Goal: Task Accomplishment & Management: Complete application form

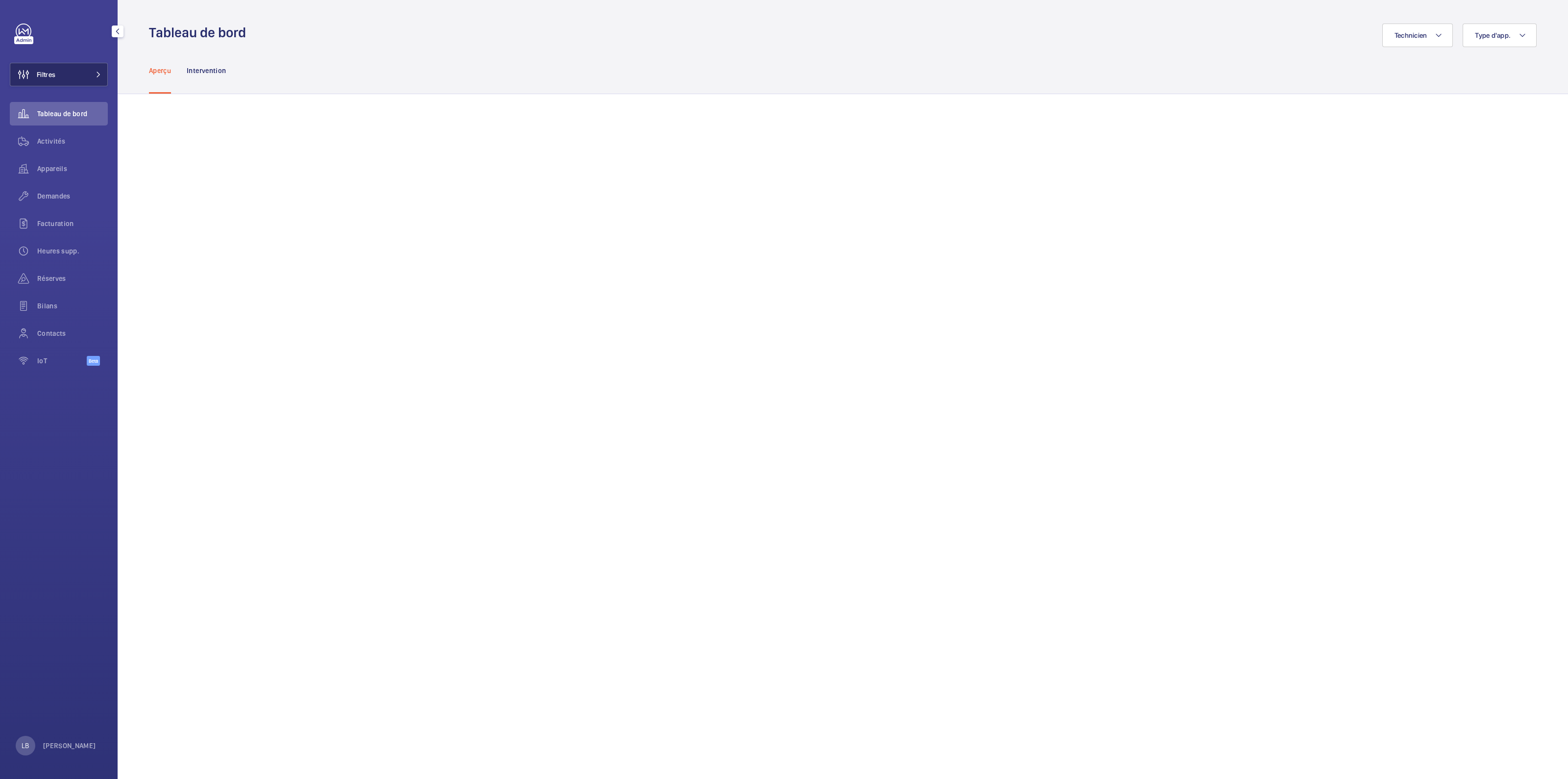
click at [71, 74] on button "Filtres" at bounding box center [58, 74] width 98 height 24
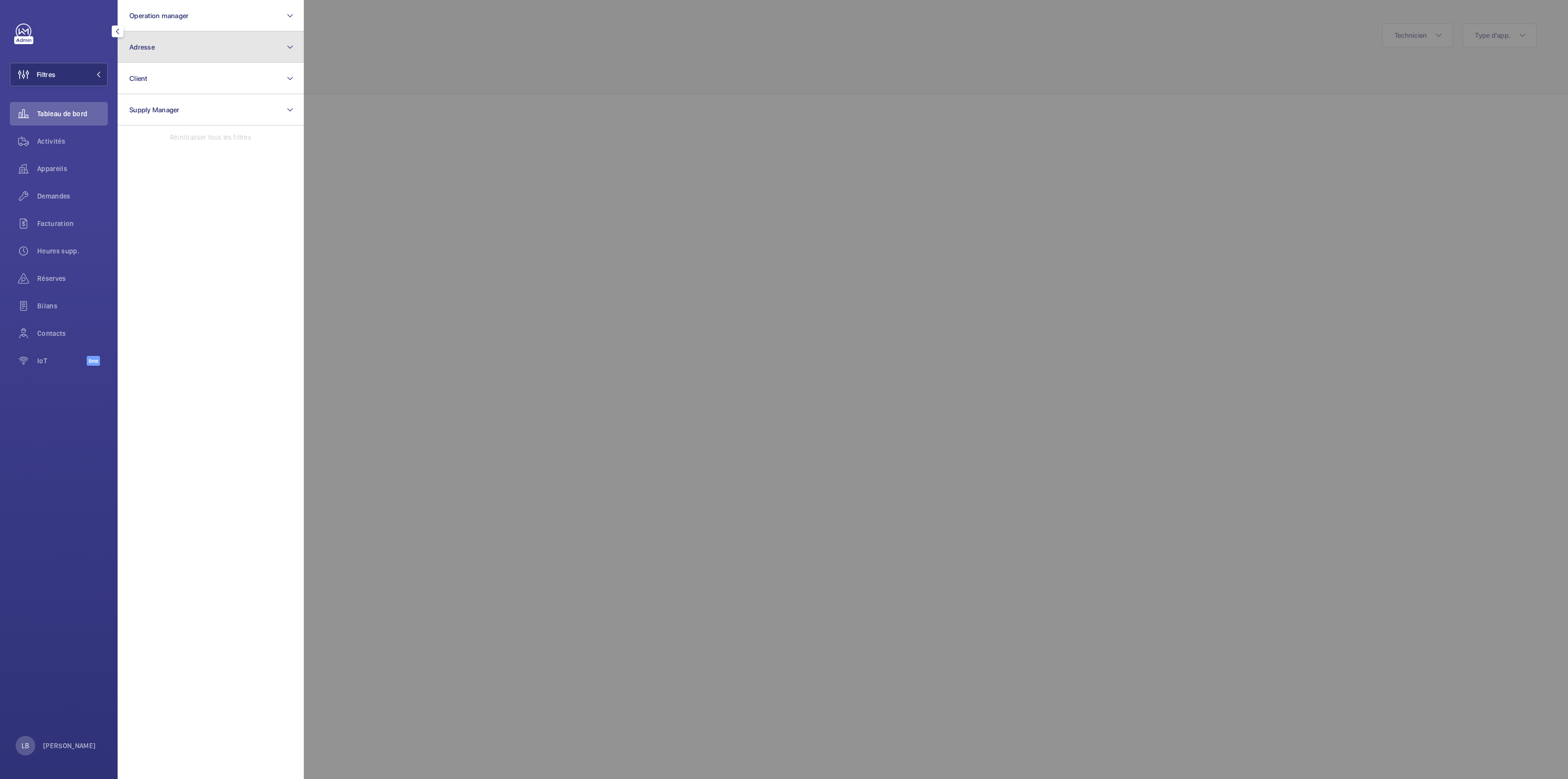
click at [177, 50] on button "Adresse" at bounding box center [211, 48] width 186 height 32
type input "CITI"
click at [130, 114] on input "Hôtel Citi zen - 96 Quai de Jemmapes, PARIS 75010" at bounding box center [132, 110] width 19 height 19
checkbox input "true"
click at [41, 137] on span "Activités" at bounding box center [72, 141] width 71 height 10
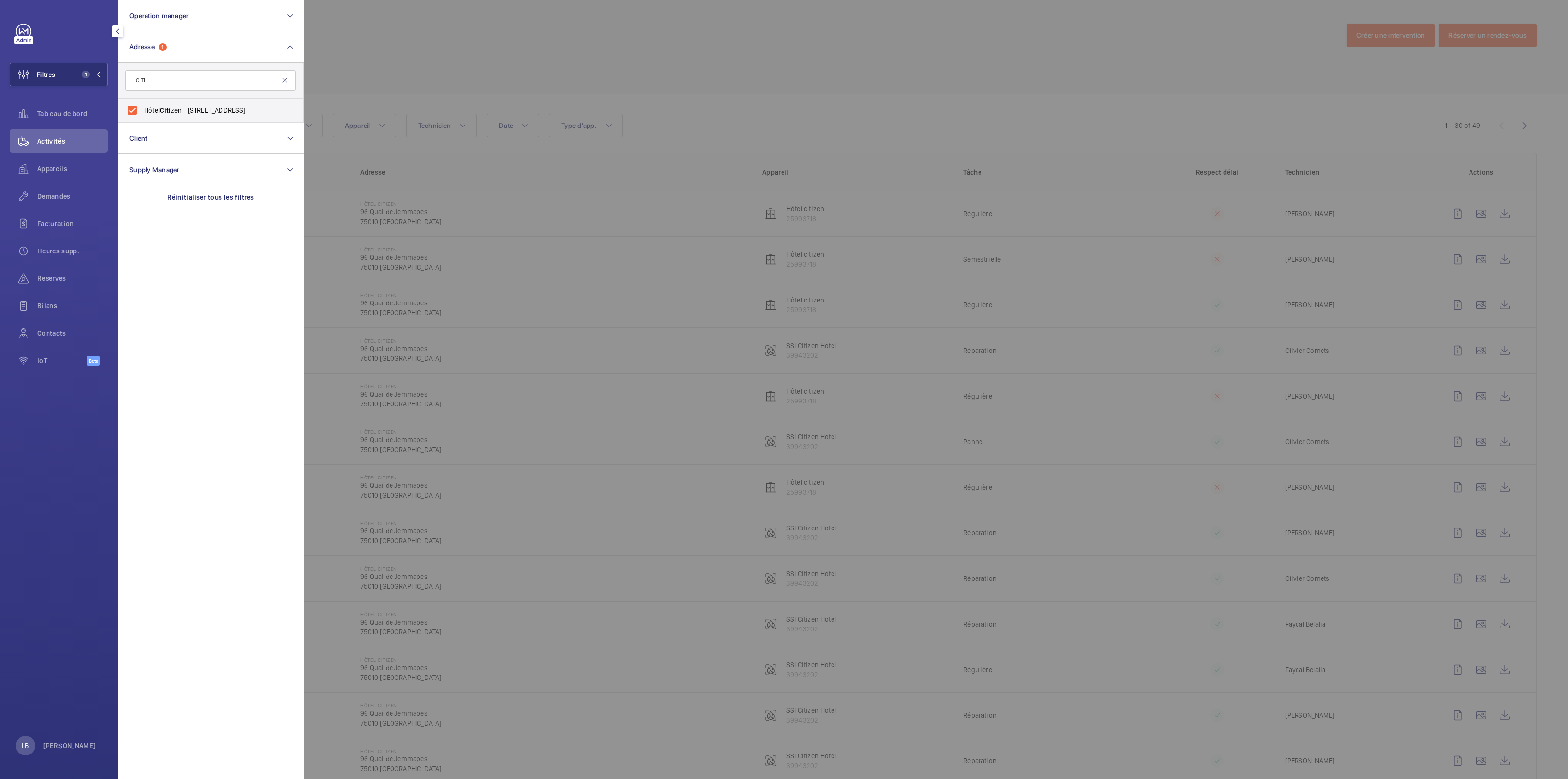
click at [497, 52] on div at bounding box center [1088, 389] width 1568 height 779
click at [497, 52] on div "Tâches Missions" at bounding box center [843, 70] width 1388 height 46
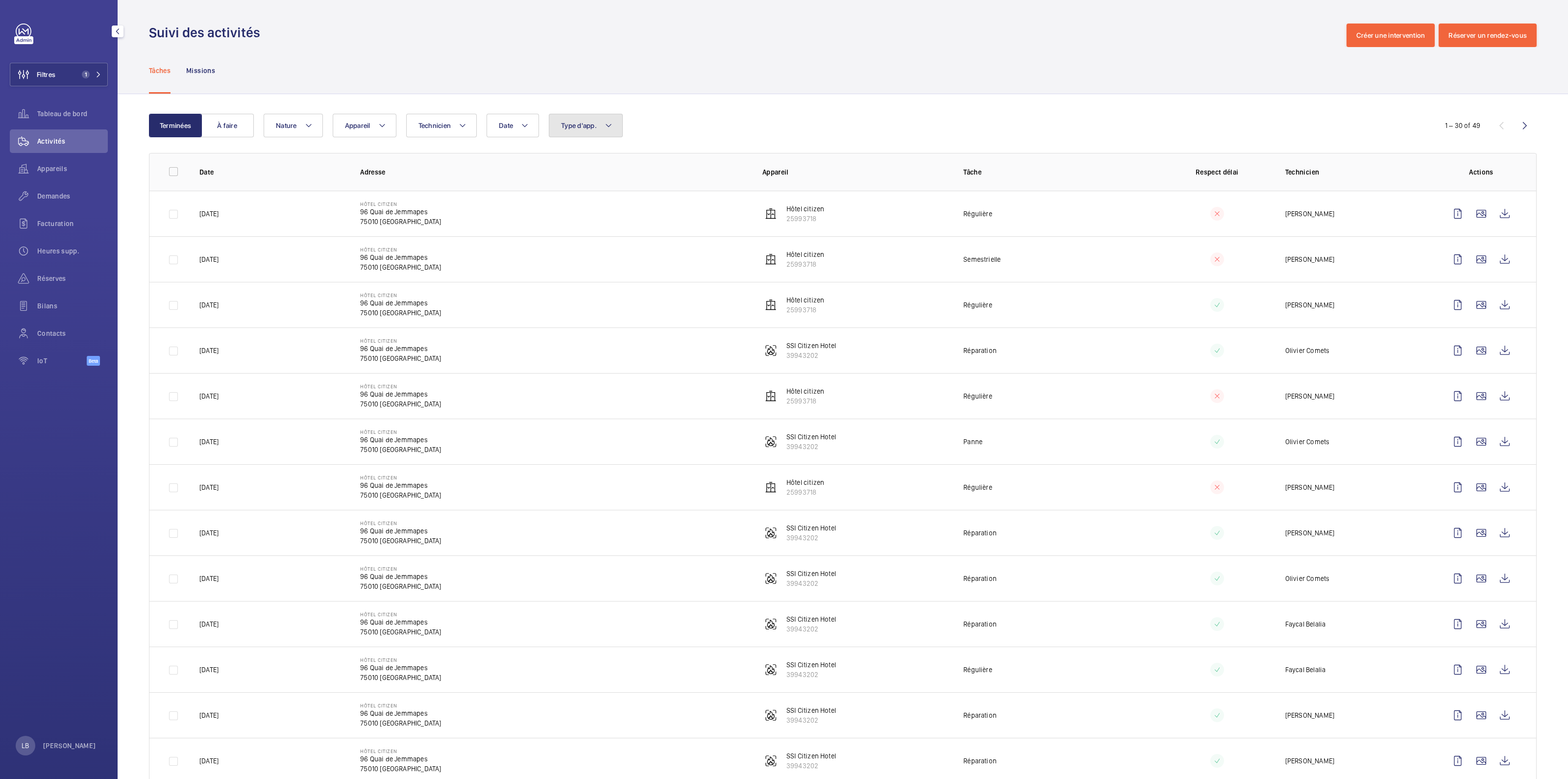
click at [586, 119] on button "Type d'app." at bounding box center [586, 125] width 74 height 24
click at [569, 265] on input "Sécurité incendie" at bounding box center [564, 263] width 19 height 19
checkbox input "true"
click at [775, 65] on div "Tâches Missions" at bounding box center [843, 70] width 1388 height 46
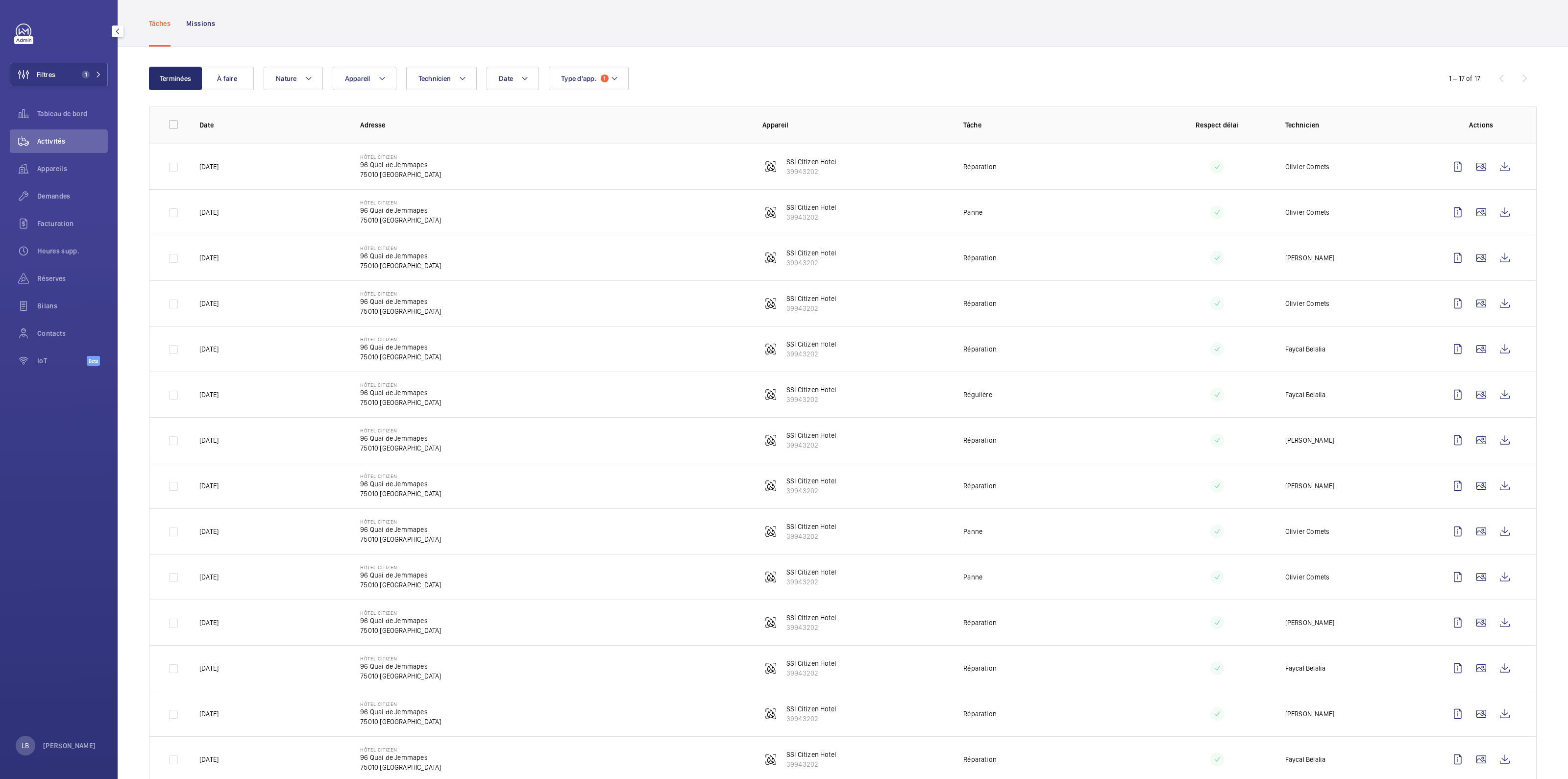
scroll to position [122, 0]
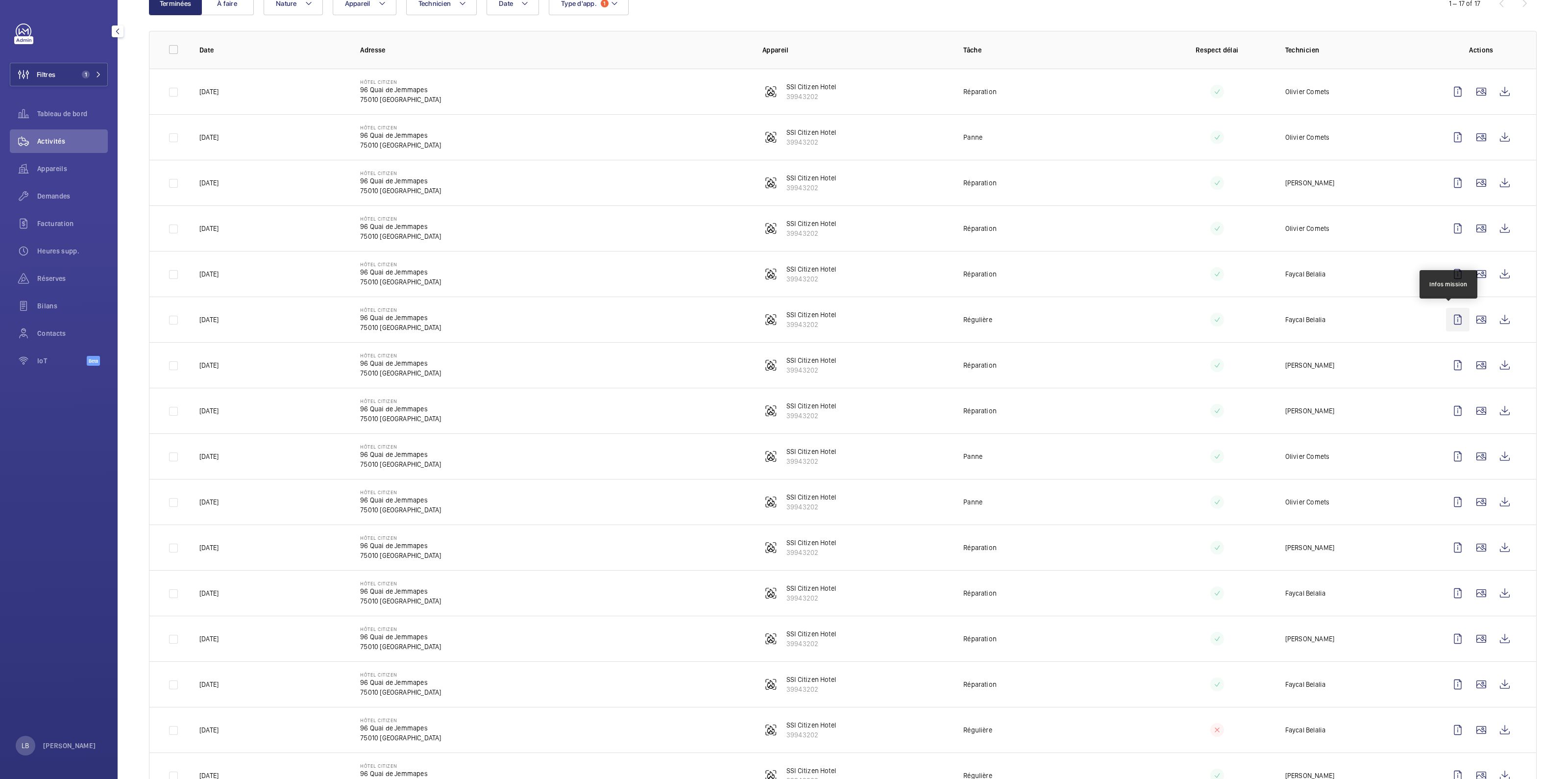
click at [775, 321] on wm-front-icon-button at bounding box center [1458, 320] width 24 height 24
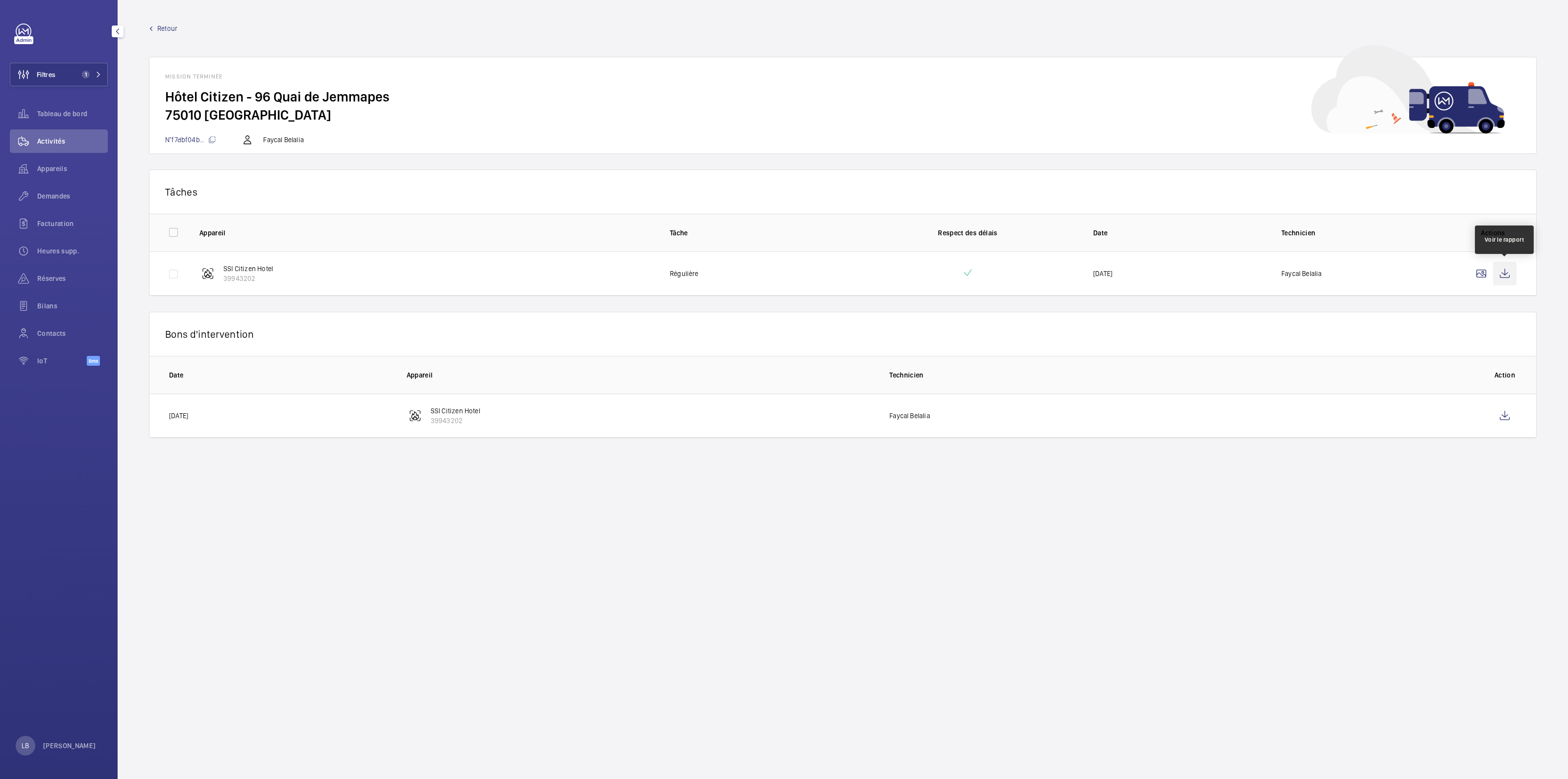
click at [775, 270] on wm-front-icon-button at bounding box center [1505, 273] width 24 height 24
click at [775, 382] on wm-front-icon-button at bounding box center [1505, 415] width 24 height 24
click at [158, 24] on span "Retour" at bounding box center [167, 29] width 20 height 10
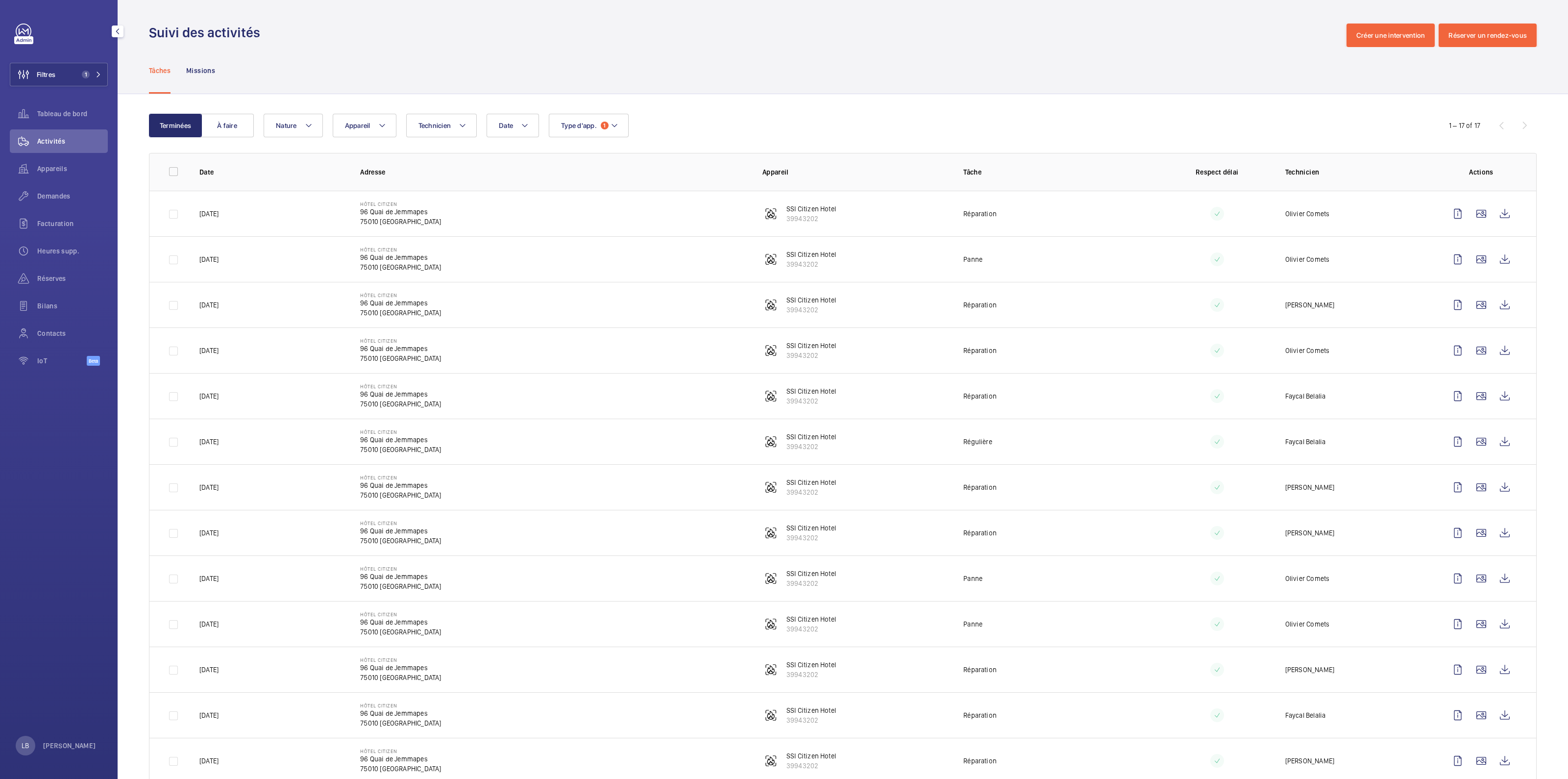
click at [172, 382] on td at bounding box center [167, 396] width 34 height 46
click at [775, 382] on wm-front-icon-button at bounding box center [1458, 396] width 24 height 24
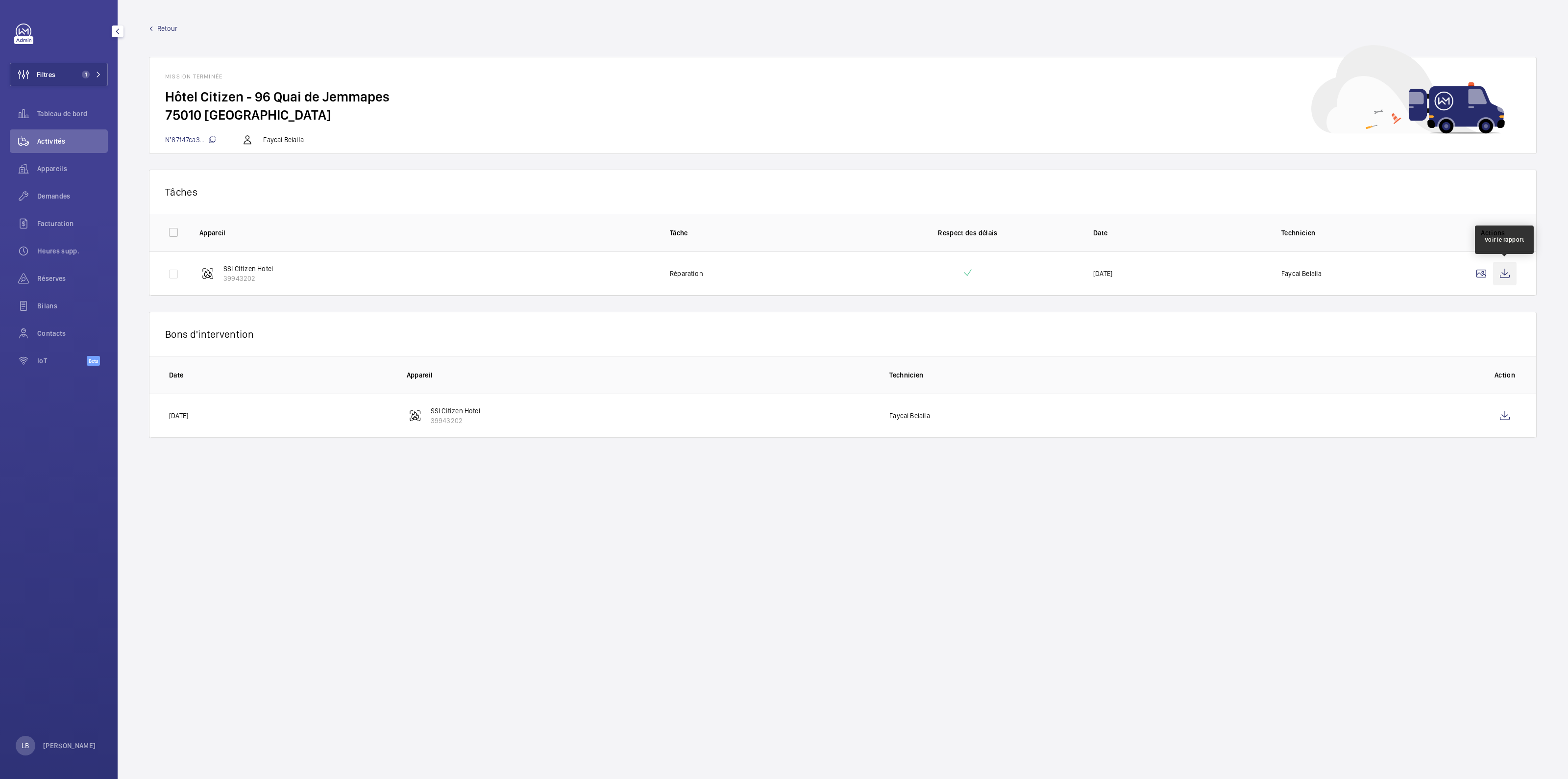
click at [775, 270] on wm-front-icon-button at bounding box center [1505, 273] width 24 height 24
click at [775, 382] on wm-front-icon-button at bounding box center [1505, 415] width 24 height 24
click at [161, 27] on span "Retour" at bounding box center [167, 29] width 20 height 10
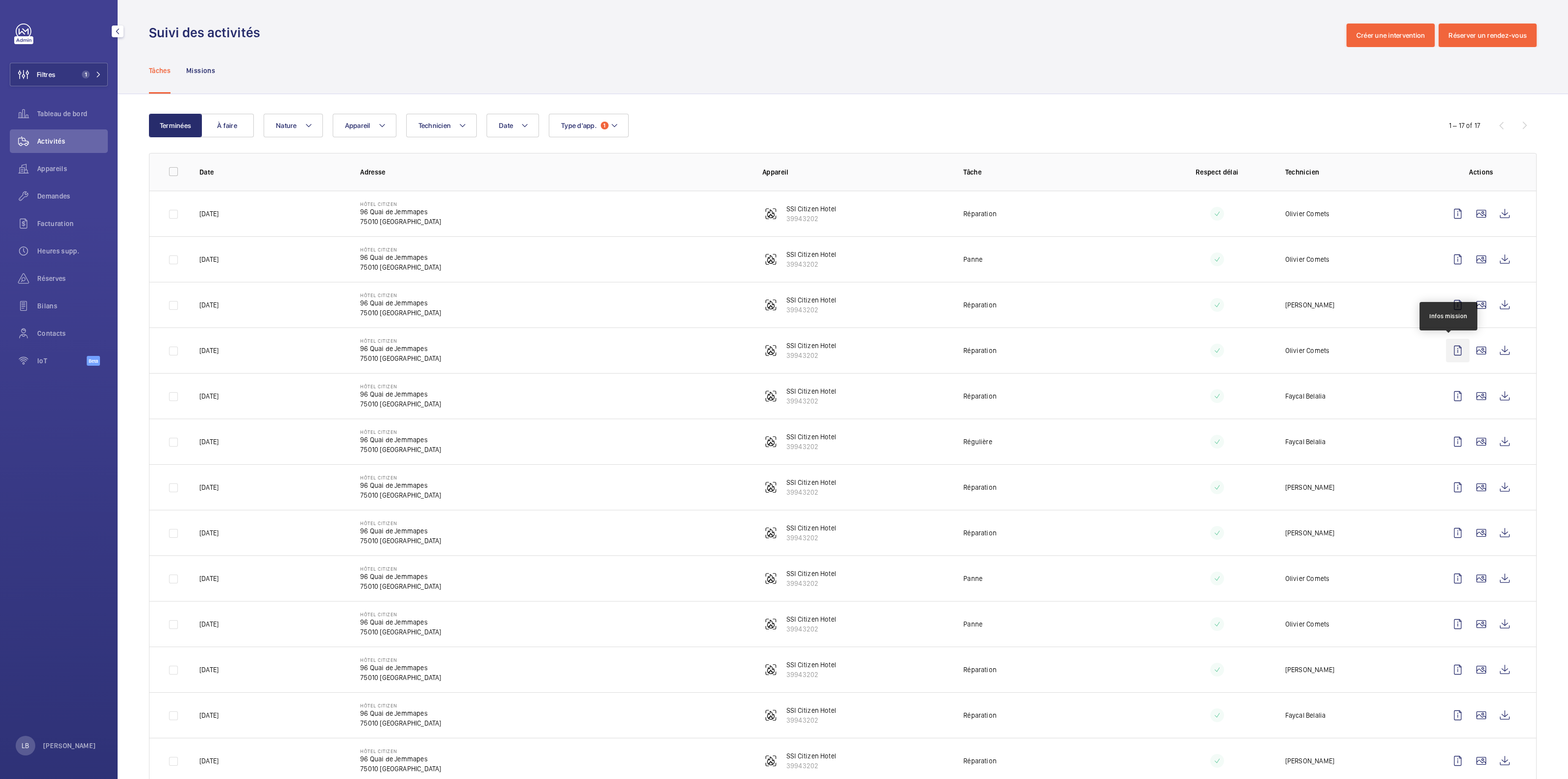
click at [775, 350] on wm-front-icon-button at bounding box center [1458, 350] width 24 height 24
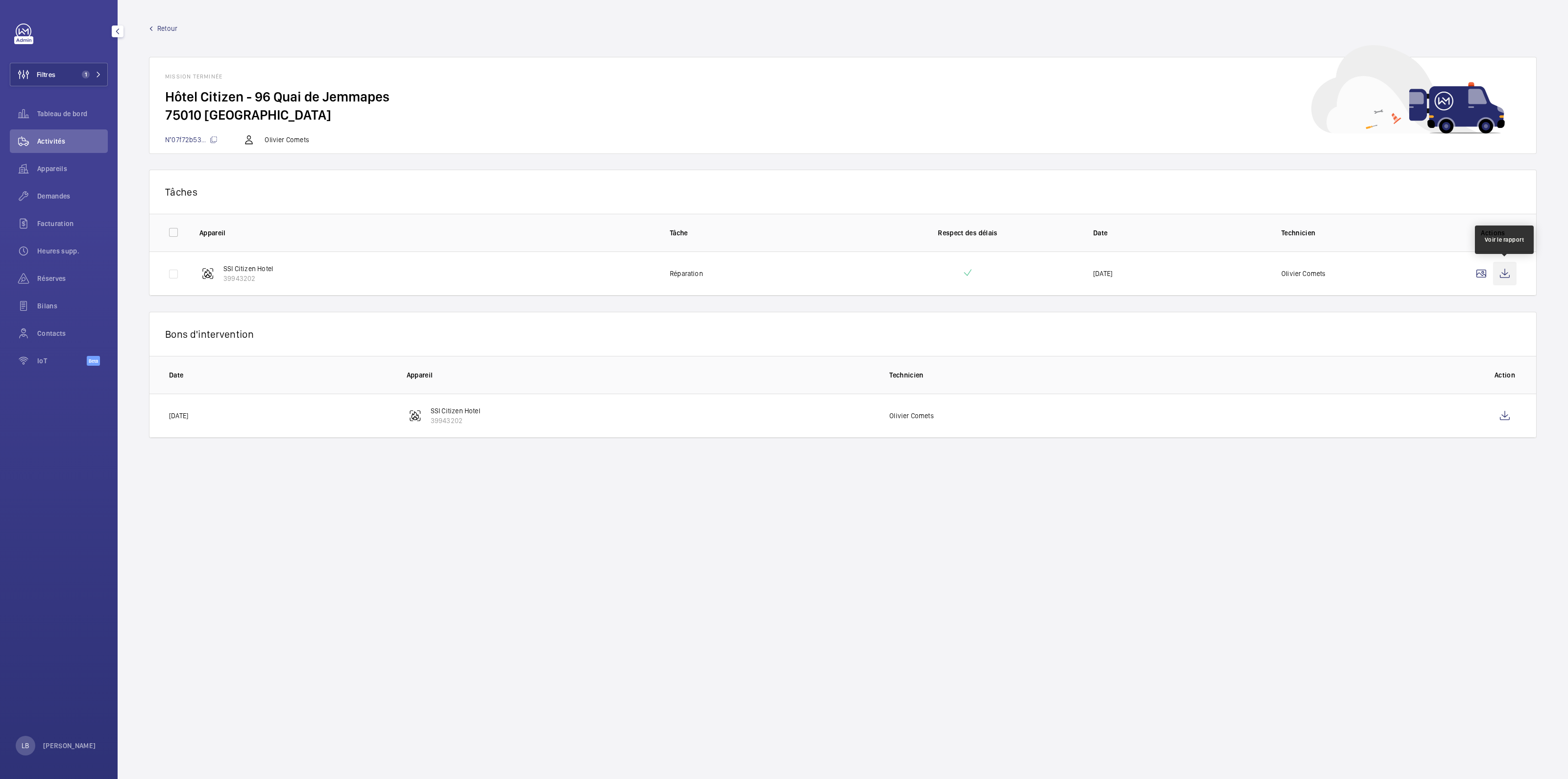
click at [775, 273] on wm-front-icon-button at bounding box center [1505, 273] width 24 height 24
click at [775, 382] on wm-front-icon-button at bounding box center [1505, 415] width 24 height 24
click at [166, 26] on span "Retour" at bounding box center [167, 29] width 20 height 10
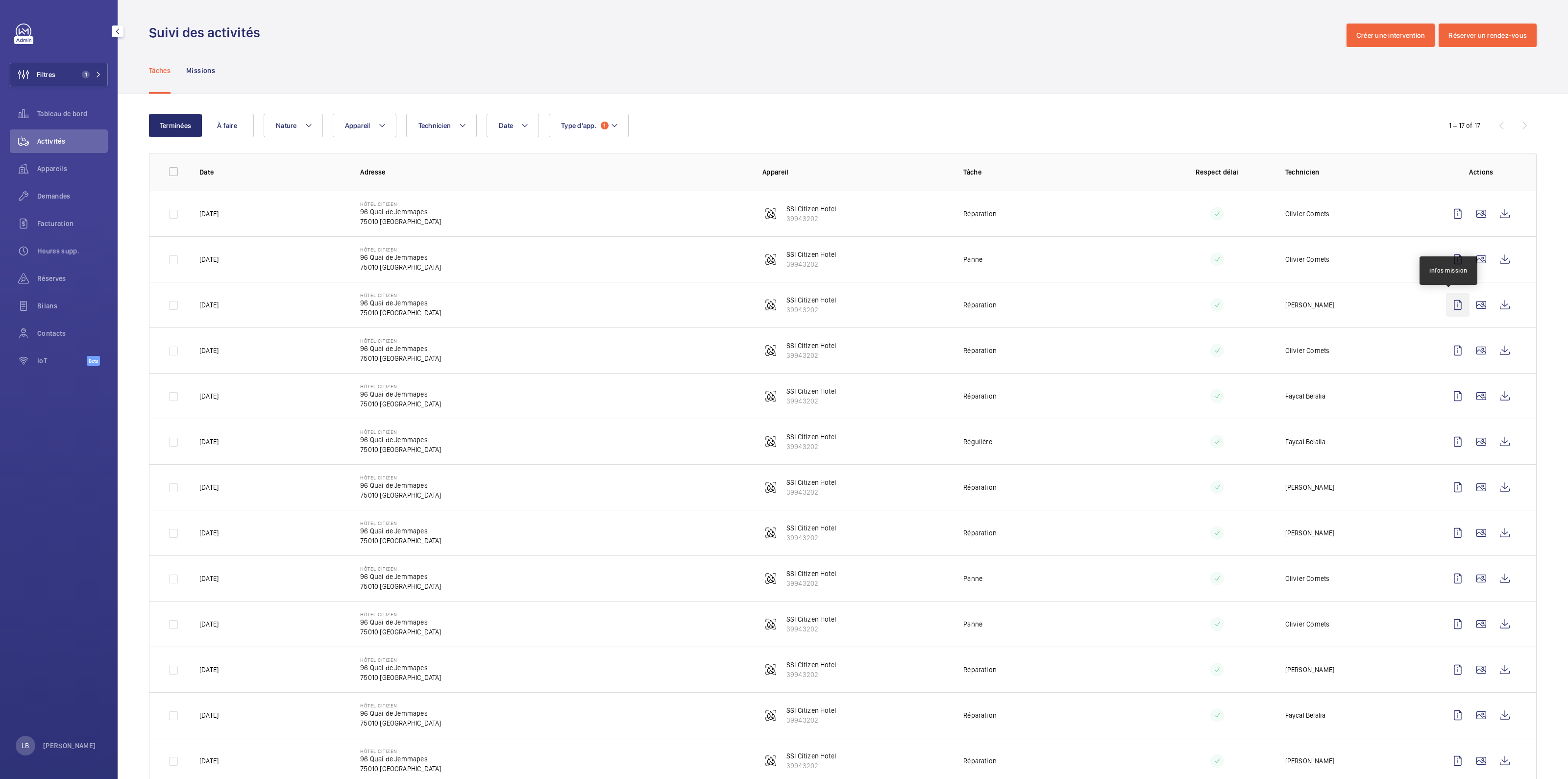
click at [775, 300] on wm-front-icon-button at bounding box center [1458, 305] width 24 height 24
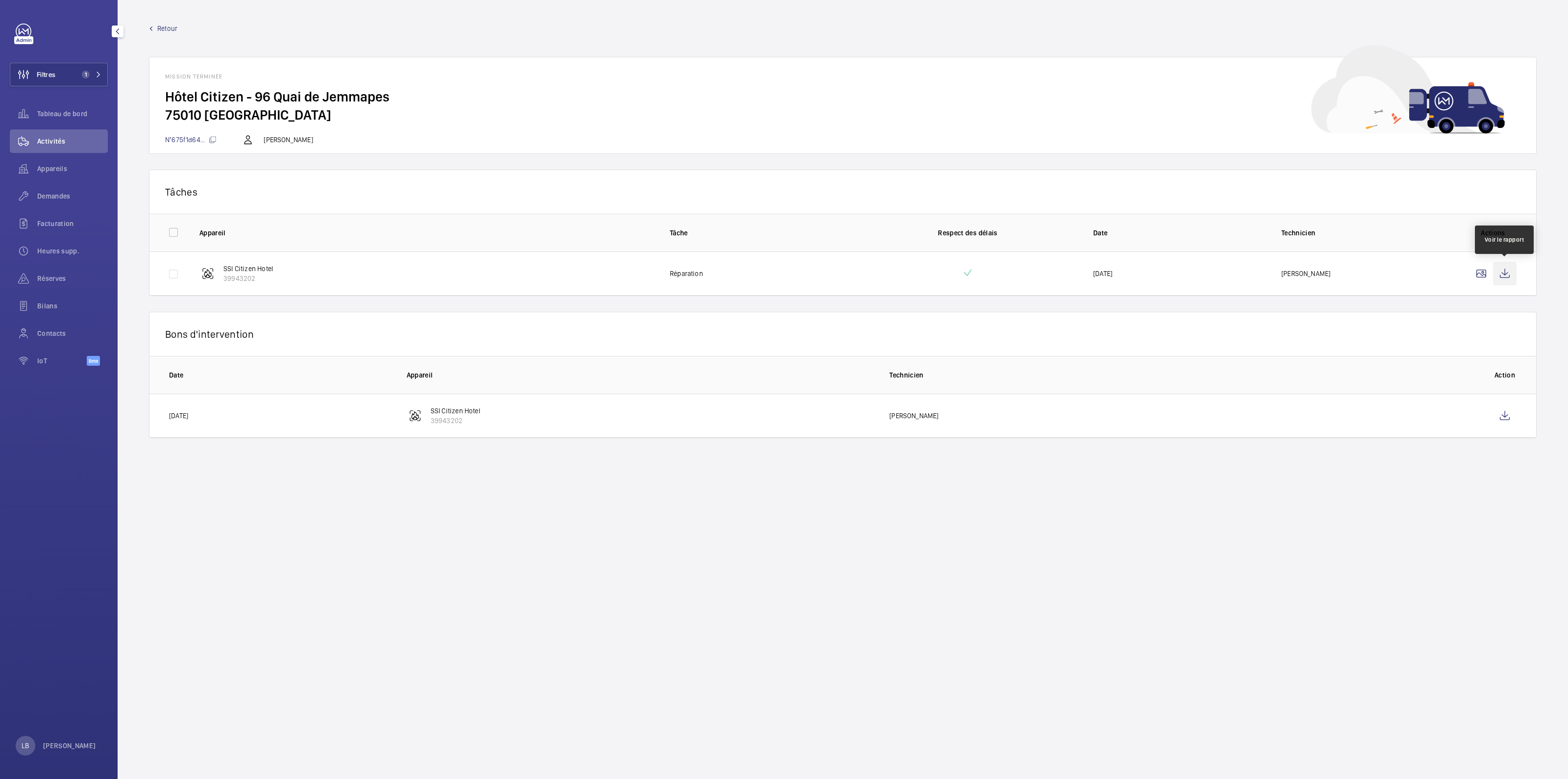
click at [775, 275] on wm-front-icon-button at bounding box center [1505, 273] width 24 height 24
click at [775, 382] on wm-front-icon-button at bounding box center [1505, 415] width 24 height 24
click at [170, 27] on span "Retour" at bounding box center [167, 29] width 20 height 10
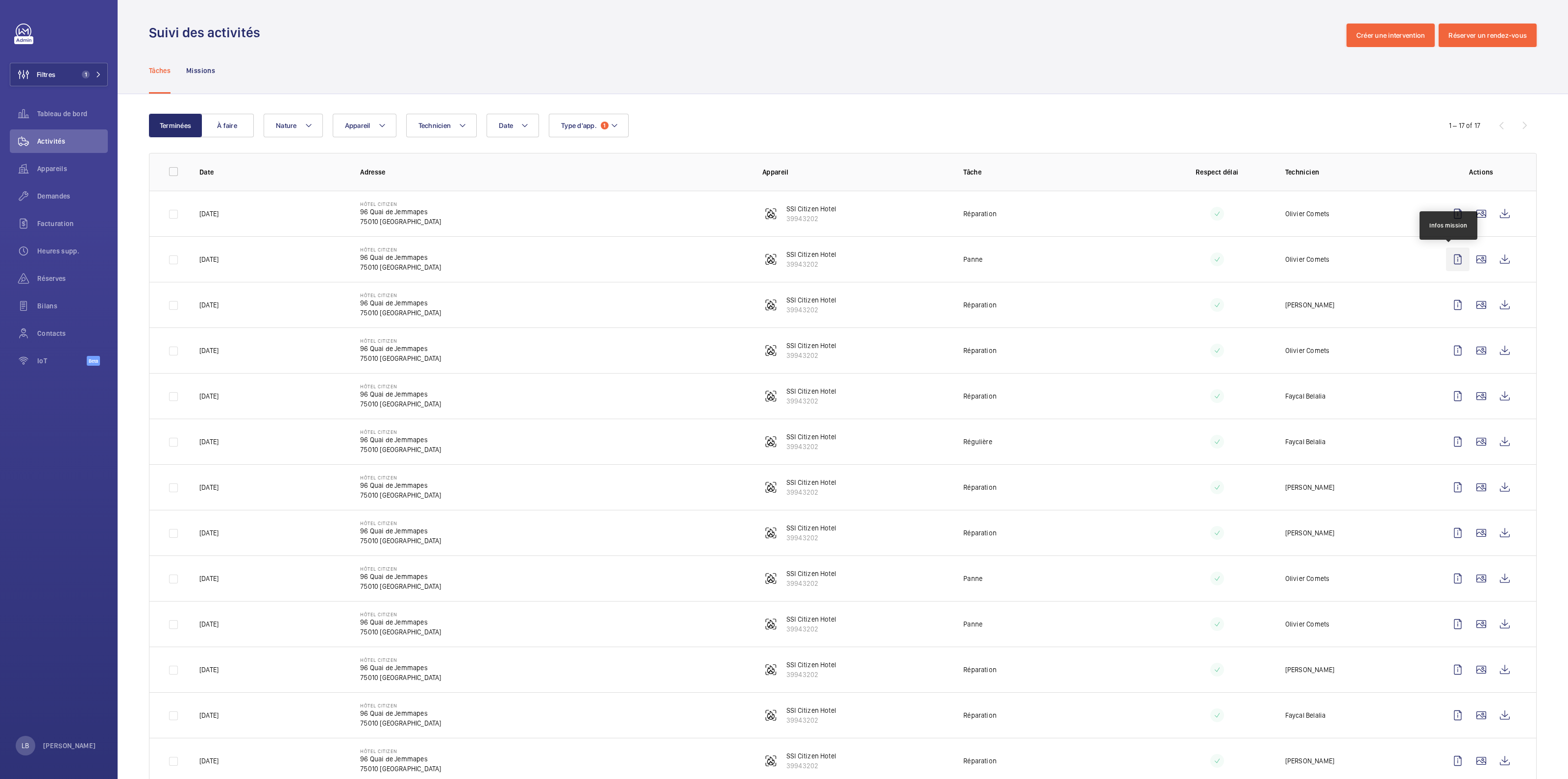
click at [775, 258] on wm-front-icon-button at bounding box center [1458, 259] width 24 height 24
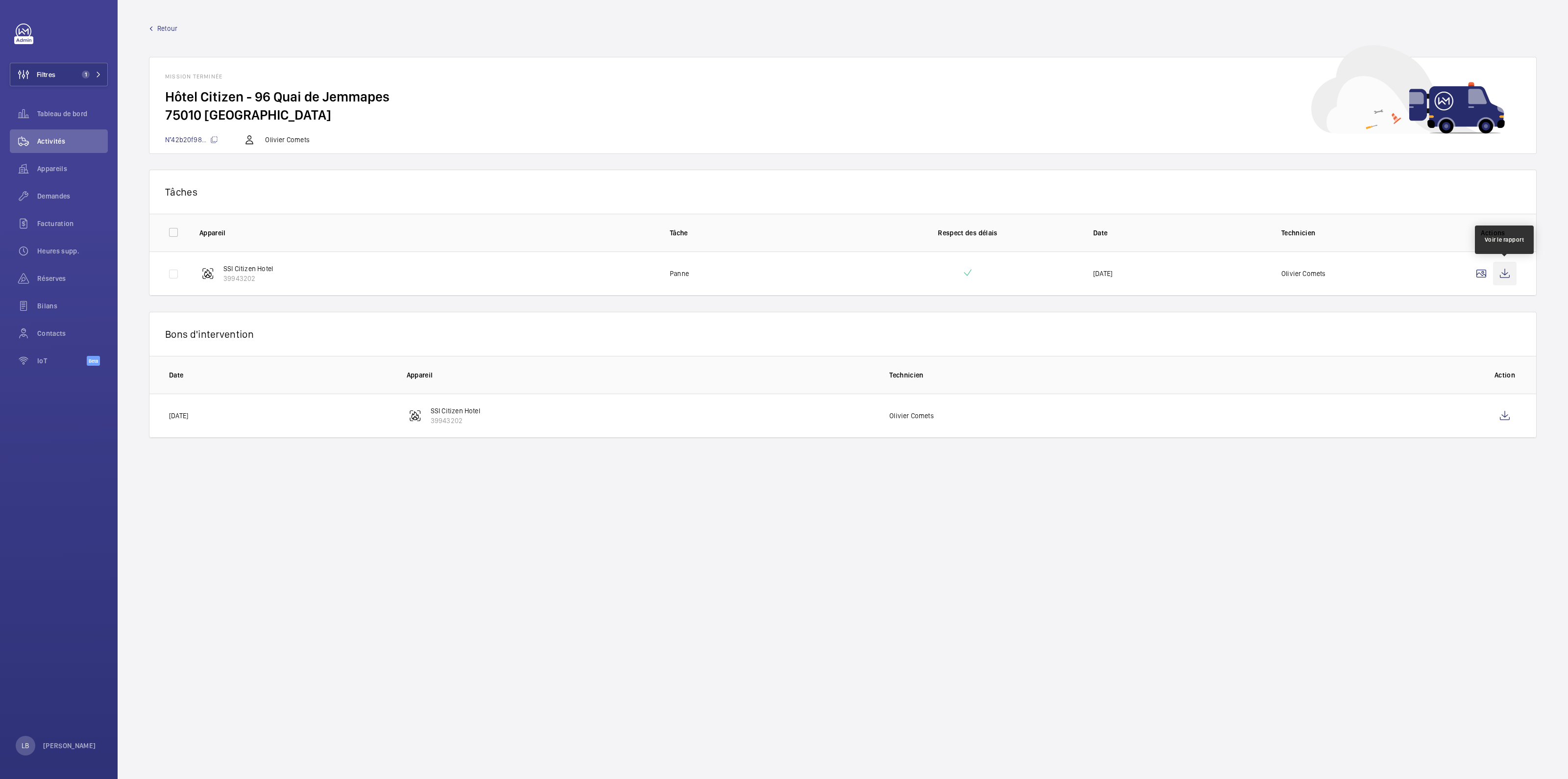
click at [775, 272] on wm-front-icon-button at bounding box center [1505, 273] width 24 height 24
click at [775, 382] on wm-front-icon-button at bounding box center [1505, 415] width 24 height 24
click at [166, 26] on span "Retour" at bounding box center [167, 29] width 20 height 10
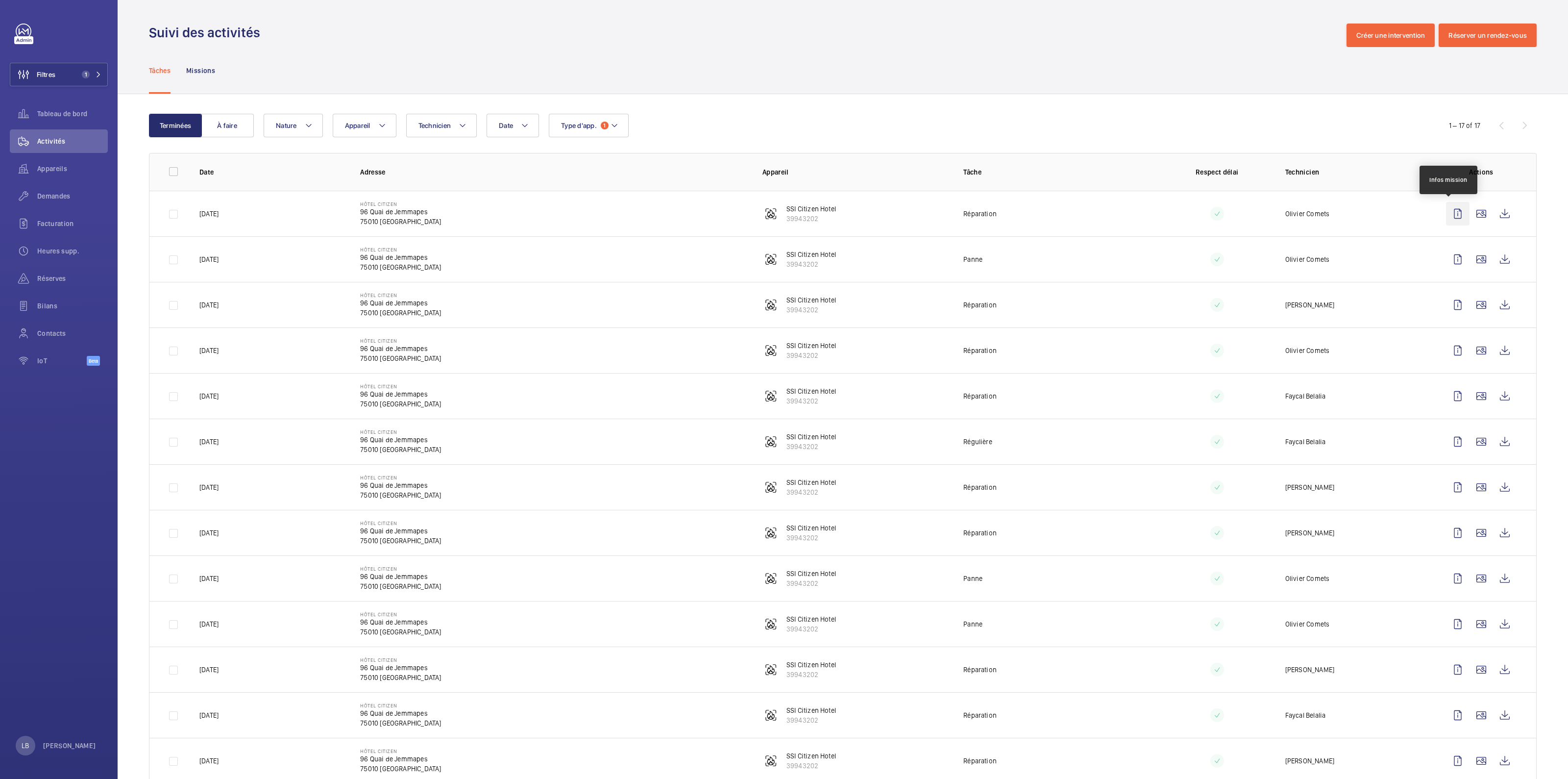
click at [775, 216] on wm-front-icon-button at bounding box center [1458, 214] width 24 height 24
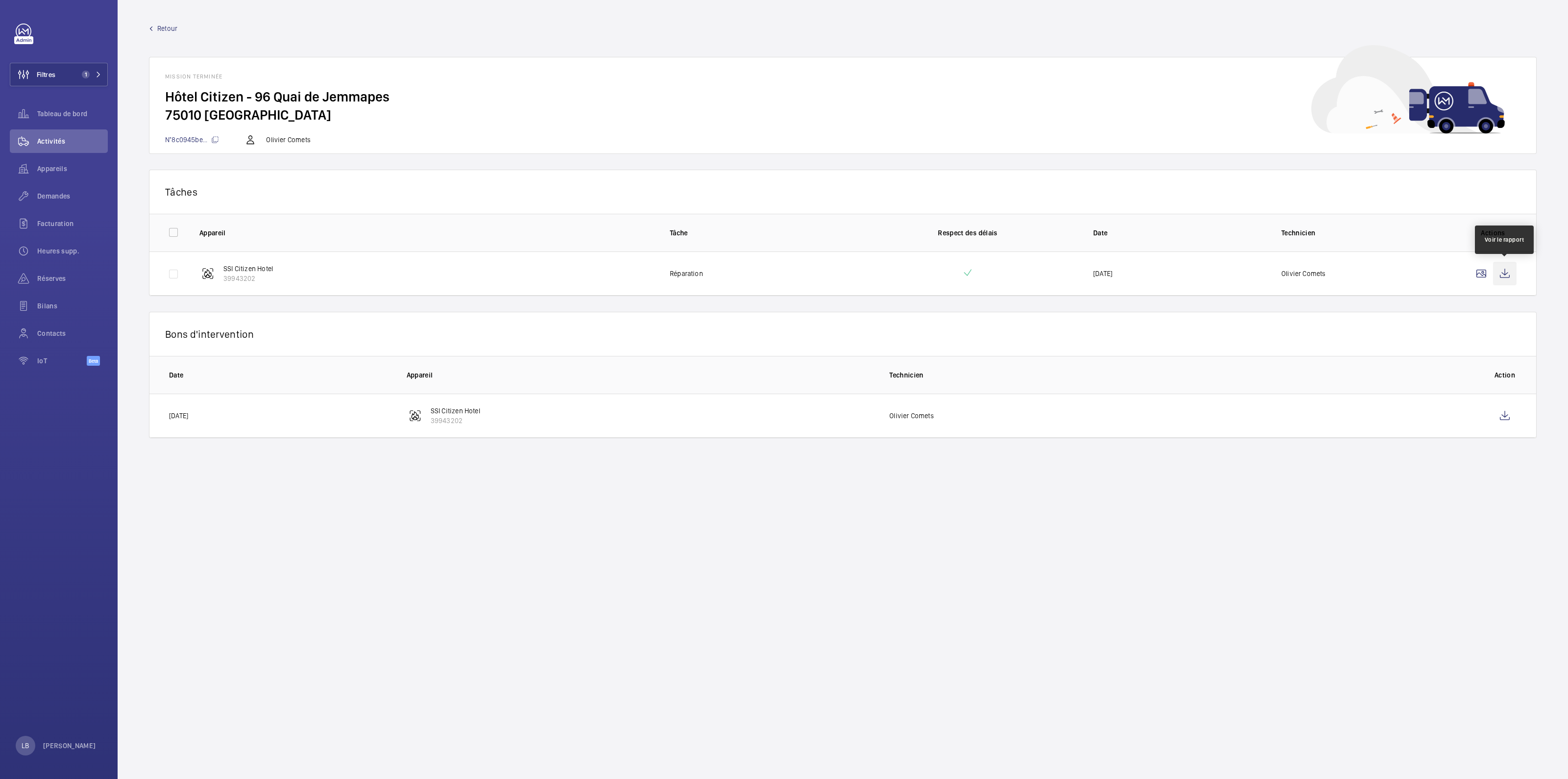
click at [775, 277] on wm-front-icon-button at bounding box center [1505, 273] width 24 height 24
click at [775, 275] on wm-front-icon-button at bounding box center [1481, 273] width 24 height 24
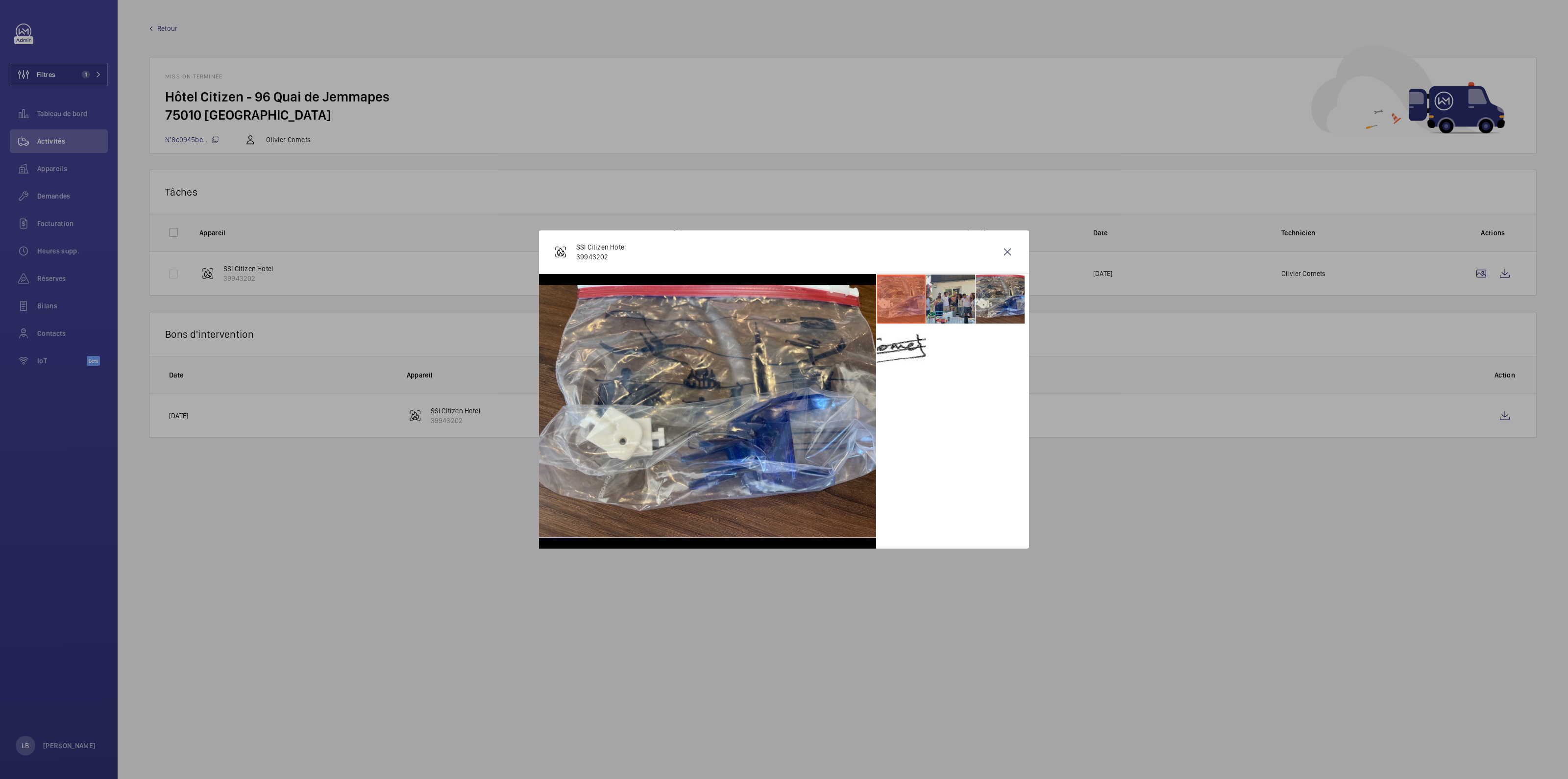
click at [775, 300] on li at bounding box center [950, 299] width 49 height 49
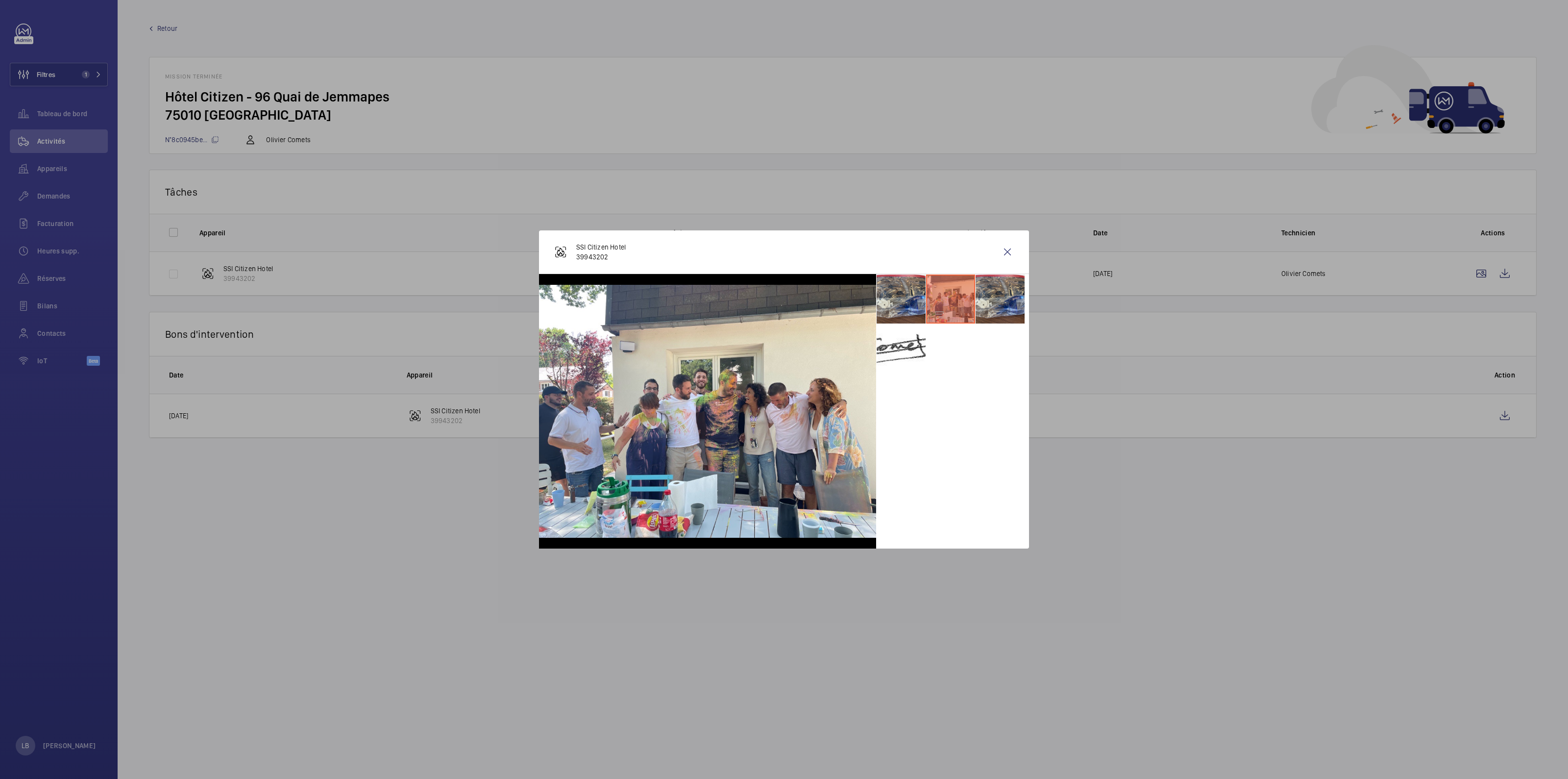
drag, startPoint x: 524, startPoint y: 616, endPoint x: 517, endPoint y: 615, distance: 7.1
click at [524, 382] on div at bounding box center [784, 389] width 1568 height 779
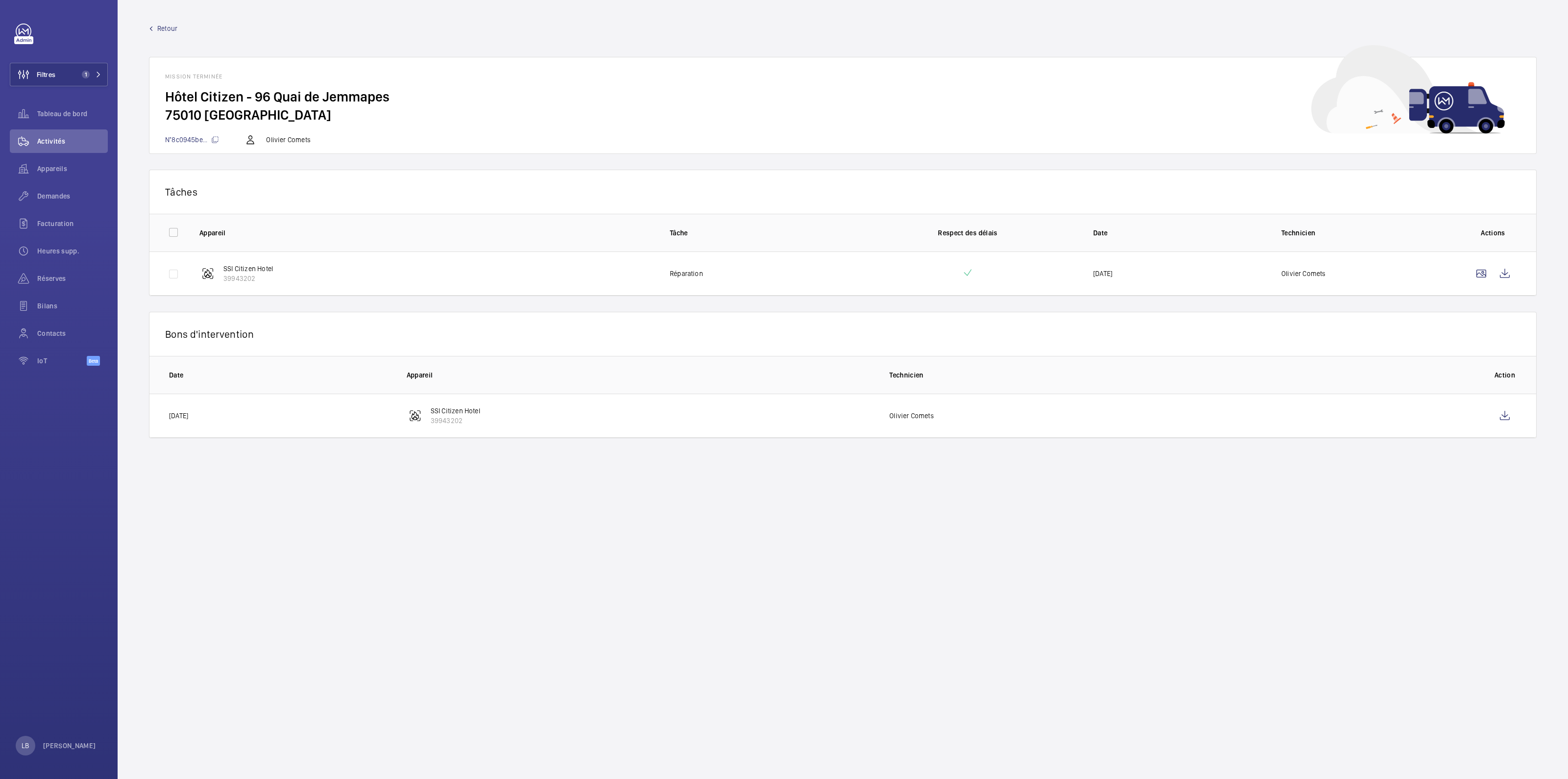
click at [775, 382] on wm-front-mission-details "Retour Mission terminée Hôtel Citizen - 96 Quai de Jemmapes 75010 PARIS N°8c094…" at bounding box center [842, 389] width 1451 height 779
click at [775, 268] on td "19/06/2025" at bounding box center [1171, 273] width 188 height 44
click at [775, 276] on wm-front-icon-button at bounding box center [1505, 273] width 24 height 24
click at [478, 382] on wm-front-mission-details "Retour Mission terminée Hôtel Citizen - 96 Quai de Jemmapes 75010 PARIS N°8c094…" at bounding box center [842, 389] width 1451 height 779
click at [156, 35] on div "Retour Mission terminée Hôtel Citizen - 96 Quai de Jemmapes 75010 PARIS N°8c094…" at bounding box center [843, 89] width 1388 height 130
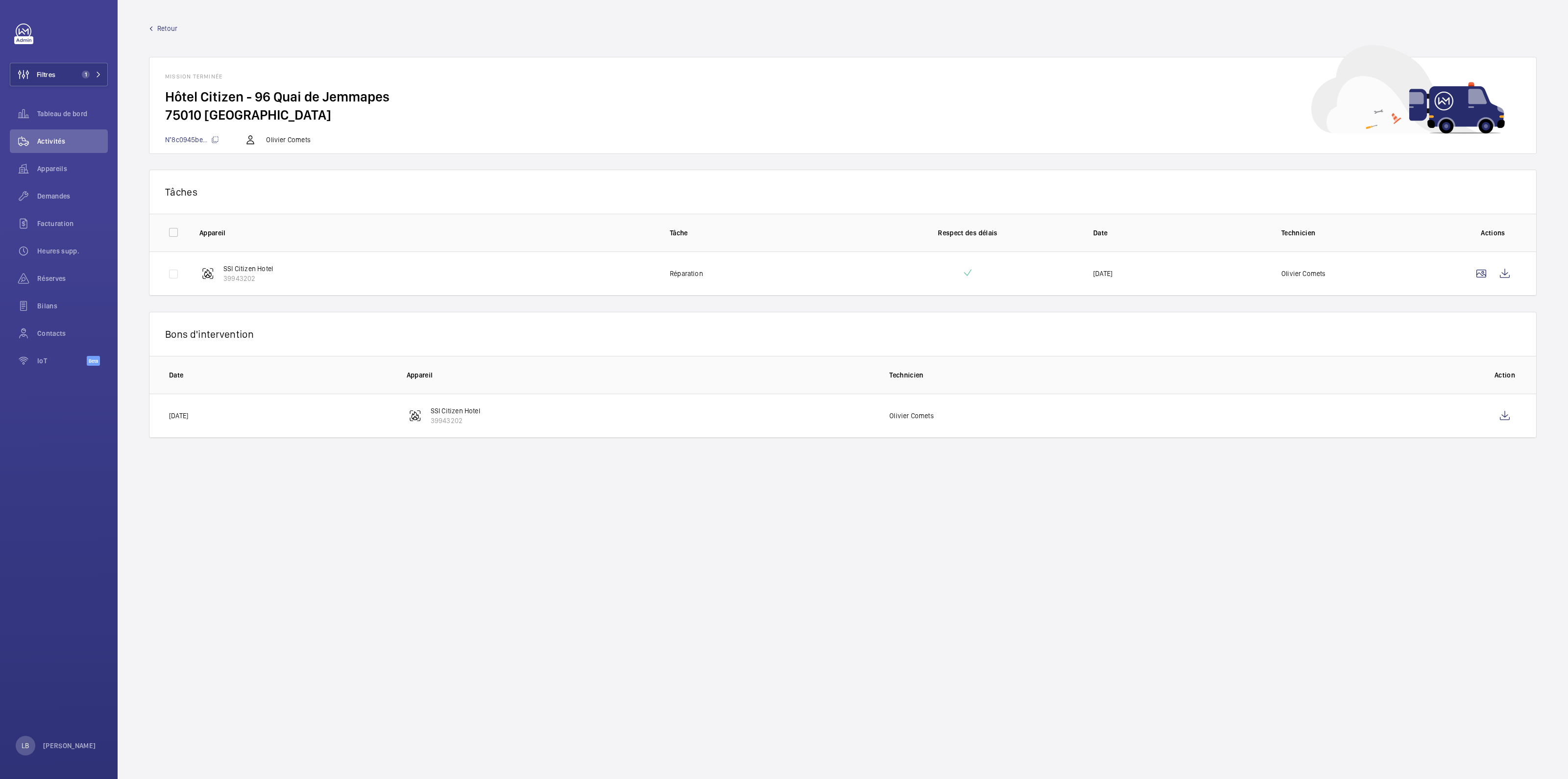
click at [164, 29] on span "Retour" at bounding box center [167, 29] width 20 height 10
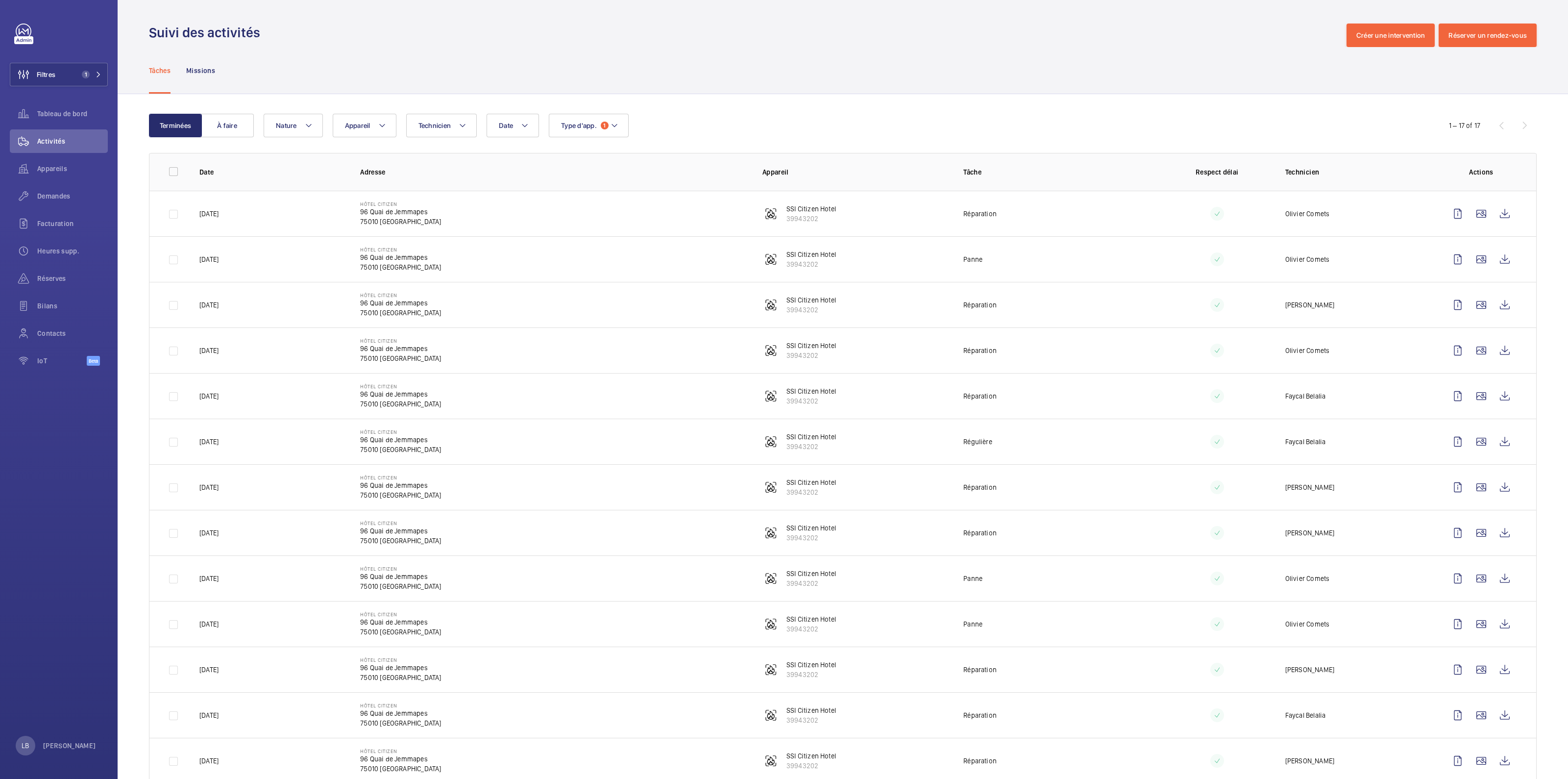
click at [775, 68] on div "Tâches Missions" at bounding box center [843, 70] width 1388 height 46
click at [84, 79] on button "Filtres 1" at bounding box center [58, 74] width 98 height 24
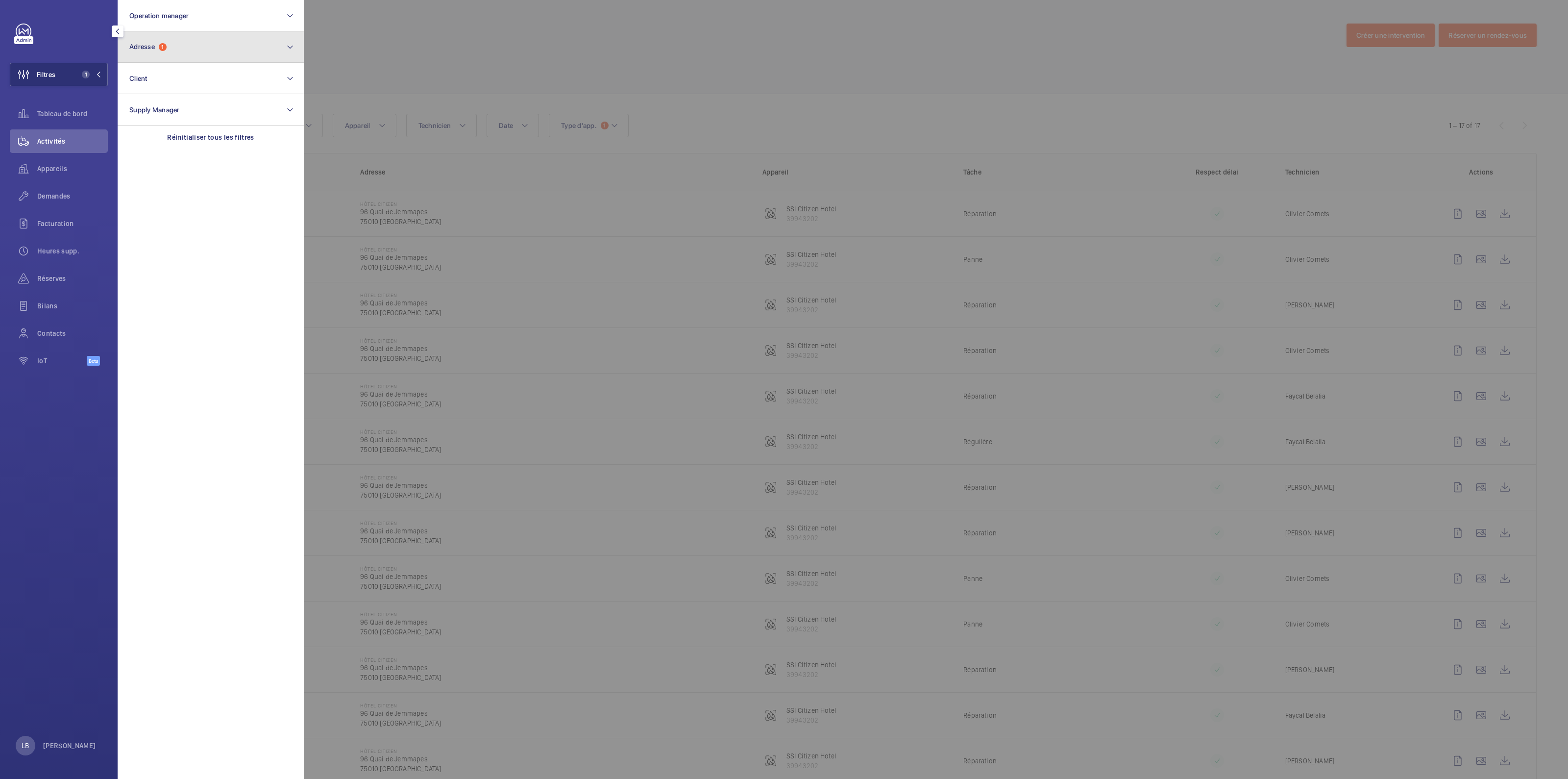
drag, startPoint x: 201, startPoint y: 41, endPoint x: 184, endPoint y: 54, distance: 21.4
click at [201, 41] on button "Adresse 1" at bounding box center [211, 48] width 186 height 32
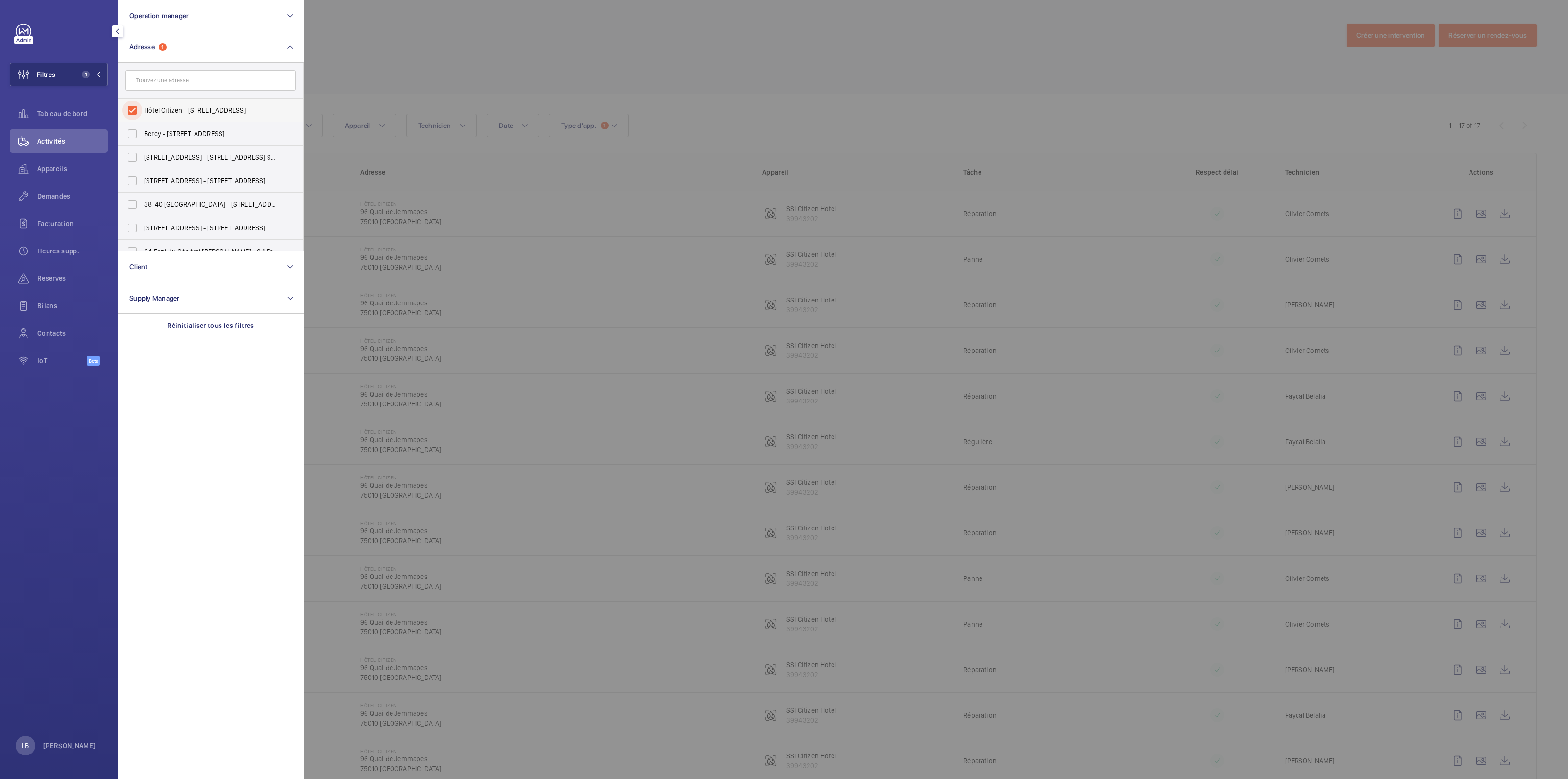
click at [132, 110] on input "Hôtel Citizen - [STREET_ADDRESS]" at bounding box center [132, 110] width 19 height 19
checkbox input "false"
click at [64, 194] on span "Demandes" at bounding box center [72, 196] width 71 height 10
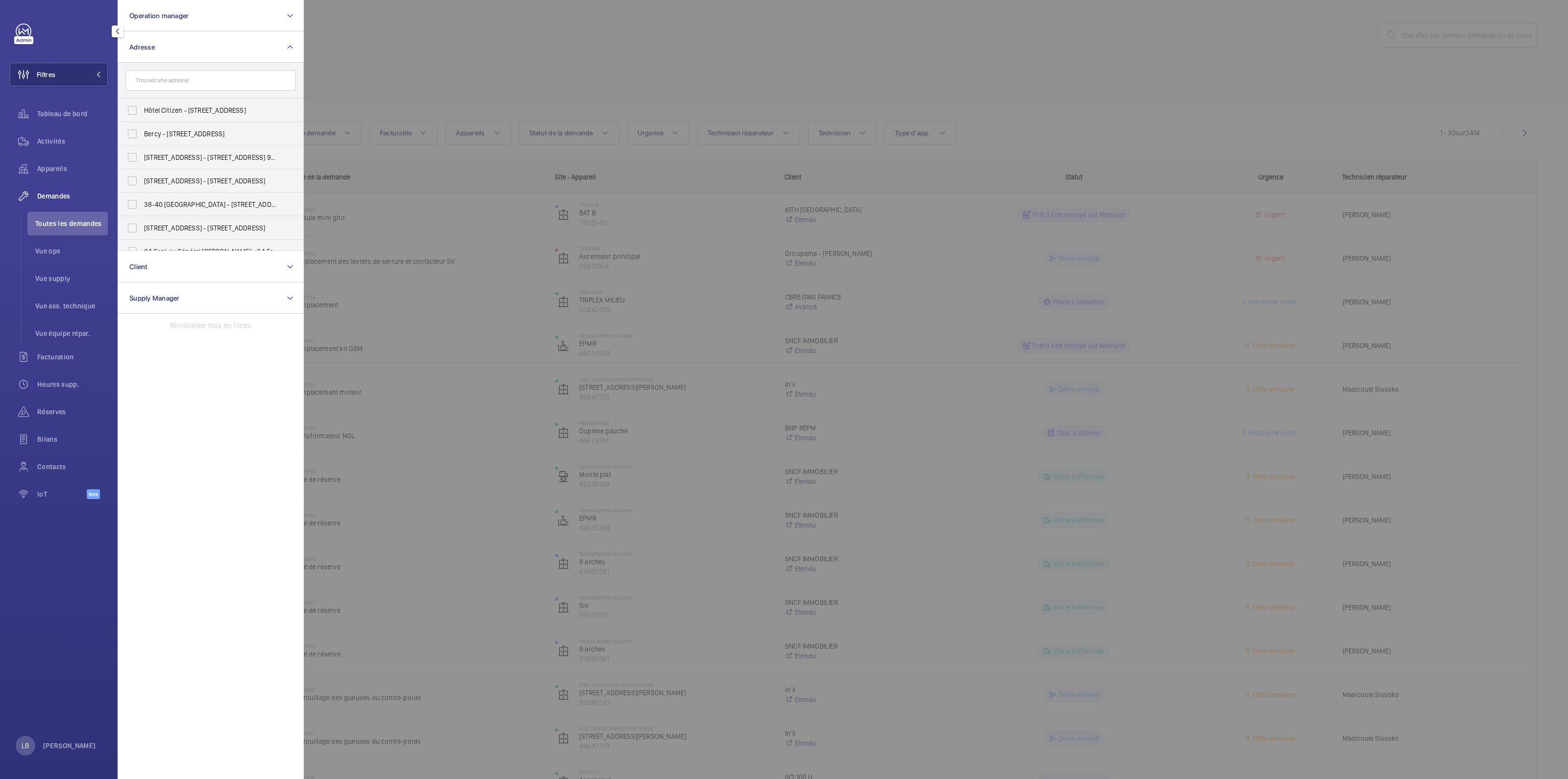
click at [402, 47] on div at bounding box center [1088, 389] width 1568 height 779
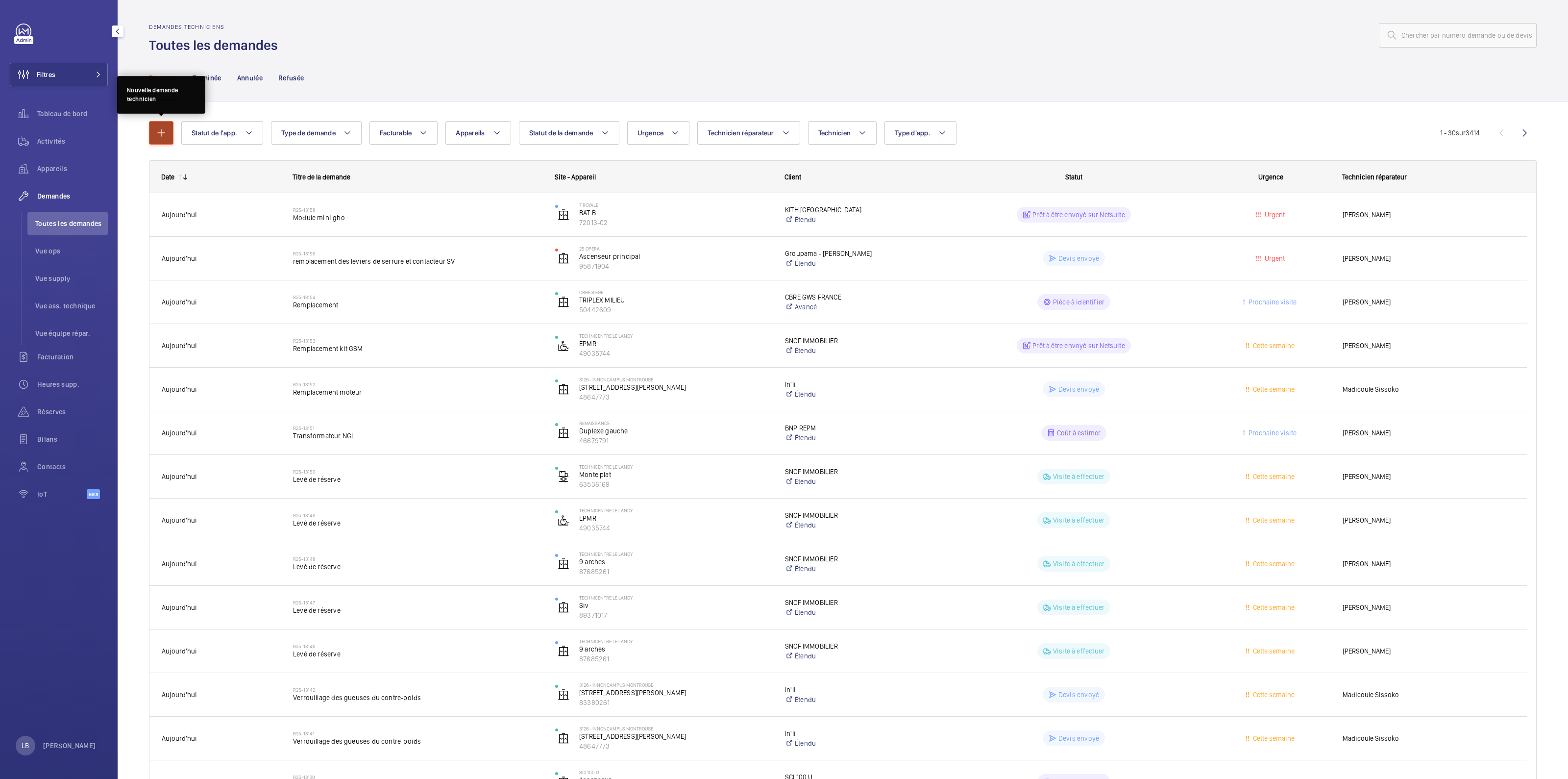
click at [162, 130] on mat-icon "button" at bounding box center [161, 132] width 12 height 12
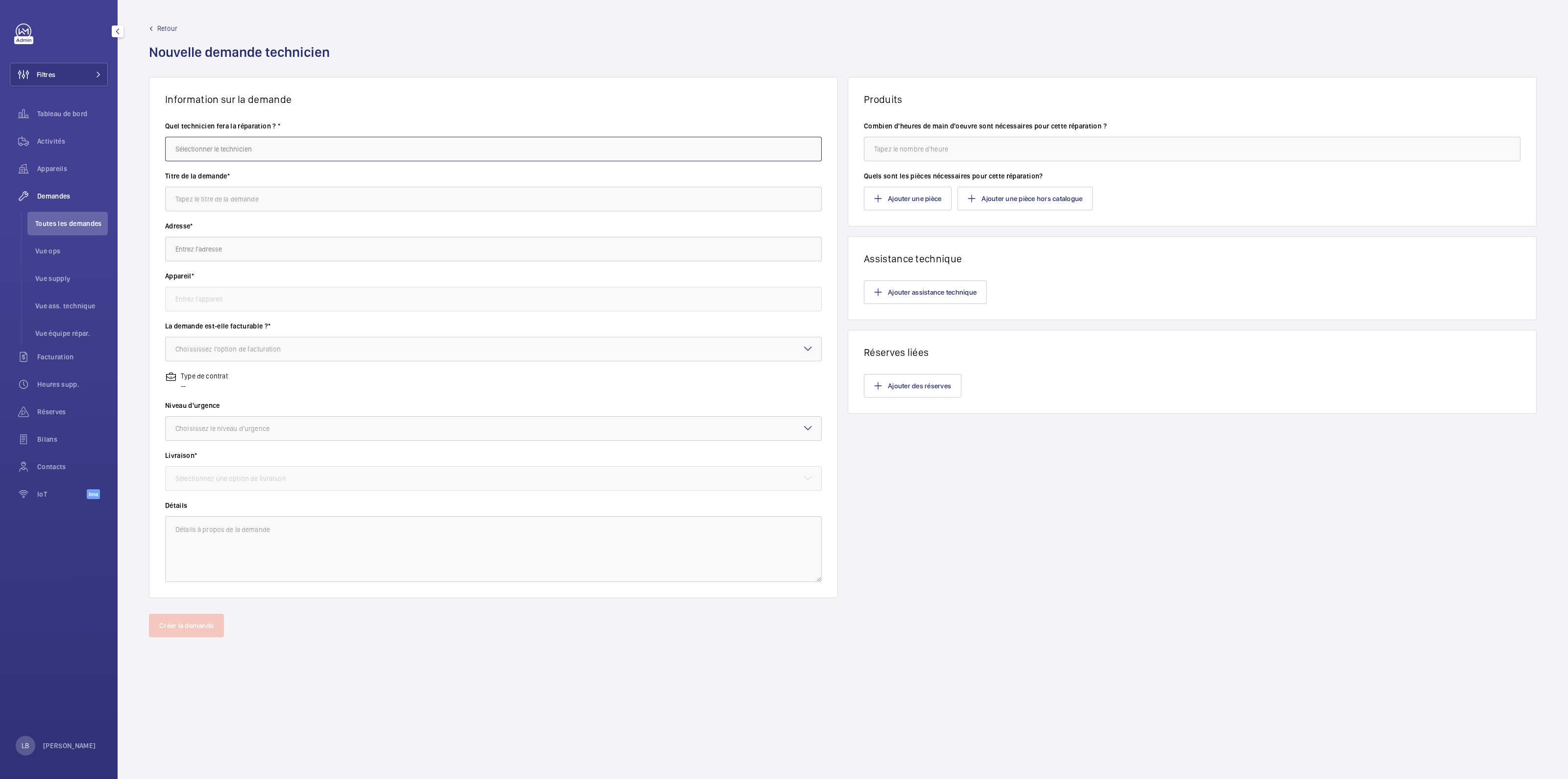
click at [211, 150] on input "text" at bounding box center [493, 149] width 657 height 24
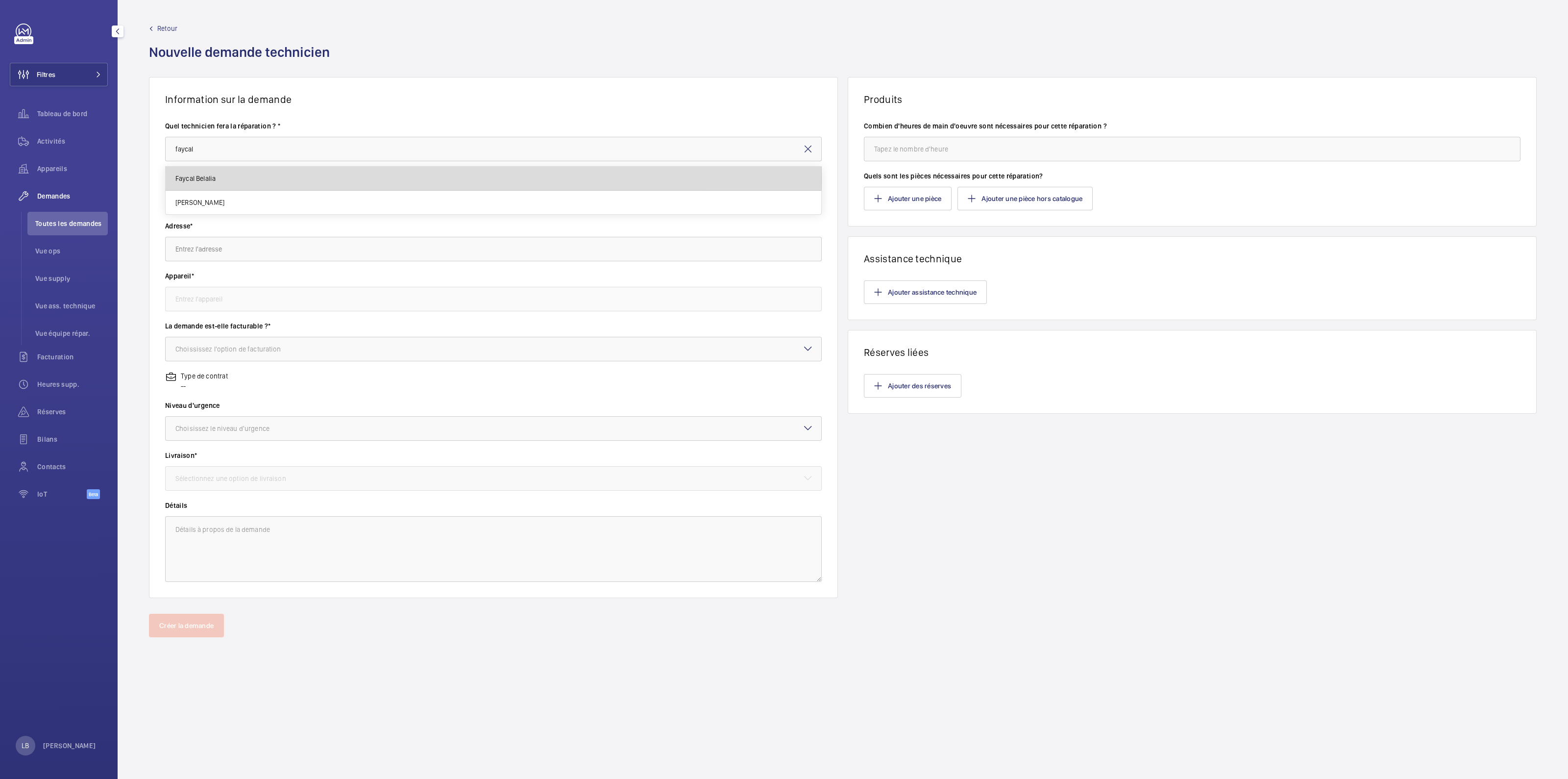
click at [202, 177] on span "Faycal Belalia" at bounding box center [195, 178] width 41 height 10
type input "Faycal Belalia"
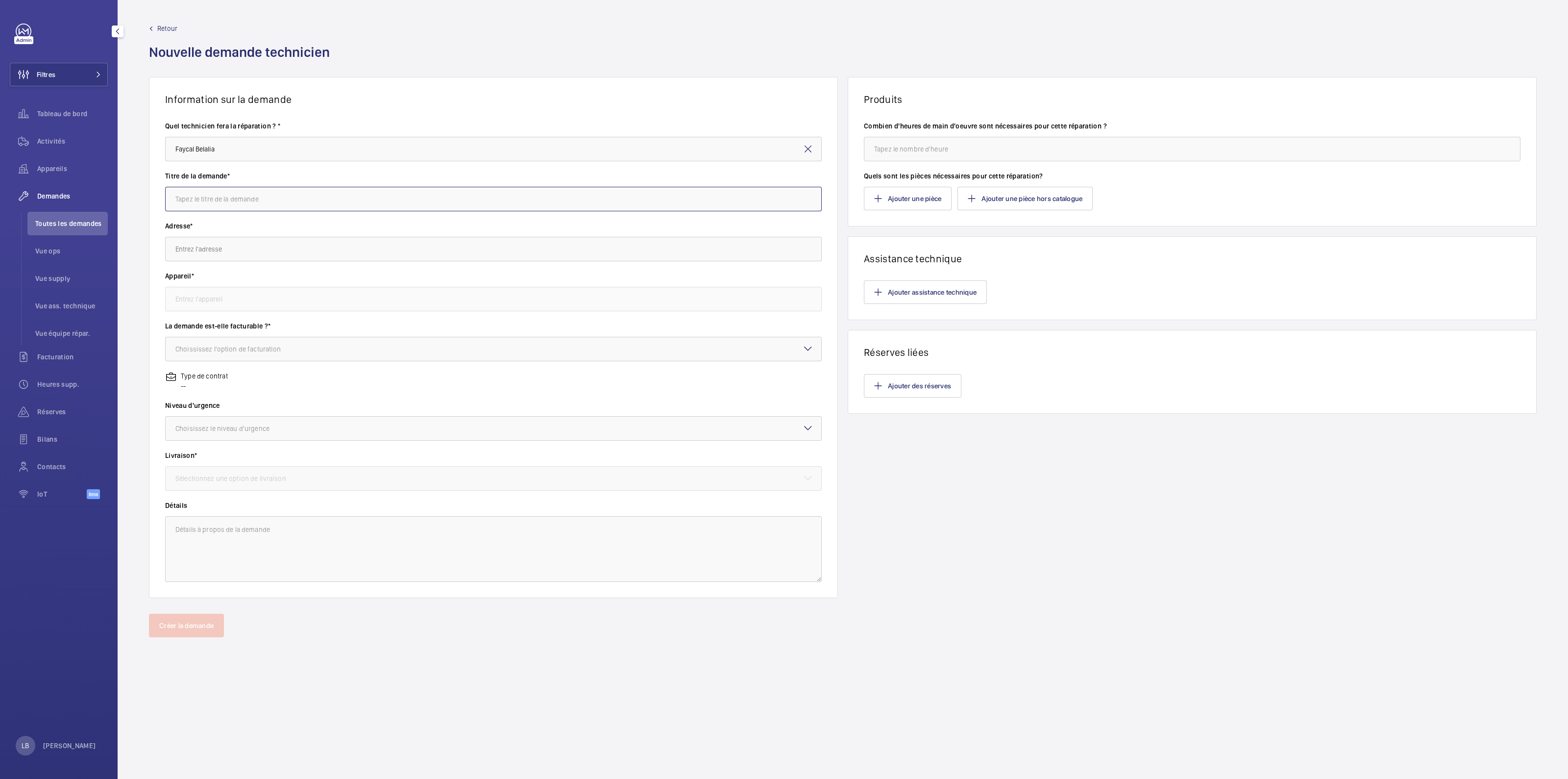
click at [200, 196] on input "text" at bounding box center [493, 199] width 657 height 24
type input "remplacement batteries SSS"
click at [81, 69] on button "Filtres" at bounding box center [58, 74] width 98 height 24
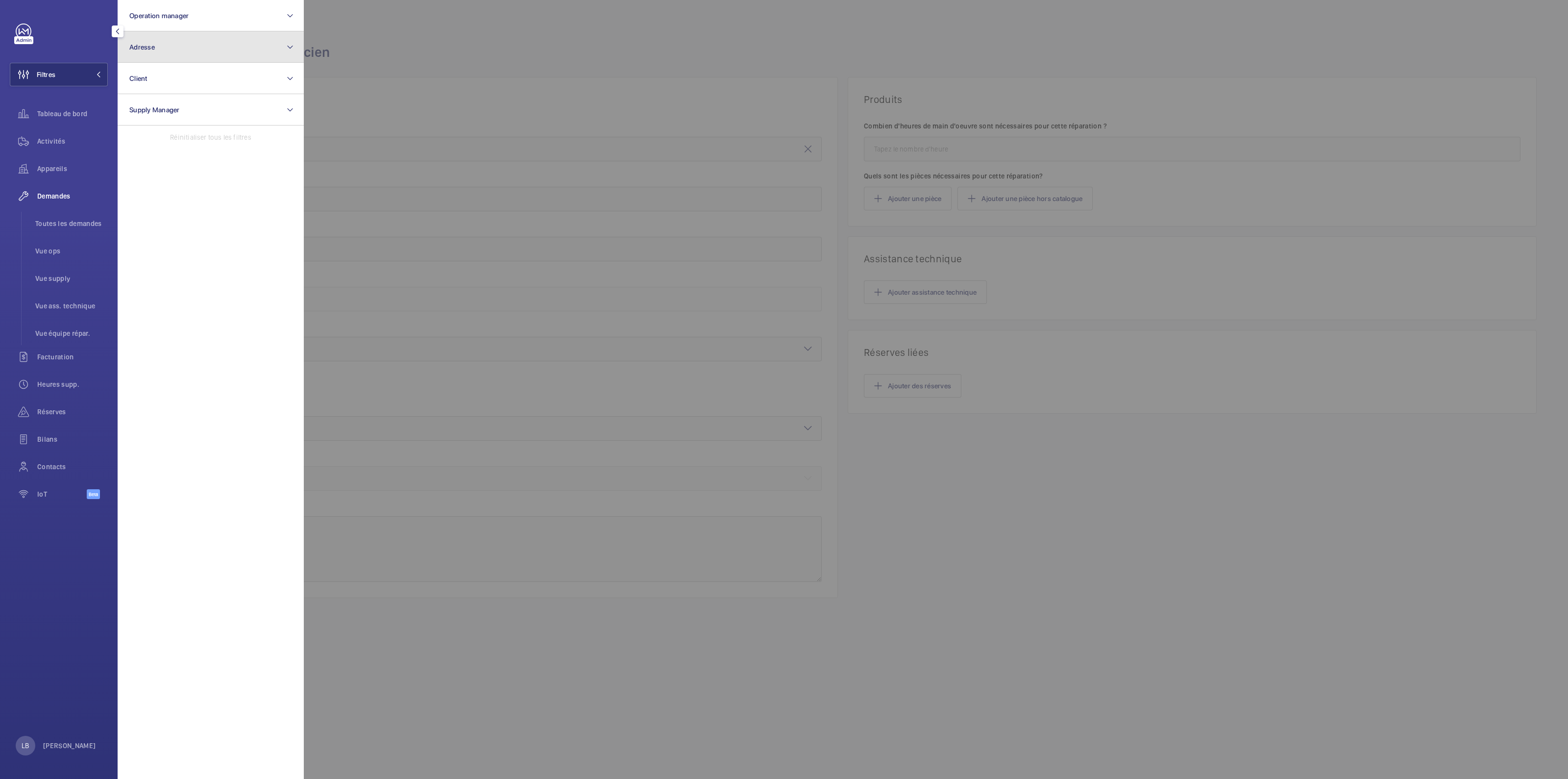
click at [186, 43] on button "Adresse" at bounding box center [211, 48] width 186 height 32
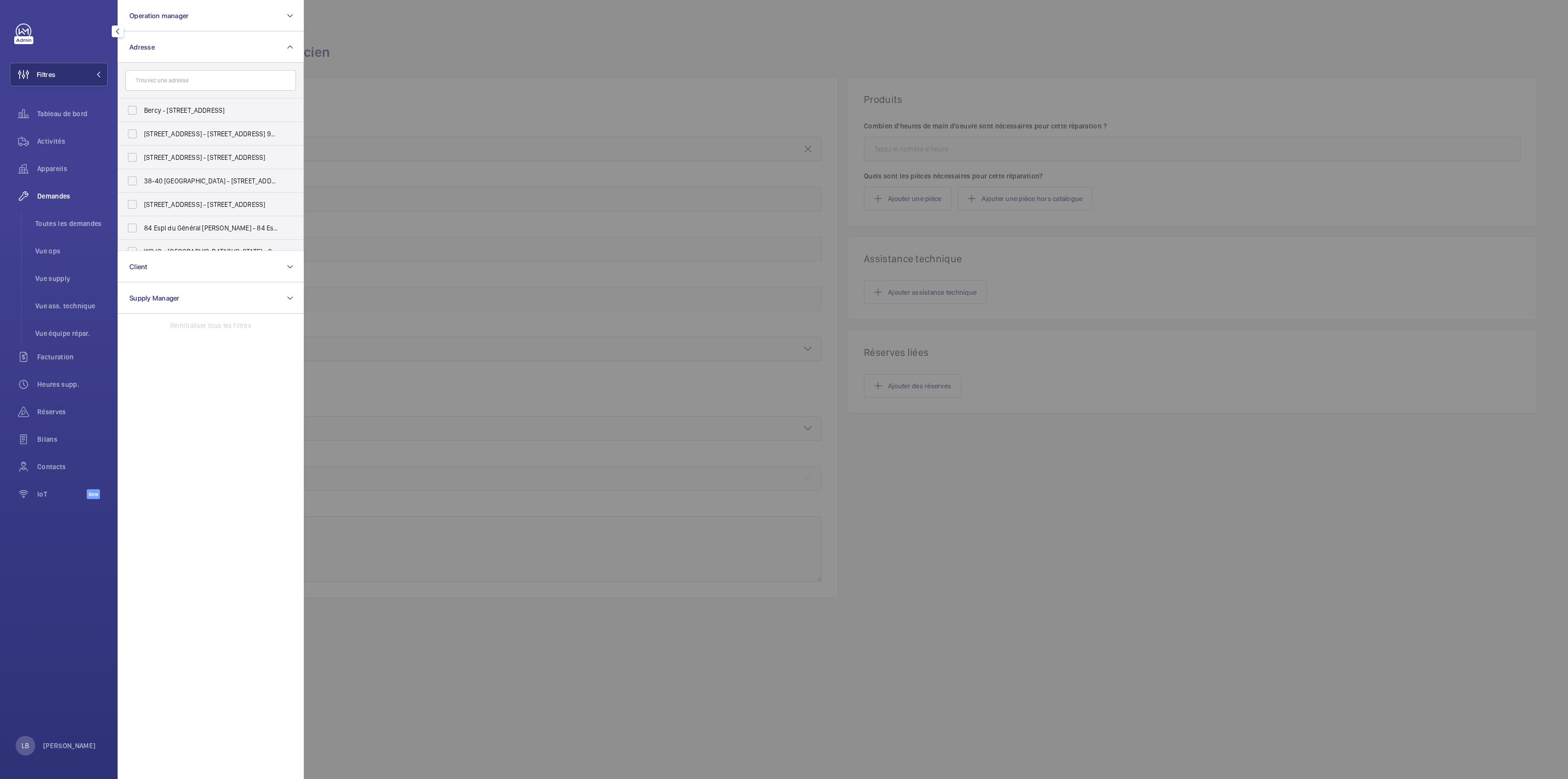
click at [410, 48] on div at bounding box center [1088, 389] width 1568 height 779
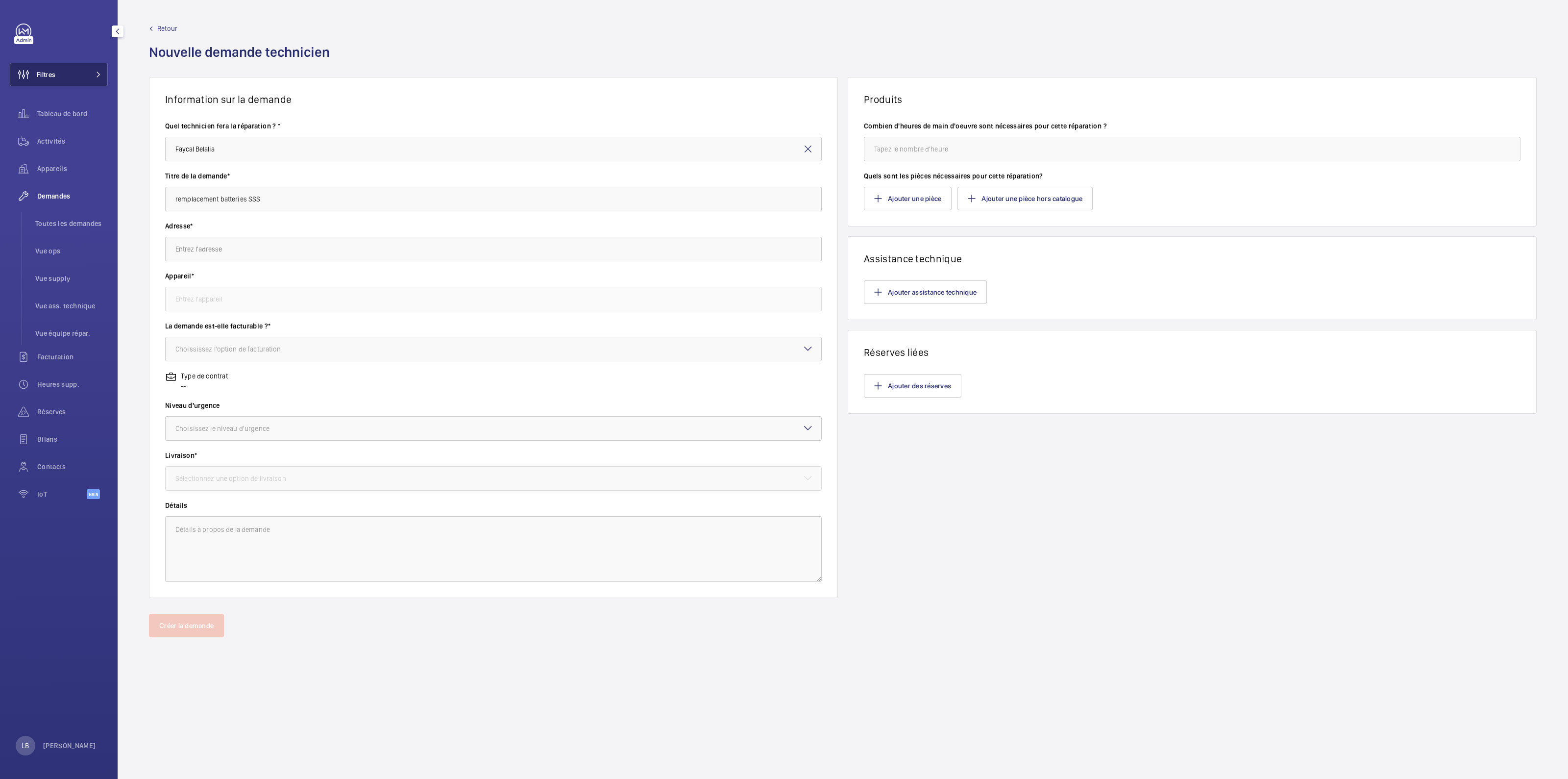
click at [63, 77] on button "Filtres" at bounding box center [58, 74] width 98 height 24
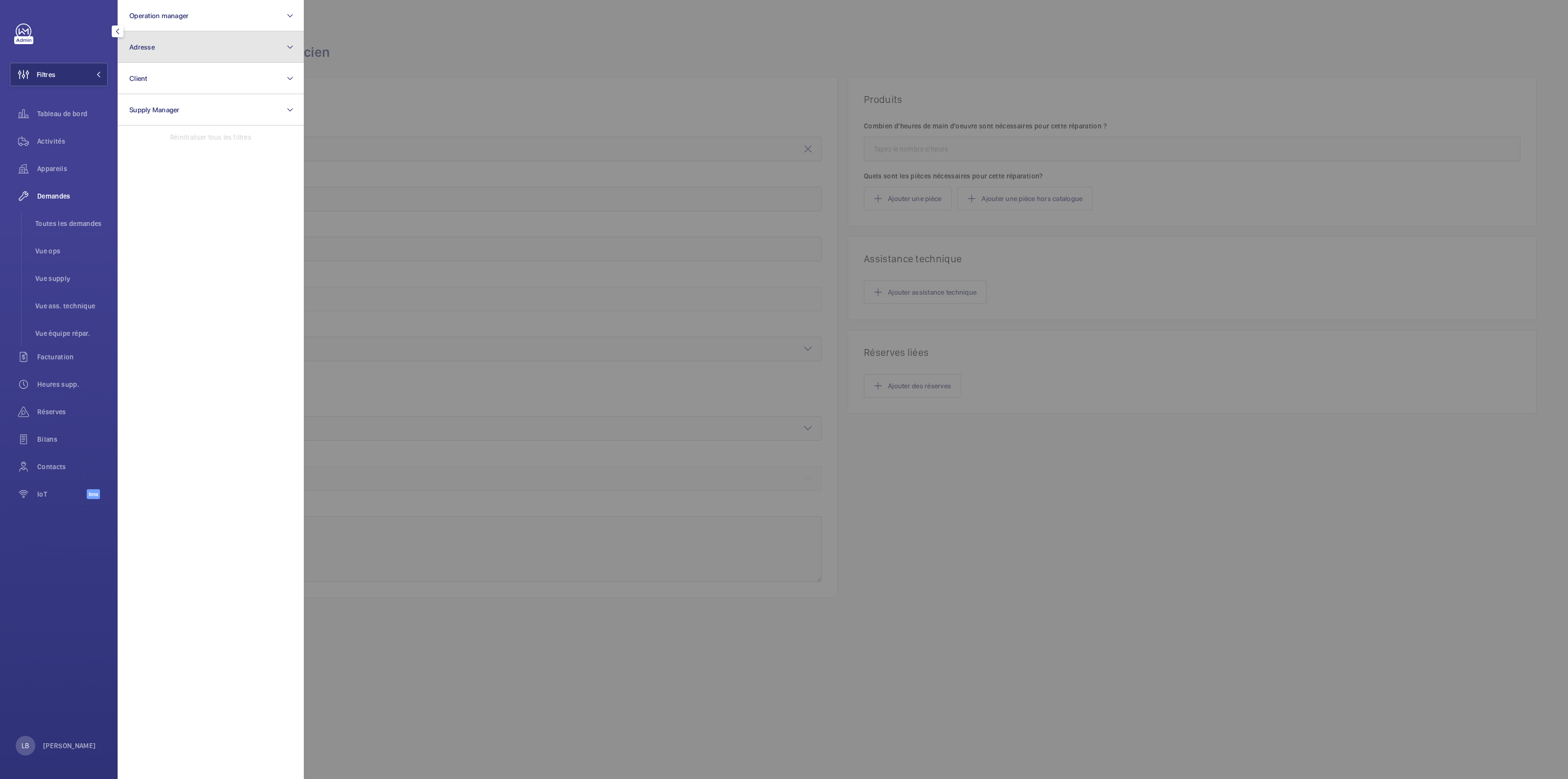
click at [198, 32] on button "Adresse" at bounding box center [211, 48] width 186 height 32
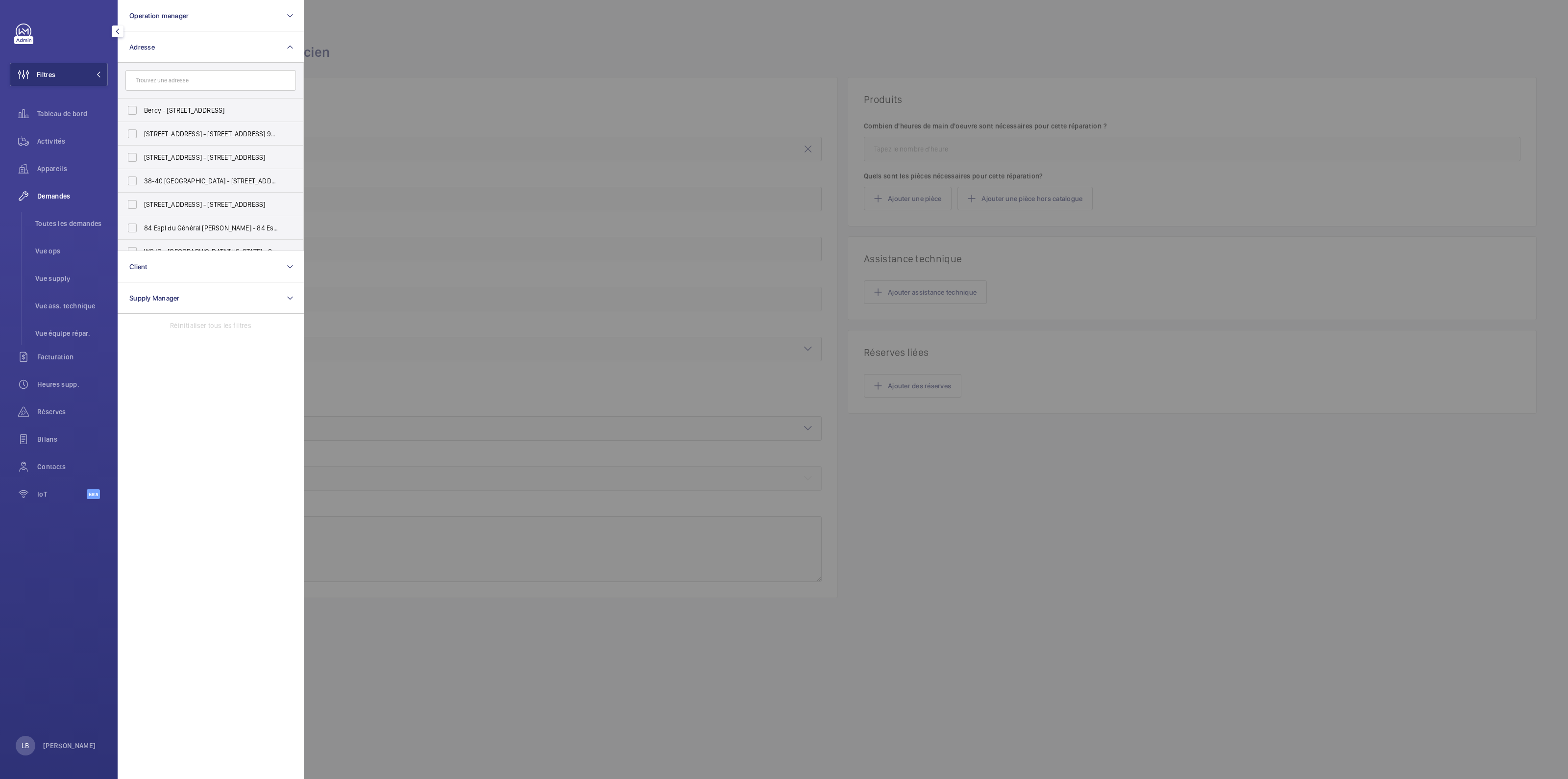
click at [159, 82] on input "text" at bounding box center [211, 80] width 170 height 21
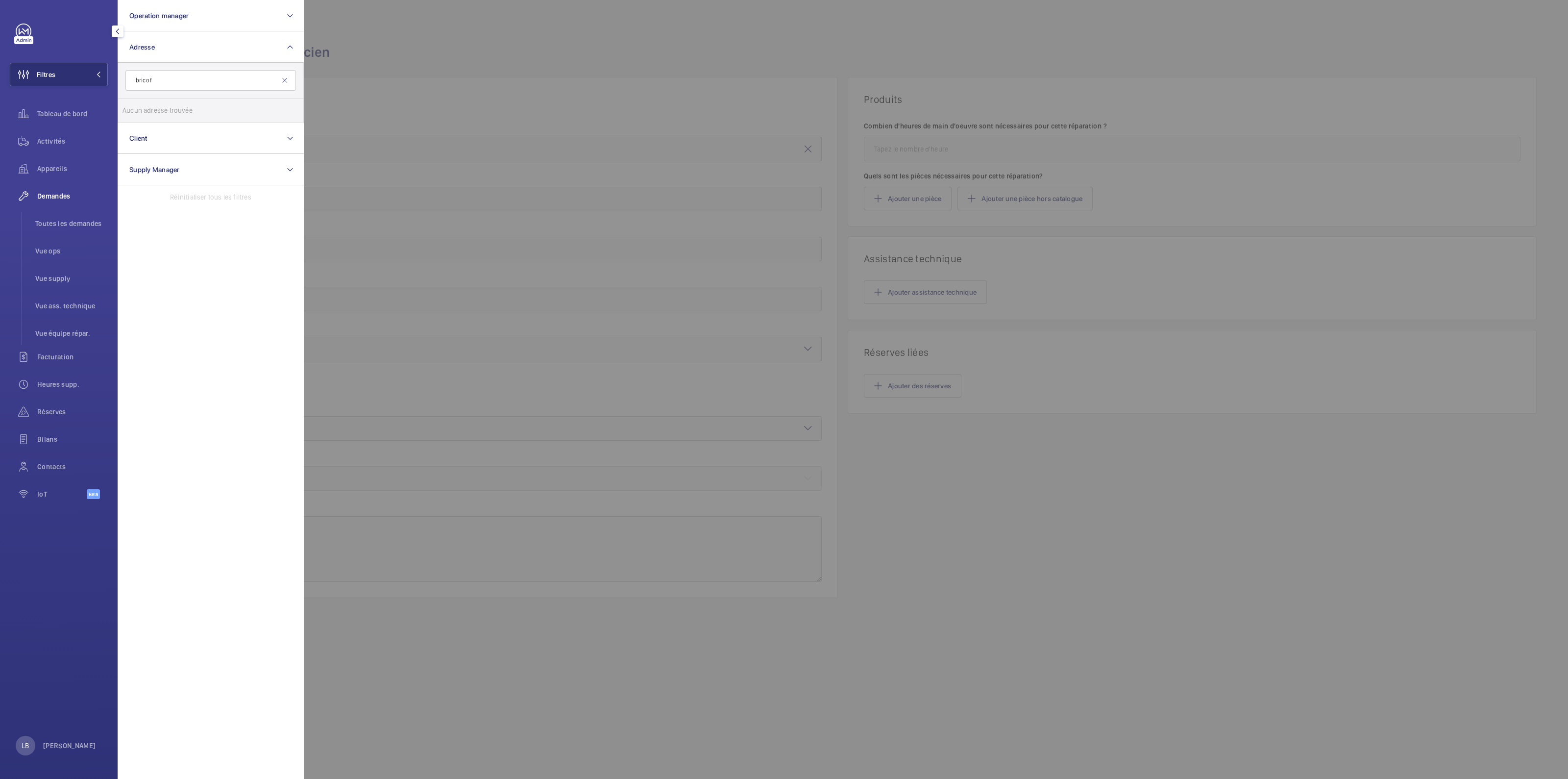
type input "brico"
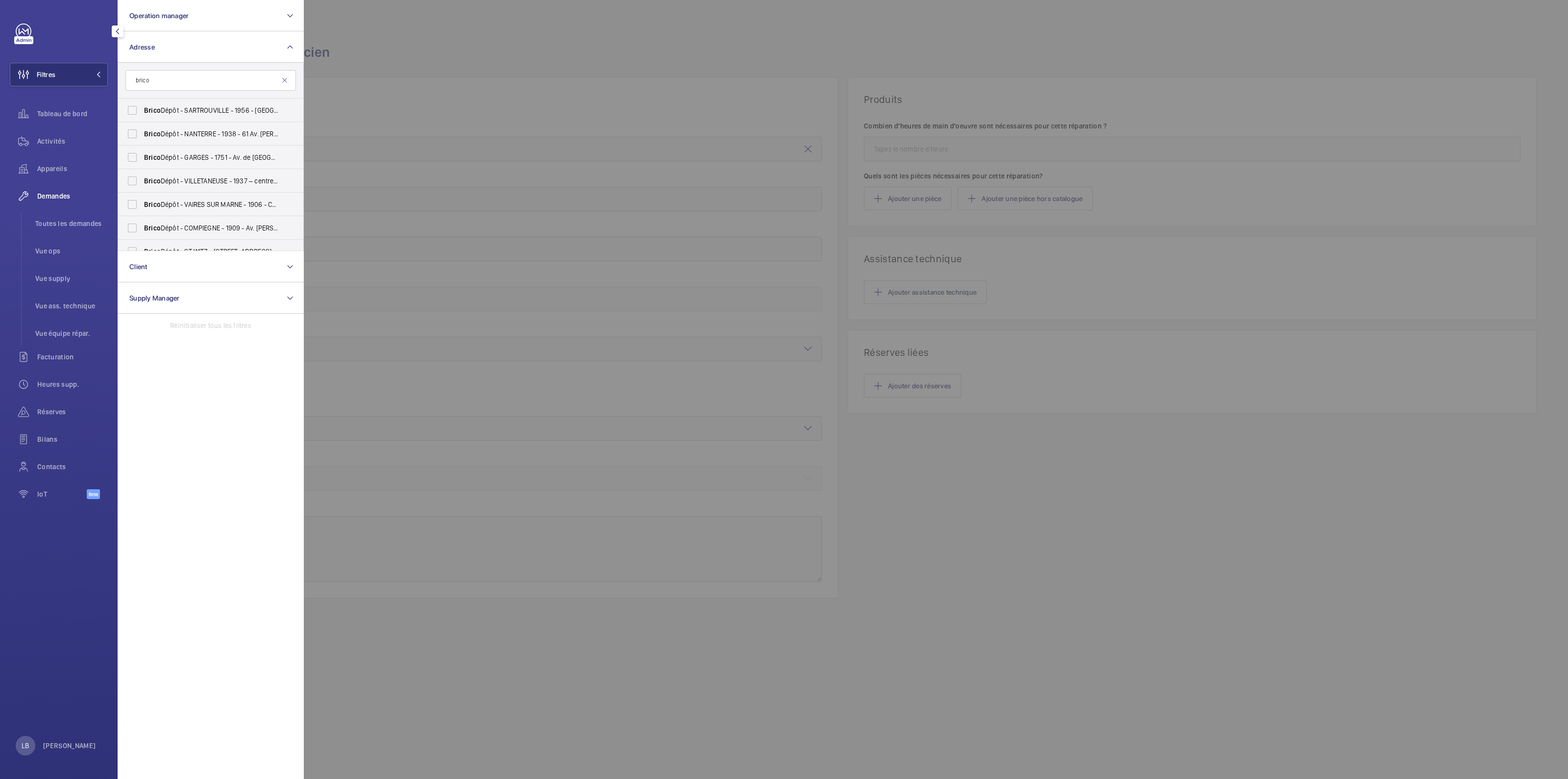
click at [494, 30] on div at bounding box center [1088, 389] width 1568 height 779
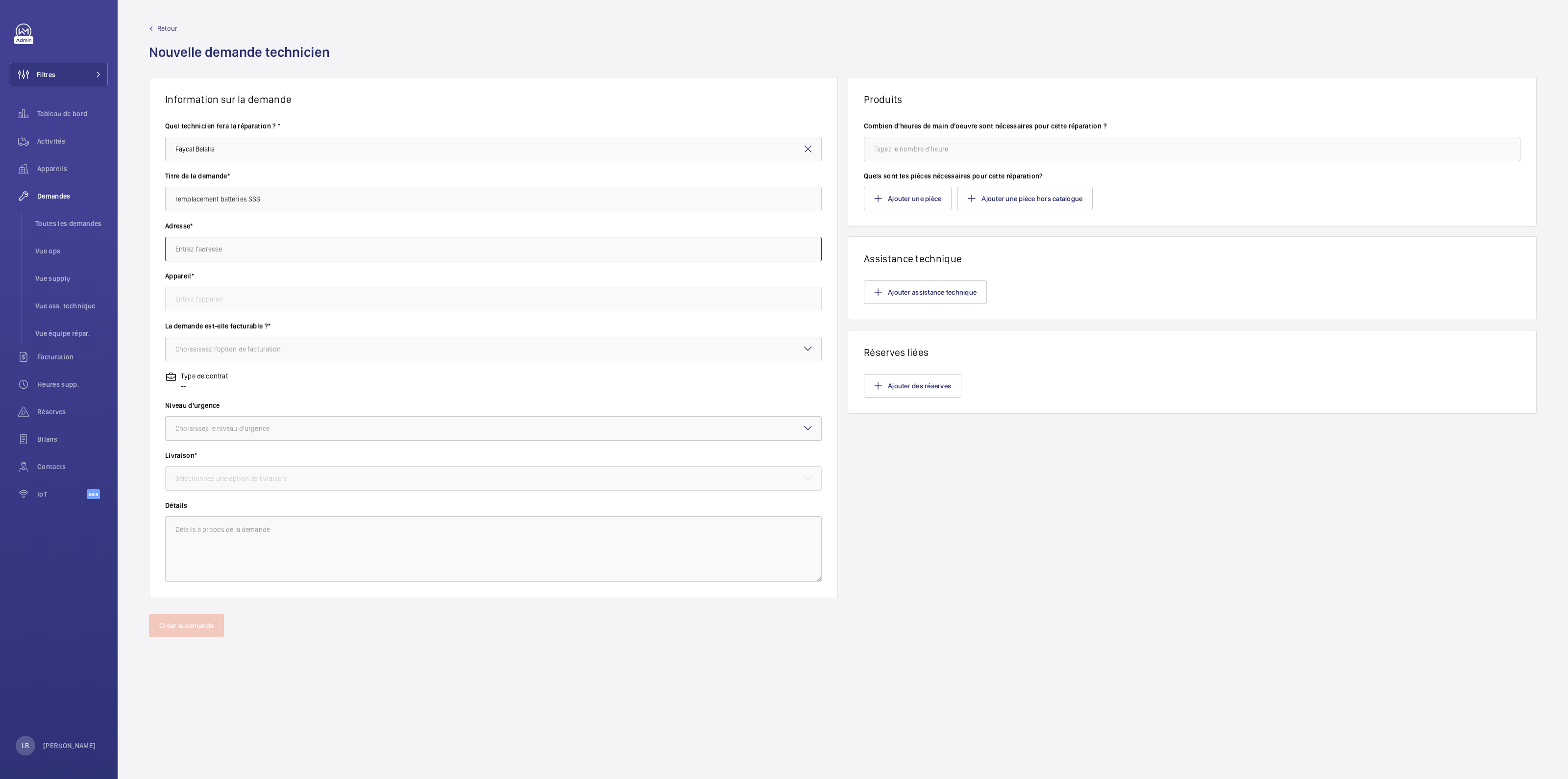
click at [222, 251] on input "text" at bounding box center [493, 249] width 657 height 24
click at [244, 243] on input "text" at bounding box center [493, 249] width 657 height 24
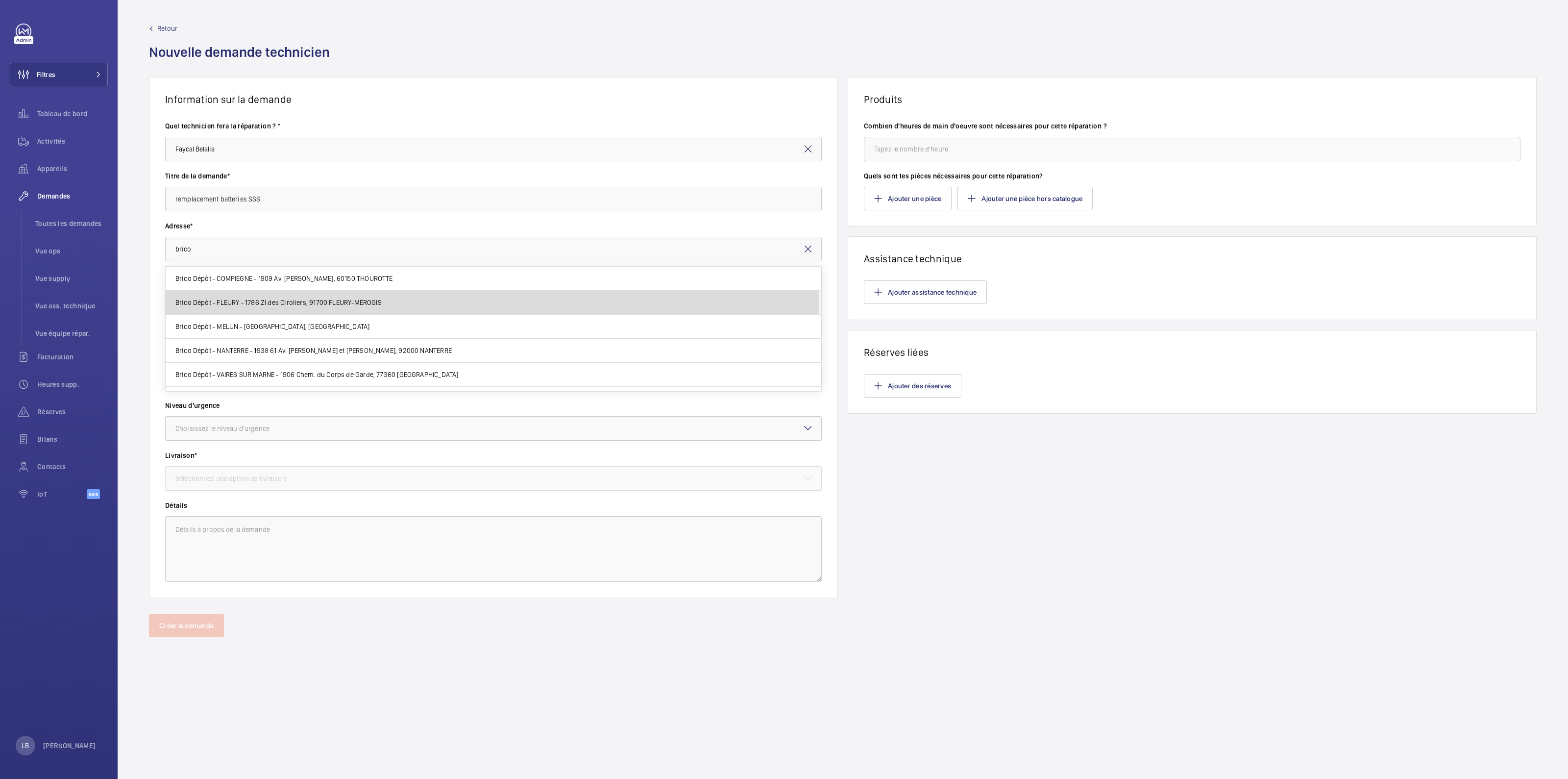
click at [248, 300] on span "Brico Dépôt - FLEURY - 1786 ZI des Ciroliers, 91700 FLEURY-MÉROGIS" at bounding box center [278, 303] width 206 height 10
type input "Brico Dépôt - FLEURY - 1786 ZI des Ciroliers, 91700 FLEURY-MÉROGIS"
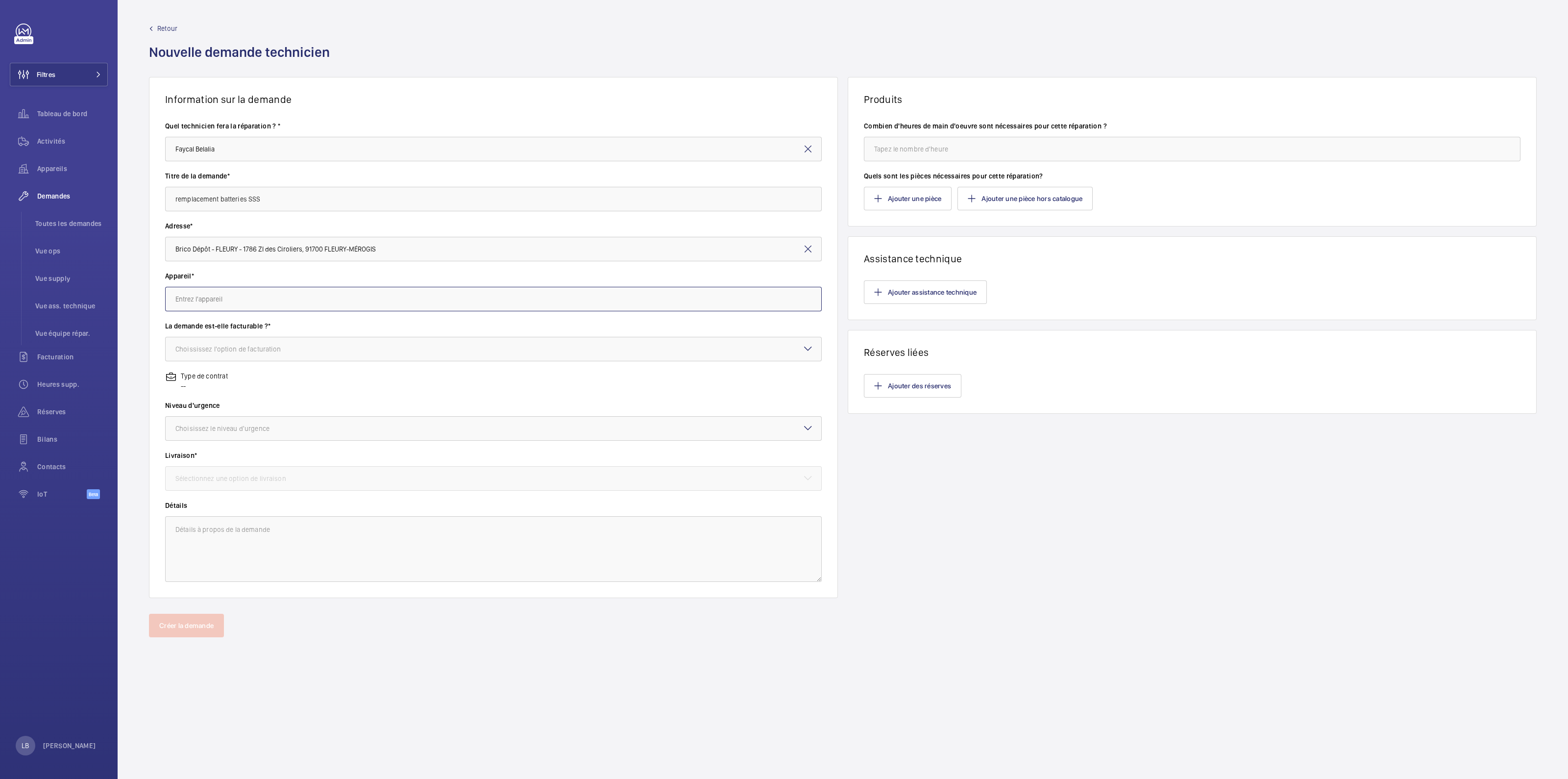
click at [248, 302] on input "text" at bounding box center [493, 299] width 657 height 24
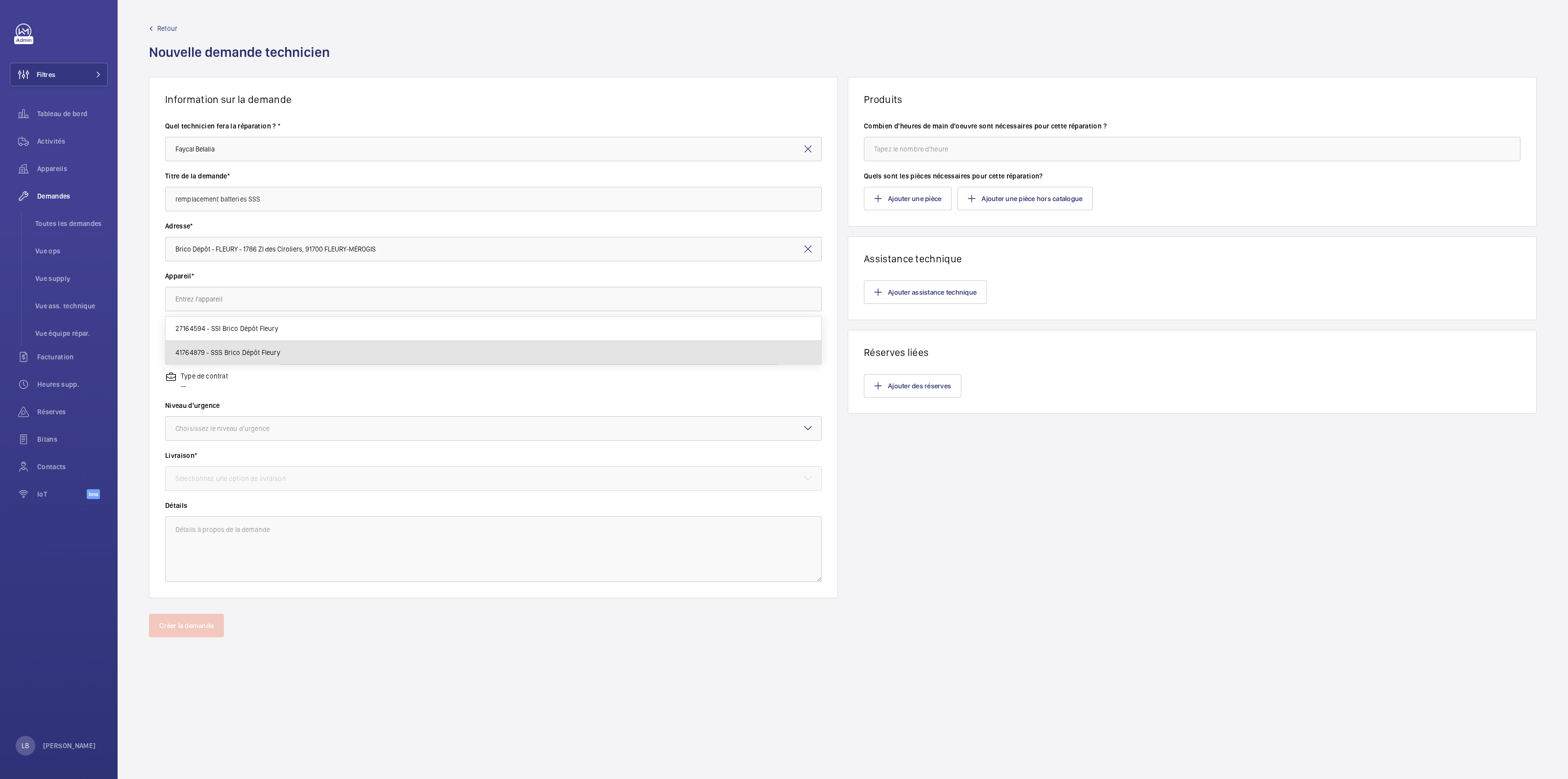
click at [240, 349] on span "41764879 - SSS Brico Dépôt Fleury" at bounding box center [228, 353] width 105 height 10
type input "41764879 - SSS Brico Dépôt Fleury"
click at [242, 349] on div "Choississez l'option de facturation" at bounding box center [240, 349] width 130 height 10
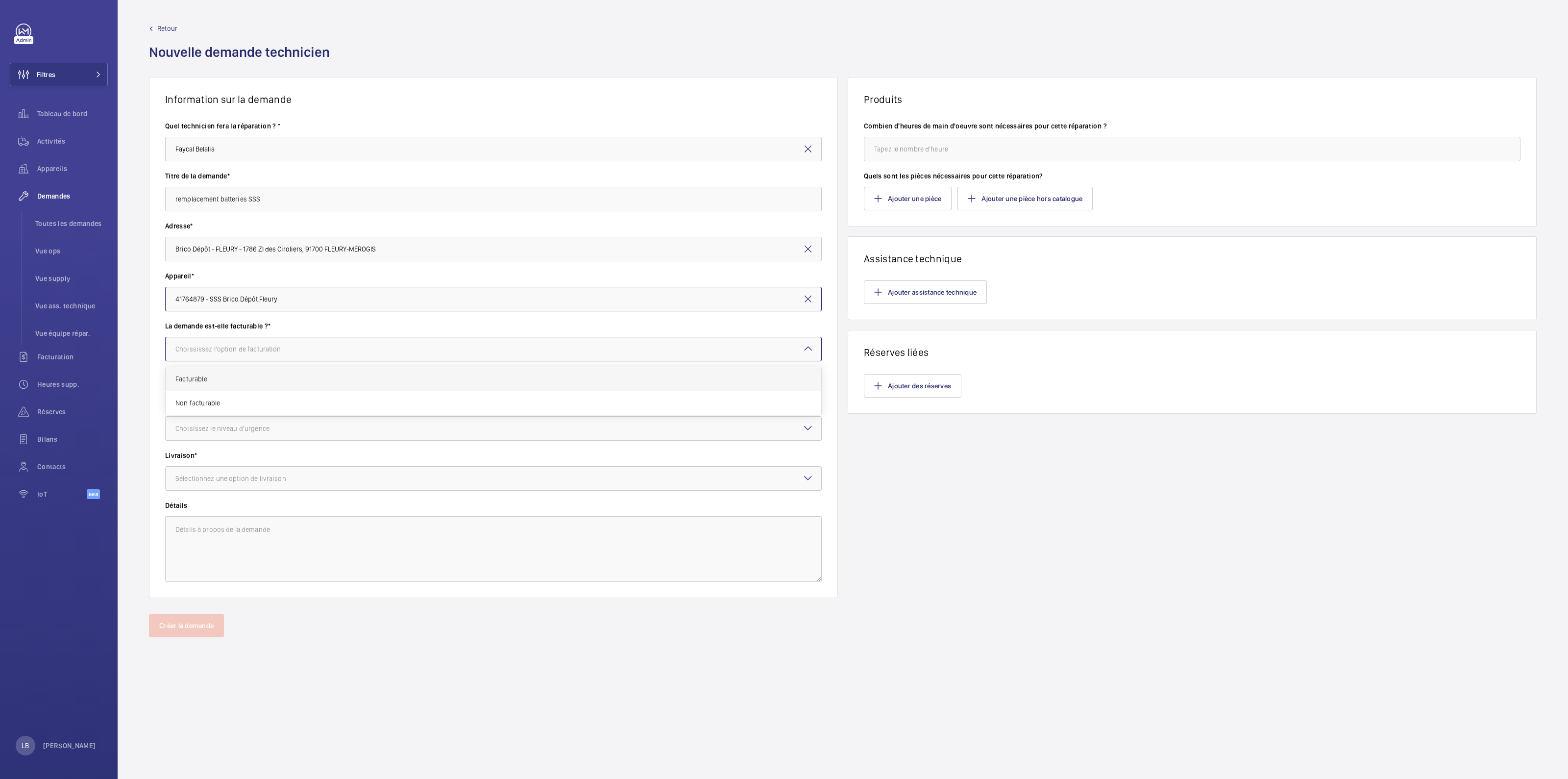
click at [231, 381] on span "Facturable" at bounding box center [493, 379] width 636 height 10
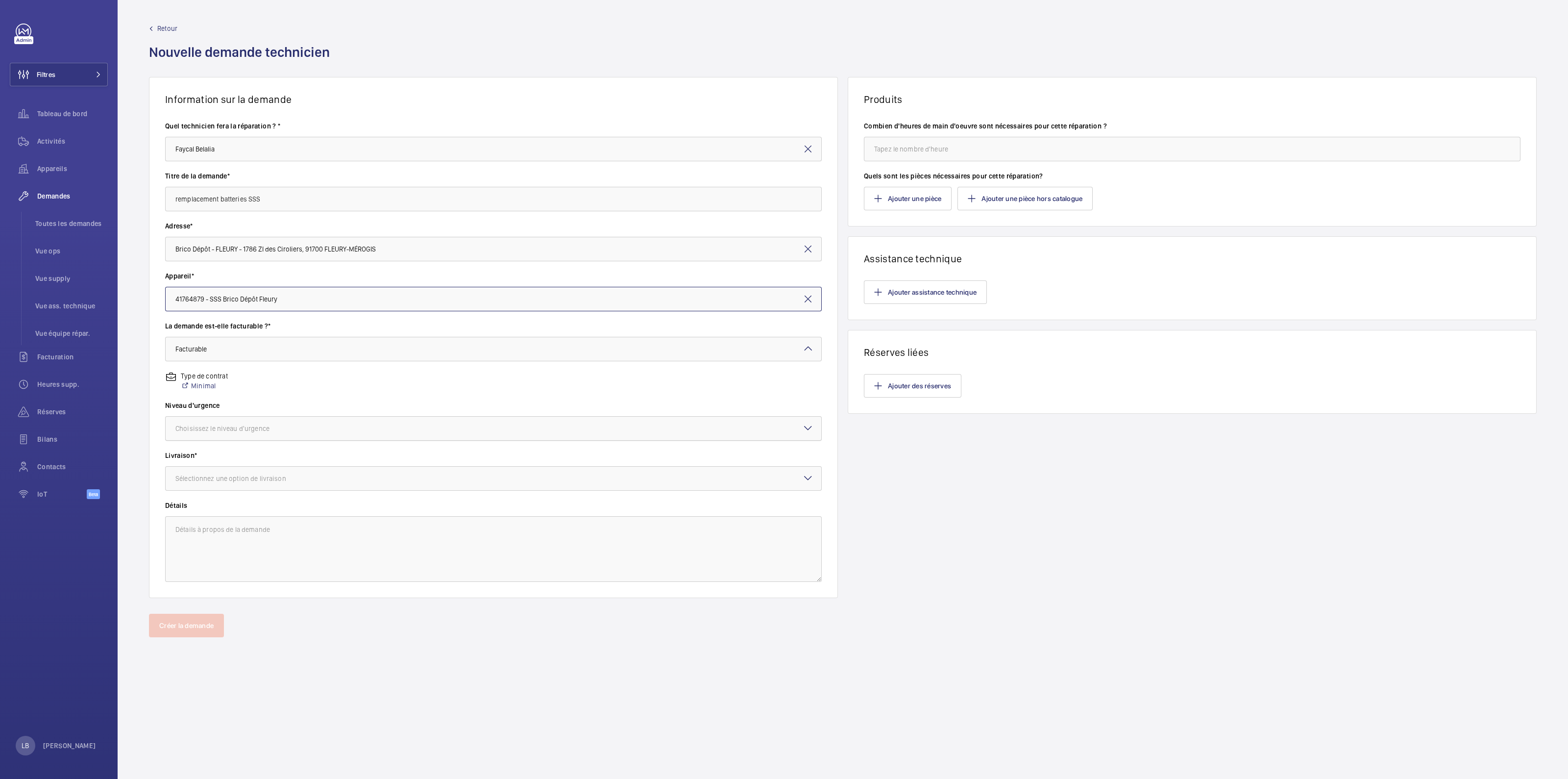
click at [234, 382] on div "Choisissez le niveau d'urgence" at bounding box center [234, 429] width 119 height 10
click at [211, 382] on span "Urgent" at bounding box center [493, 507] width 636 height 10
click at [240, 382] on div "Sélectionnez une option de livraison" at bounding box center [243, 479] width 135 height 10
click at [250, 382] on span "WM Entrepôt (Stains)" at bounding box center [493, 557] width 636 height 10
click at [250, 382] on textarea at bounding box center [493, 549] width 657 height 66
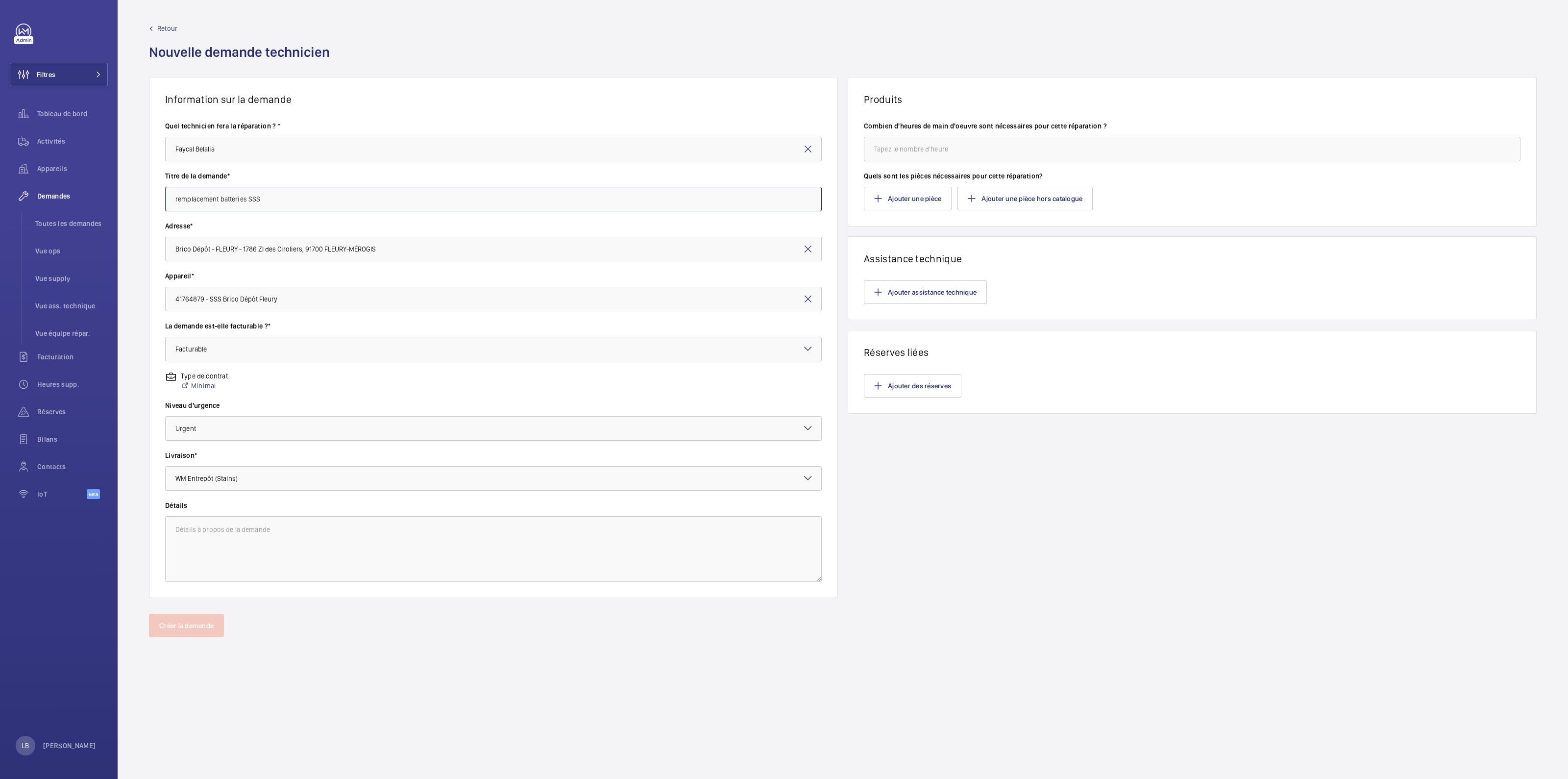
click at [278, 196] on input "remplacement batteries SSS" at bounding box center [493, 199] width 657 height 24
click at [279, 196] on input "remplacement batteries SSS" at bounding box center [493, 199] width 657 height 24
click at [231, 382] on textarea at bounding box center [493, 549] width 657 height 66
paste textarea "remplacement batteries SSS"
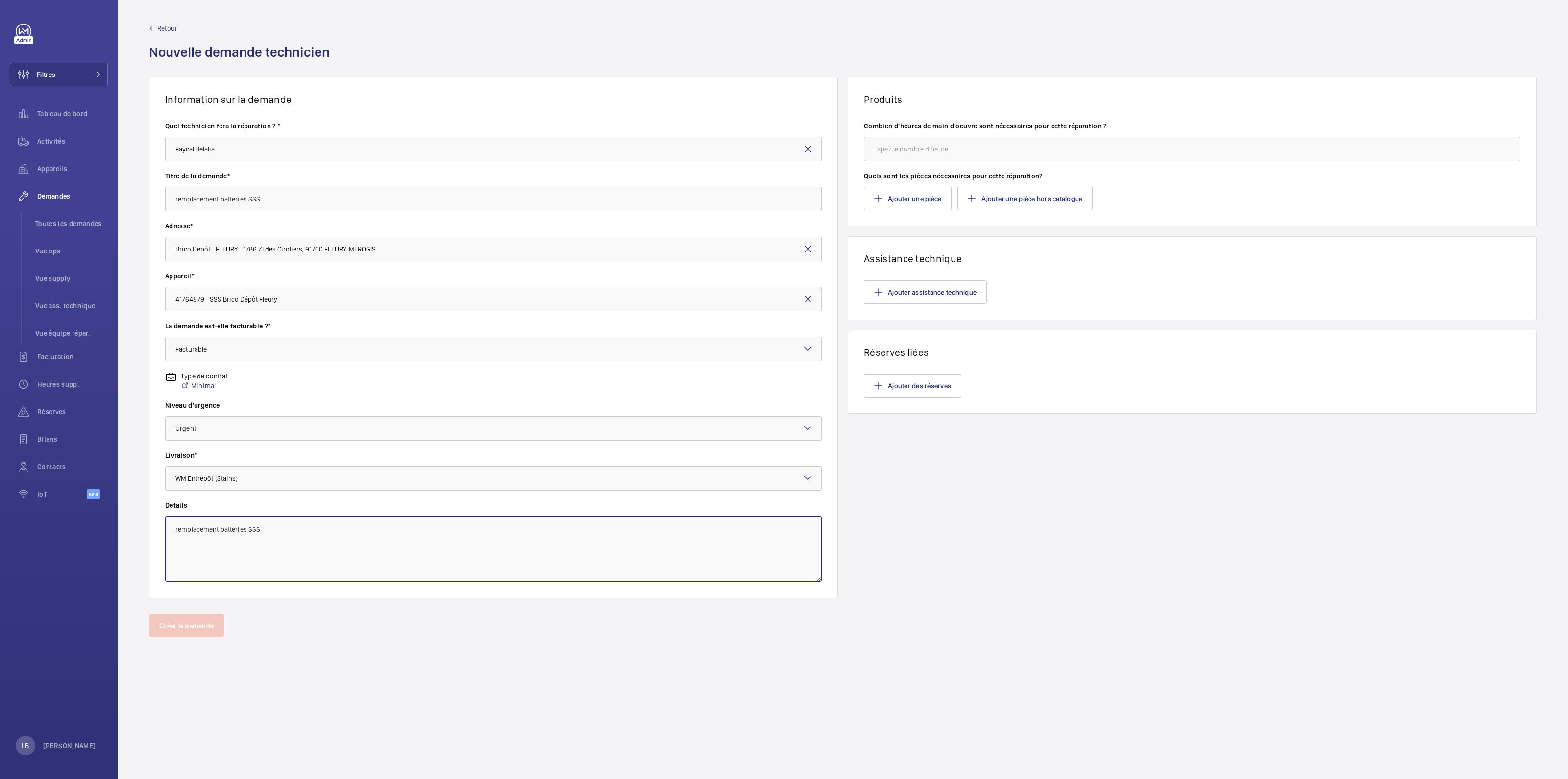
type textarea "remplacement batteries SSS"
click at [775, 149] on input "number" at bounding box center [1192, 149] width 657 height 24
type input "2"
click at [775, 196] on button "Ajouter une pièce" at bounding box center [908, 199] width 88 height 24
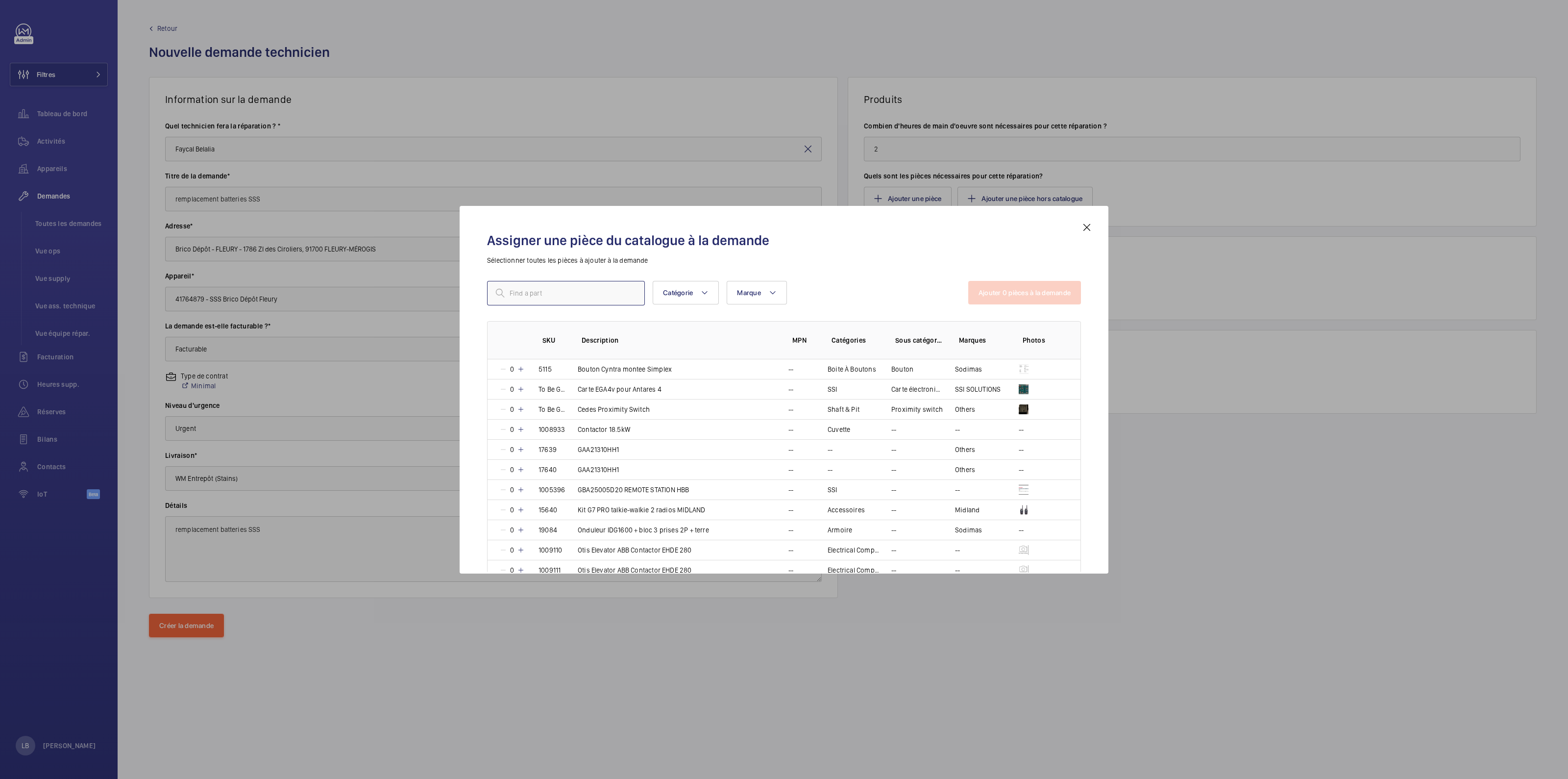
click at [533, 296] on input "text" at bounding box center [565, 293] width 158 height 24
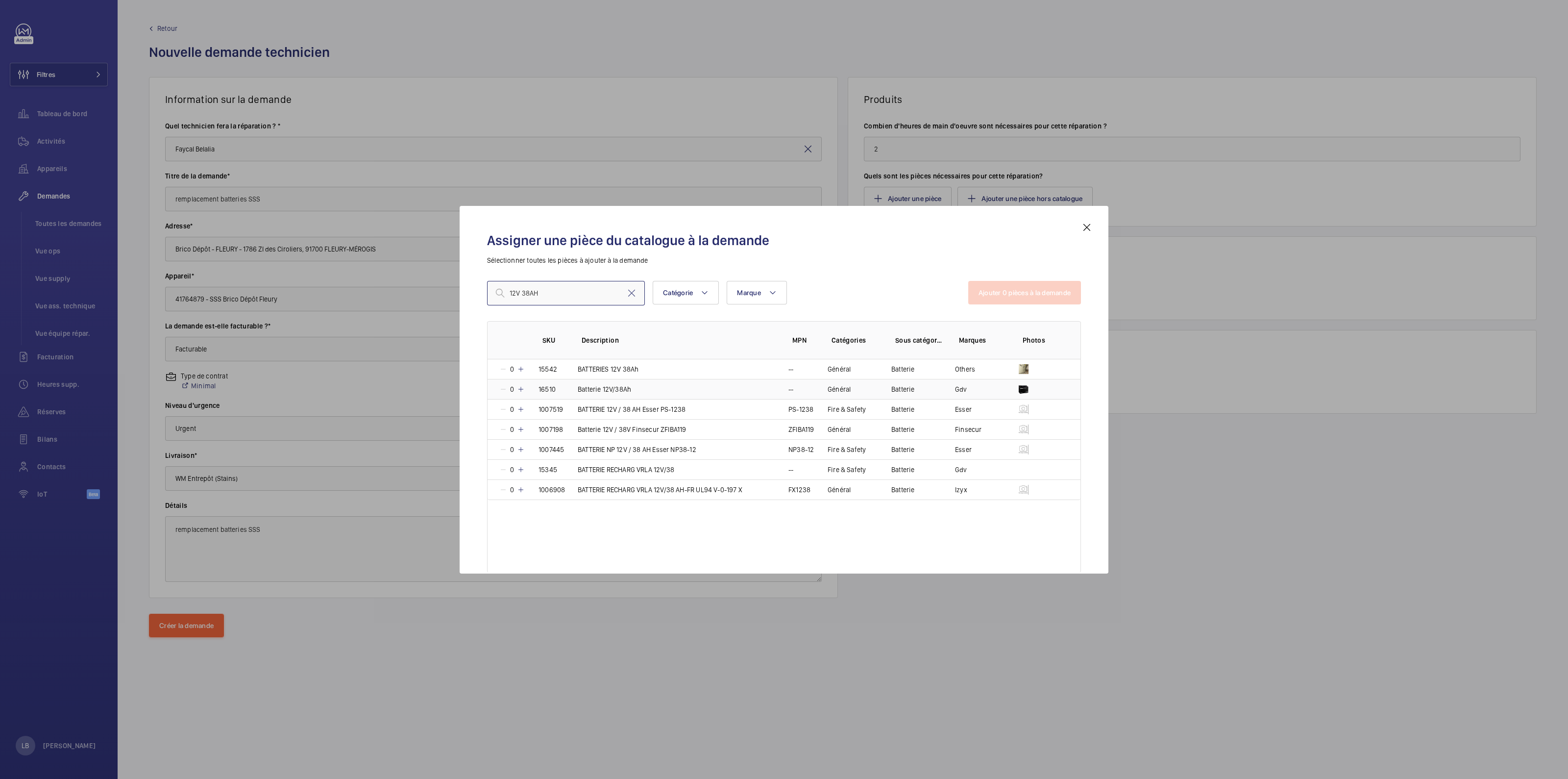
type input "12V 38AH"
click at [729, 382] on td "Batterie 12V/38Ah" at bounding box center [671, 389] width 211 height 20
click at [519, 382] on mat-icon at bounding box center [519, 389] width 8 height 8
click at [775, 293] on button "Ajouter 1 pièces à la demande" at bounding box center [1025, 292] width 111 height 24
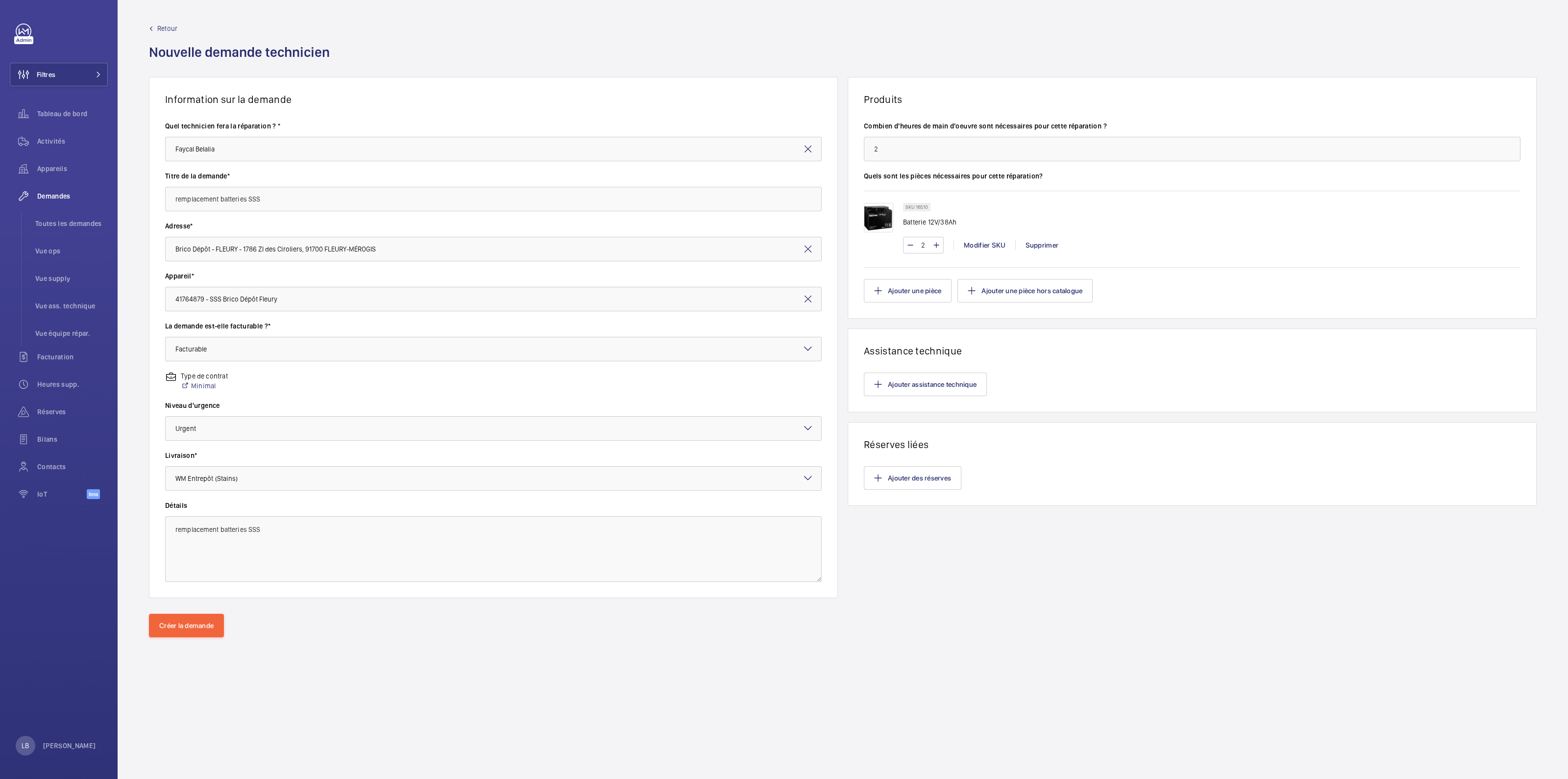
click at [775, 382] on div "Produits Combien d'heures de main d'oeuvre sont nécessaires pour cette réparati…" at bounding box center [1192, 337] width 689 height 521
click at [201, 382] on button "Créer la demande" at bounding box center [186, 626] width 75 height 24
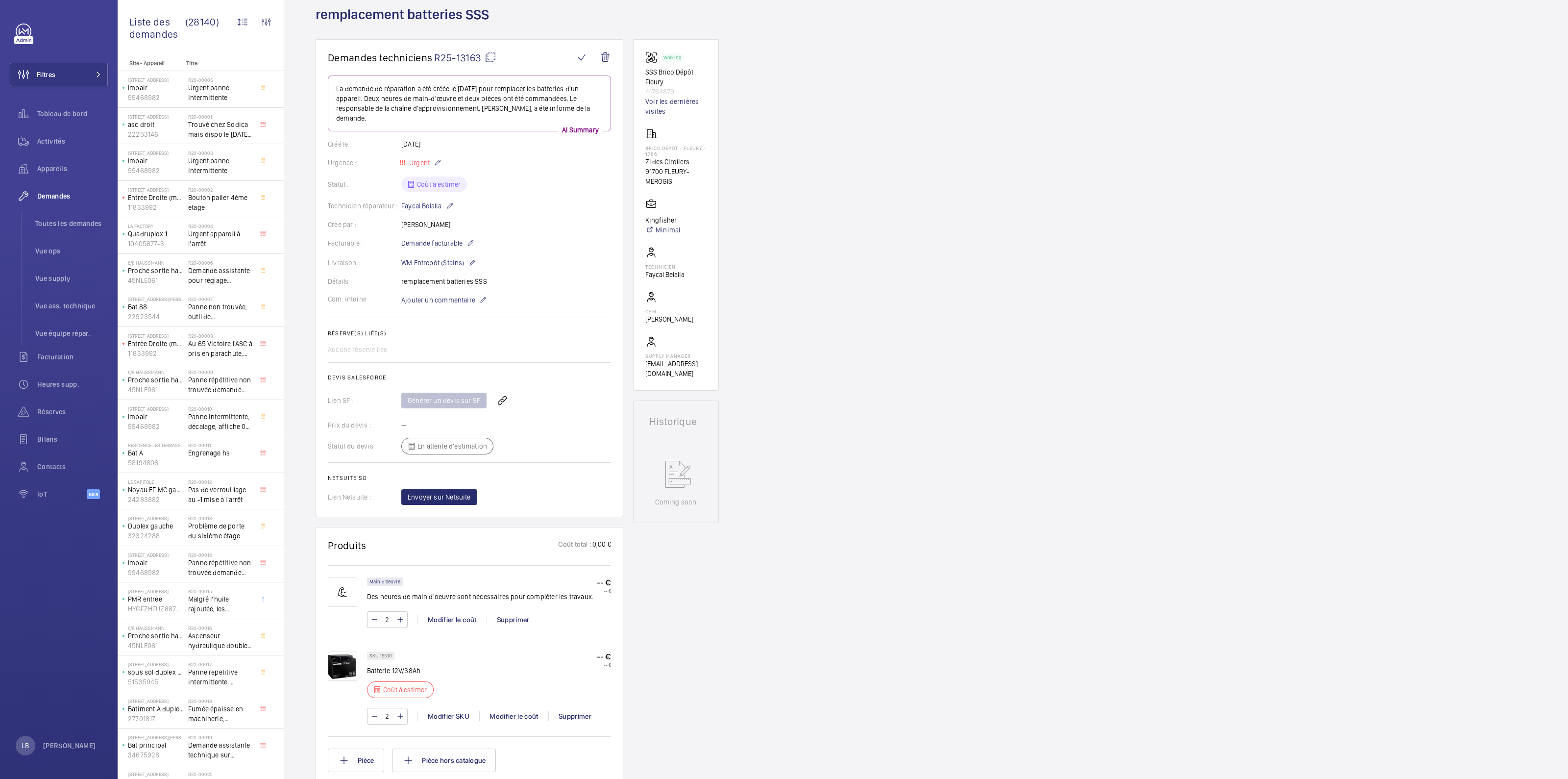
scroll to position [184, 0]
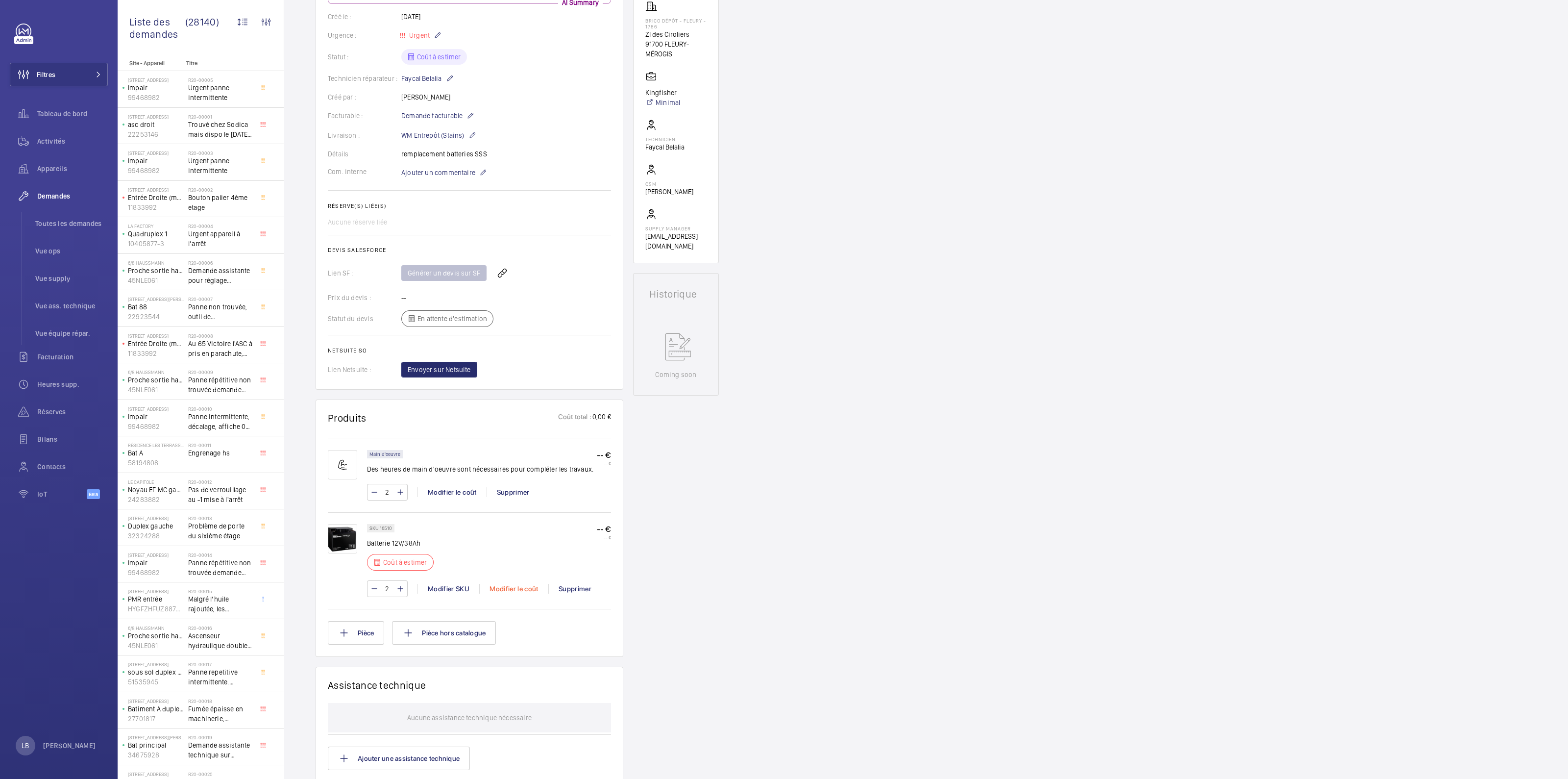
click at [502, 382] on div "Modifier le coût" at bounding box center [514, 589] width 69 height 10
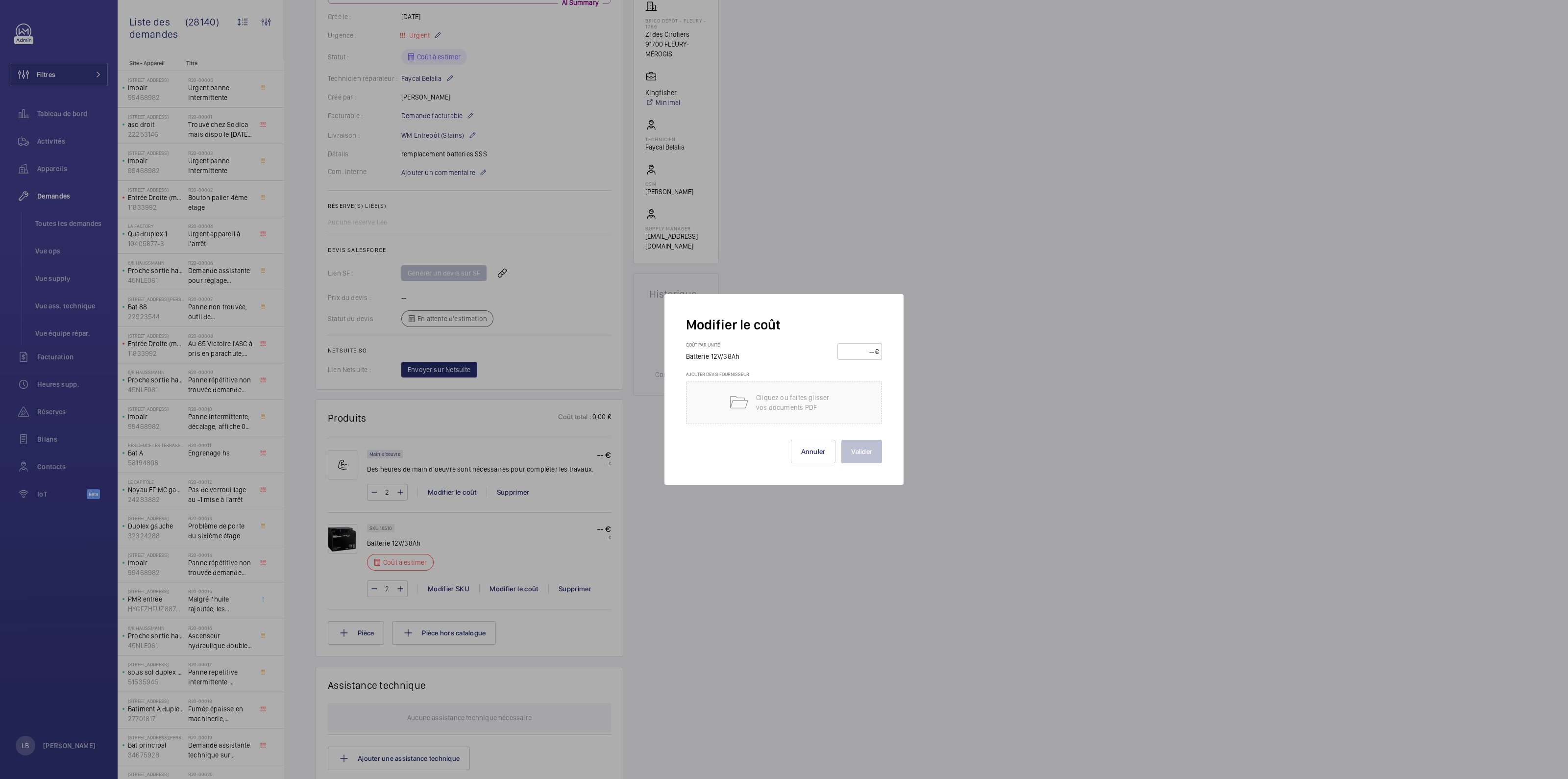
click at [775, 347] on input "number" at bounding box center [858, 351] width 34 height 16
type input "90"
click at [775, 382] on button "Valider" at bounding box center [861, 451] width 41 height 24
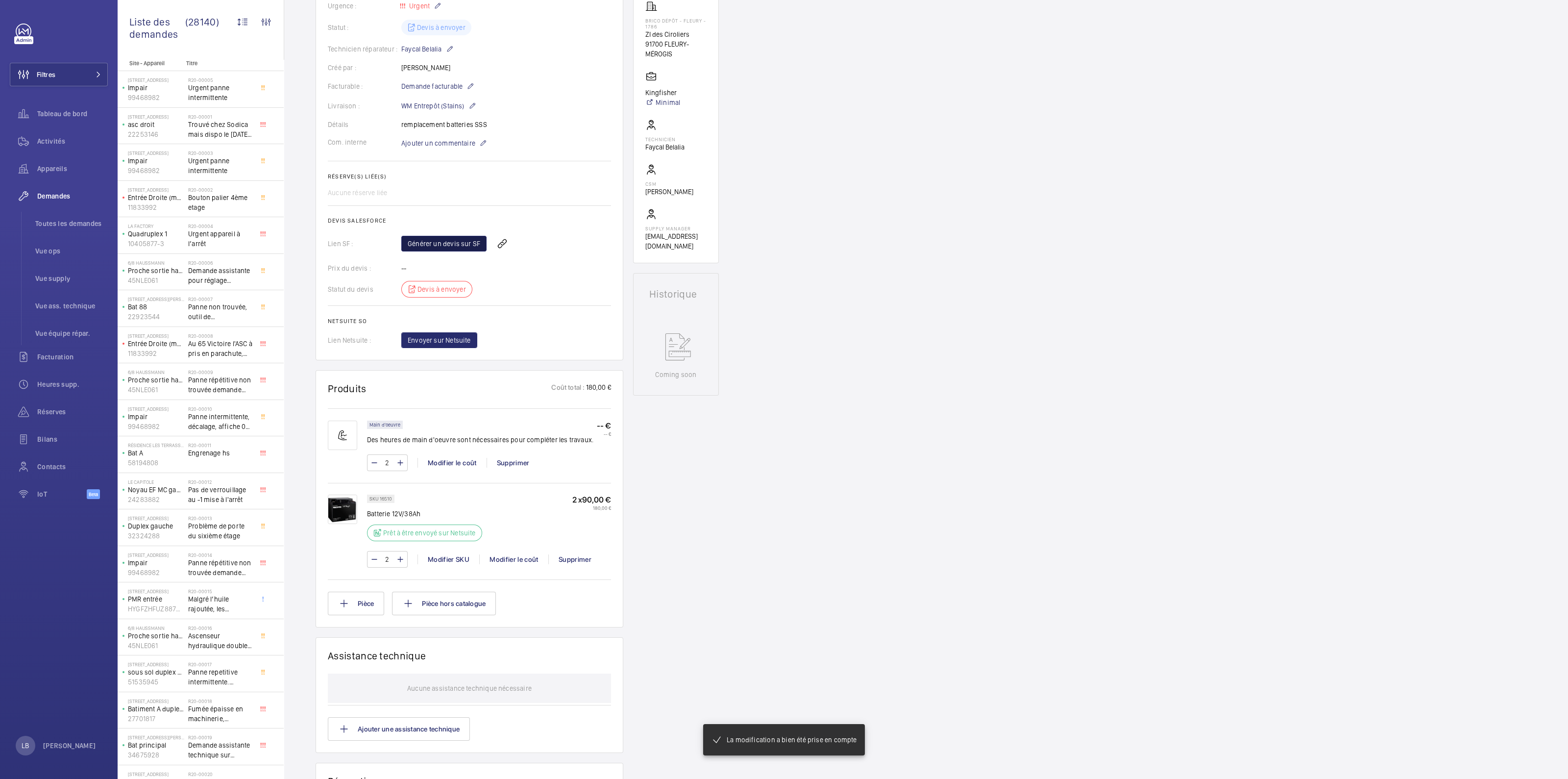
click at [466, 242] on link "Générer un devis sur SF" at bounding box center [444, 244] width 85 height 16
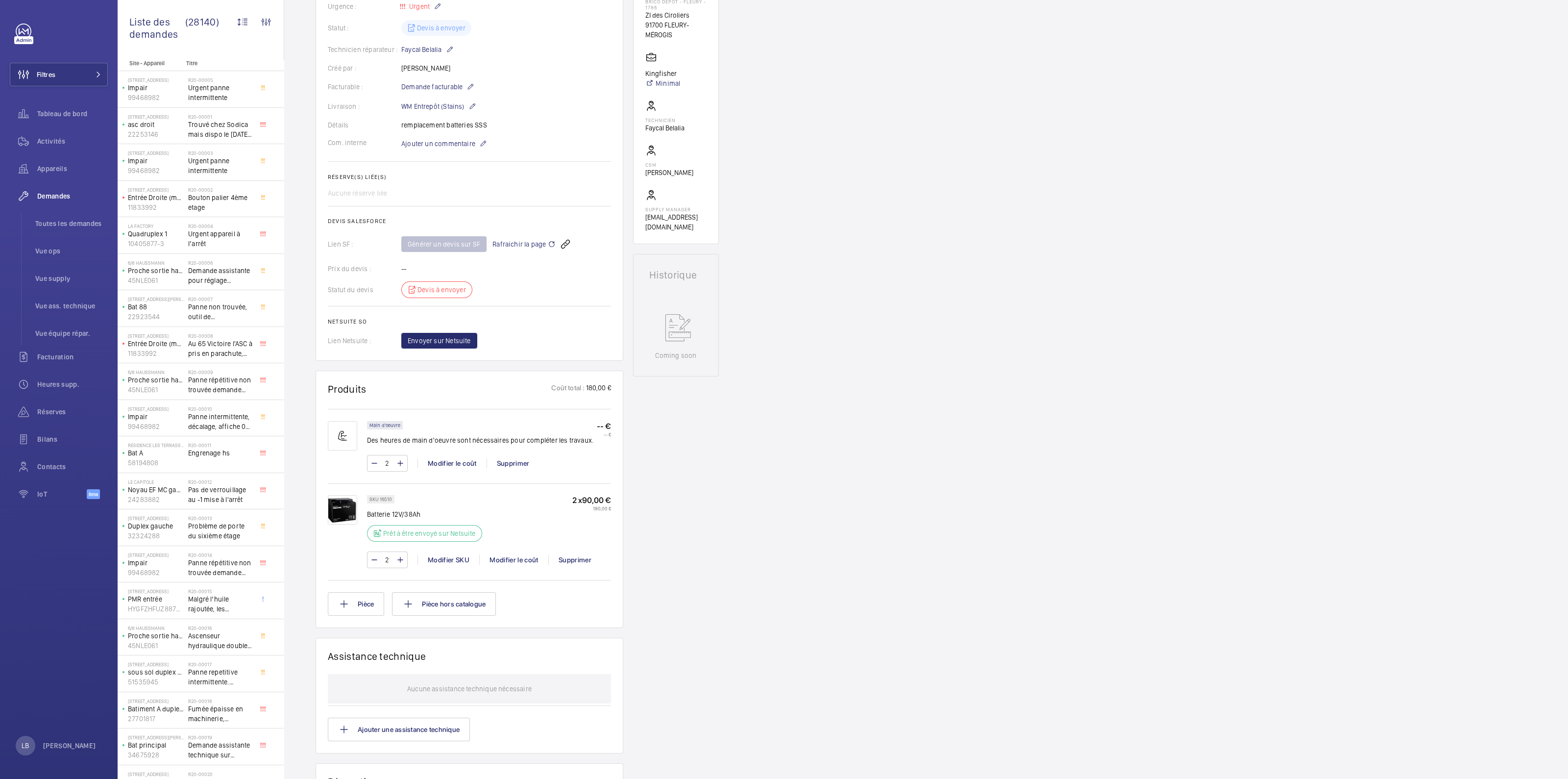
scroll to position [0, 0]
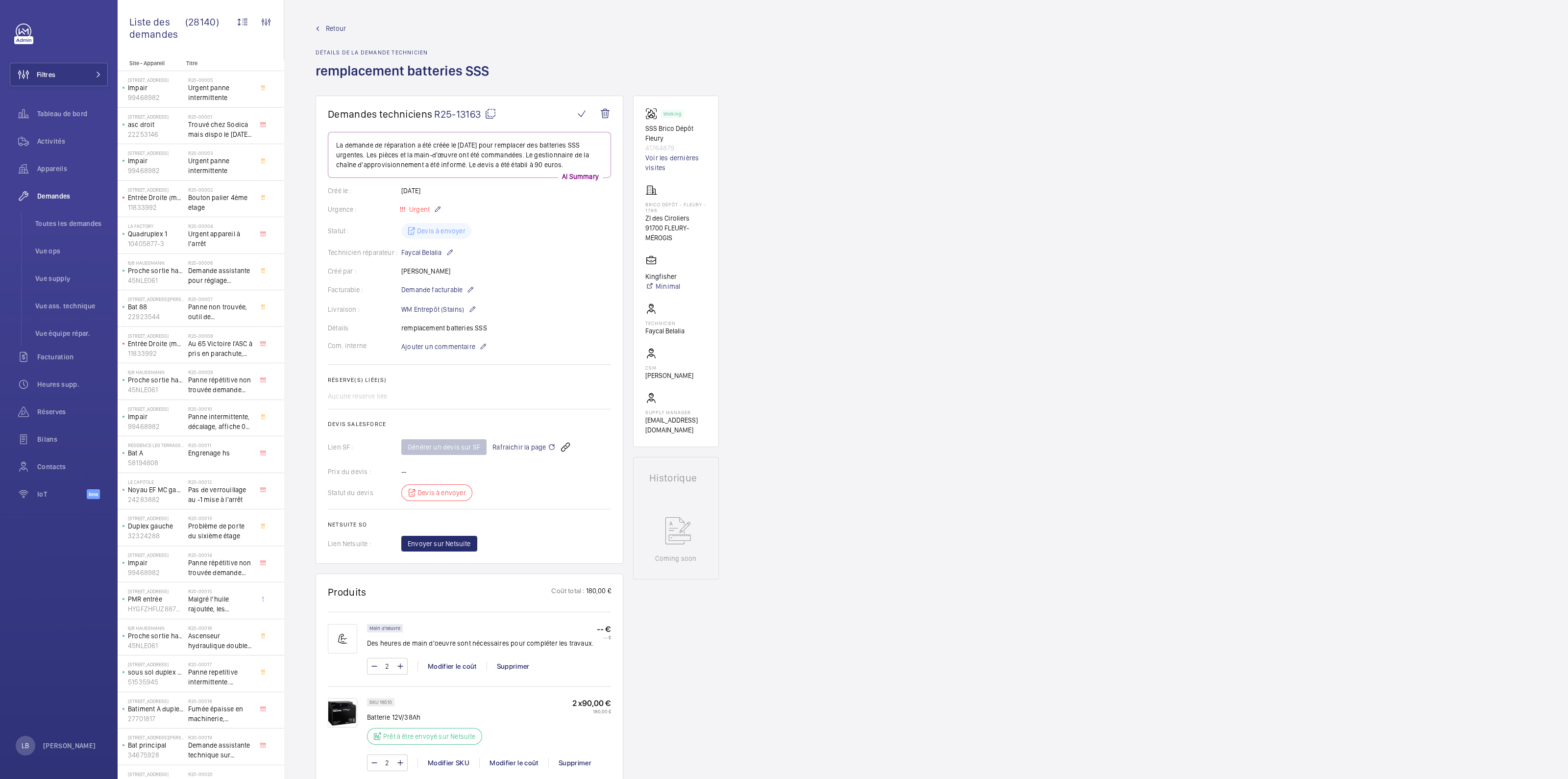
click at [775, 221] on div "Demandes techniciens R25-13163 La demande de réparation a été créée le 2 octobr…" at bounding box center [926, 661] width 1284 height 1130
click at [70, 62] on div "Filtres Tableau de bord Activités Appareils Demandes Toutes les demandes Vue op…" at bounding box center [58, 267] width 98 height 487
click at [76, 77] on button "Filtres" at bounding box center [58, 74] width 98 height 24
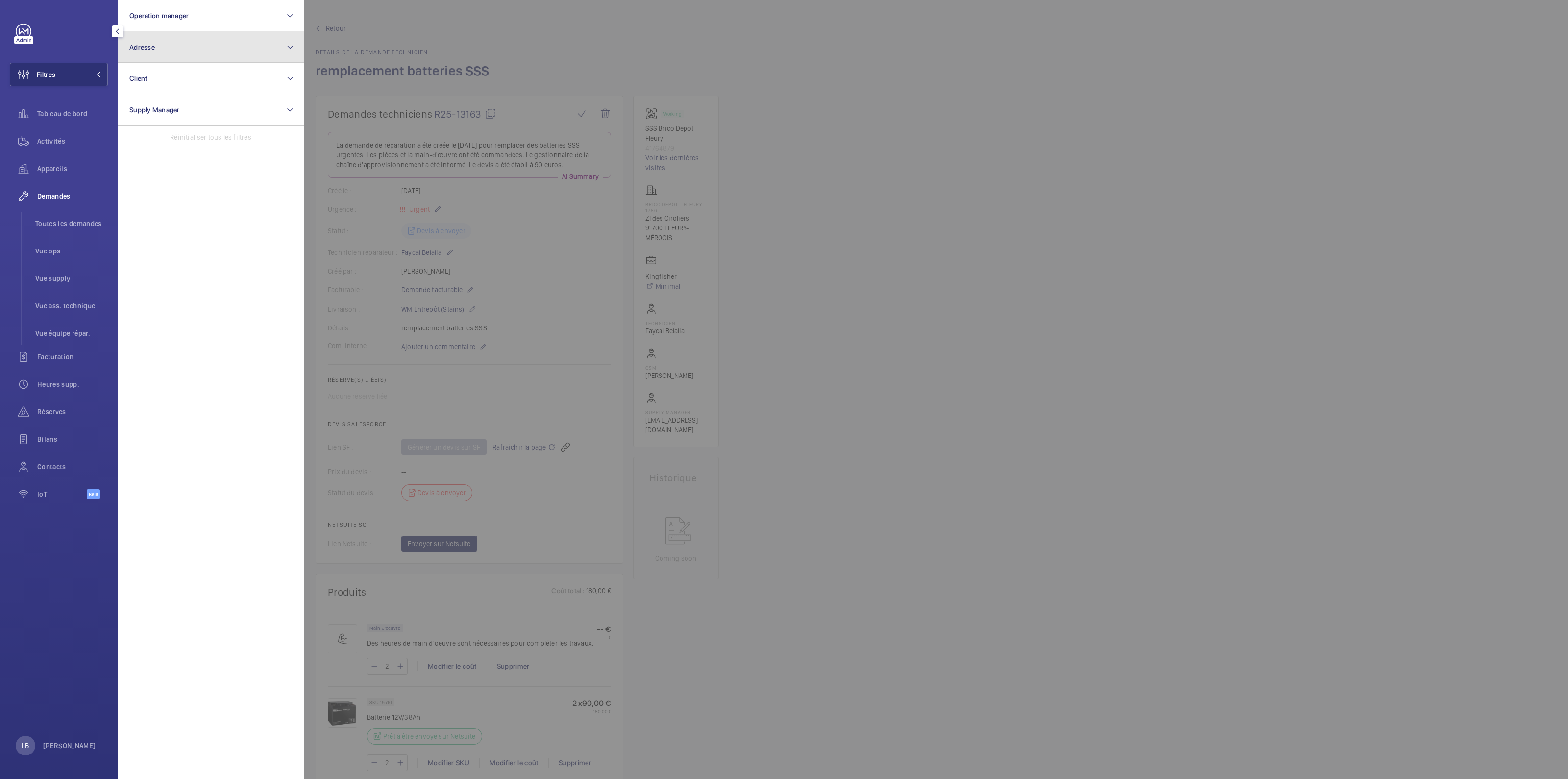
click at [186, 37] on button "Adresse" at bounding box center [211, 48] width 186 height 32
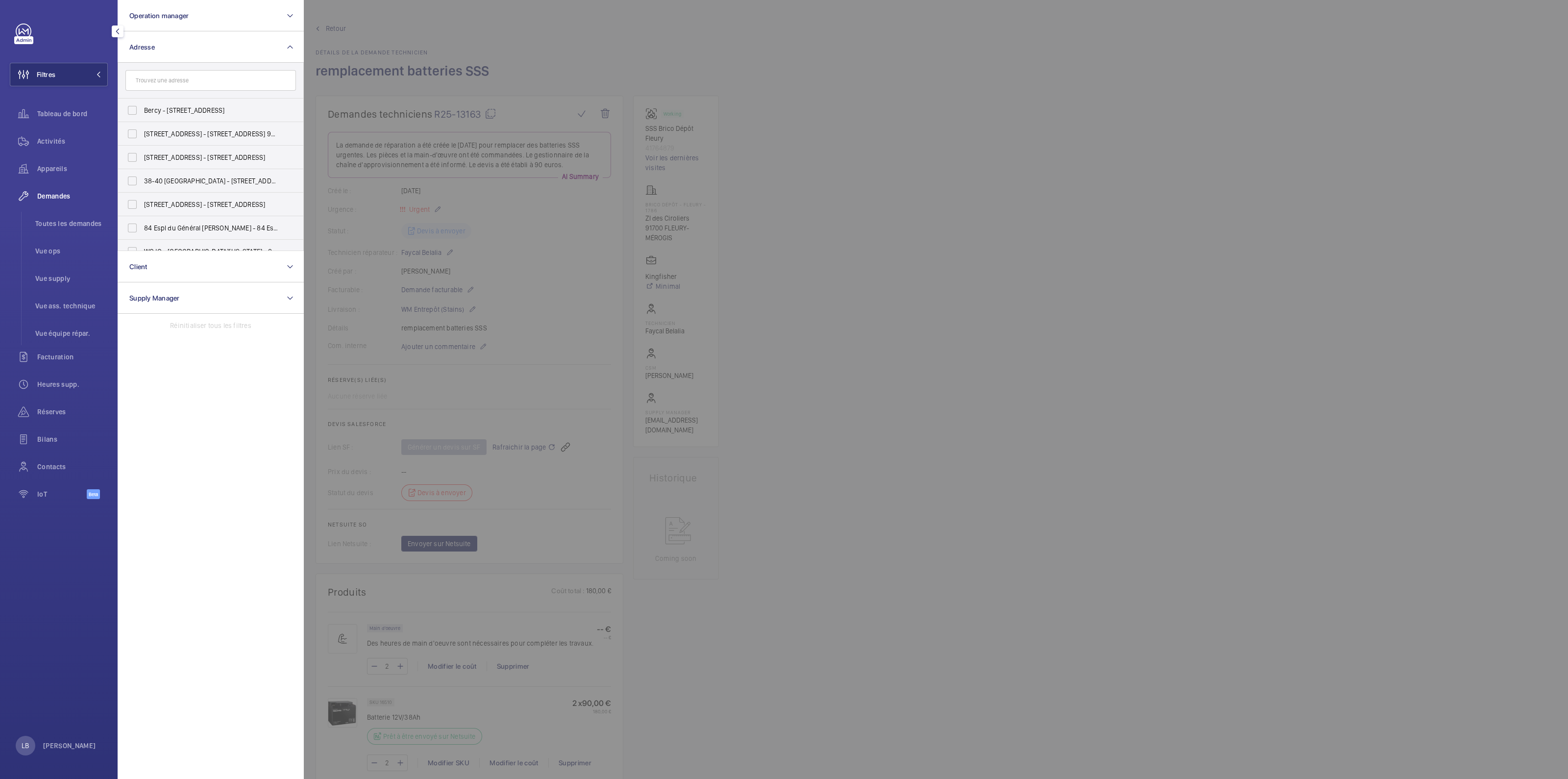
click at [159, 79] on input "text" at bounding box center [211, 80] width 170 height 21
type input """
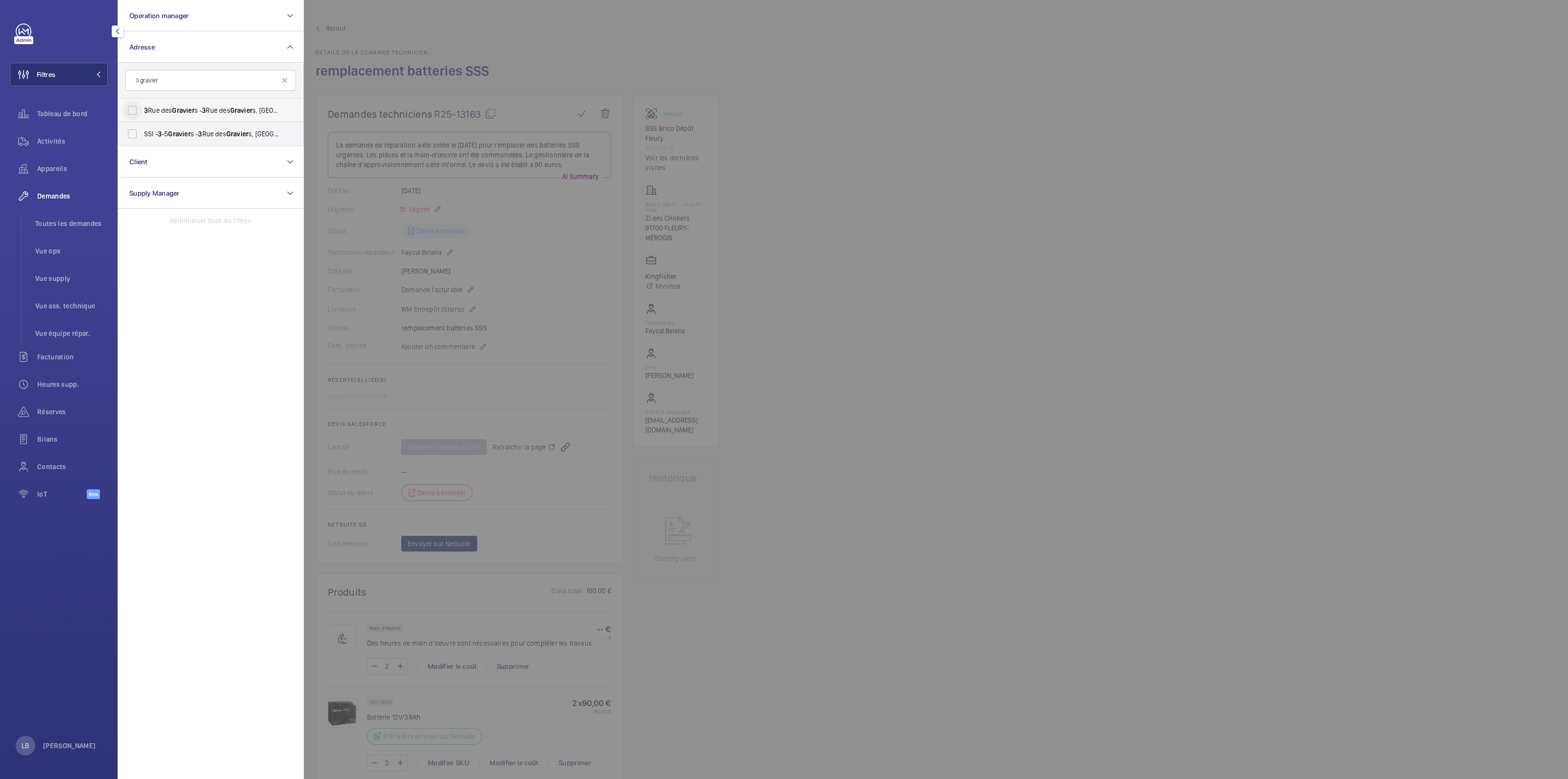
type input "3 gravier"
click at [132, 105] on input "3 Rue des Gravier s - 3 Rue des Gravier s, 92200 NEUILLY-SUR-SEINE, NEUILLY-SUR…" at bounding box center [132, 110] width 19 height 19
checkbox input "true"
click at [130, 135] on input "SSI - 3 -5 Gravier s - 3 Rue des Gravier s, NEUILLY-SUR-SEINE 92200" at bounding box center [132, 134] width 19 height 19
checkbox input "true"
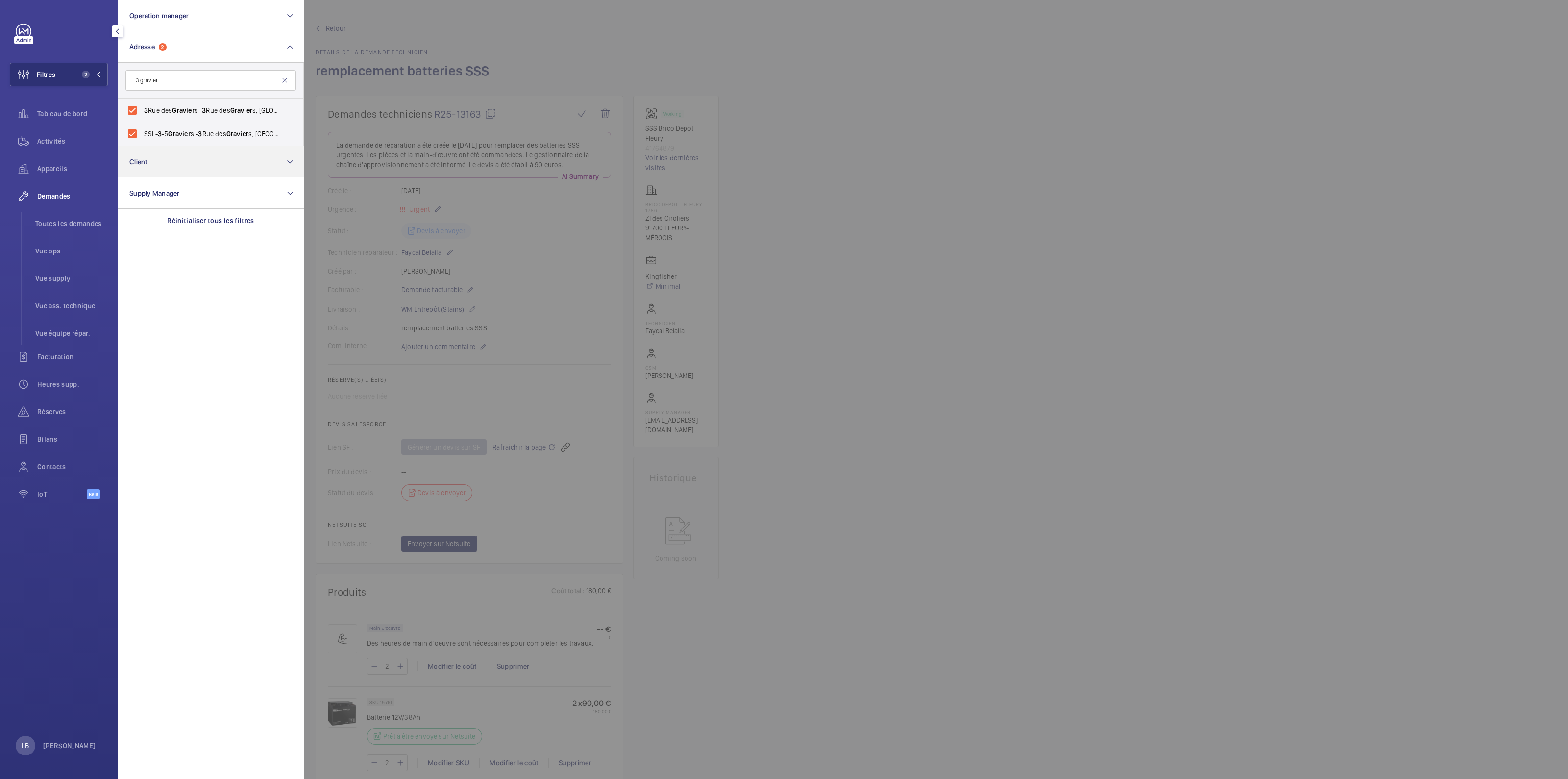
click at [59, 143] on span "Activités" at bounding box center [72, 141] width 71 height 10
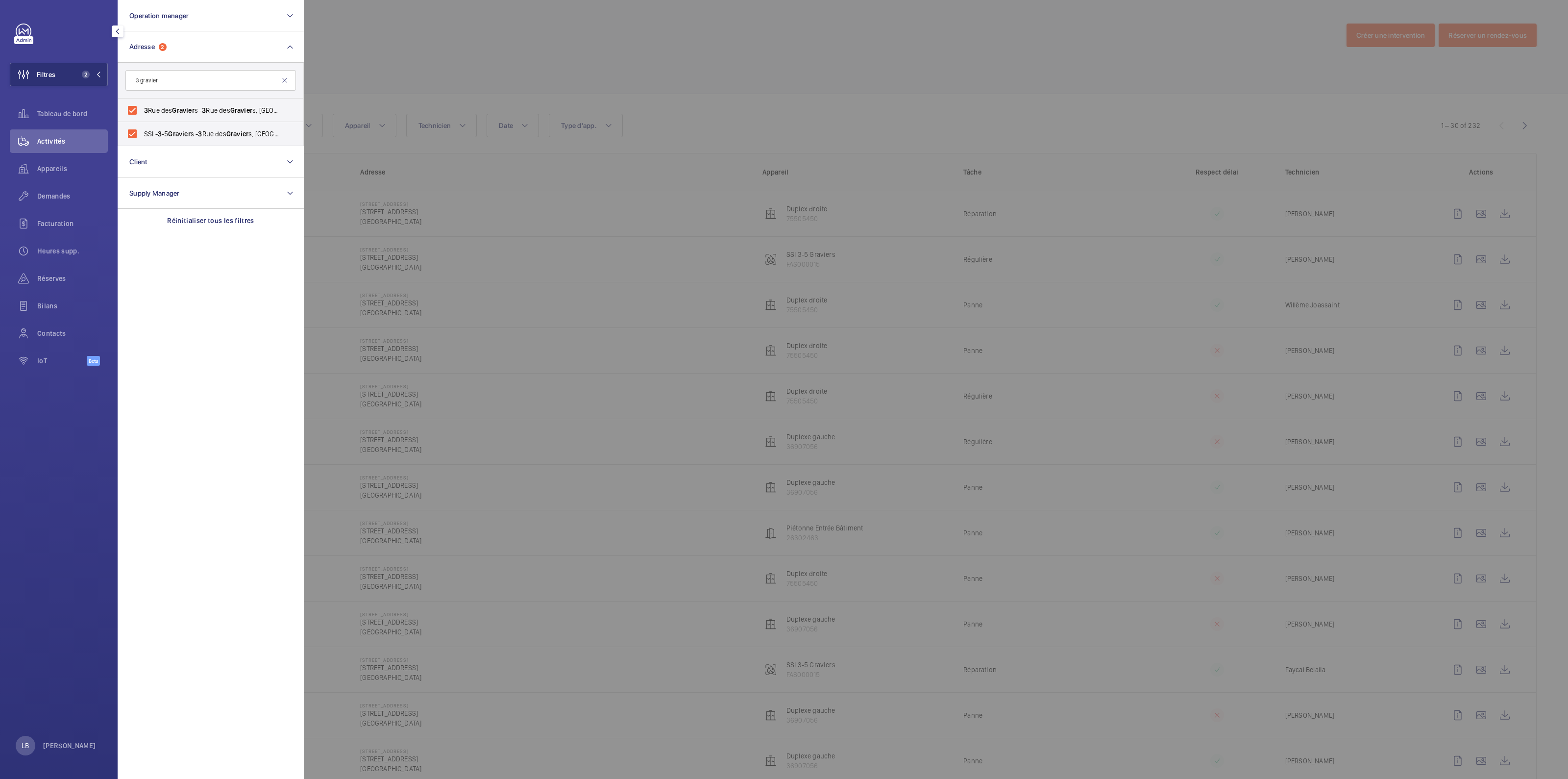
click at [775, 65] on div at bounding box center [1088, 389] width 1568 height 779
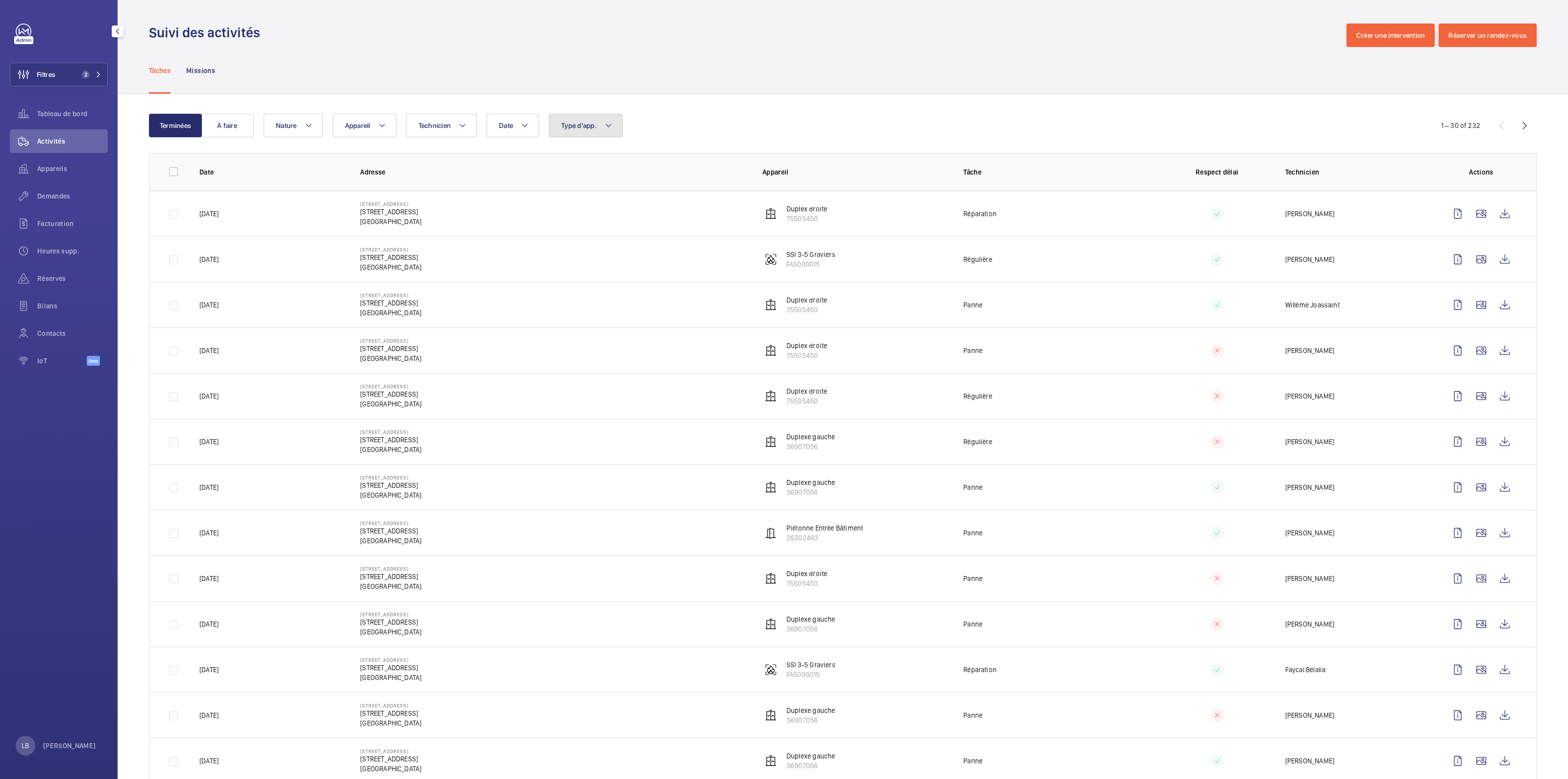
click at [596, 125] on span "Type d'app." at bounding box center [579, 125] width 36 height 8
click at [576, 264] on span "Sécurité incendie" at bounding box center [642, 263] width 135 height 10
click at [573, 264] on input "Sécurité incendie" at bounding box center [564, 263] width 19 height 19
checkbox input "true"
click at [775, 77] on div "Tâches Missions" at bounding box center [843, 70] width 1388 height 46
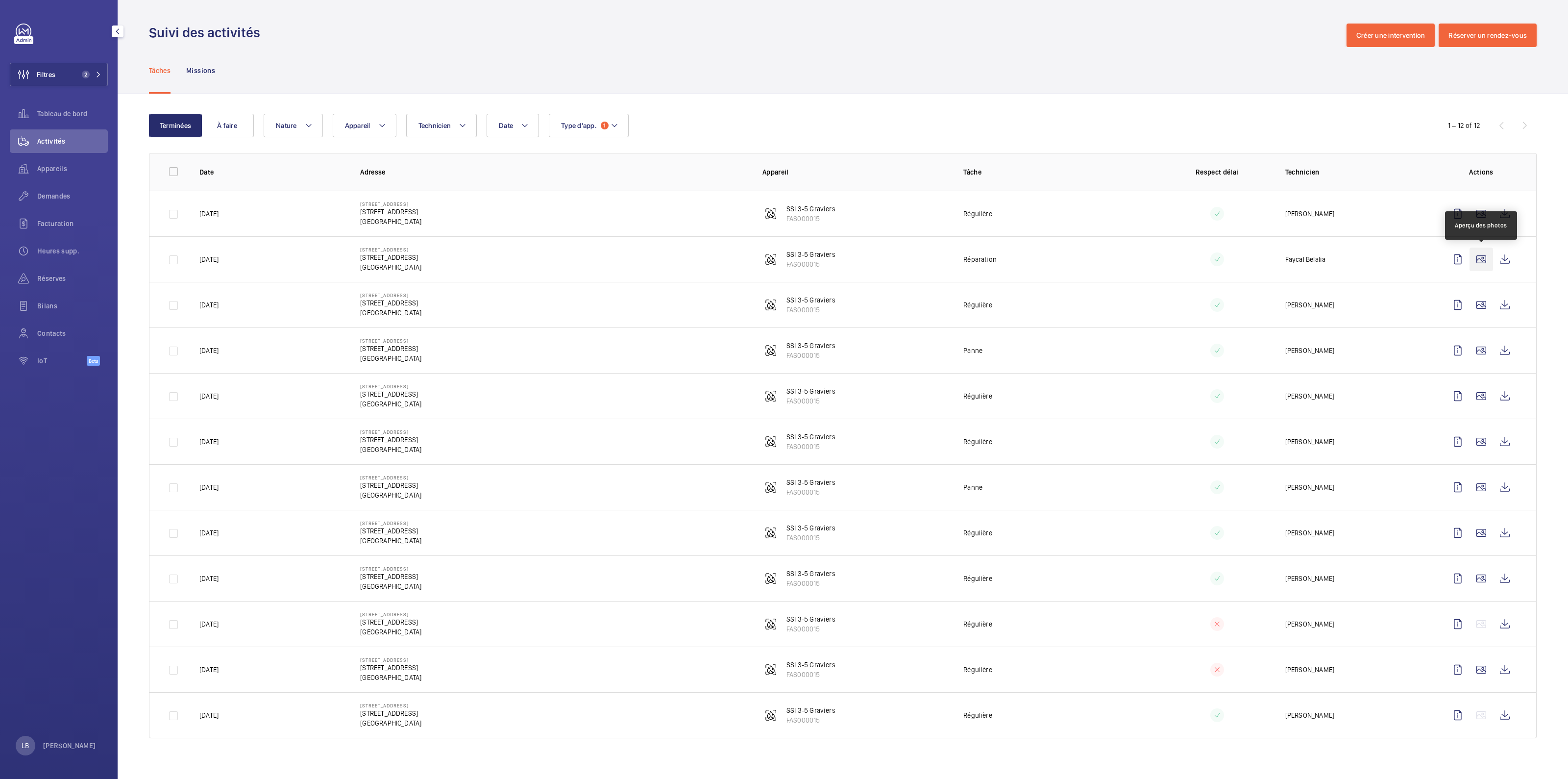
click at [775, 256] on wm-front-icon-button at bounding box center [1481, 259] width 24 height 24
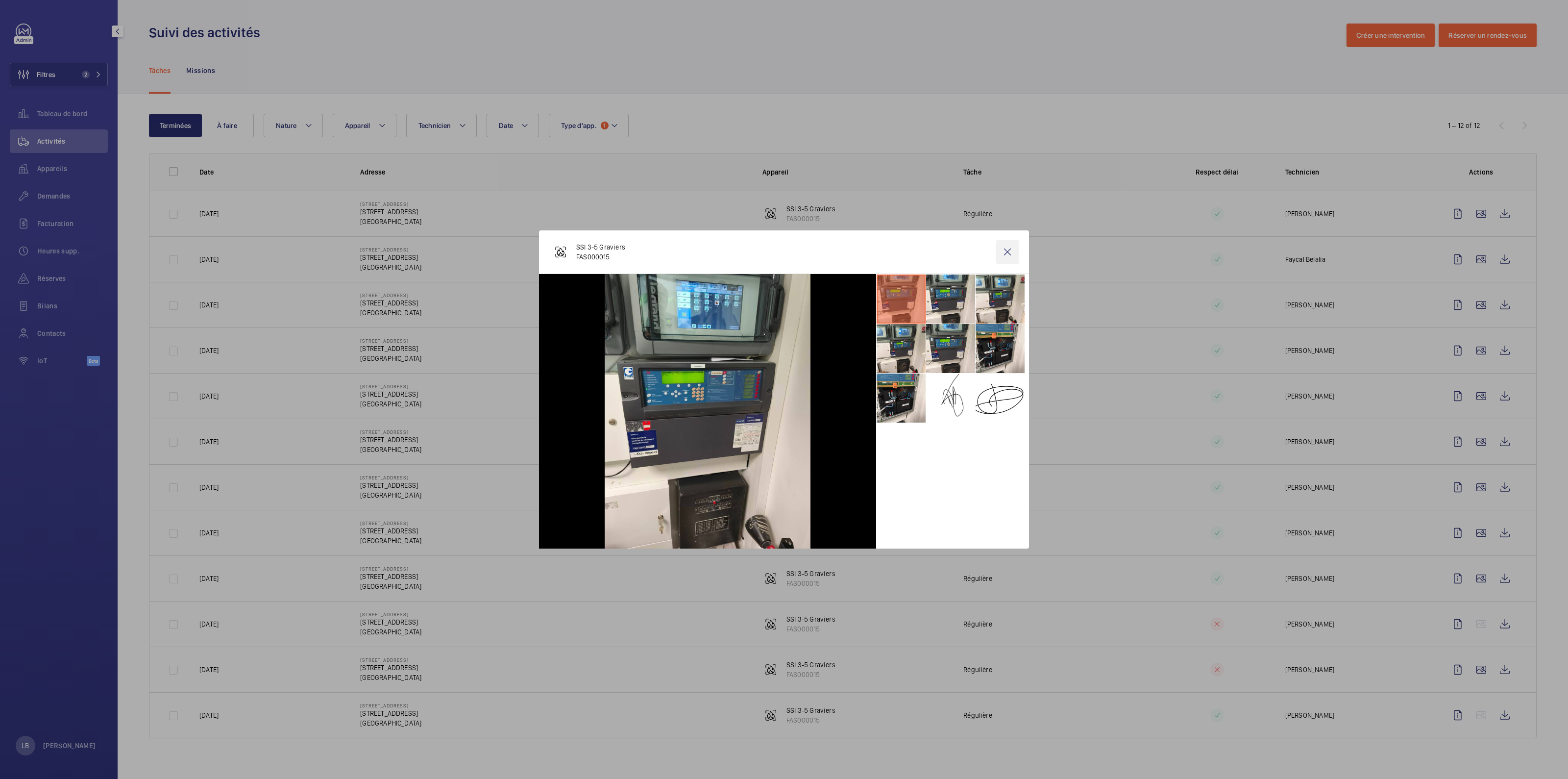
click at [775, 252] on wm-front-icon-button at bounding box center [1007, 252] width 24 height 24
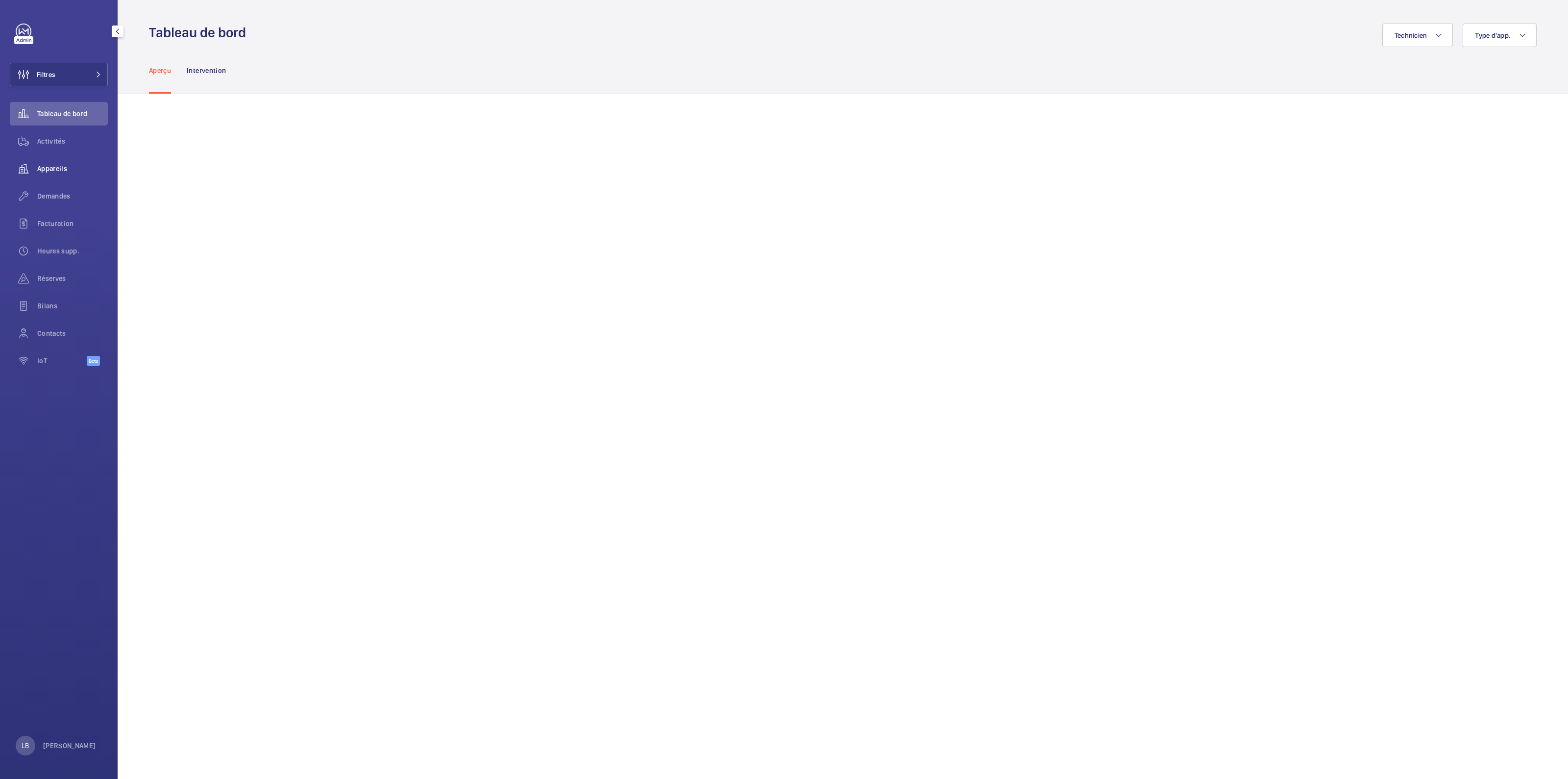
click at [57, 177] on div "Appareils" at bounding box center [58, 169] width 98 height 24
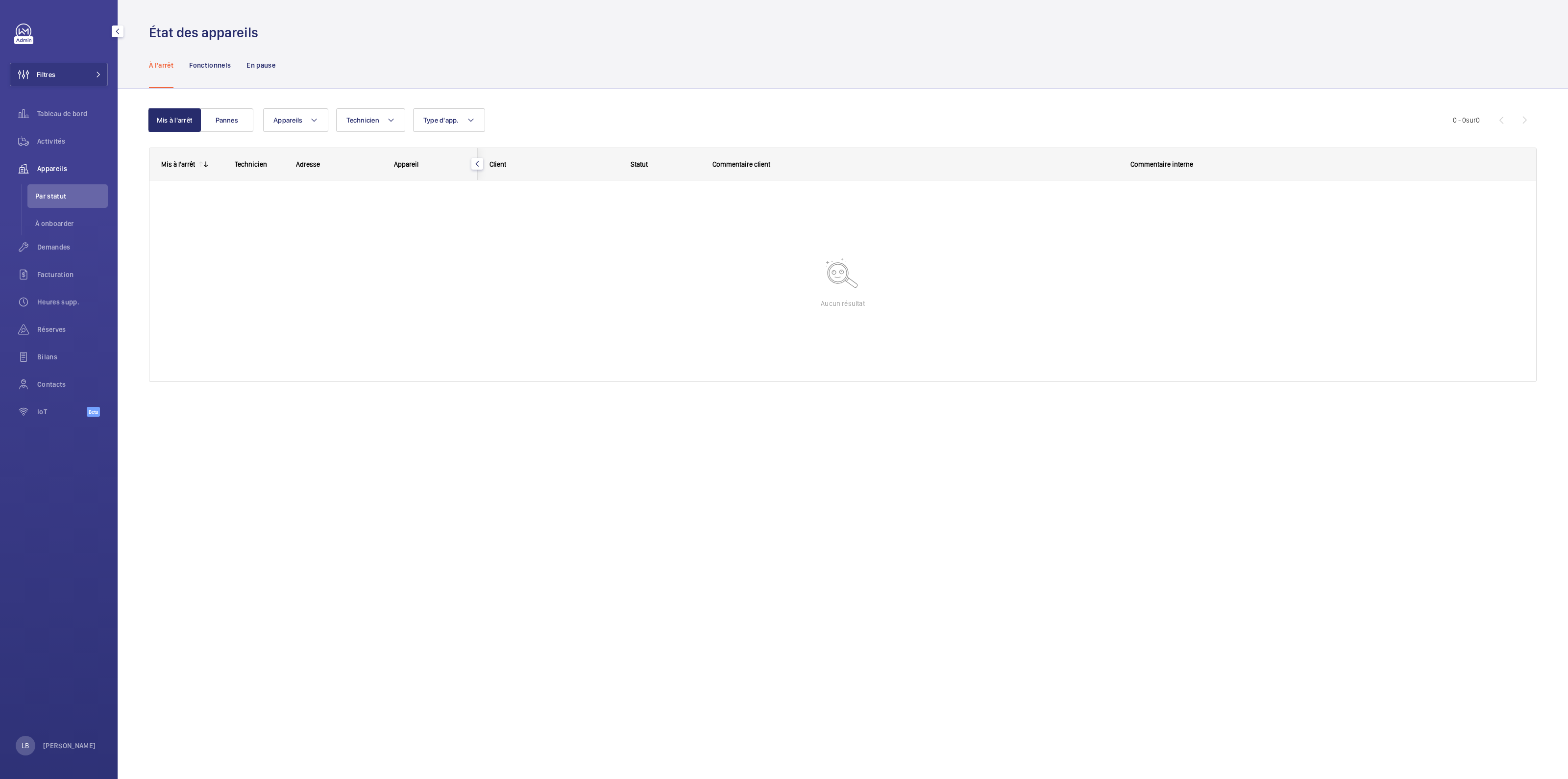
click at [58, 205] on li "Par statut" at bounding box center [68, 196] width 80 height 24
click at [57, 245] on span "Demandes" at bounding box center [72, 247] width 71 height 10
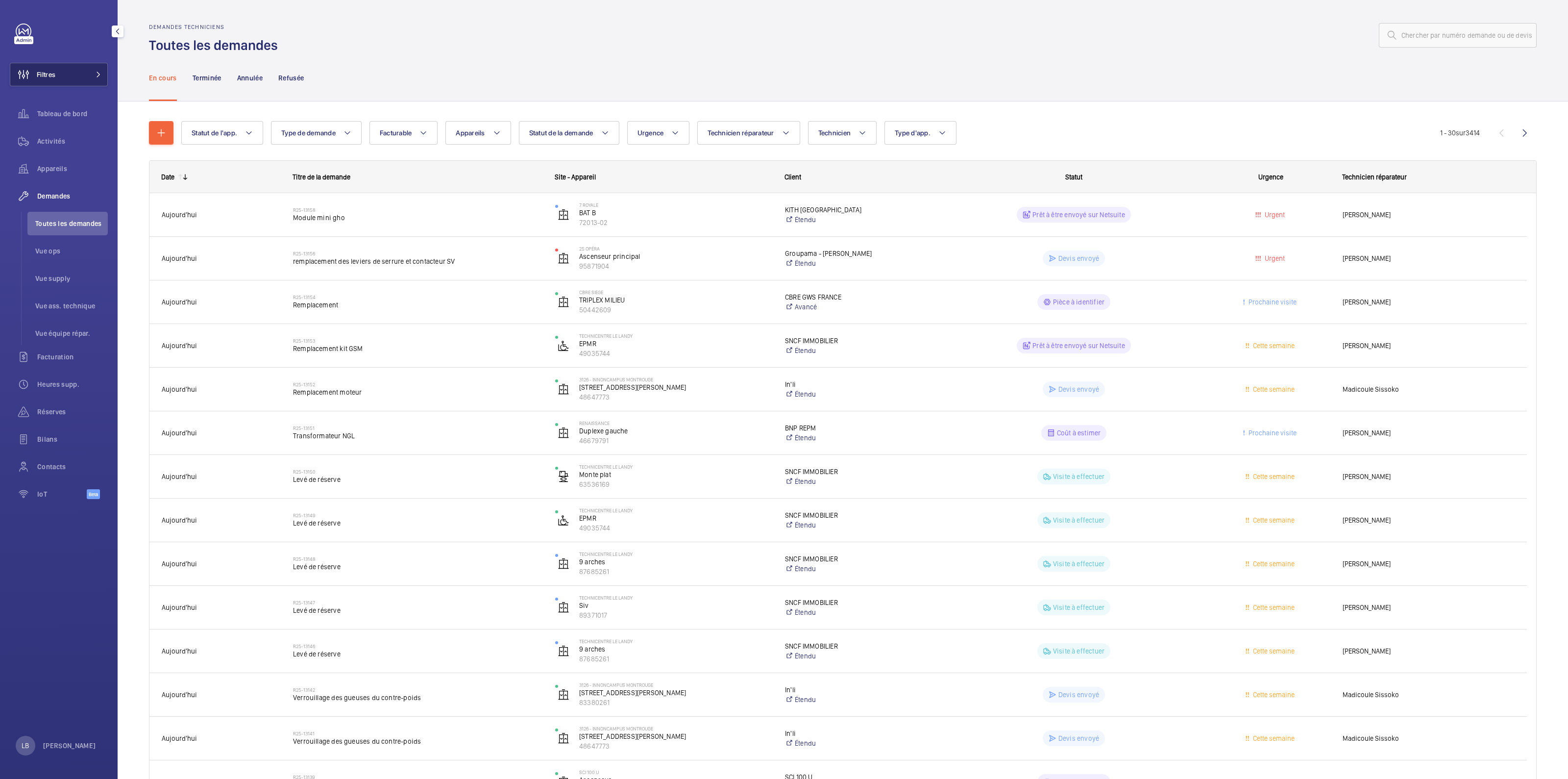
click at [91, 72] on span at bounding box center [95, 75] width 12 height 6
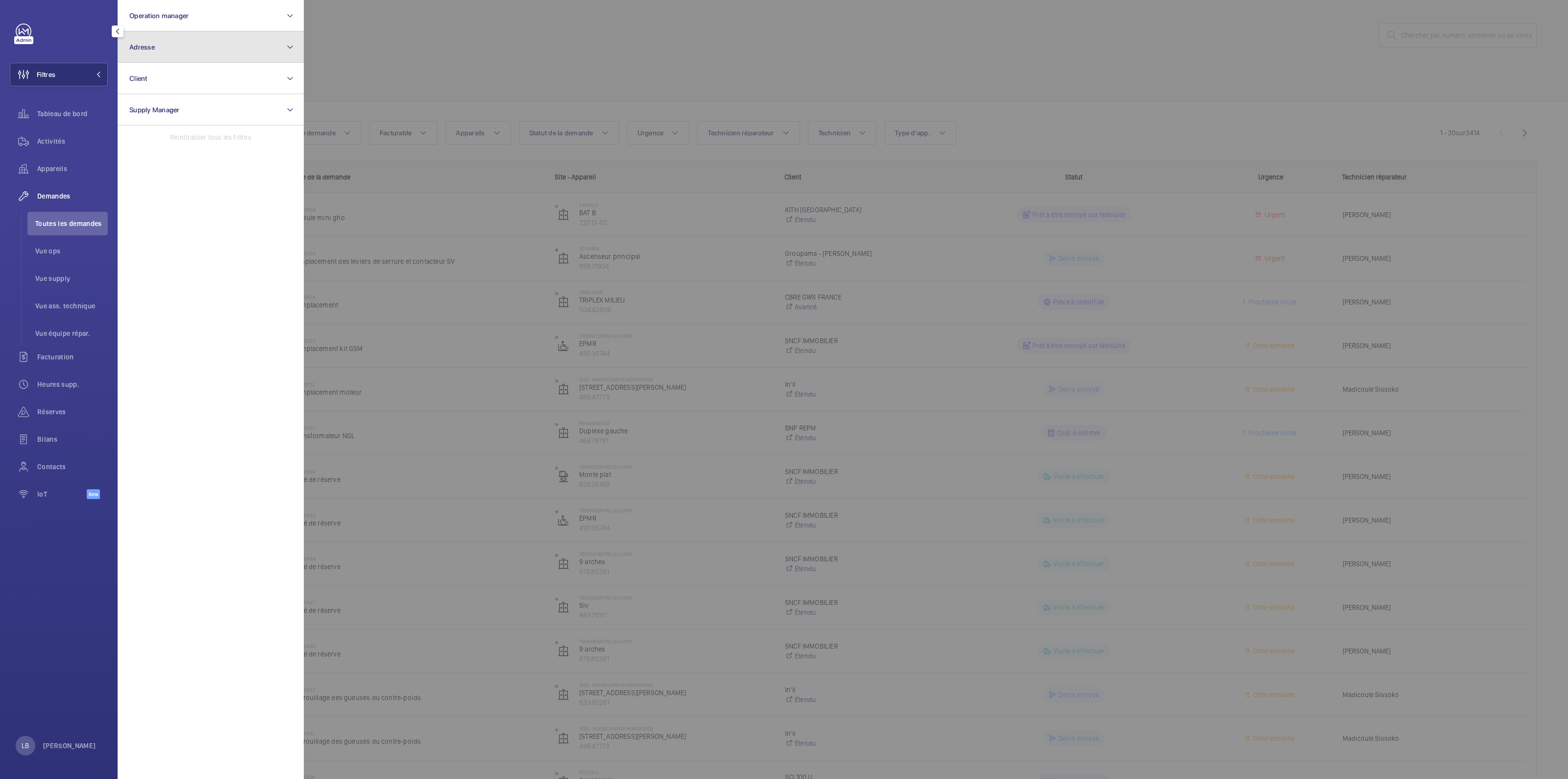
click at [217, 51] on button "Adresse" at bounding box center [211, 48] width 186 height 32
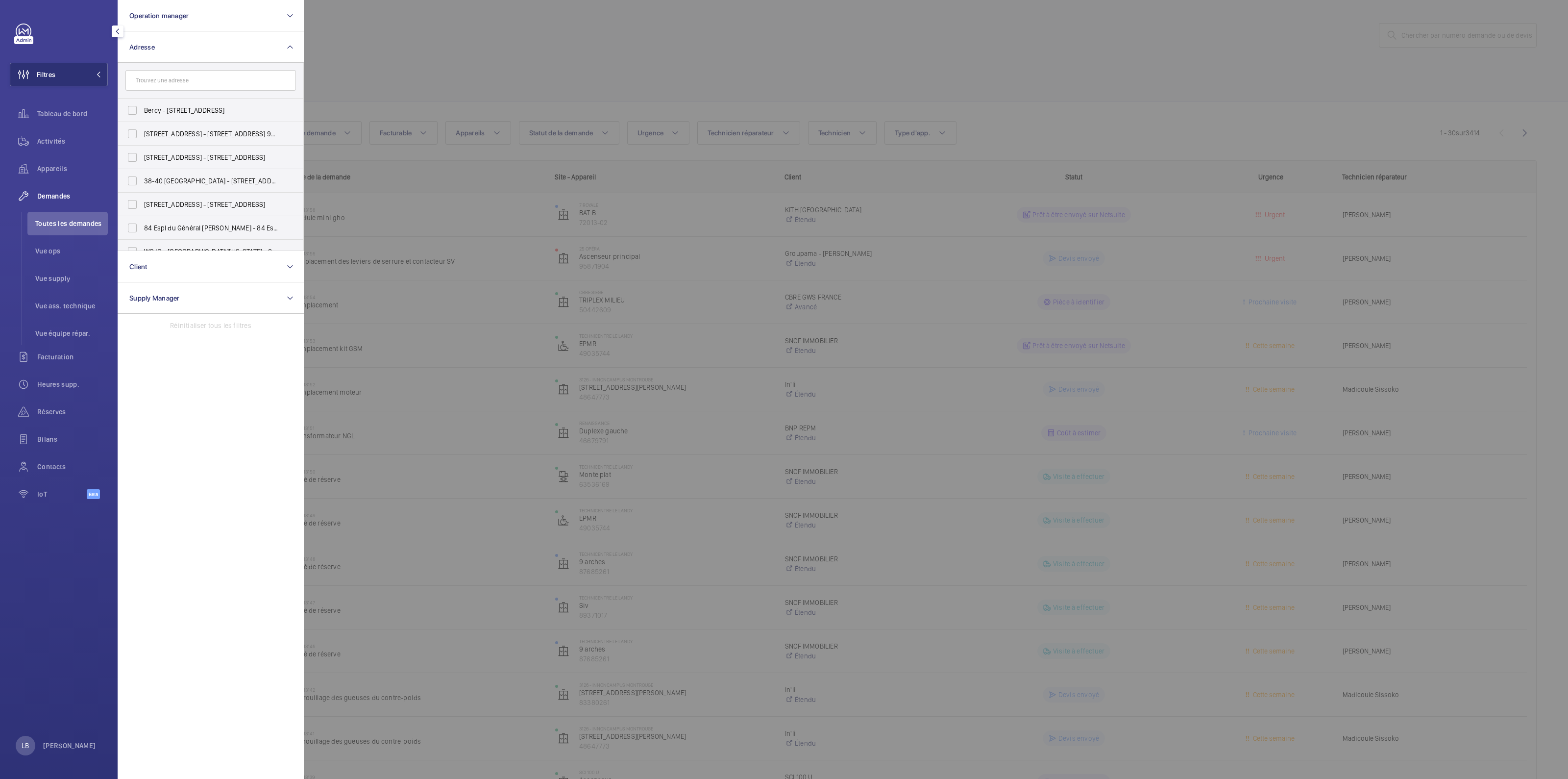
click at [184, 78] on input "text" at bounding box center [211, 80] width 170 height 21
type input "brico"
click at [121, 166] on label "Brico Dépôt - FLEURY - 1786 - ZI des Ciroliers, FLEURY-MÉROGIS 91700" at bounding box center [203, 168] width 170 height 24
click at [122, 166] on input "Brico Dépôt - FLEURY - 1786 - ZI des Ciroliers, FLEURY-MÉROGIS 91700" at bounding box center [132, 168] width 19 height 19
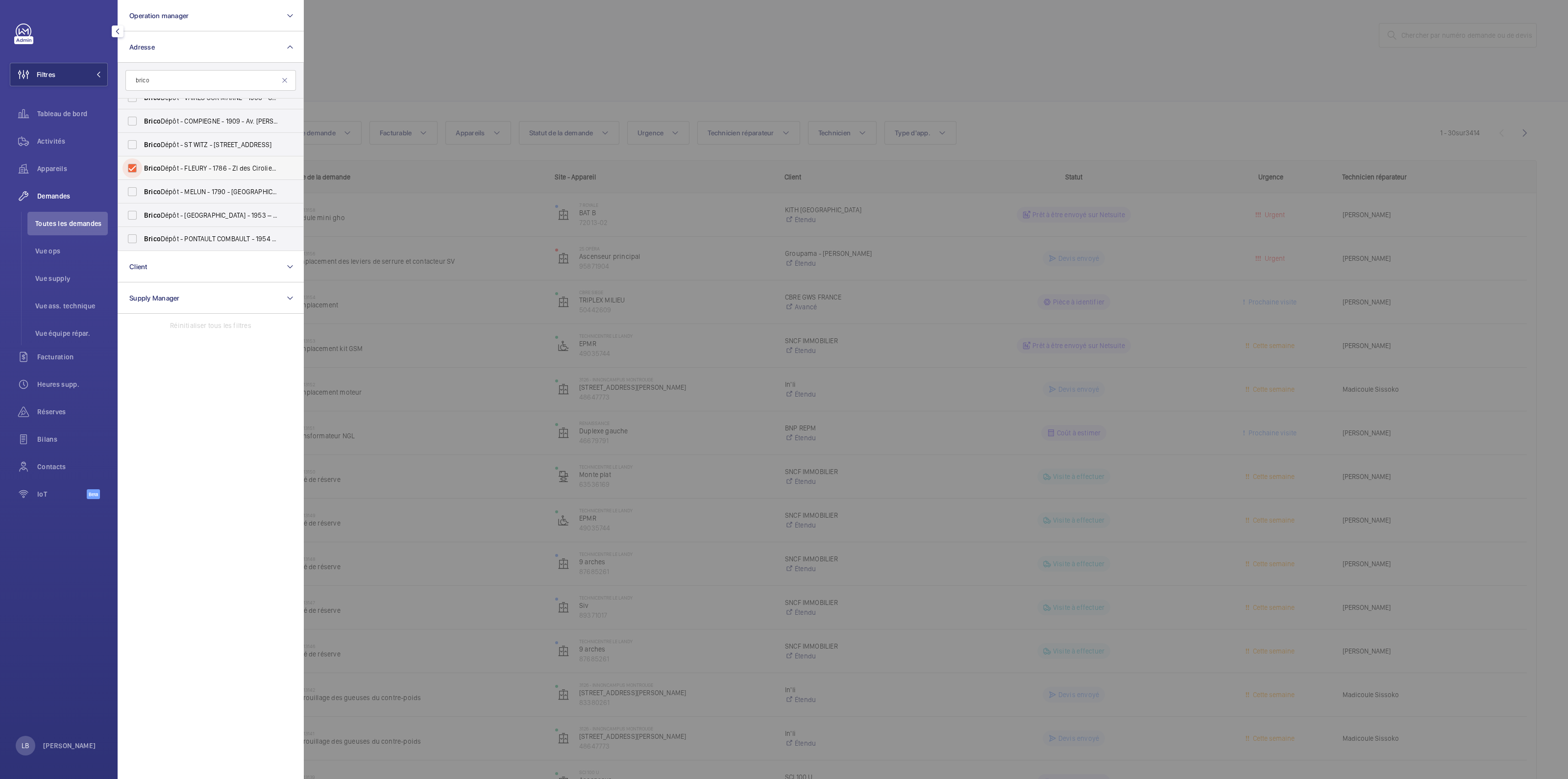
checkbox input "true"
click at [667, 33] on div at bounding box center [1088, 389] width 1568 height 779
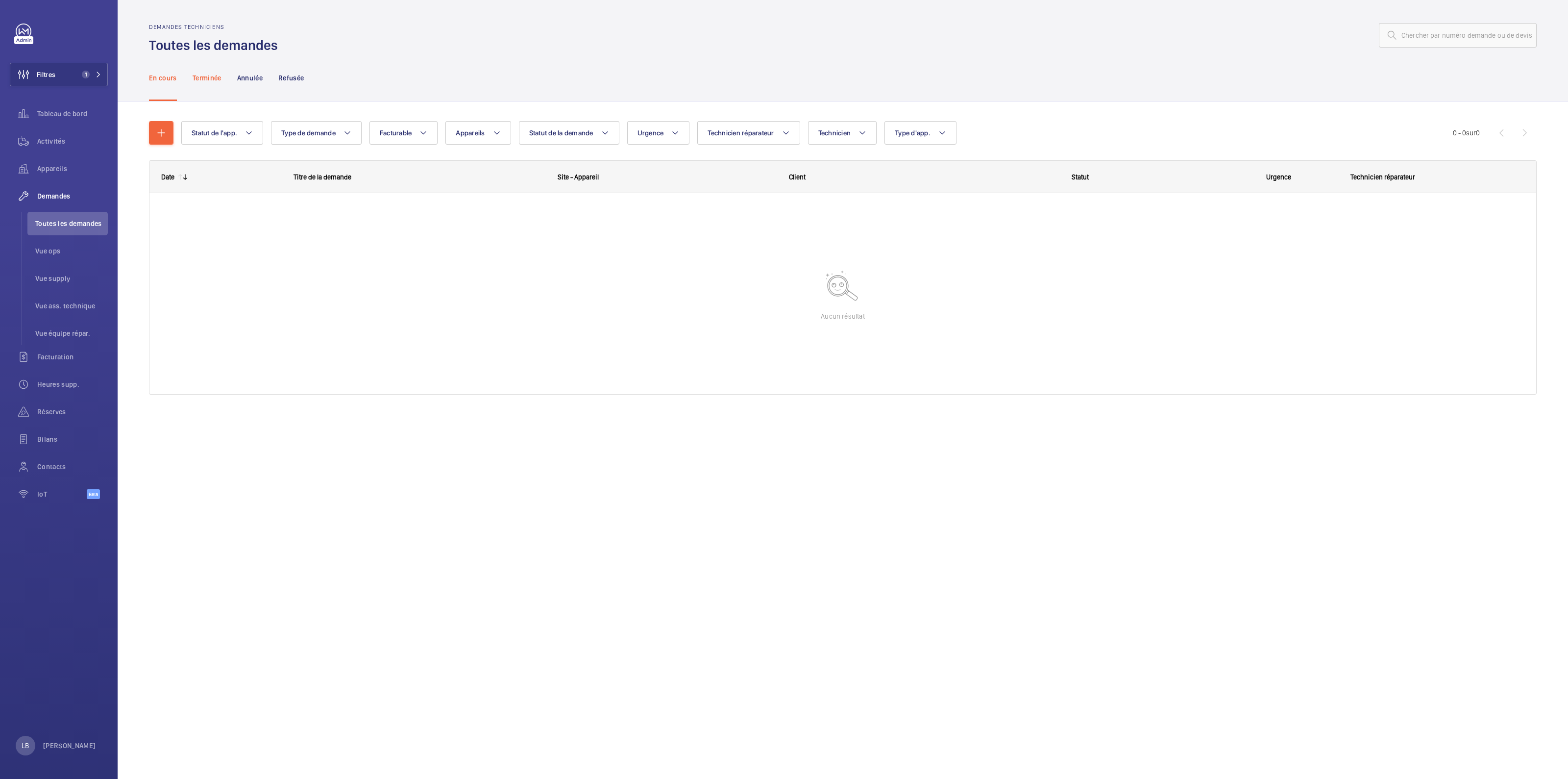
click at [208, 90] on div "Terminée" at bounding box center [206, 77] width 29 height 46
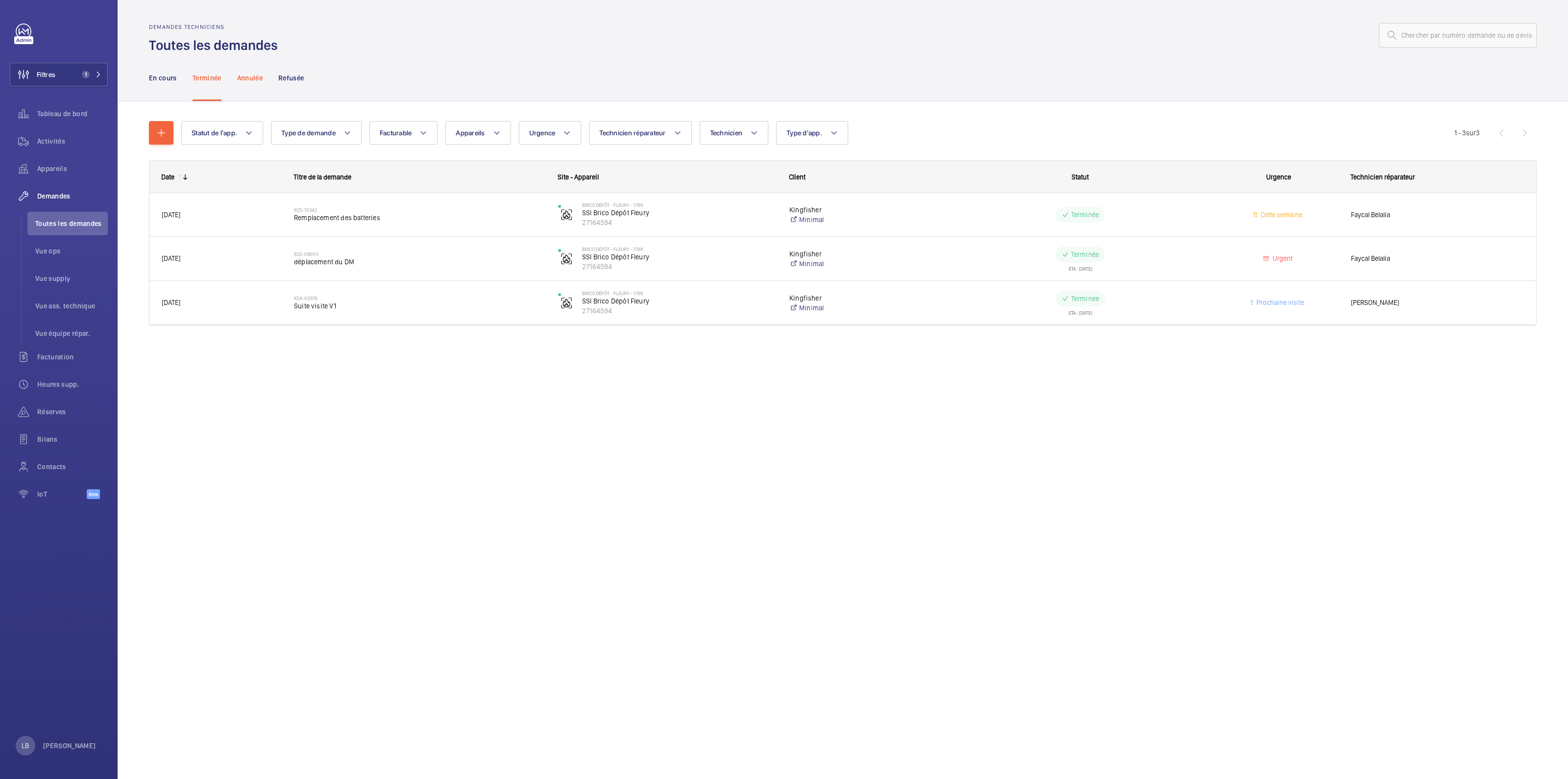
click at [250, 77] on p "Annulée" at bounding box center [250, 78] width 26 height 10
click at [294, 79] on p "Refusée" at bounding box center [291, 78] width 26 height 10
click at [313, 415] on div "Demandes techniciens Toutes les demandes En cours Terminée Annulée Refusée Stat…" at bounding box center [842, 389] width 1451 height 779
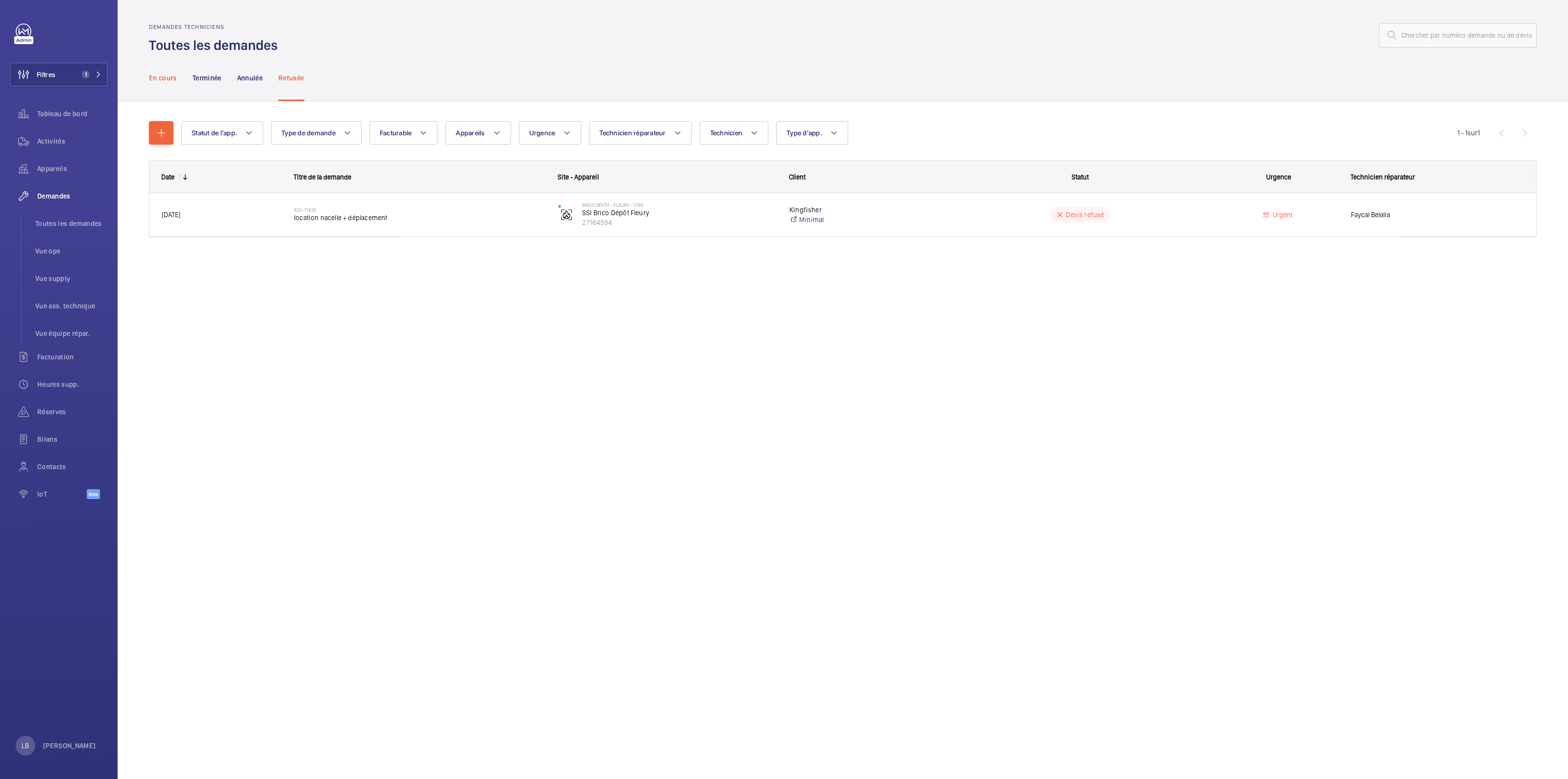
click at [155, 77] on p "En cours" at bounding box center [163, 78] width 28 height 10
click at [594, 48] on div "Demandes techniciens Toutes les demandes" at bounding box center [843, 39] width 1388 height 31
click at [528, 36] on div at bounding box center [910, 35] width 1253 height 24
click at [201, 77] on p "Terminée" at bounding box center [206, 78] width 29 height 10
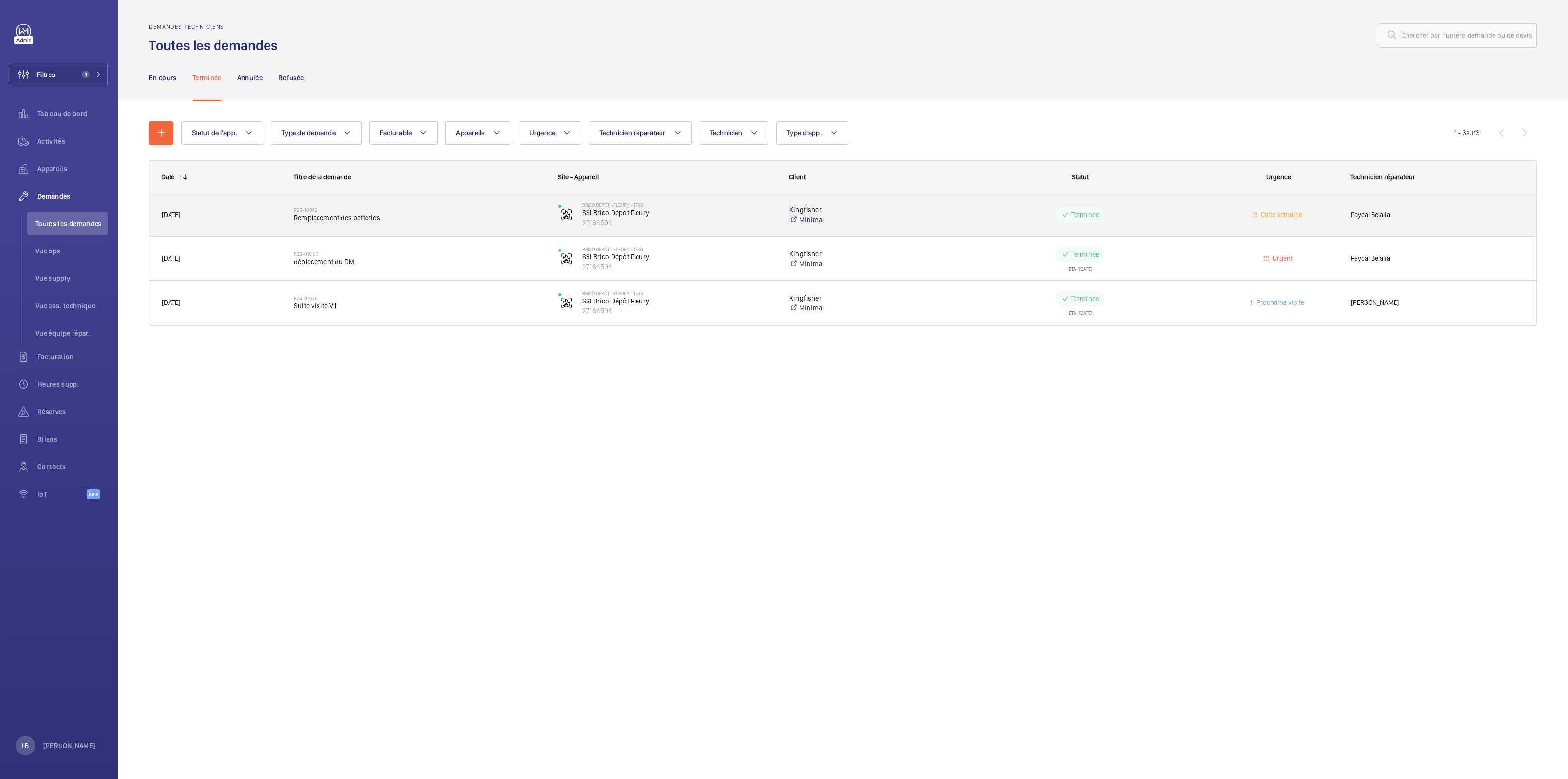
click at [1190, 210] on wm-front-pills-cell "Terminée" at bounding box center [1080, 215] width 251 height 16
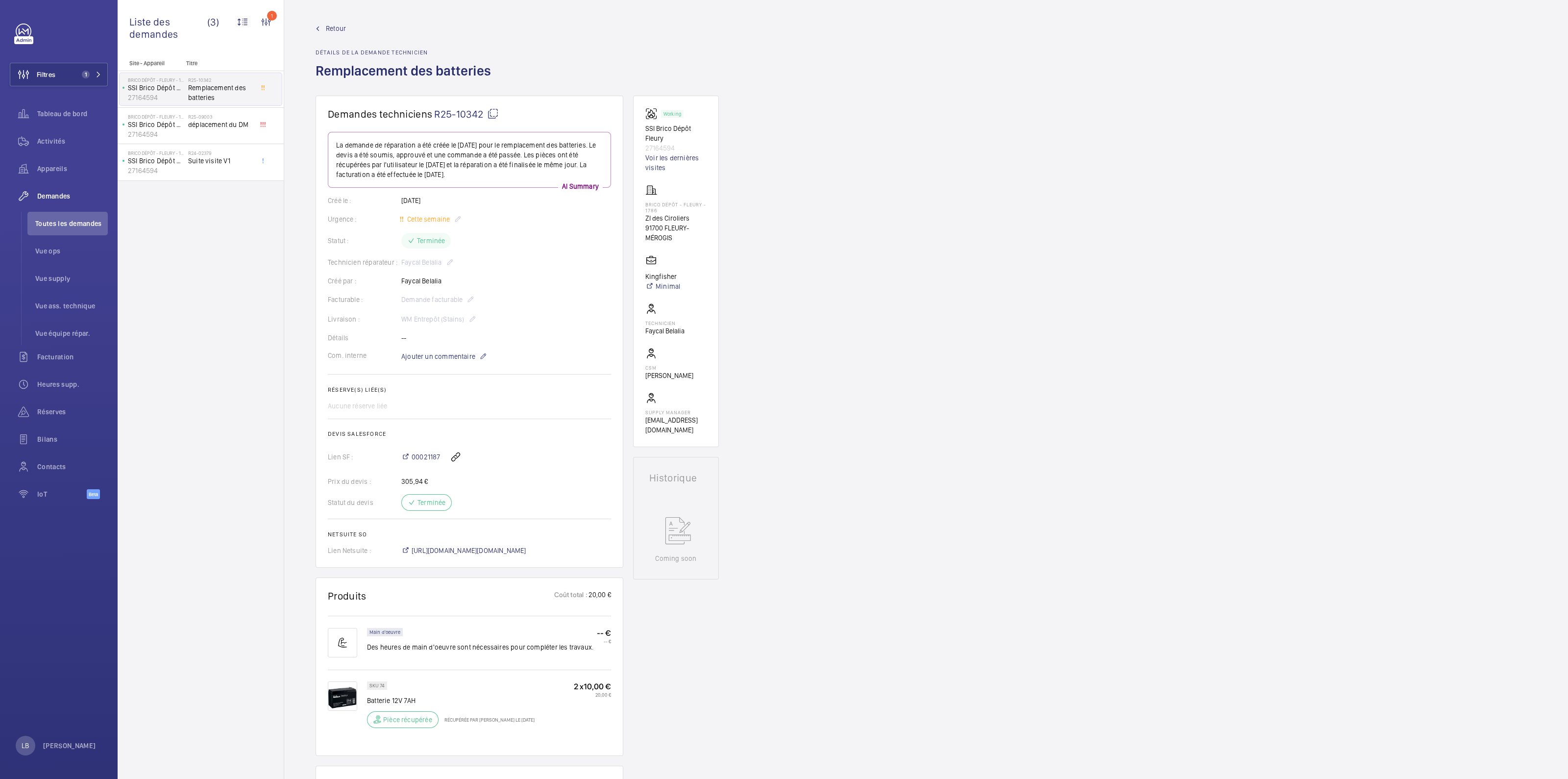
click at [333, 24] on span "Retour" at bounding box center [335, 29] width 20 height 10
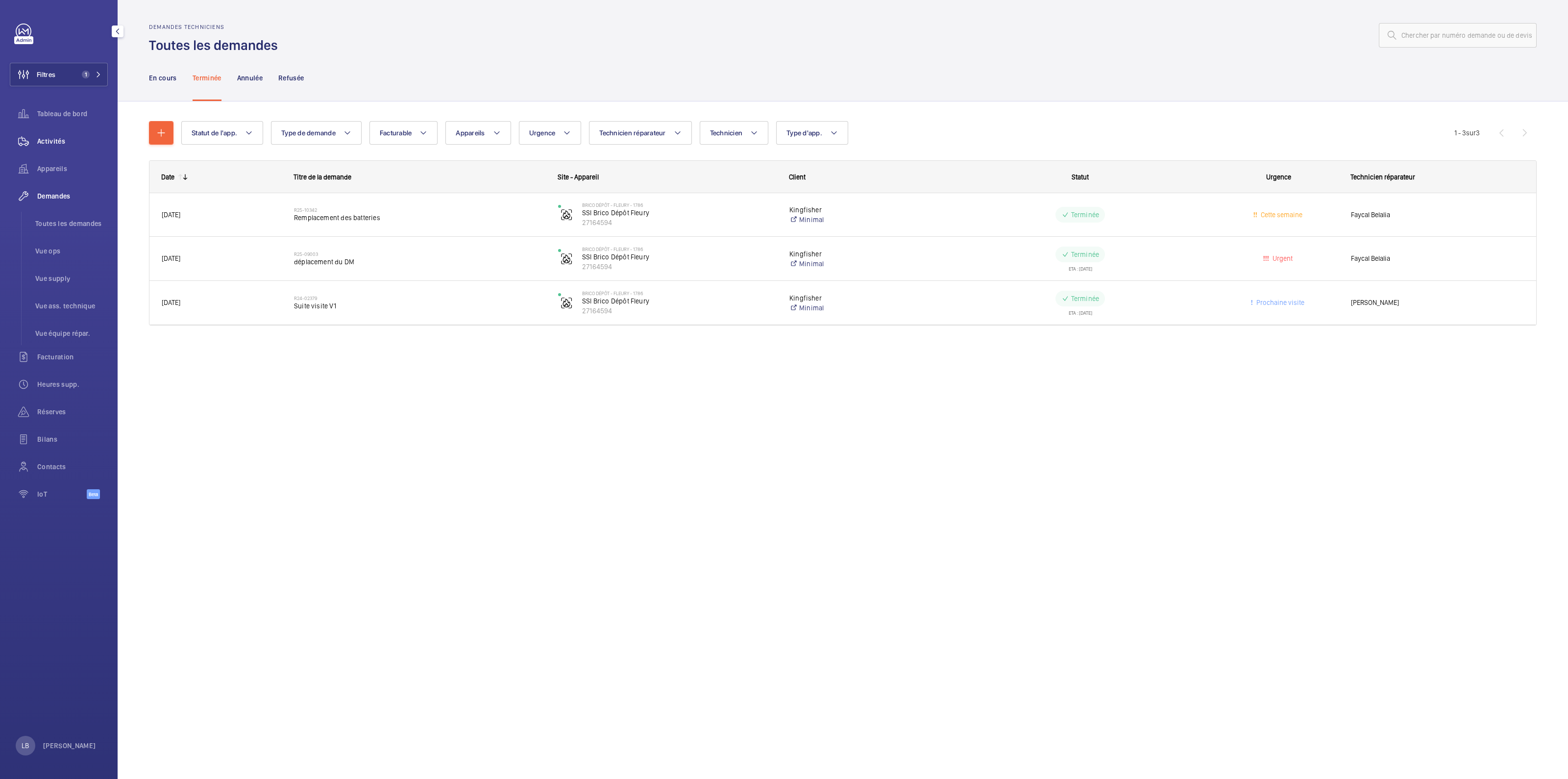
click at [47, 136] on span "Activités" at bounding box center [72, 141] width 71 height 10
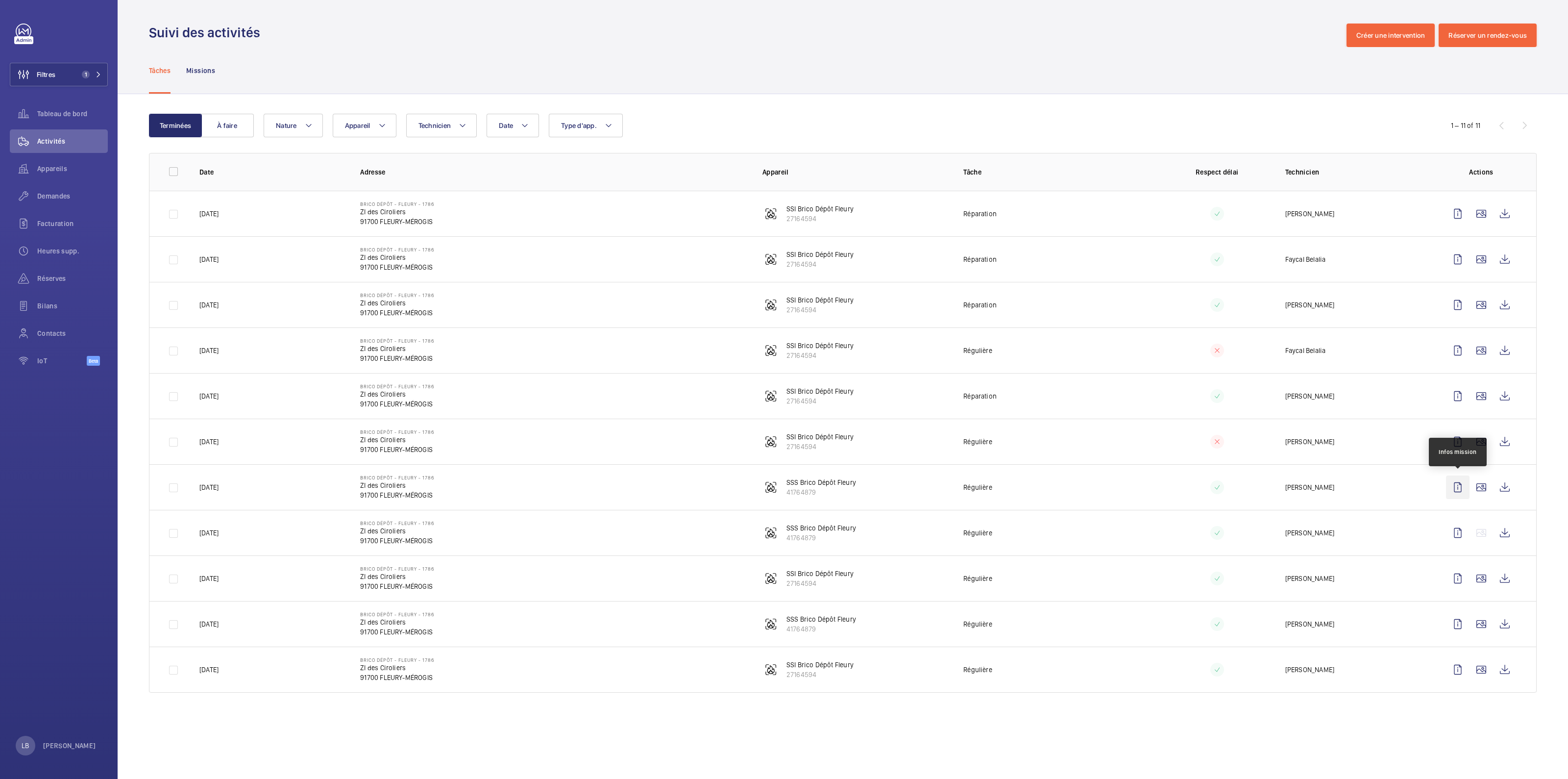
click at [1457, 488] on wm-front-icon-button at bounding box center [1458, 487] width 24 height 24
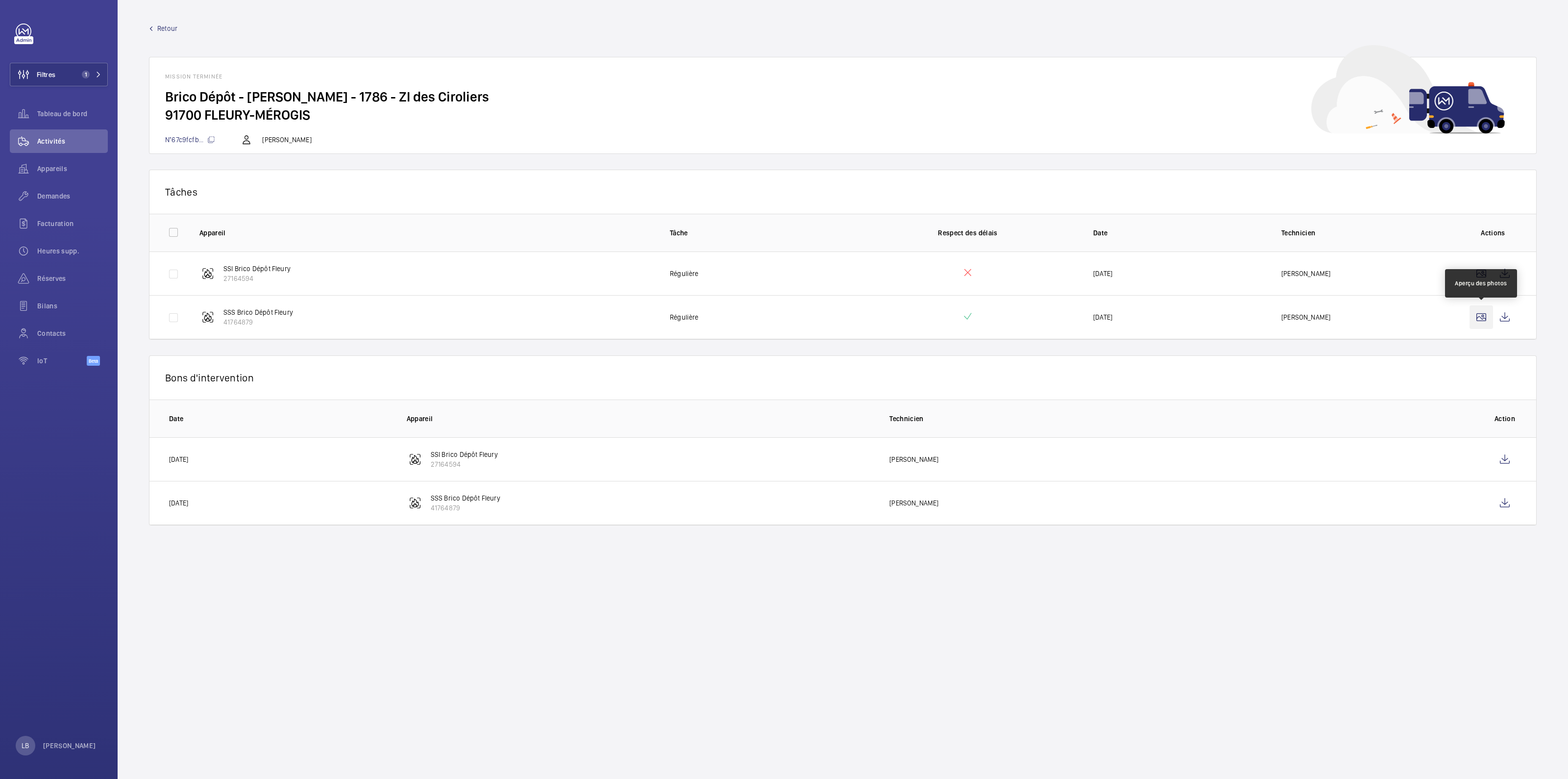
click at [1484, 317] on wm-front-icon-button at bounding box center [1481, 317] width 24 height 24
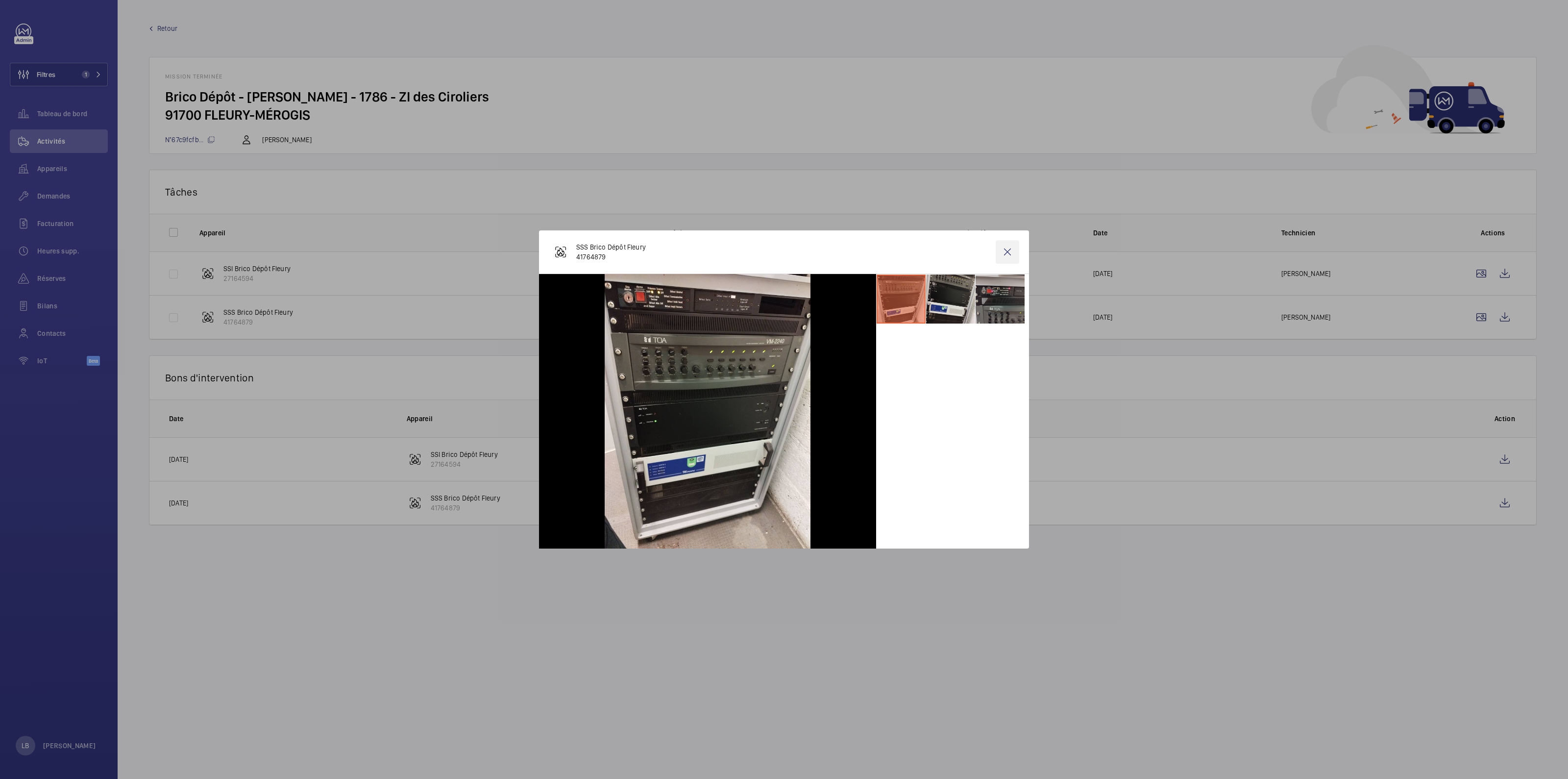
click at [1004, 251] on wm-front-icon-button at bounding box center [1007, 252] width 24 height 24
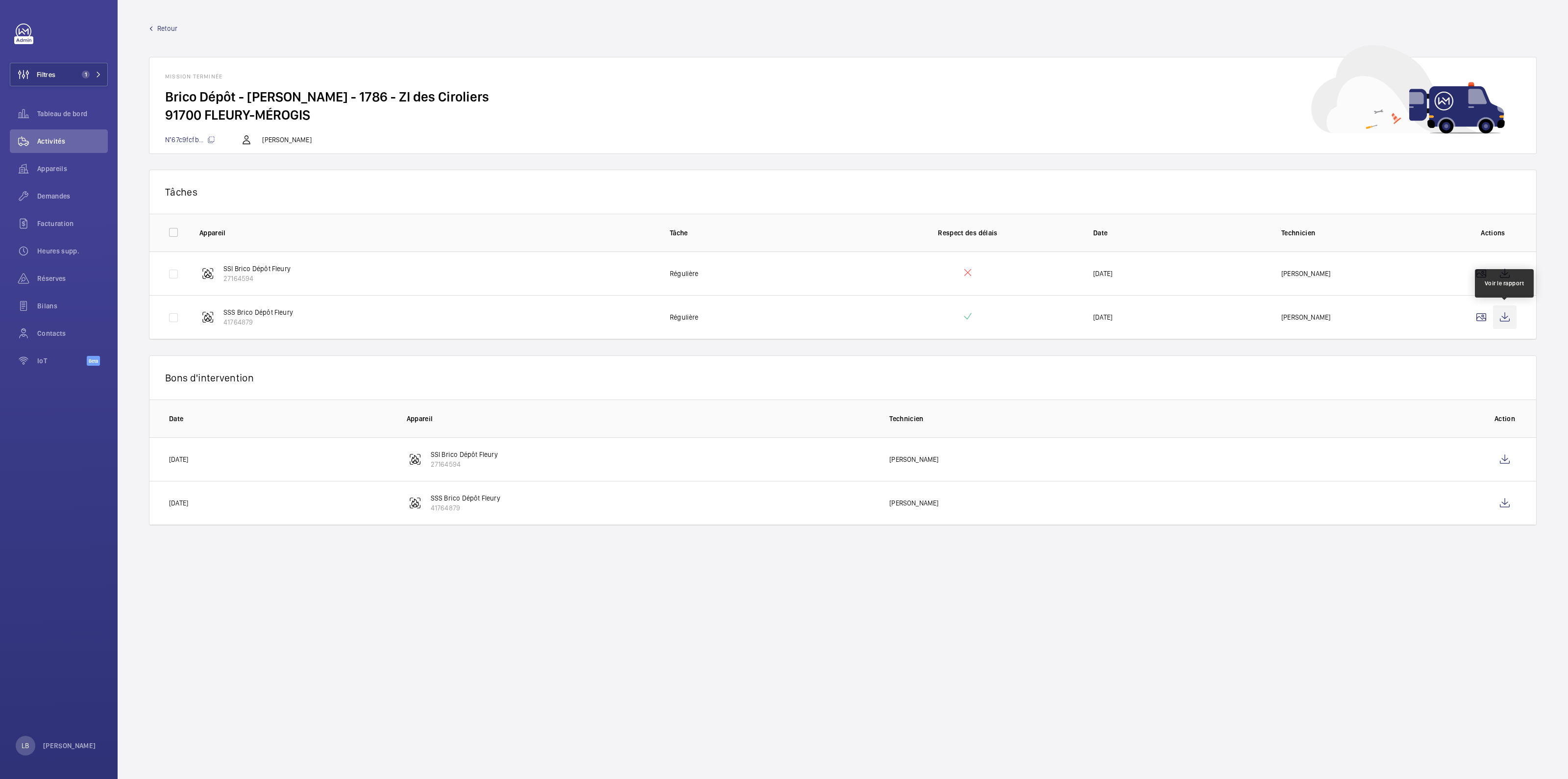
click at [1504, 315] on wm-front-icon-button at bounding box center [1505, 317] width 24 height 24
click at [1504, 460] on wm-front-icon-button at bounding box center [1505, 459] width 24 height 24
click at [52, 197] on span "Demandes" at bounding box center [72, 196] width 71 height 10
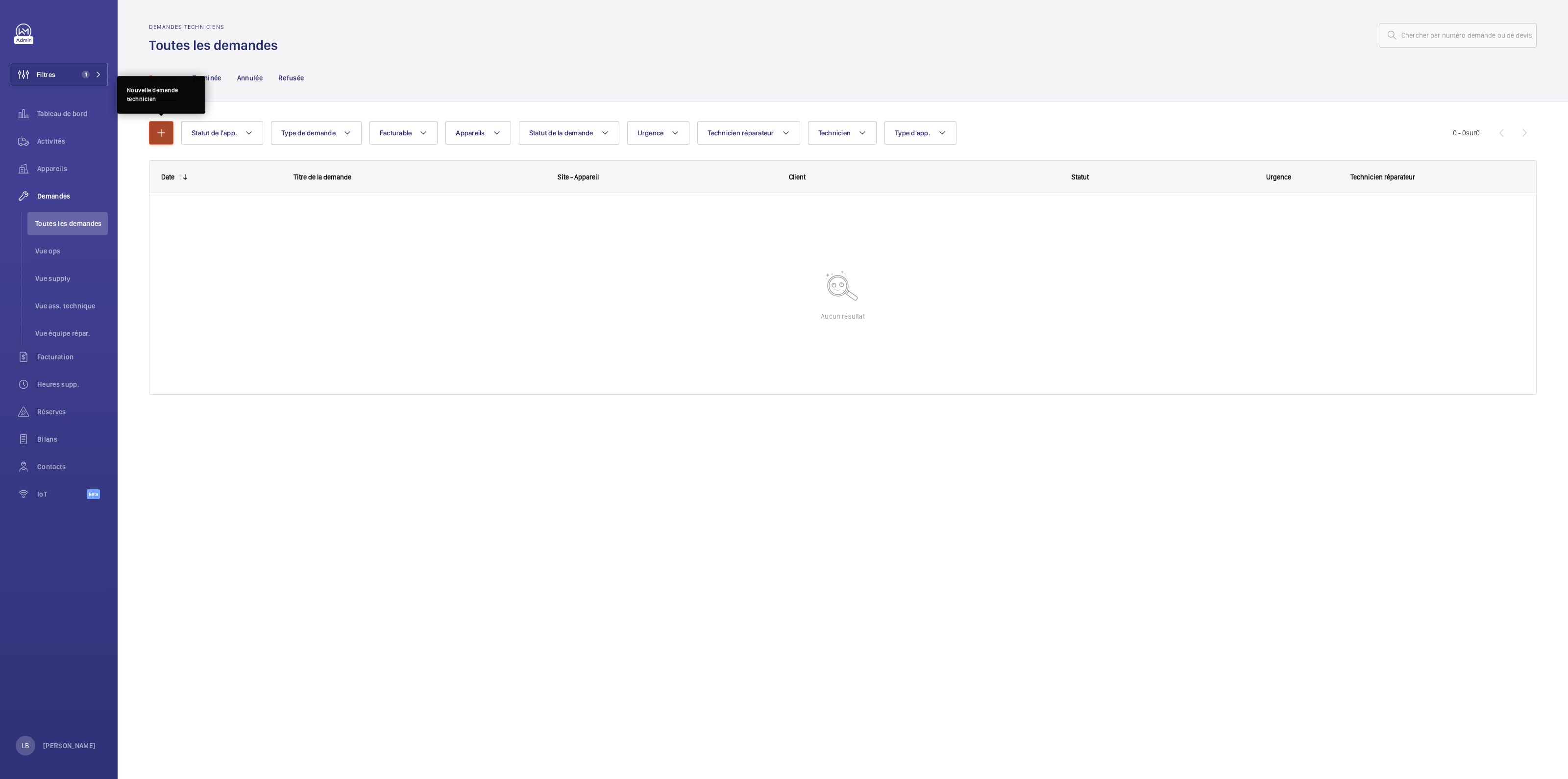
click at [158, 129] on mat-icon "button" at bounding box center [161, 132] width 12 height 12
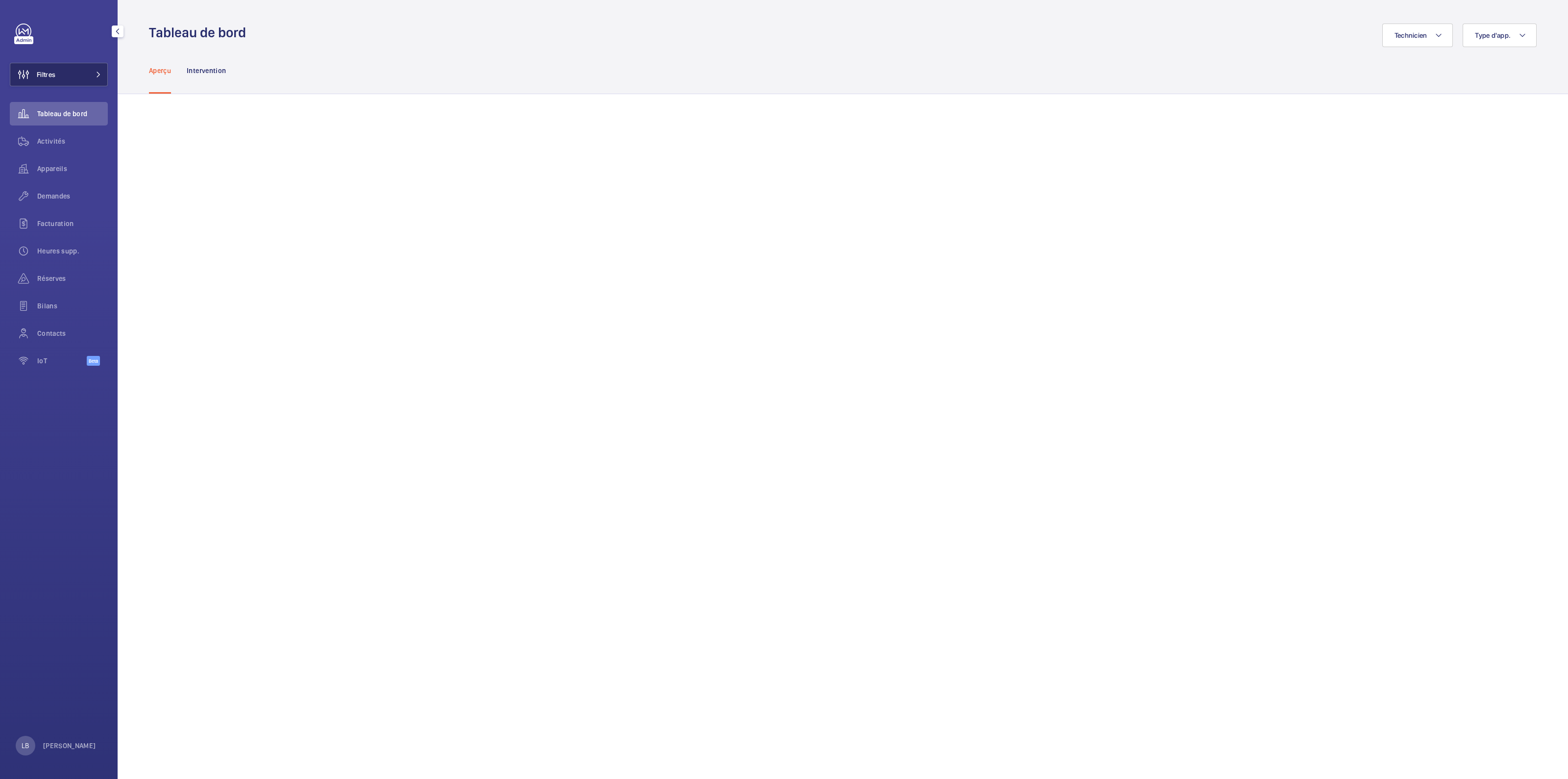
click at [80, 76] on button "Filtres" at bounding box center [58, 74] width 98 height 24
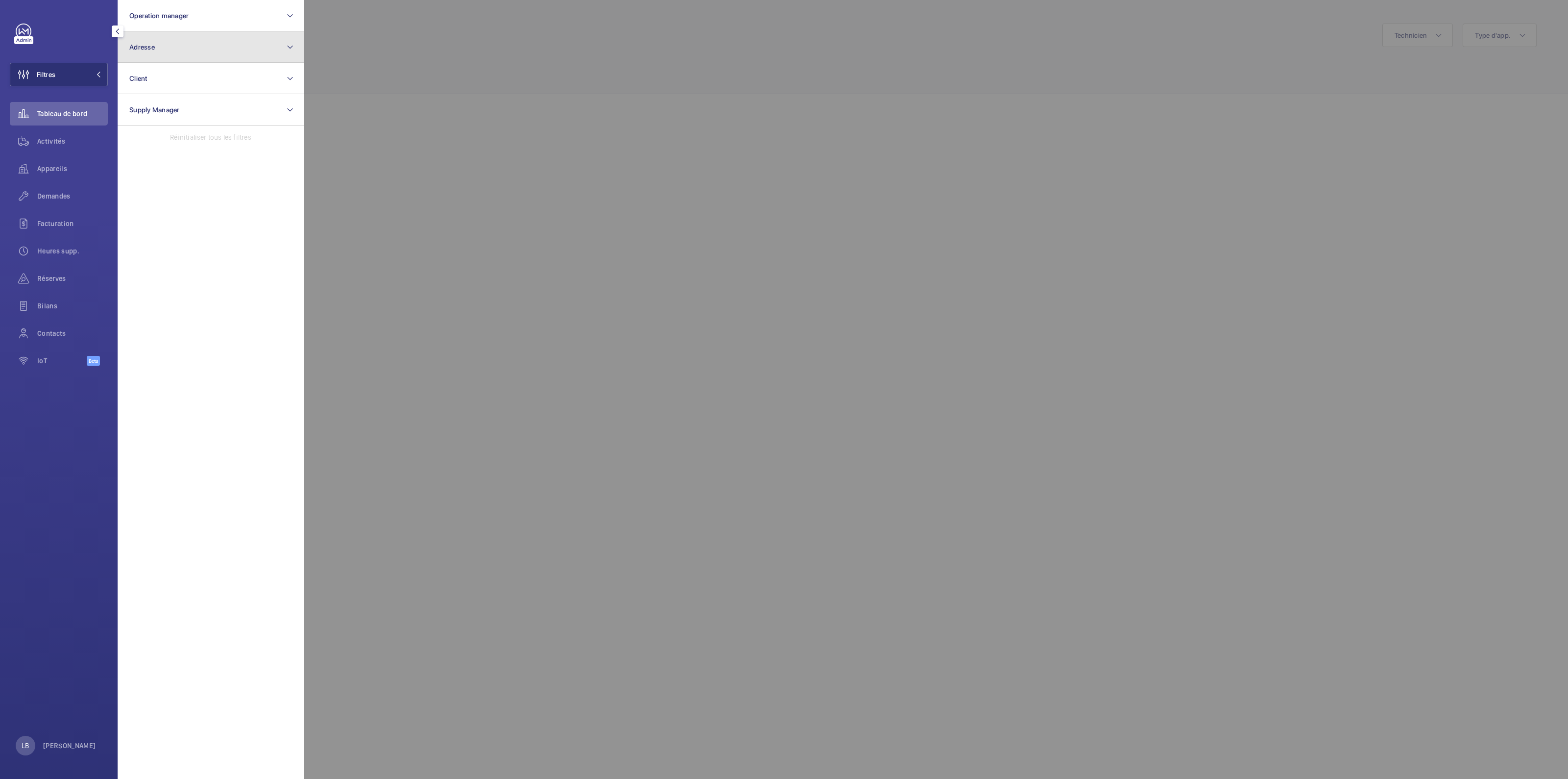
click at [207, 50] on button "Adresse" at bounding box center [211, 48] width 186 height 32
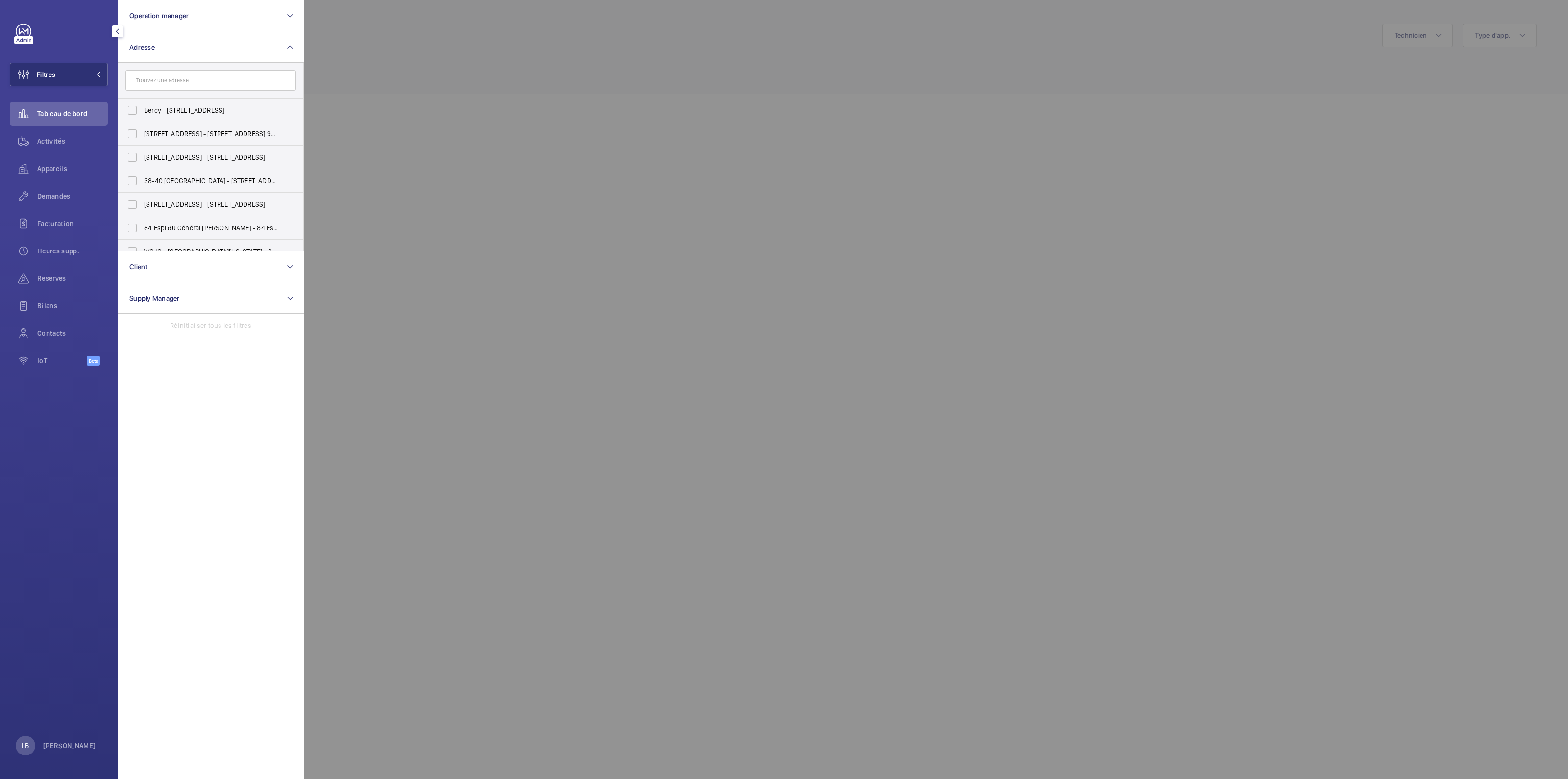
click at [214, 79] on input "text" at bounding box center [211, 80] width 170 height 21
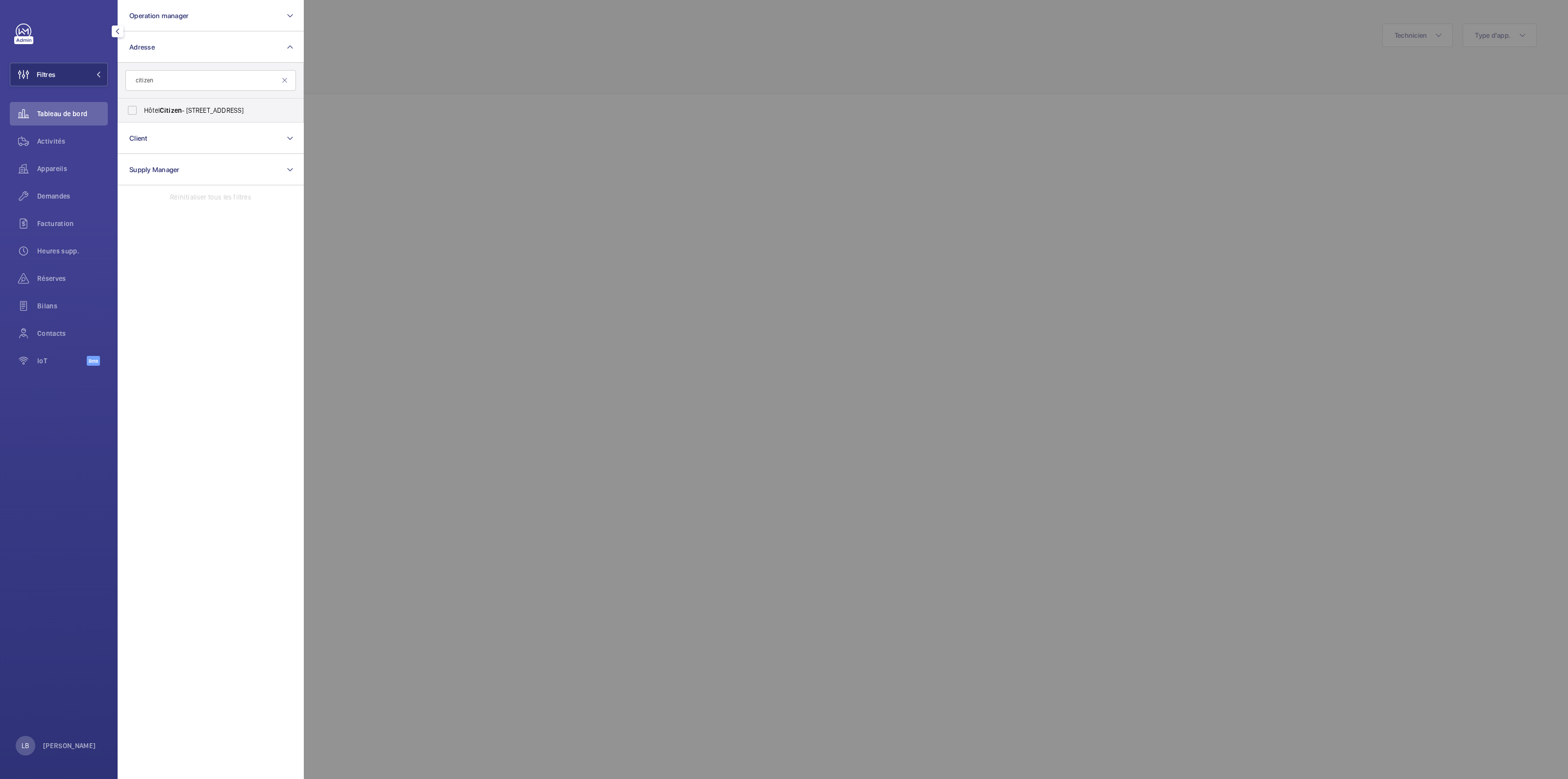
type input "citizen"
click at [128, 113] on input "Hôtel Citizen - [STREET_ADDRESS]" at bounding box center [132, 110] width 19 height 19
checkbox input "true"
click at [492, 77] on div at bounding box center [1088, 389] width 1568 height 779
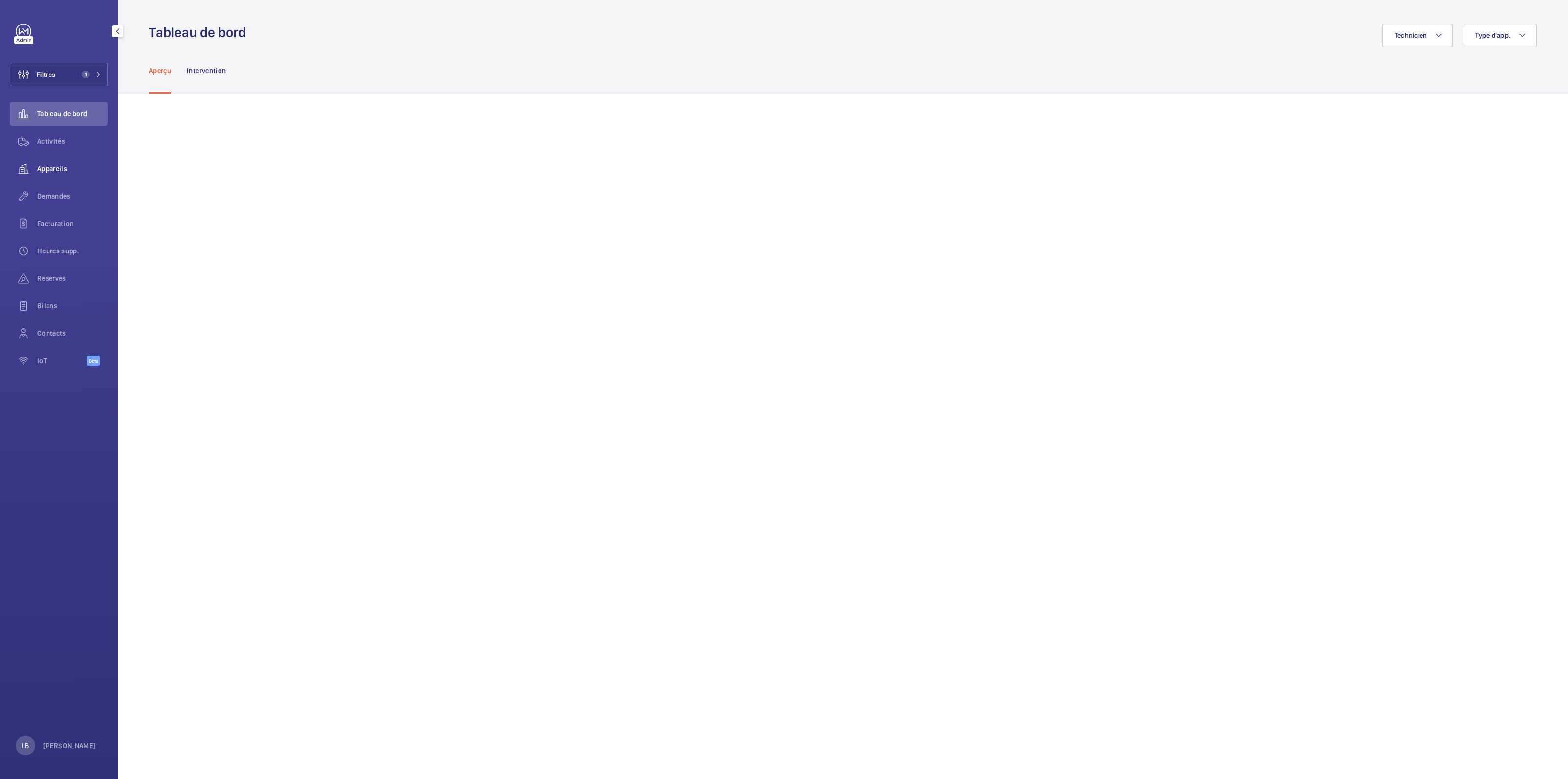
click at [47, 162] on div "Appareils" at bounding box center [58, 169] width 98 height 24
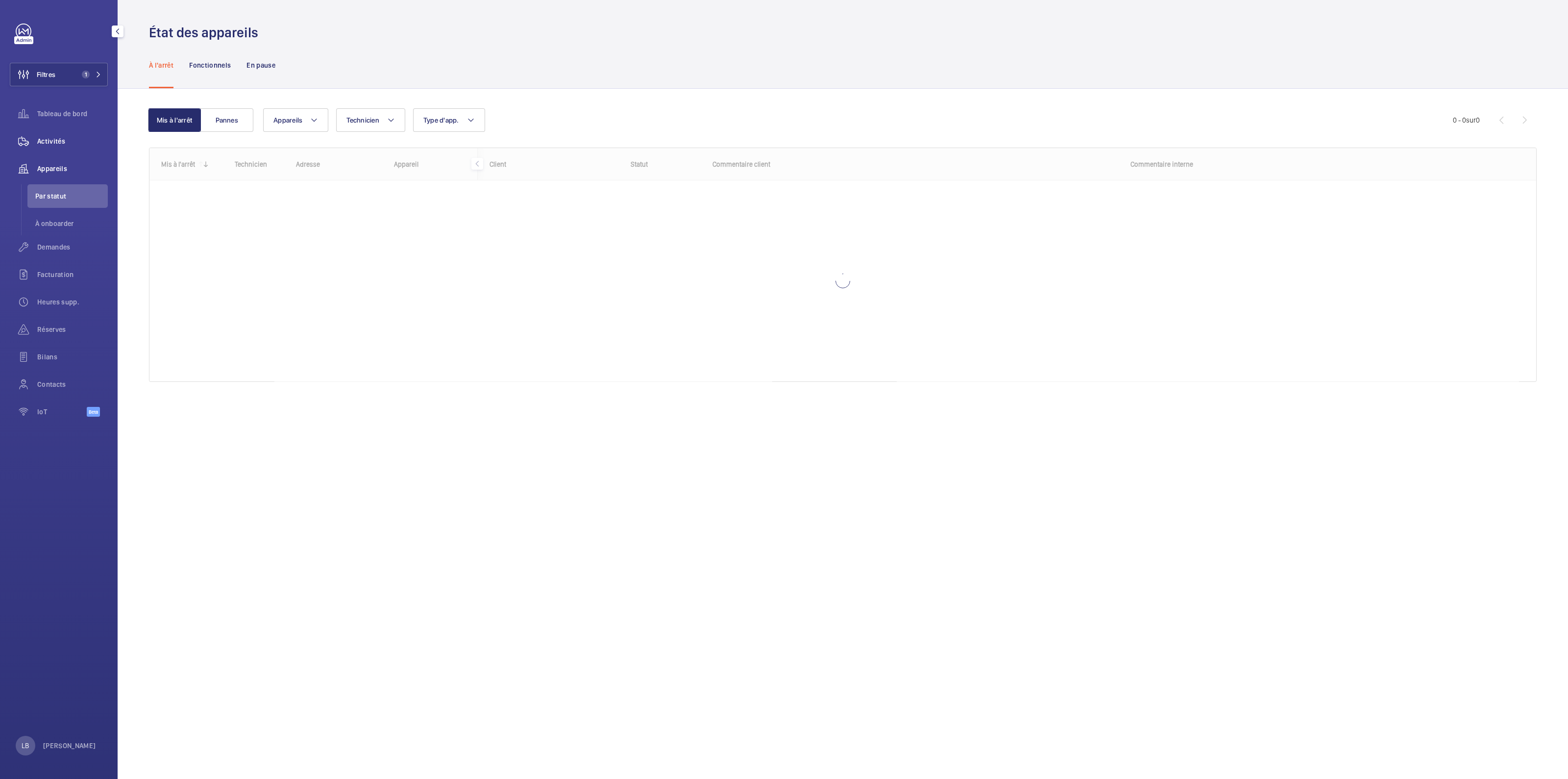
click at [48, 136] on div "Activités" at bounding box center [58, 141] width 98 height 24
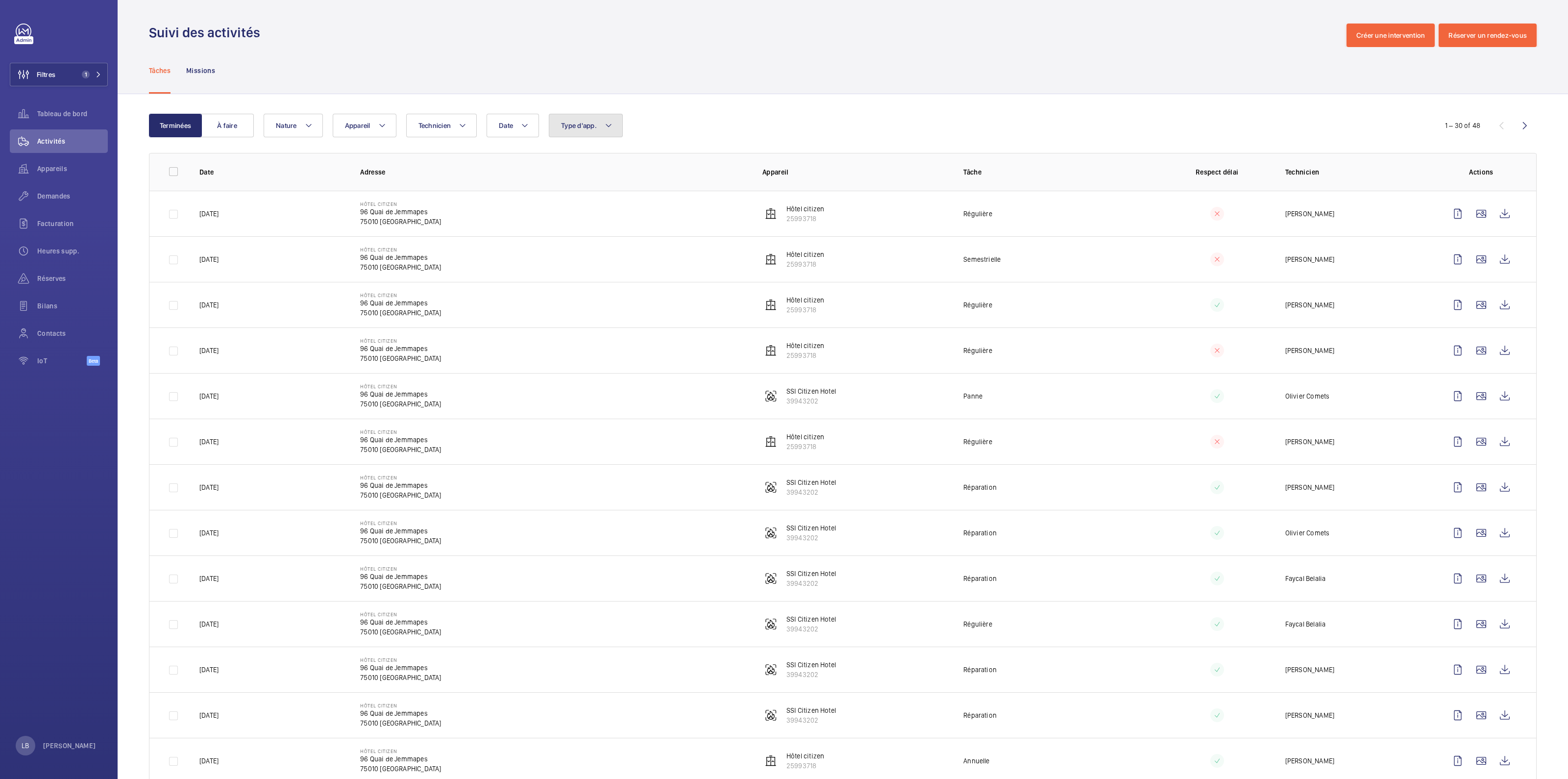
click at [595, 122] on span "Type d'app." at bounding box center [579, 125] width 36 height 8
click at [572, 262] on input "Sécurité incendie" at bounding box center [564, 263] width 19 height 19
checkbox input "true"
click at [740, 48] on div "Tâches Missions" at bounding box center [843, 70] width 1388 height 46
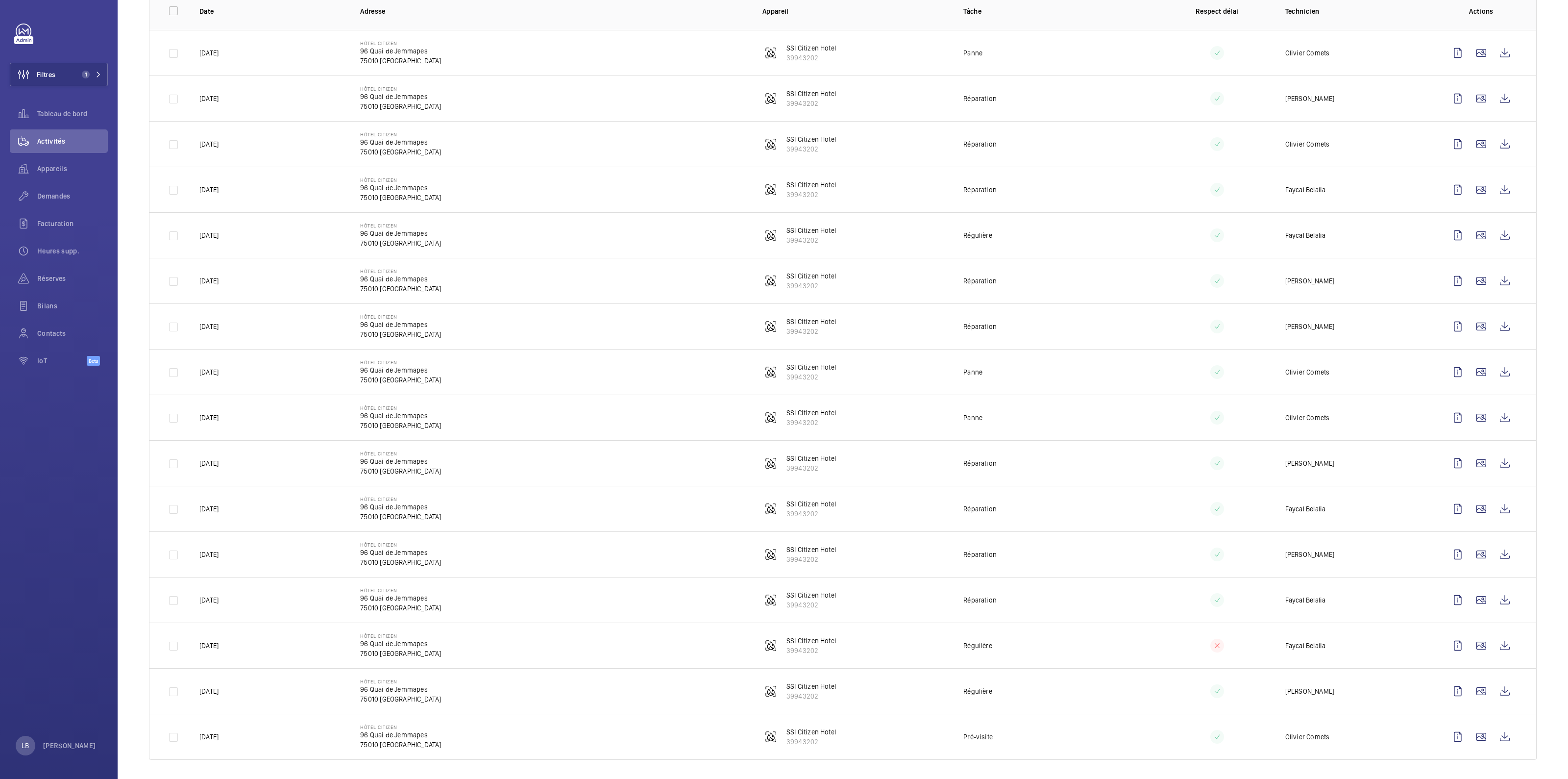
scroll to position [38, 0]
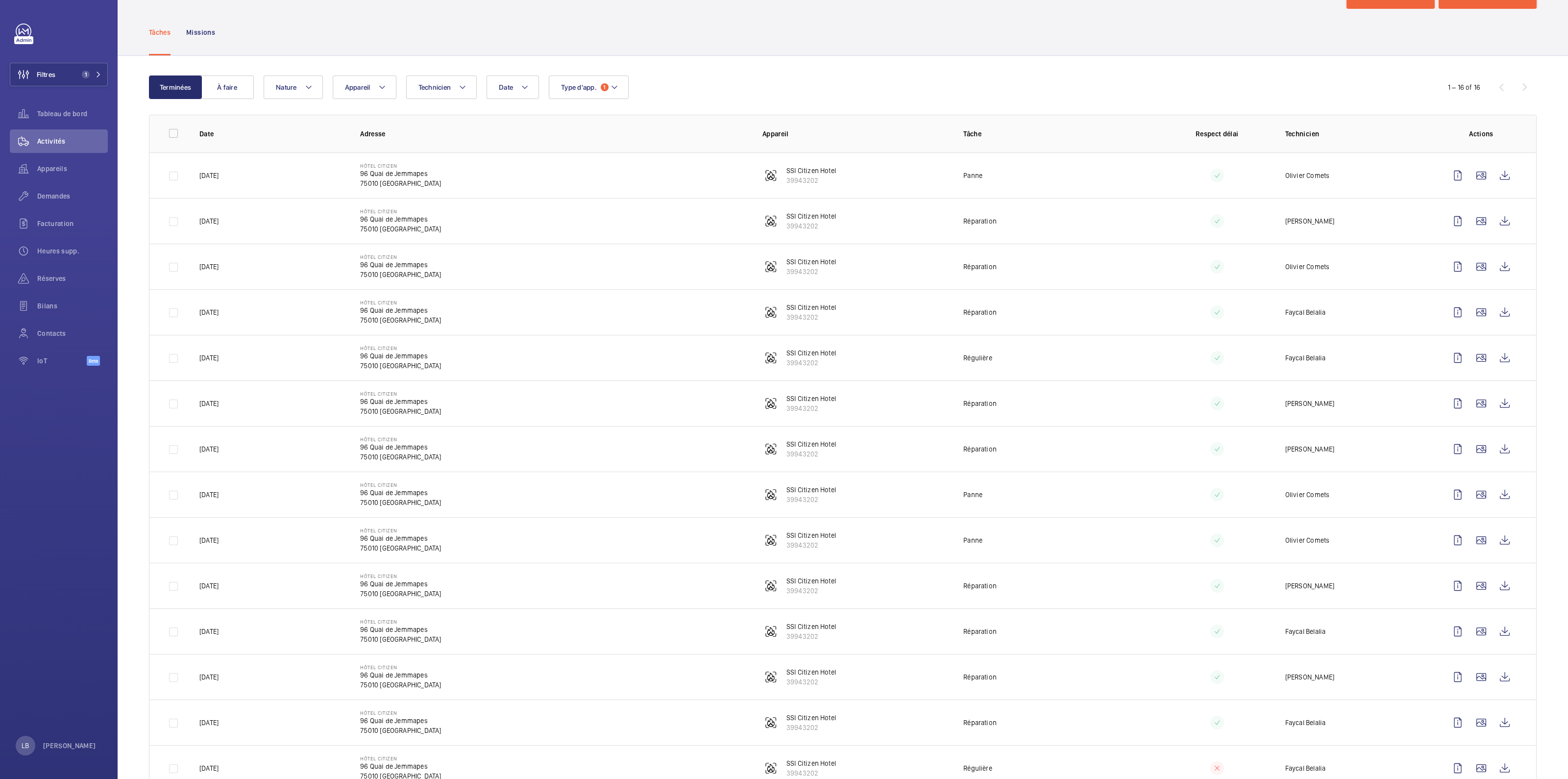
click at [1034, 361] on td "Régulière" at bounding box center [1048, 358] width 201 height 46
click at [1404, 351] on td "Faycal Belalia" at bounding box center [1350, 358] width 161 height 46
click at [1398, 315] on td "Faycal Belalia" at bounding box center [1350, 312] width 161 height 46
click at [1097, 315] on td "Réparation" at bounding box center [1048, 312] width 201 height 46
click at [1446, 362] on wm-front-icon-button at bounding box center [1458, 358] width 24 height 24
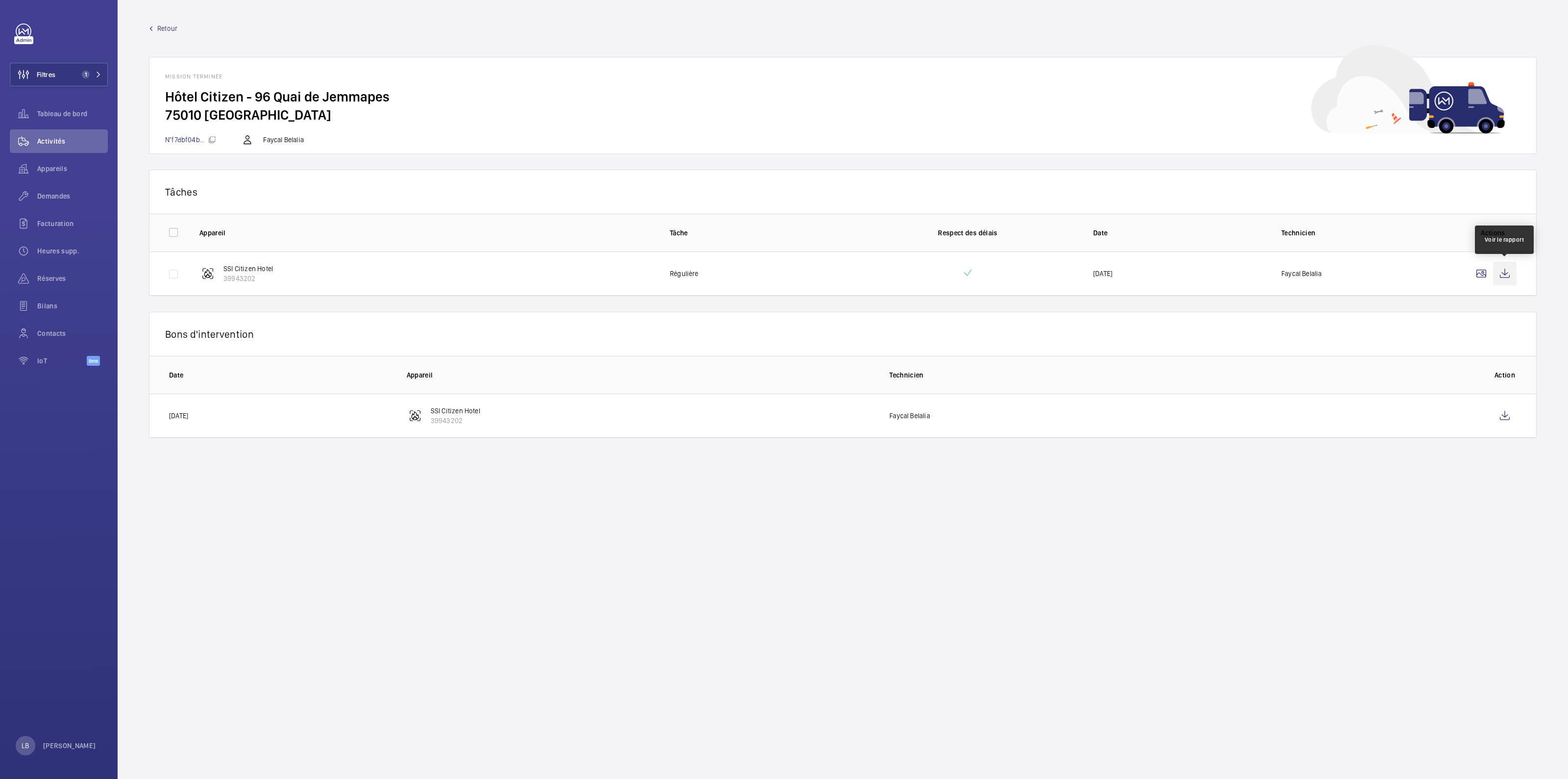
click at [1510, 271] on wm-front-icon-button at bounding box center [1505, 273] width 24 height 24
click at [1508, 416] on wm-front-icon-button at bounding box center [1505, 415] width 24 height 24
click at [93, 71] on span "1" at bounding box center [89, 74] width 24 height 8
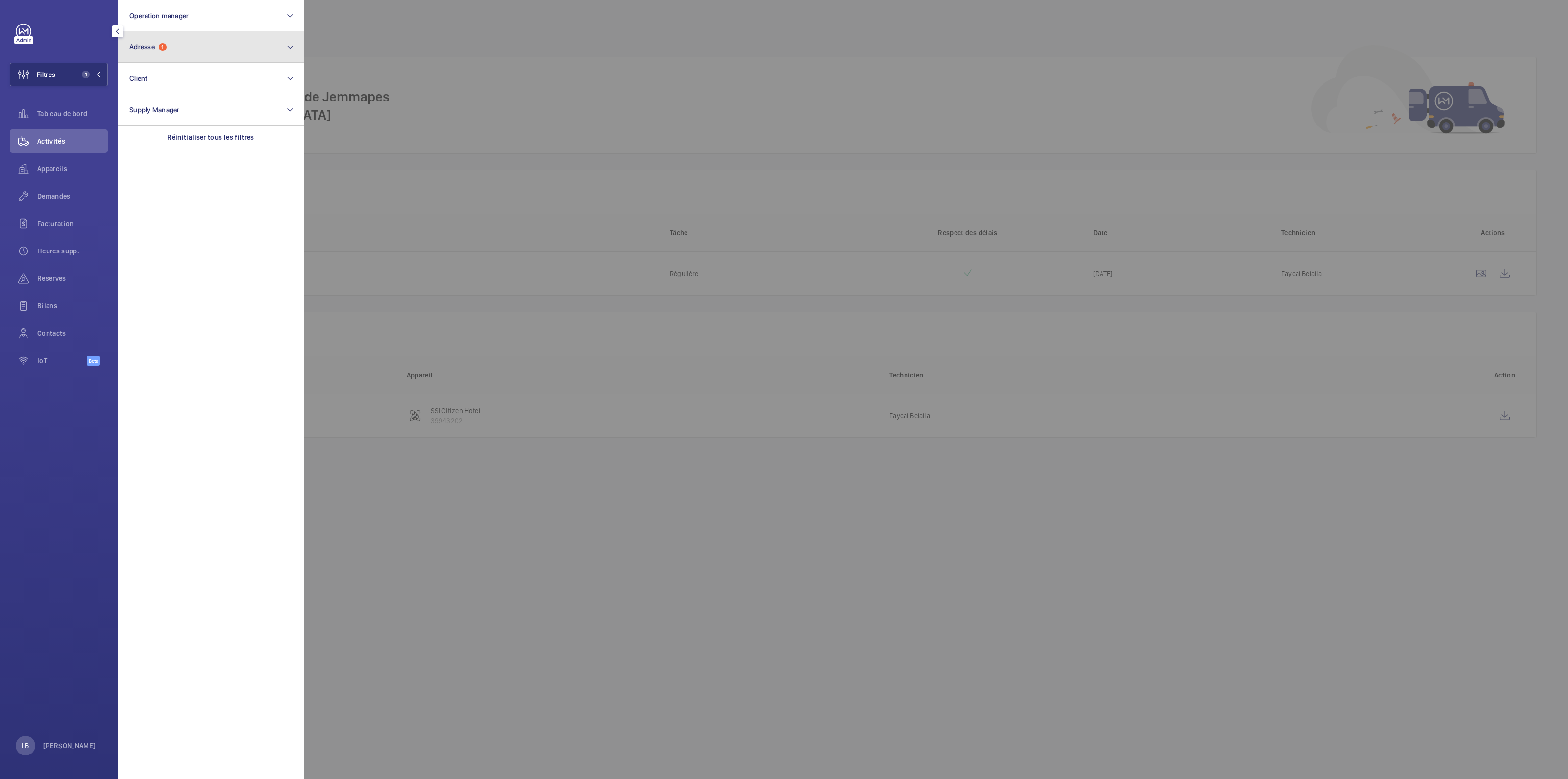
click at [170, 39] on button "Adresse 1" at bounding box center [211, 48] width 186 height 32
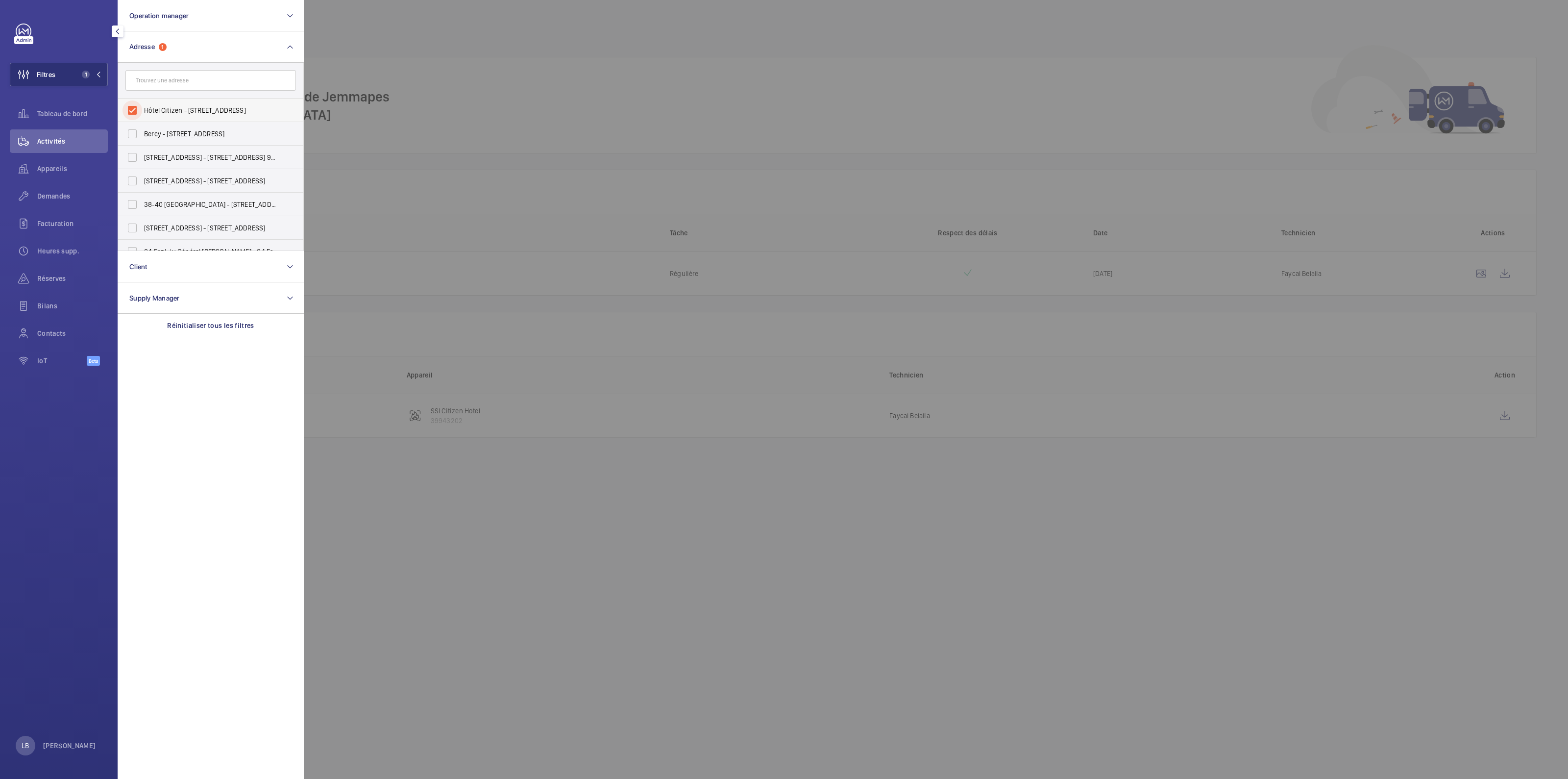
click at [130, 114] on input "Hôtel Citizen - [STREET_ADDRESS]" at bounding box center [132, 110] width 19 height 19
checkbox input "false"
click at [162, 79] on input "text" at bounding box center [211, 80] width 170 height 21
type input "castorama"
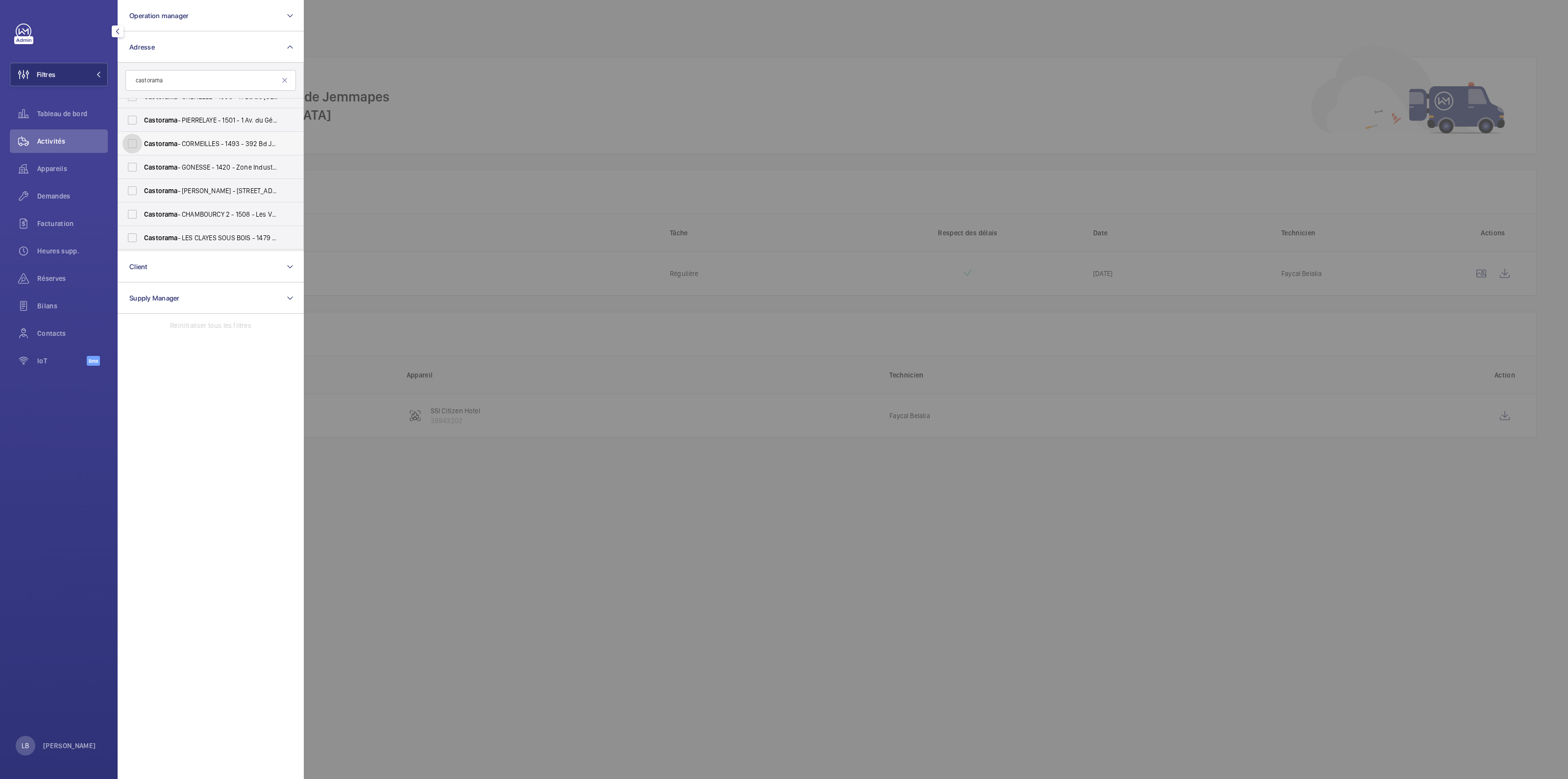
click at [127, 137] on input "Castorama - CORMEILLES - 1493 - 392 Bd Joffre, CORMEILLES-EN-PARISIS 95240" at bounding box center [132, 144] width 19 height 19
checkbox input "true"
click at [585, 81] on div at bounding box center [1088, 389] width 1568 height 779
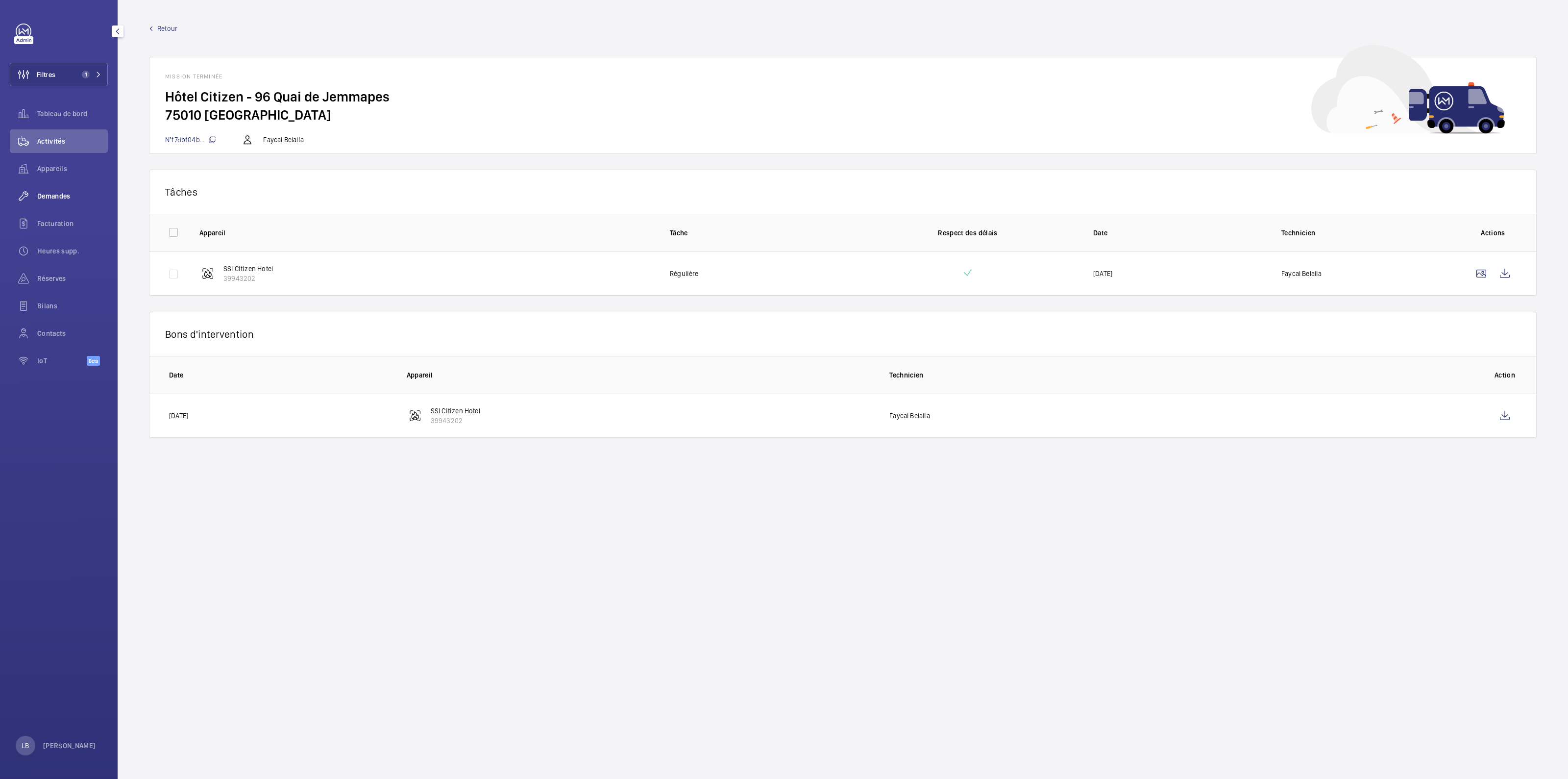
click at [62, 195] on span "Demandes" at bounding box center [72, 196] width 71 height 10
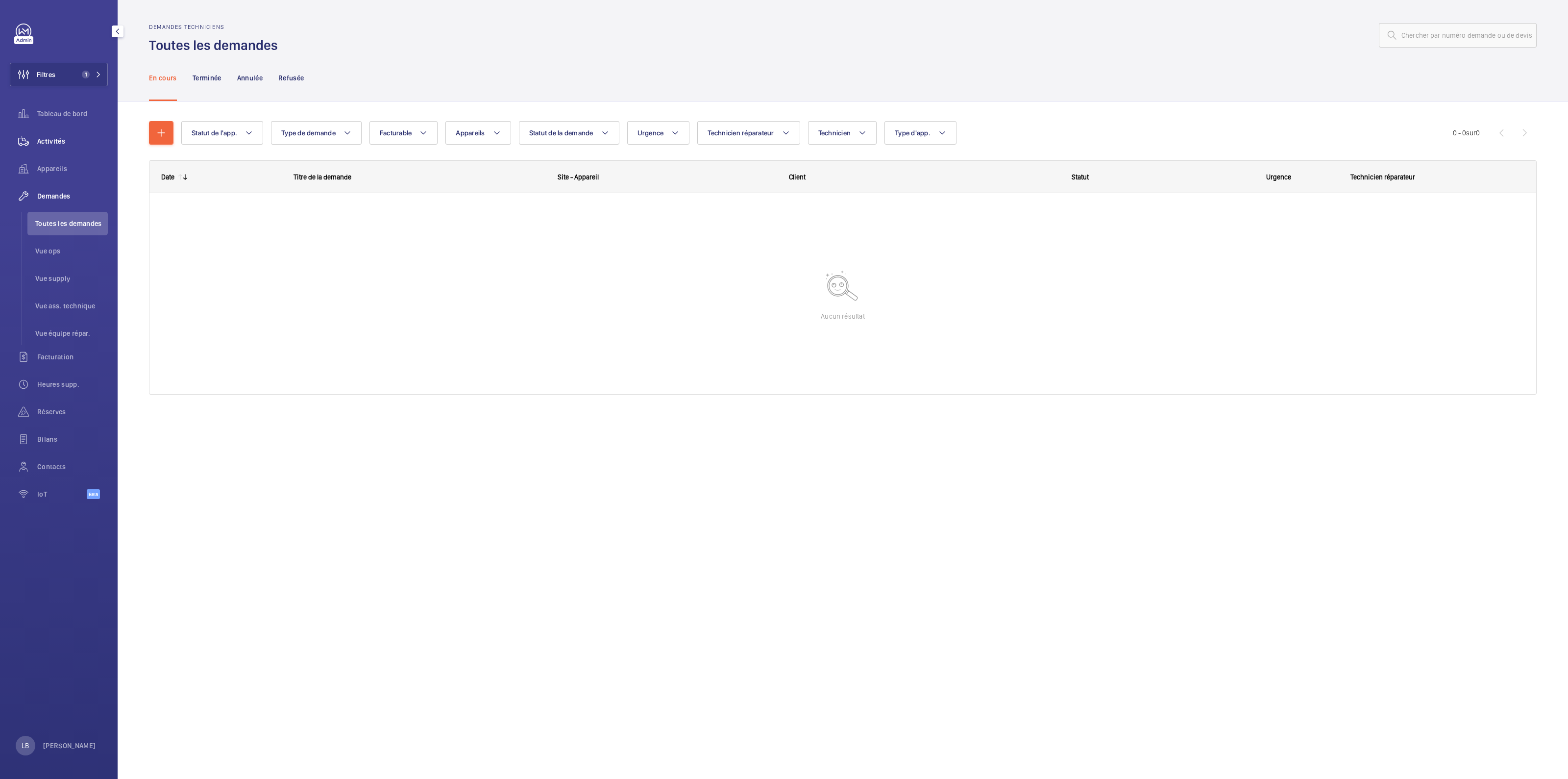
click at [59, 138] on span "Activités" at bounding box center [72, 141] width 71 height 10
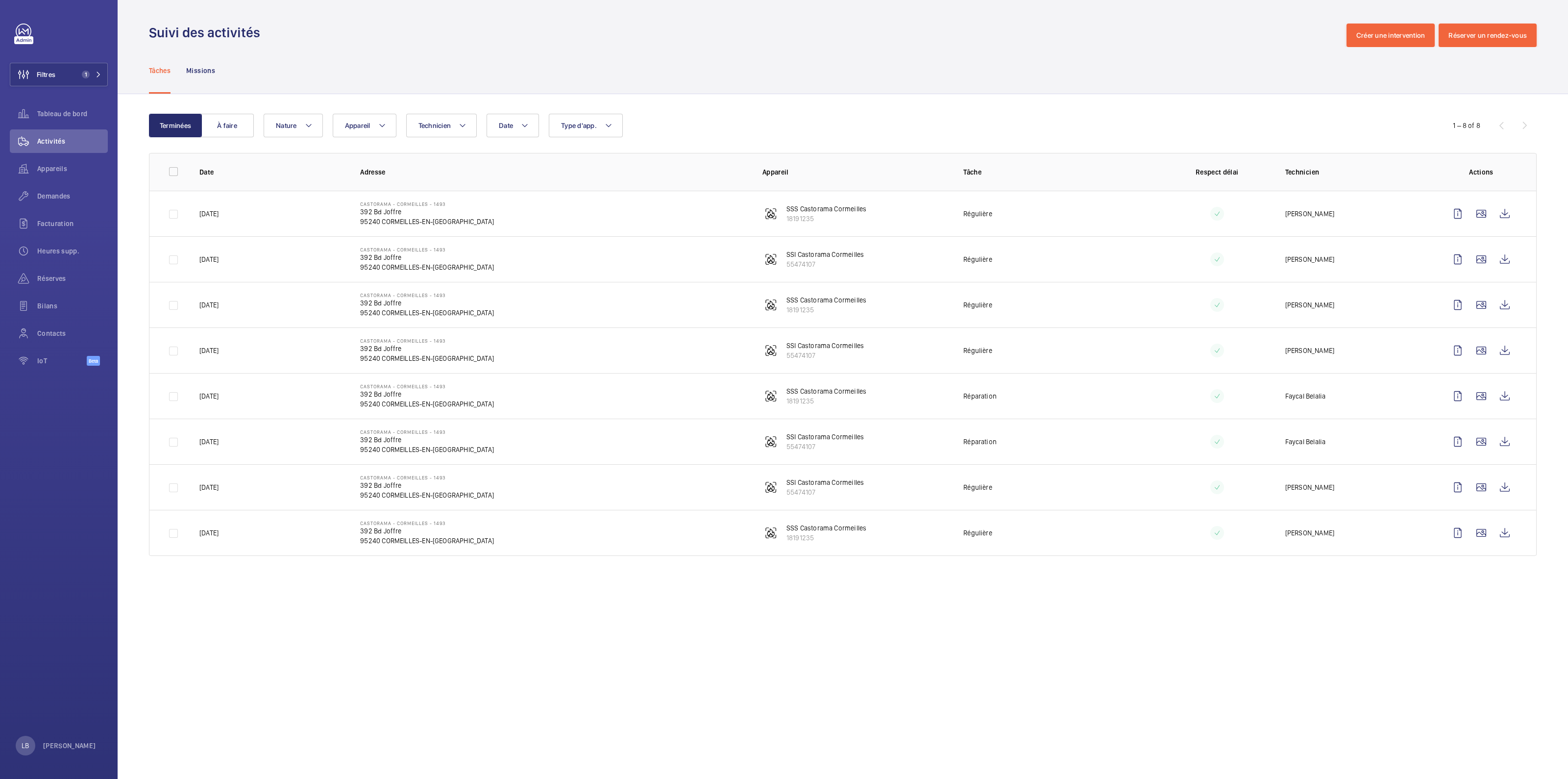
click at [847, 82] on div "Tâches Missions" at bounding box center [843, 70] width 1388 height 46
click at [1488, 216] on wm-front-icon-button at bounding box center [1481, 214] width 24 height 24
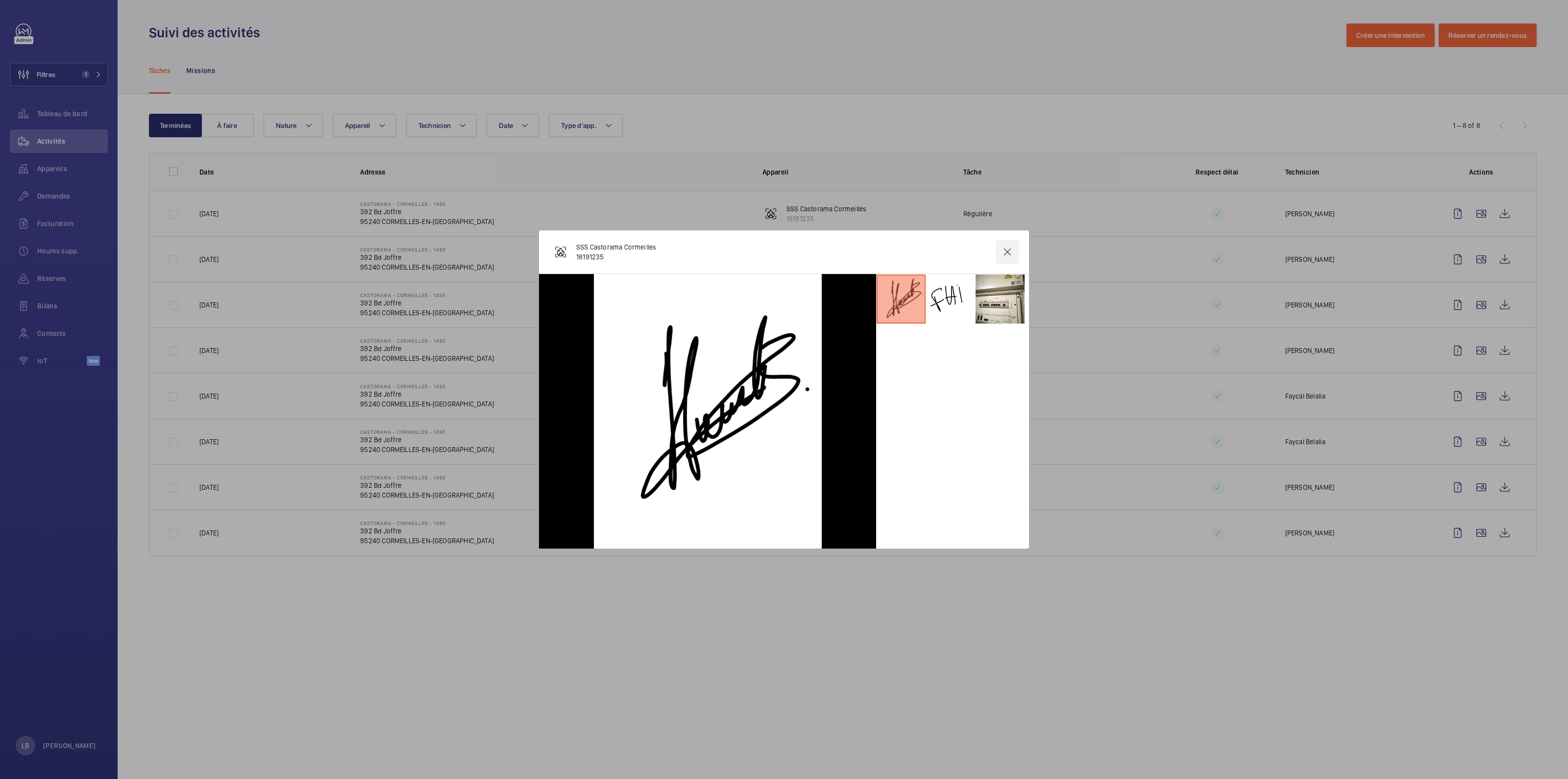
click at [1009, 255] on wm-front-icon-button at bounding box center [1007, 252] width 24 height 24
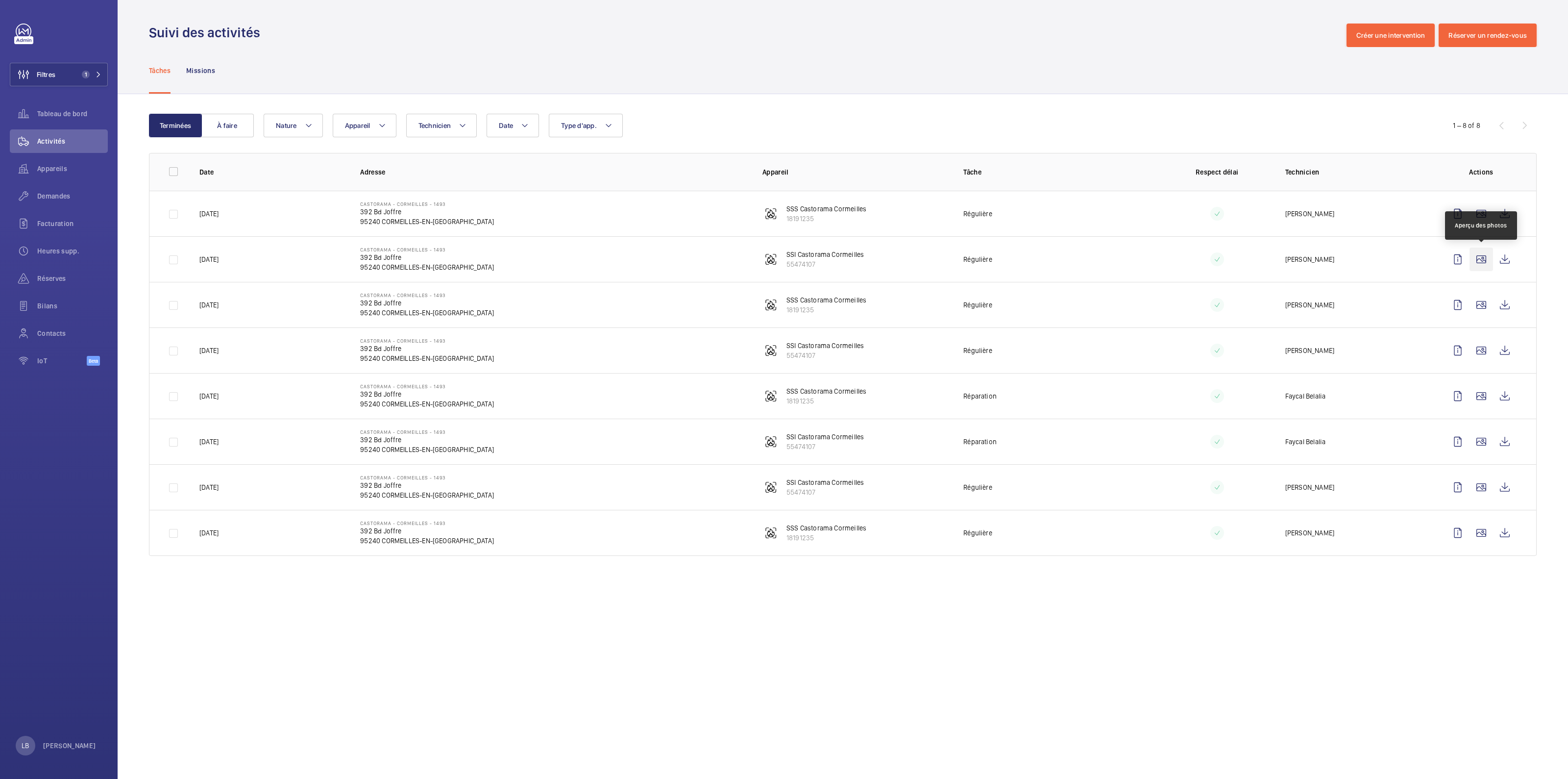
click at [1479, 261] on wm-front-icon-button at bounding box center [1481, 259] width 24 height 24
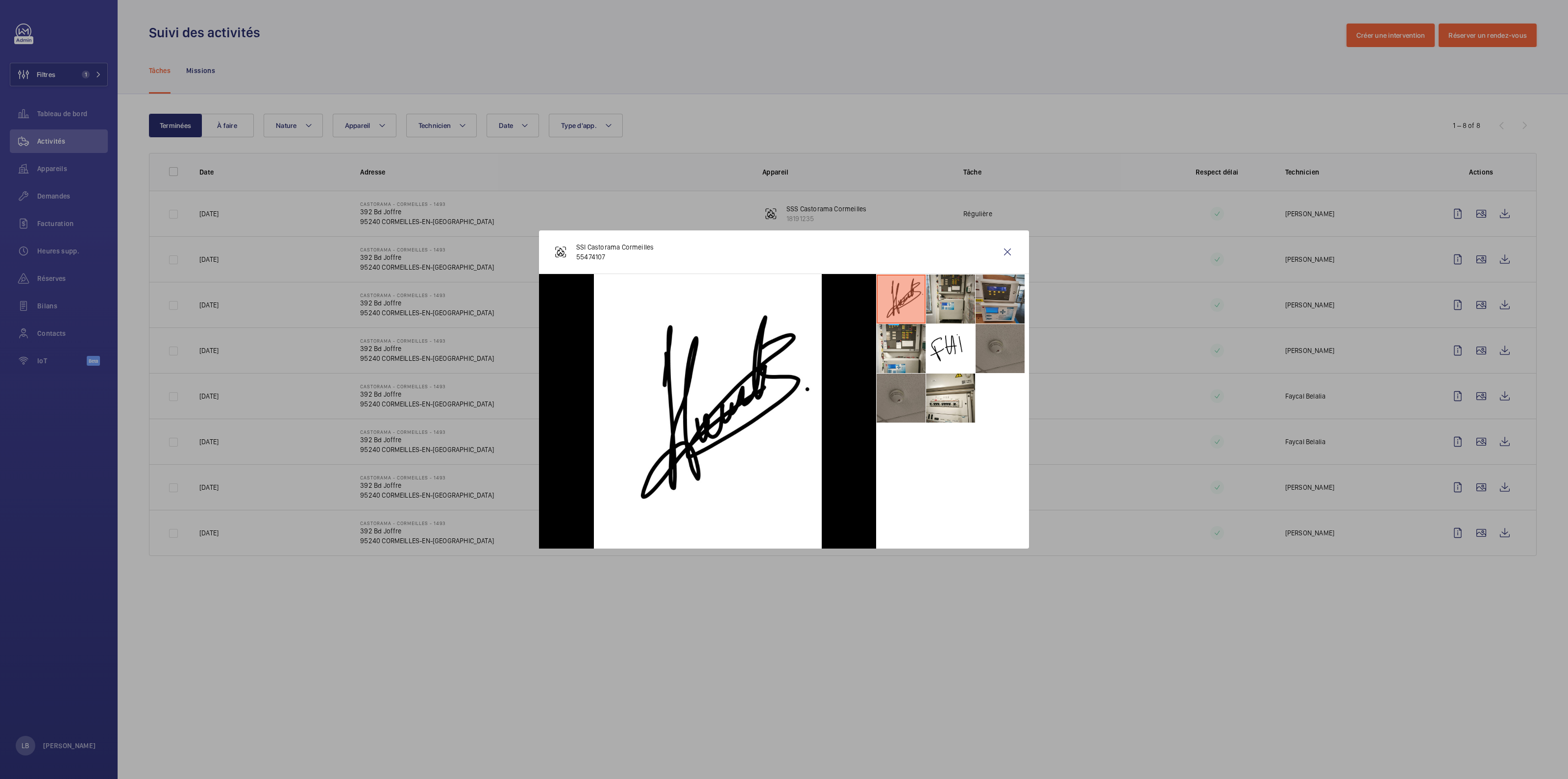
click at [1000, 292] on li at bounding box center [1000, 299] width 49 height 49
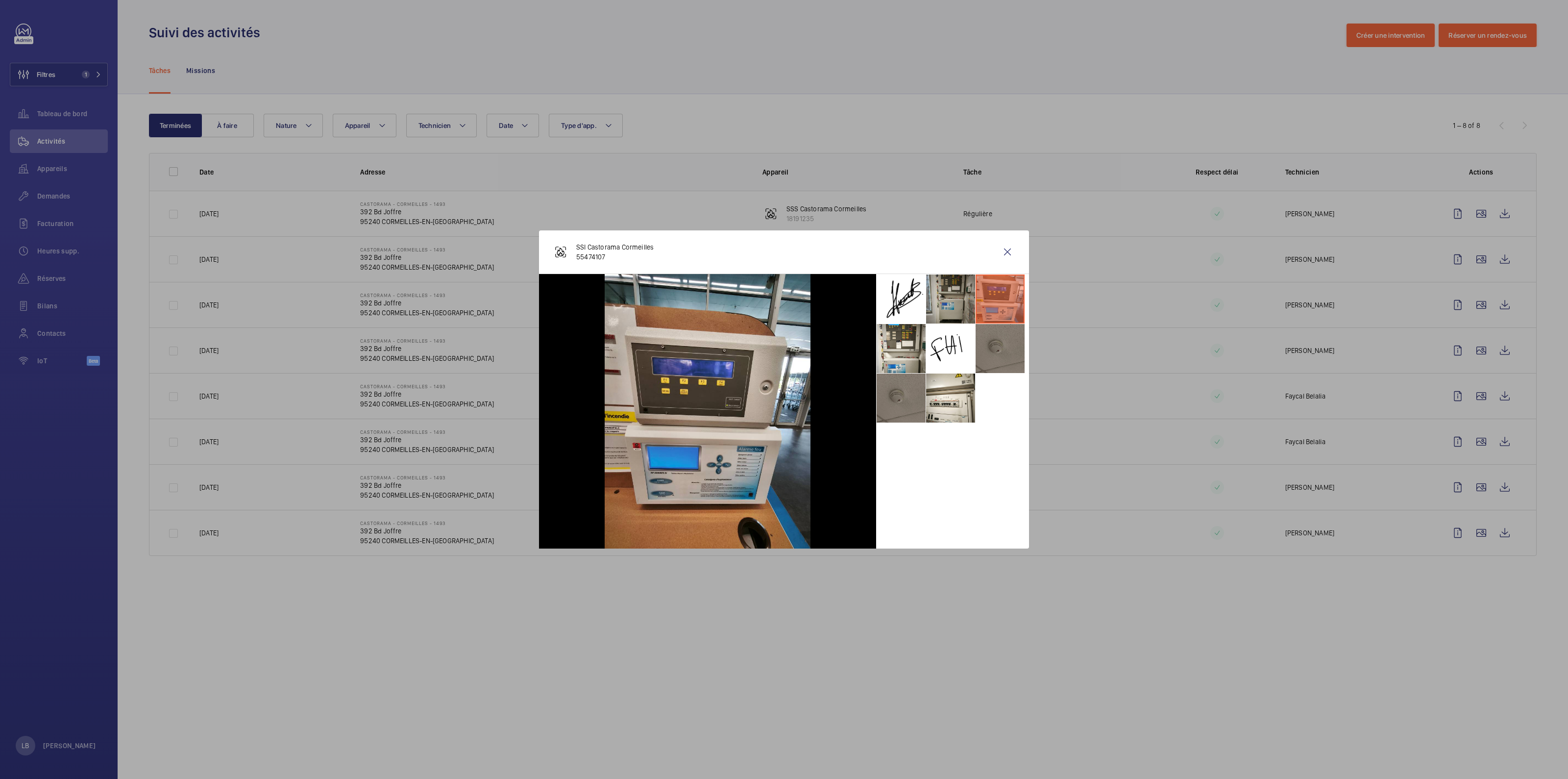
click at [953, 307] on li at bounding box center [950, 299] width 49 height 49
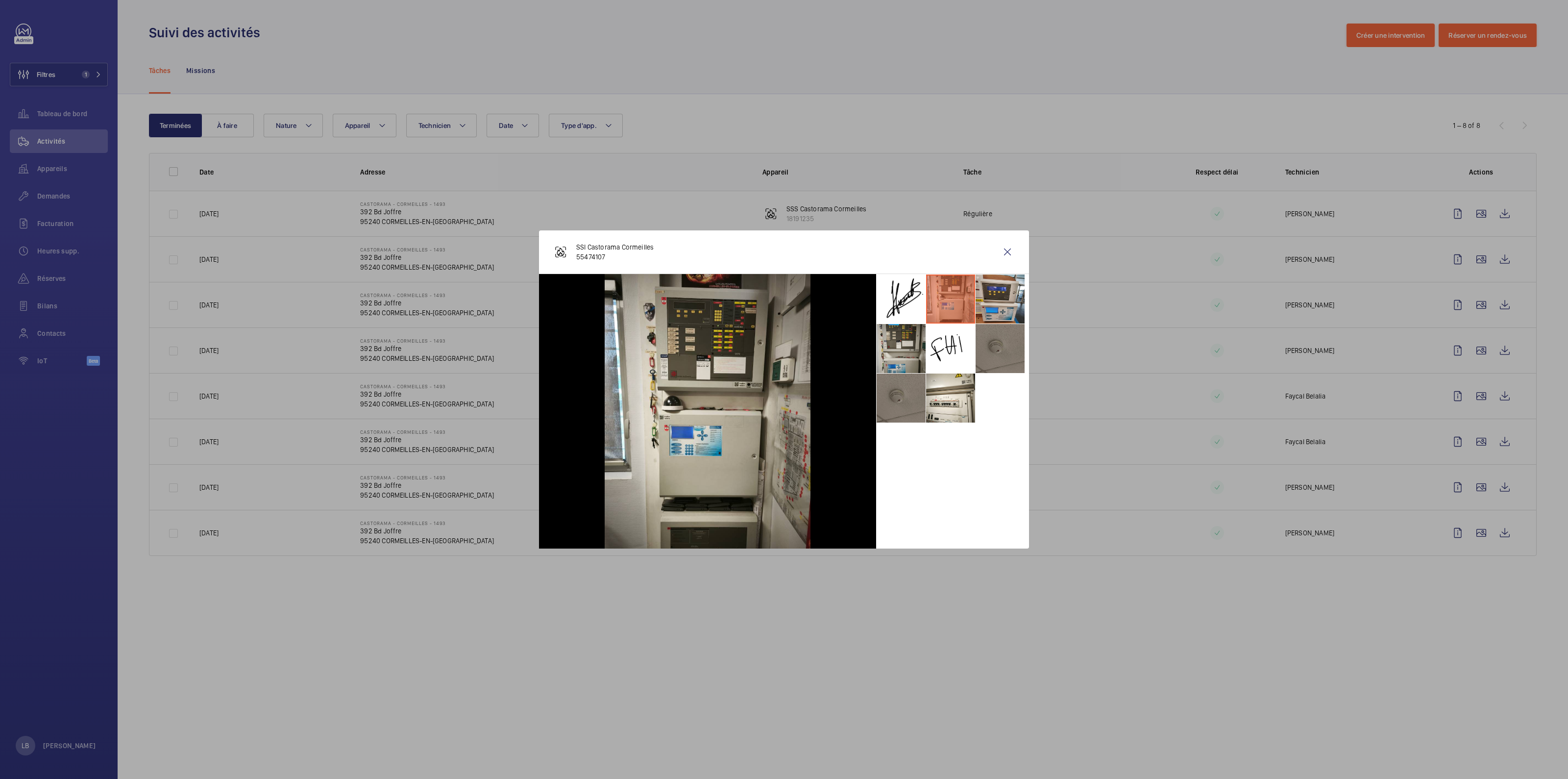
click at [911, 356] on li at bounding box center [901, 348] width 49 height 49
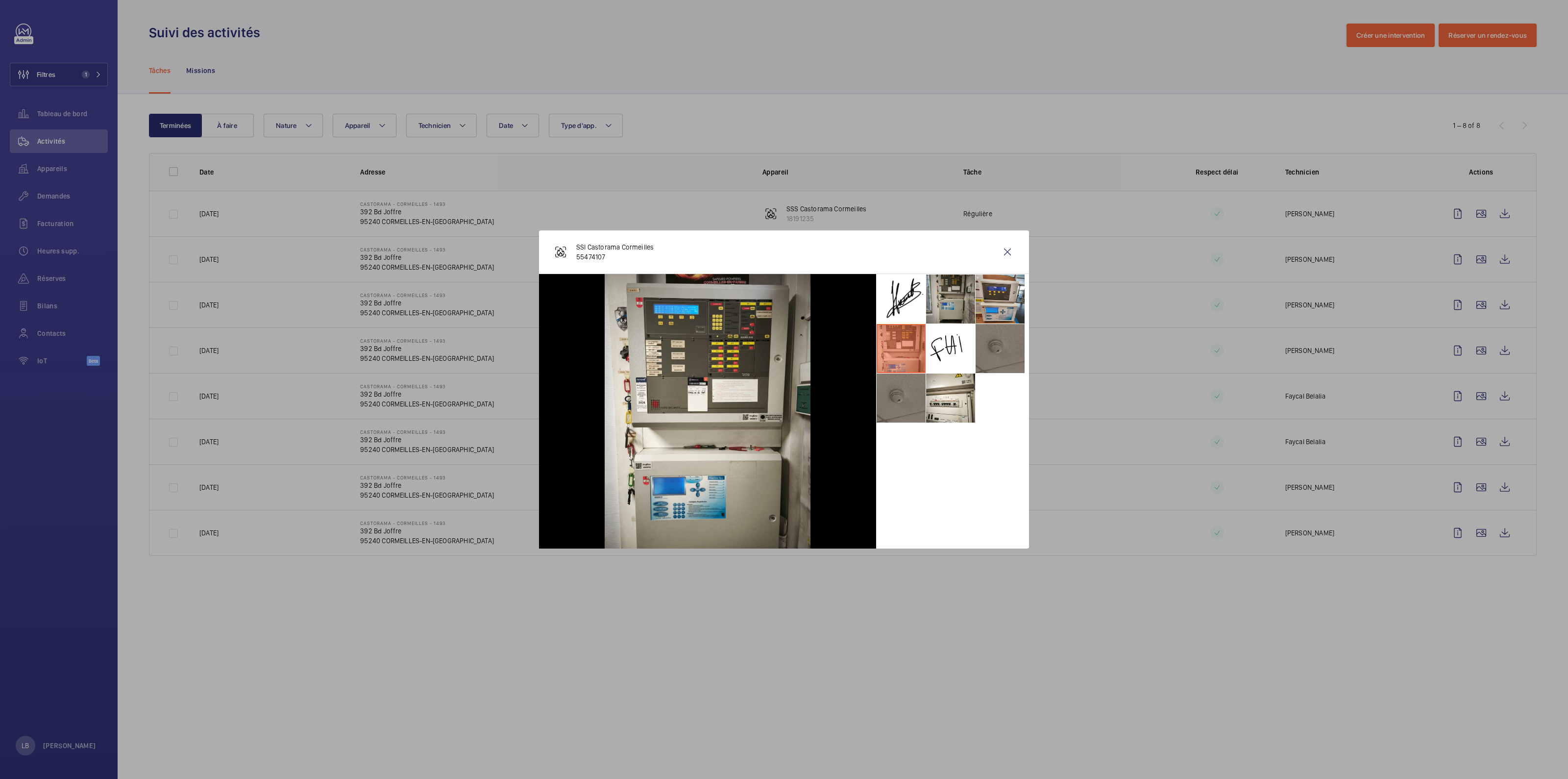
click at [948, 294] on li at bounding box center [950, 299] width 49 height 49
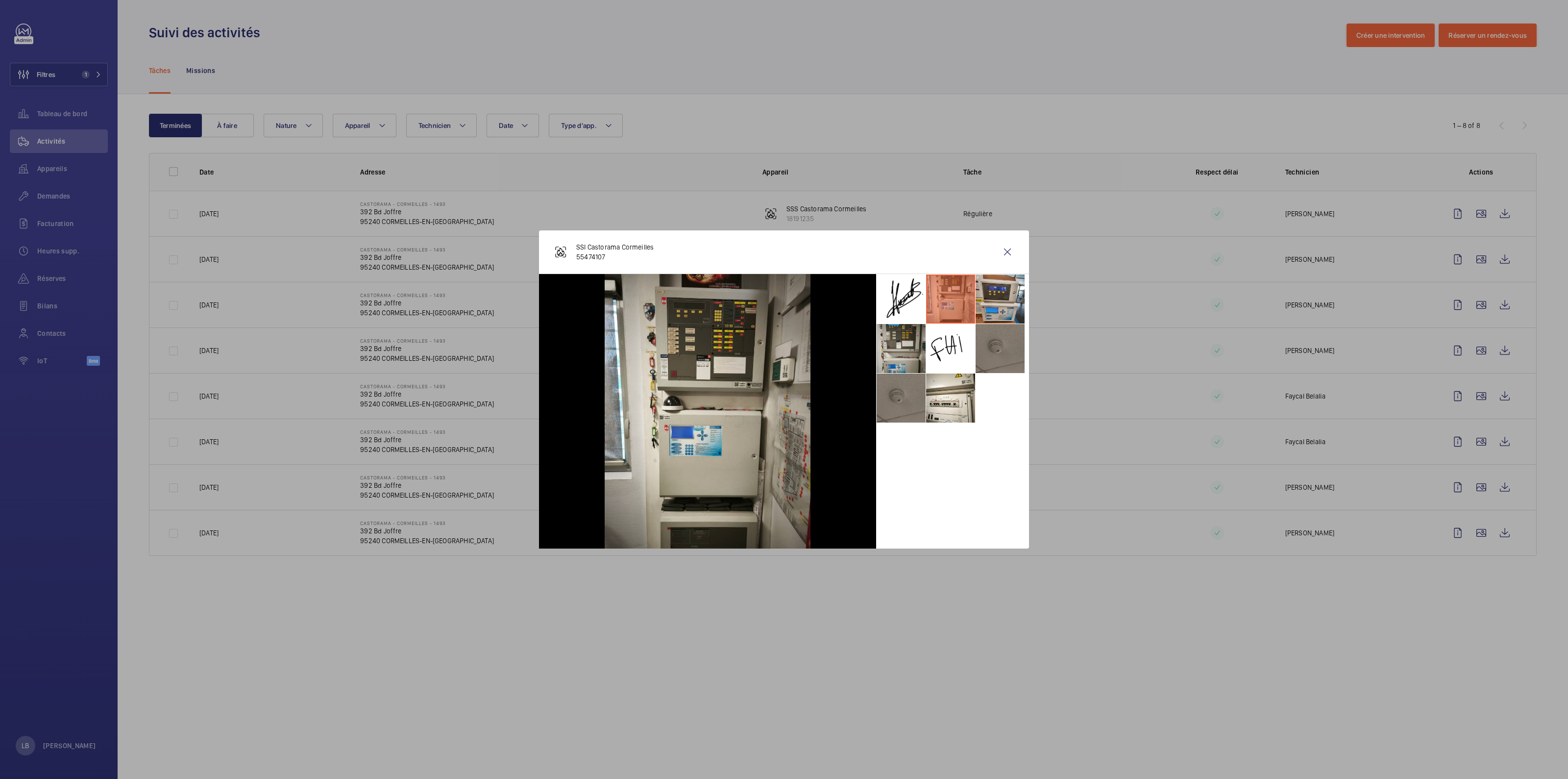
click at [903, 344] on li at bounding box center [901, 348] width 49 height 49
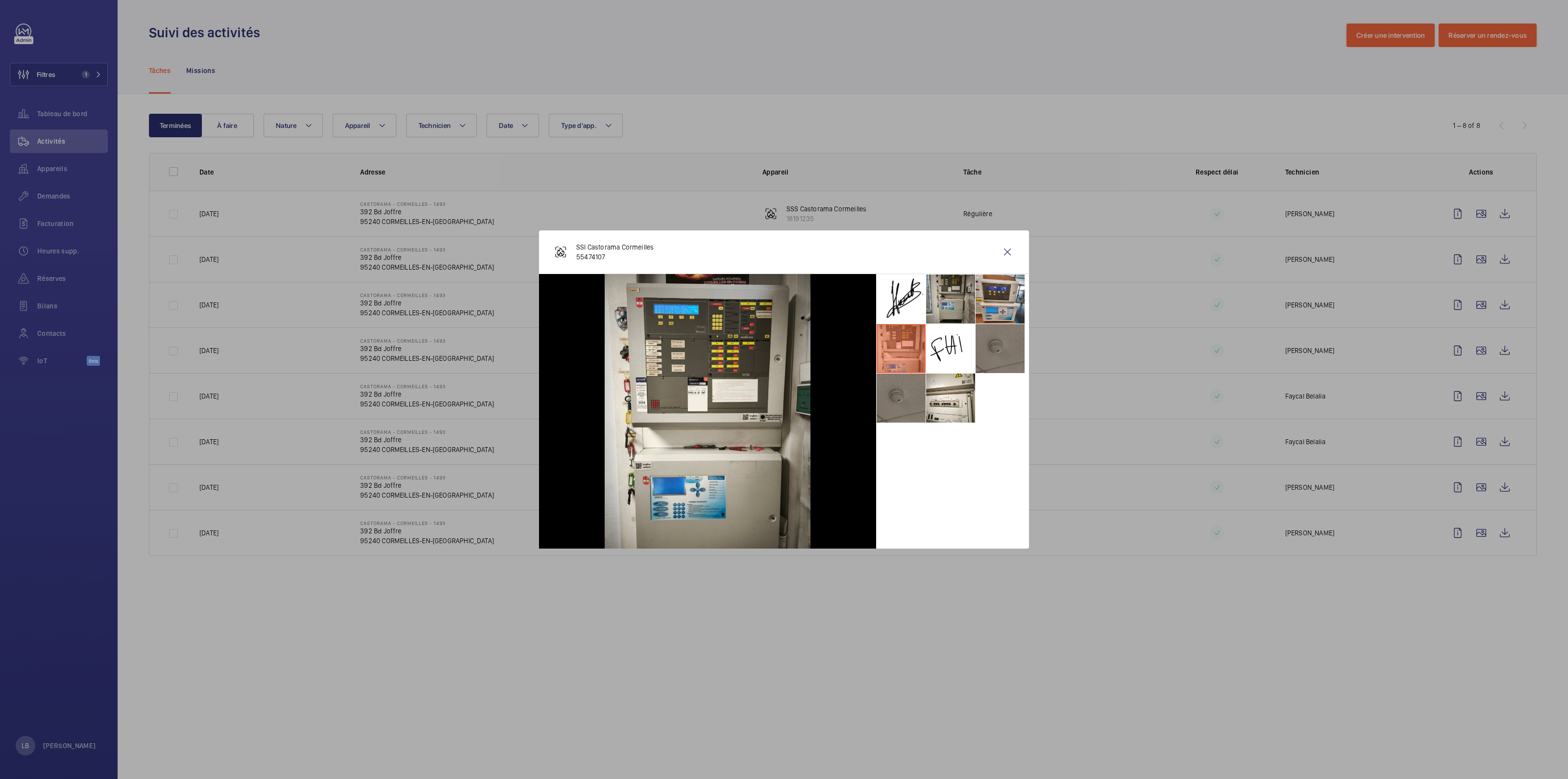
click at [951, 296] on li at bounding box center [950, 299] width 49 height 49
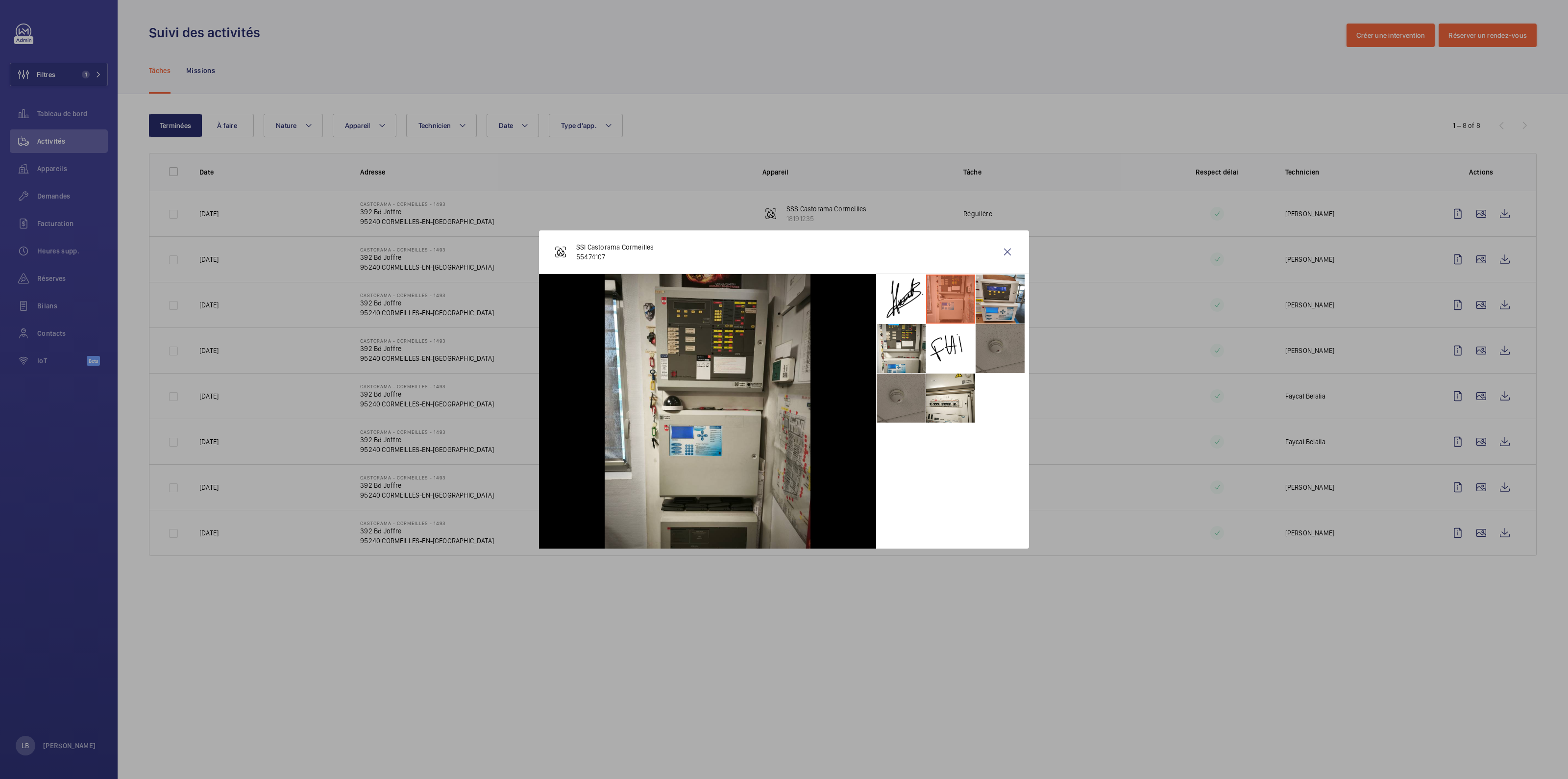
click at [955, 490] on div at bounding box center [952, 411] width 153 height 275
click at [1007, 255] on wm-front-icon-button at bounding box center [1007, 252] width 24 height 24
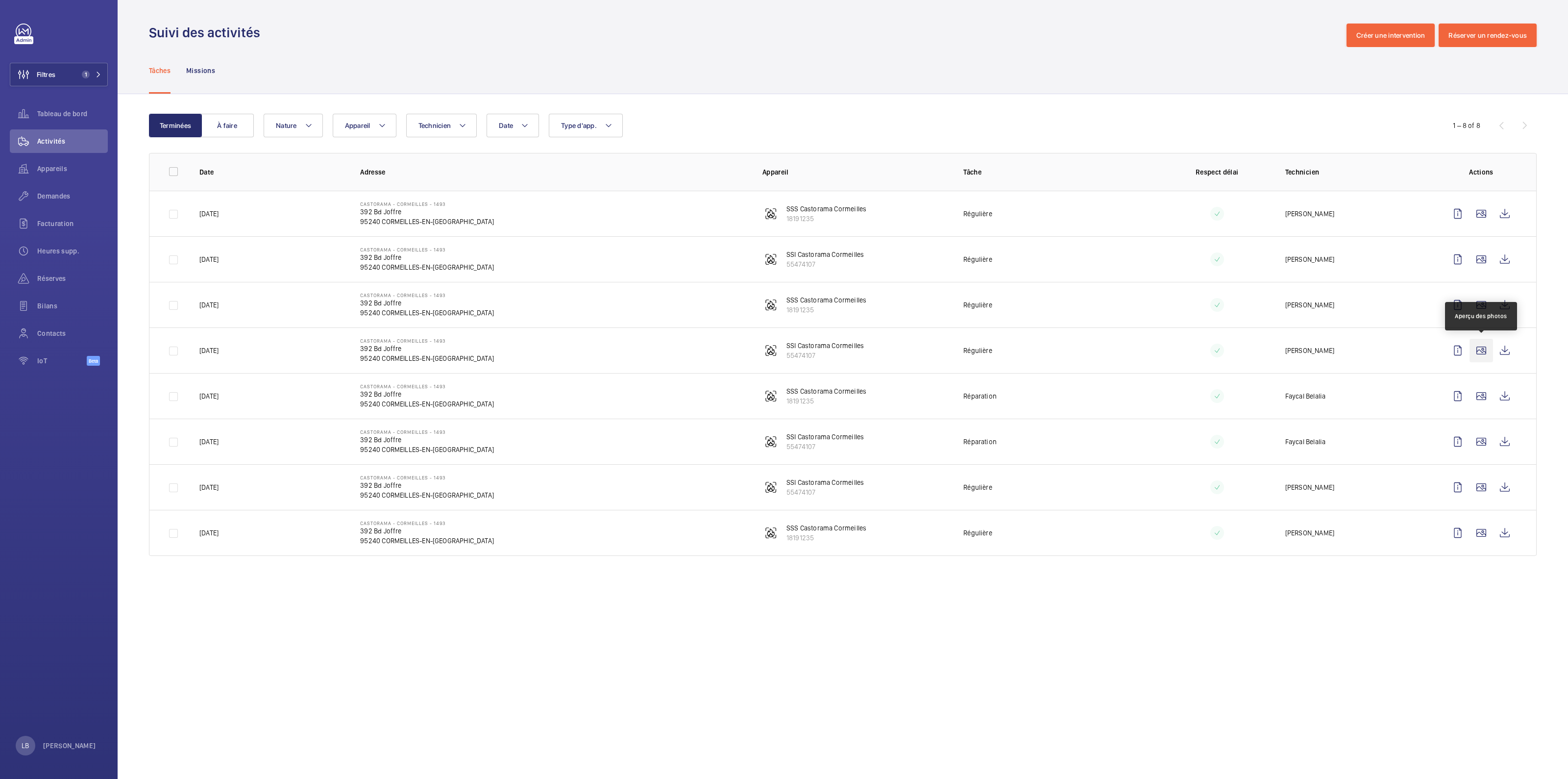
click at [1483, 351] on wm-front-icon-button at bounding box center [1481, 350] width 24 height 24
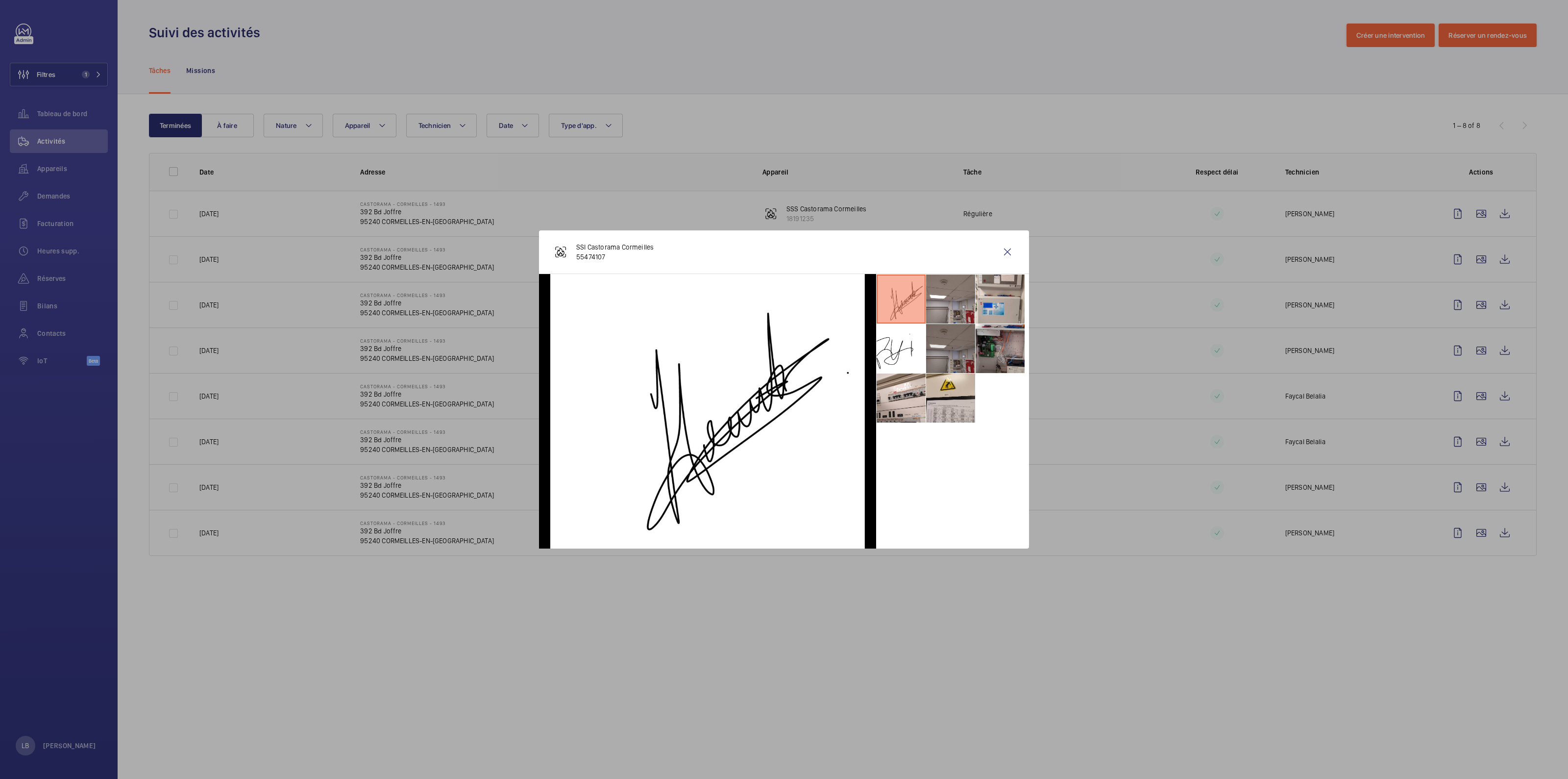
click at [963, 352] on li at bounding box center [950, 348] width 49 height 49
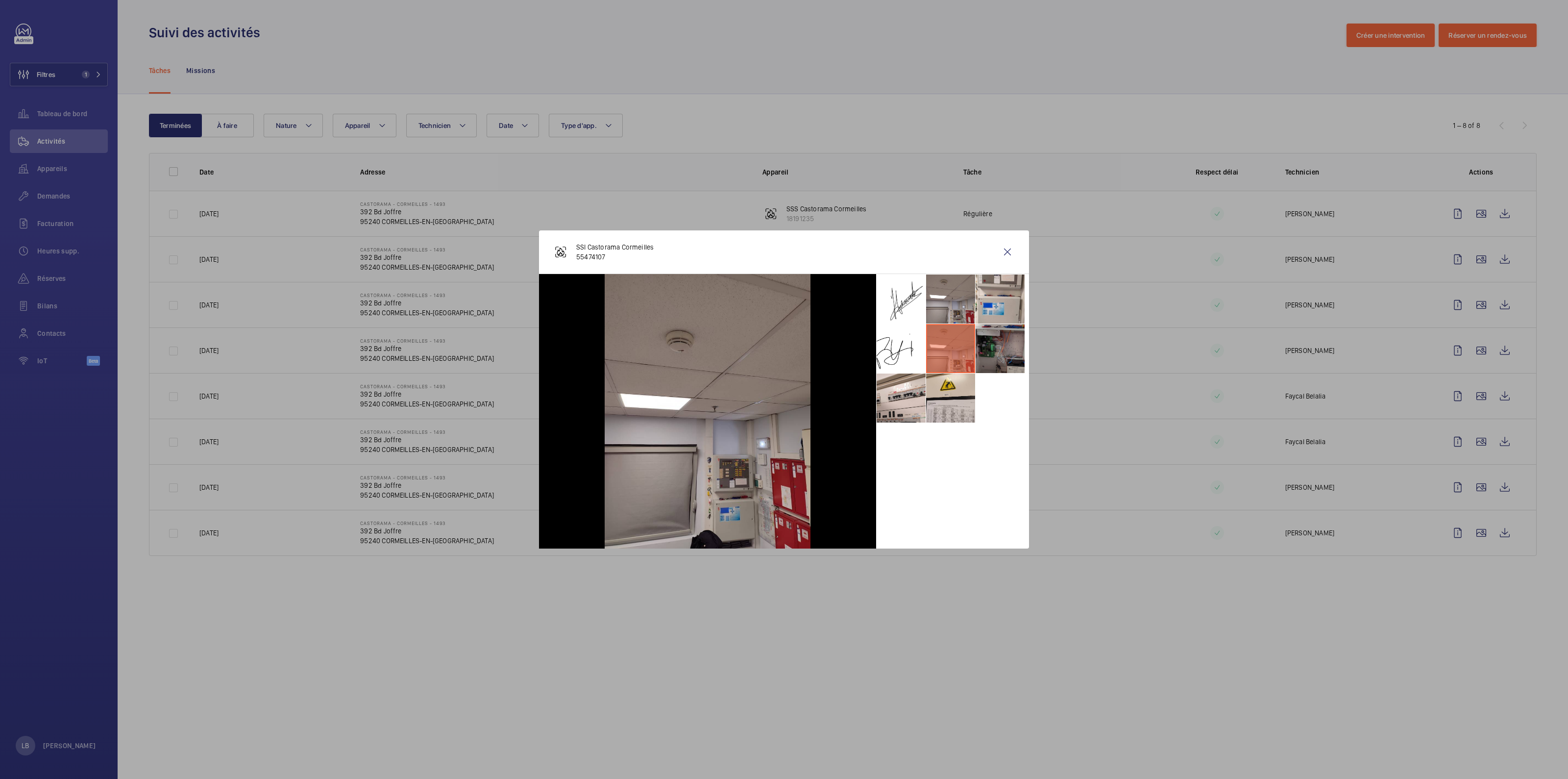
click at [988, 349] on li at bounding box center [1000, 348] width 49 height 49
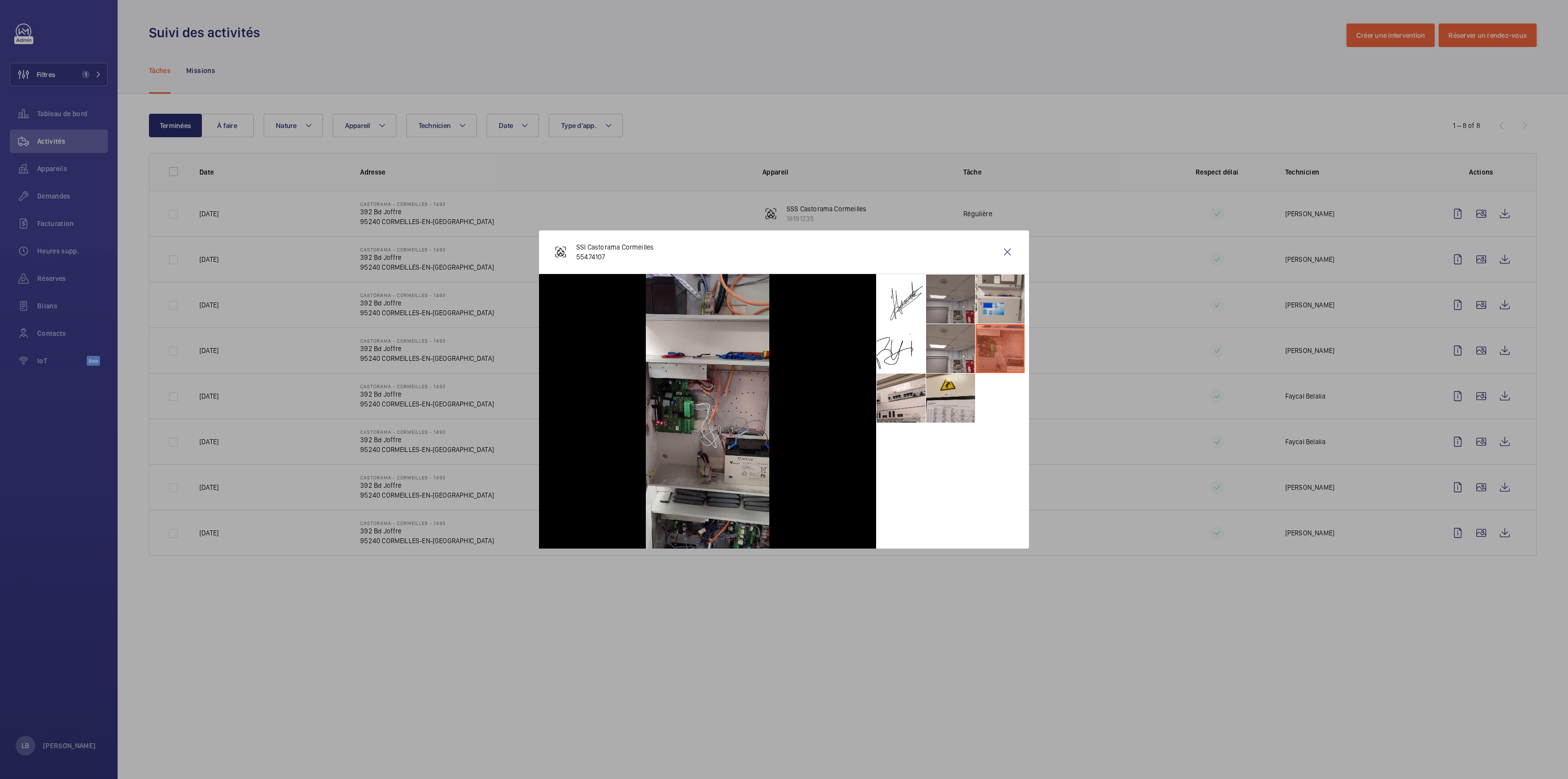
click at [946, 291] on li at bounding box center [950, 299] width 49 height 49
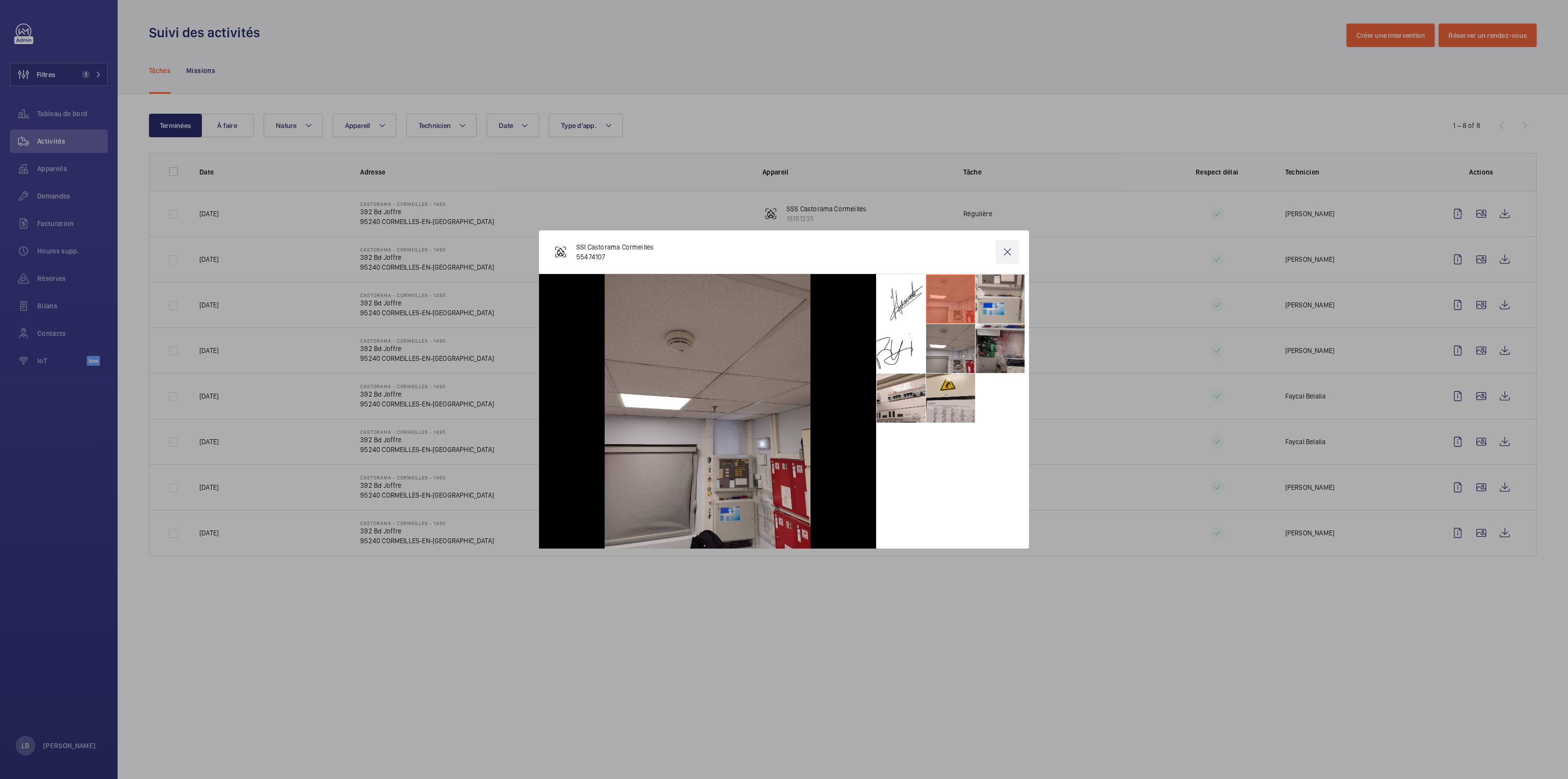
click at [1009, 250] on wm-front-icon-button at bounding box center [1007, 252] width 24 height 24
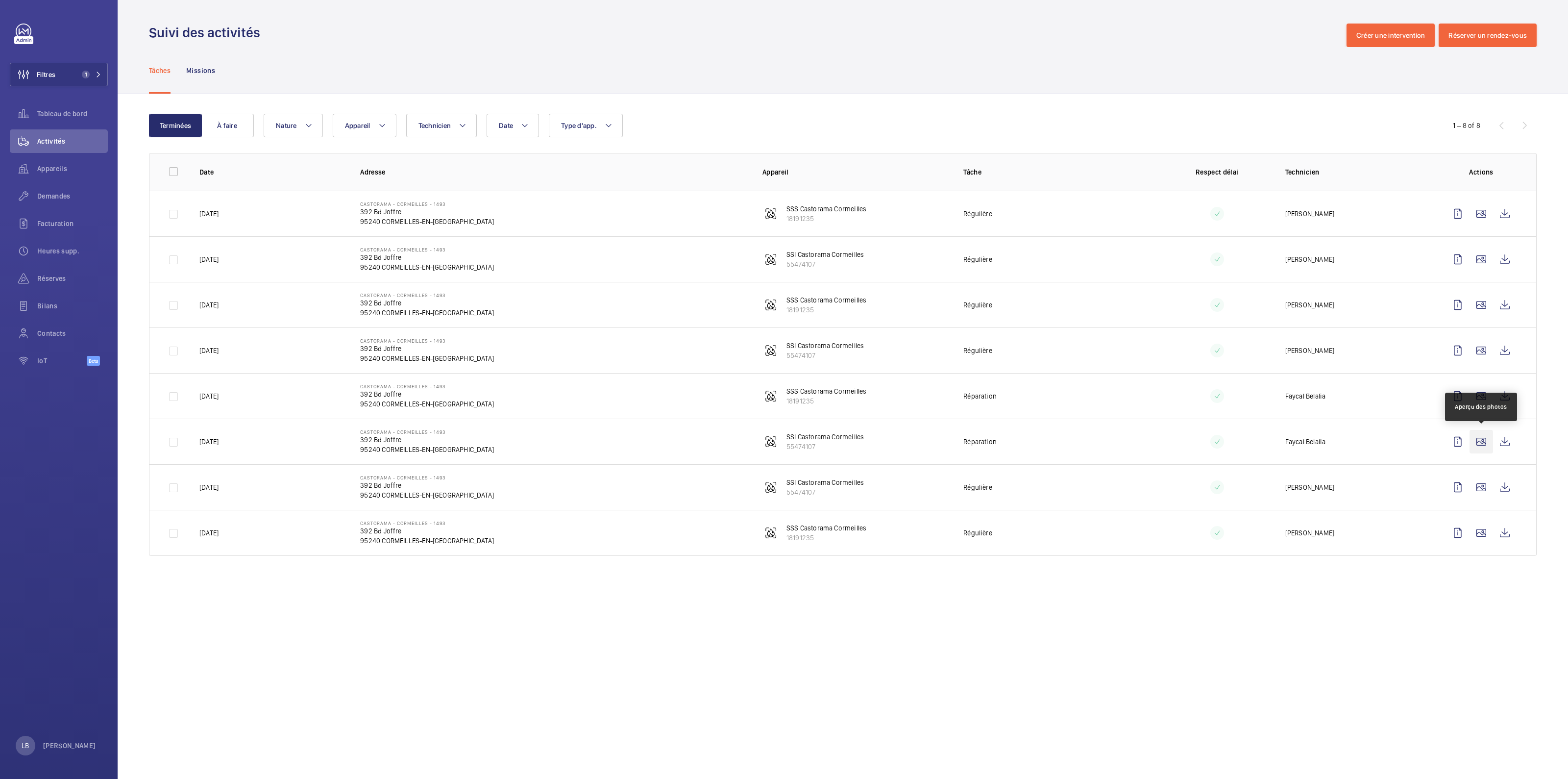
click at [1480, 440] on wm-front-icon-button at bounding box center [1481, 442] width 24 height 24
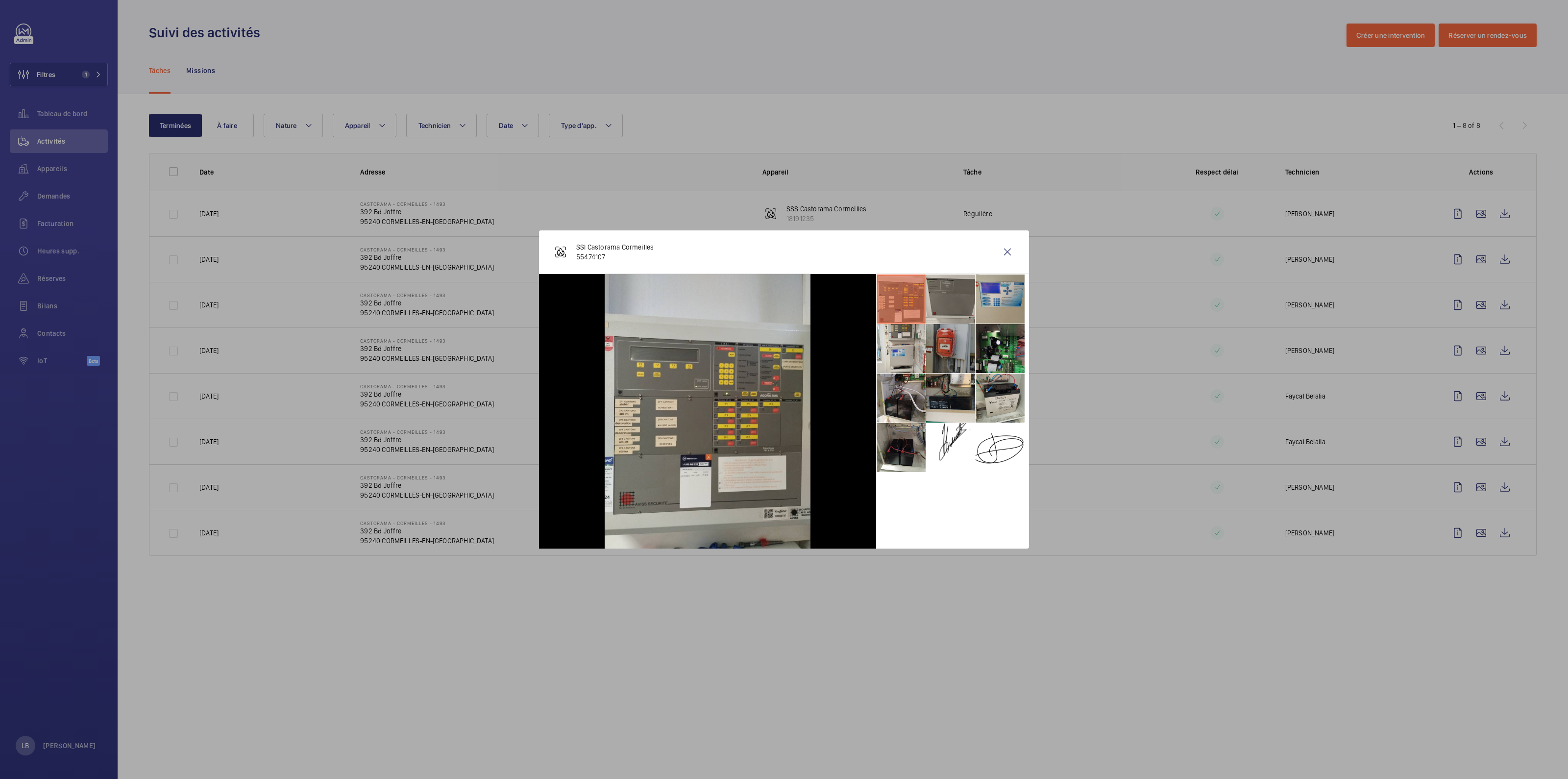
click at [957, 344] on li at bounding box center [950, 348] width 49 height 49
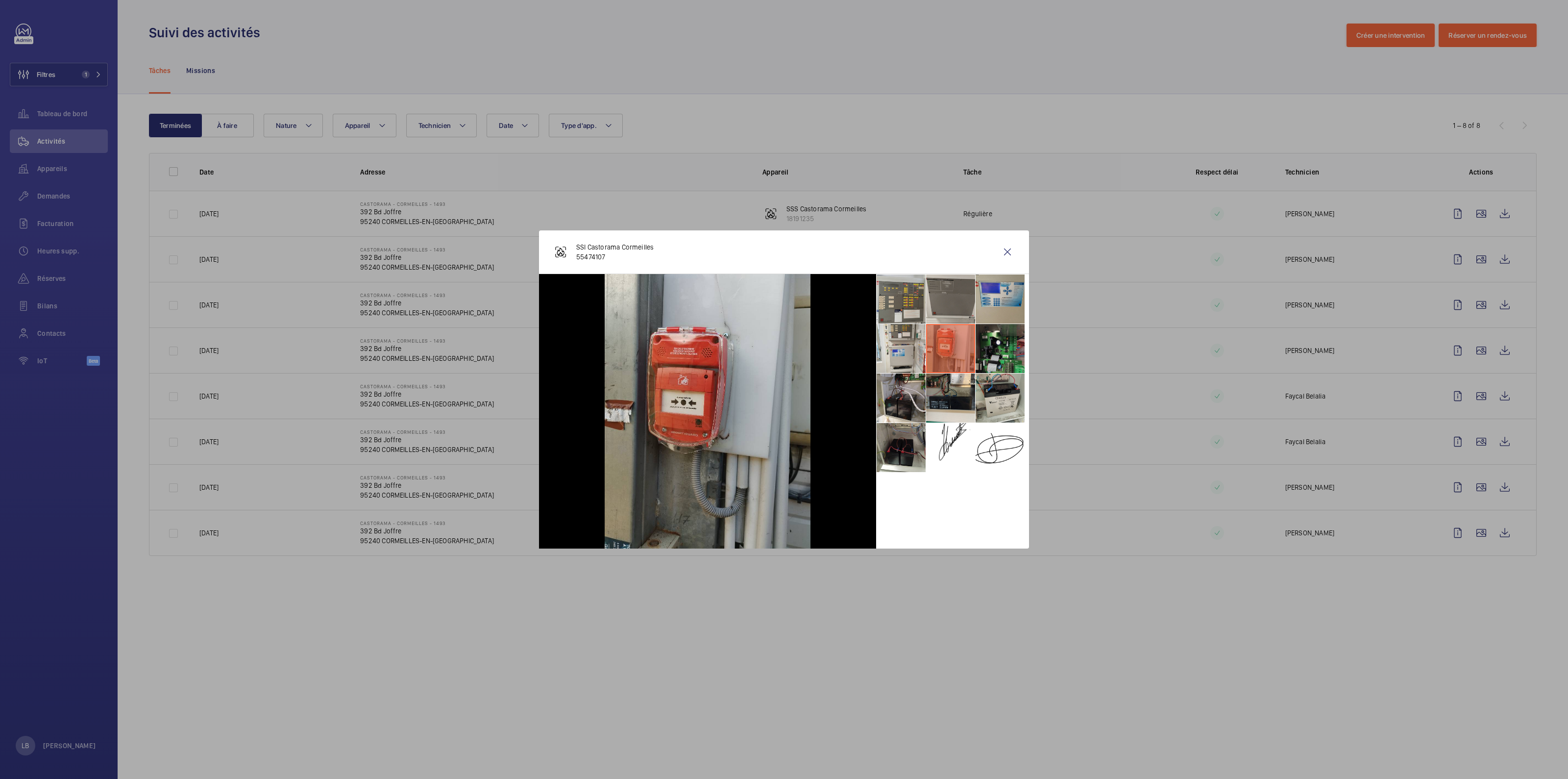
click at [959, 514] on div at bounding box center [952, 411] width 153 height 275
click at [1007, 253] on wm-front-icon-button at bounding box center [1007, 252] width 24 height 24
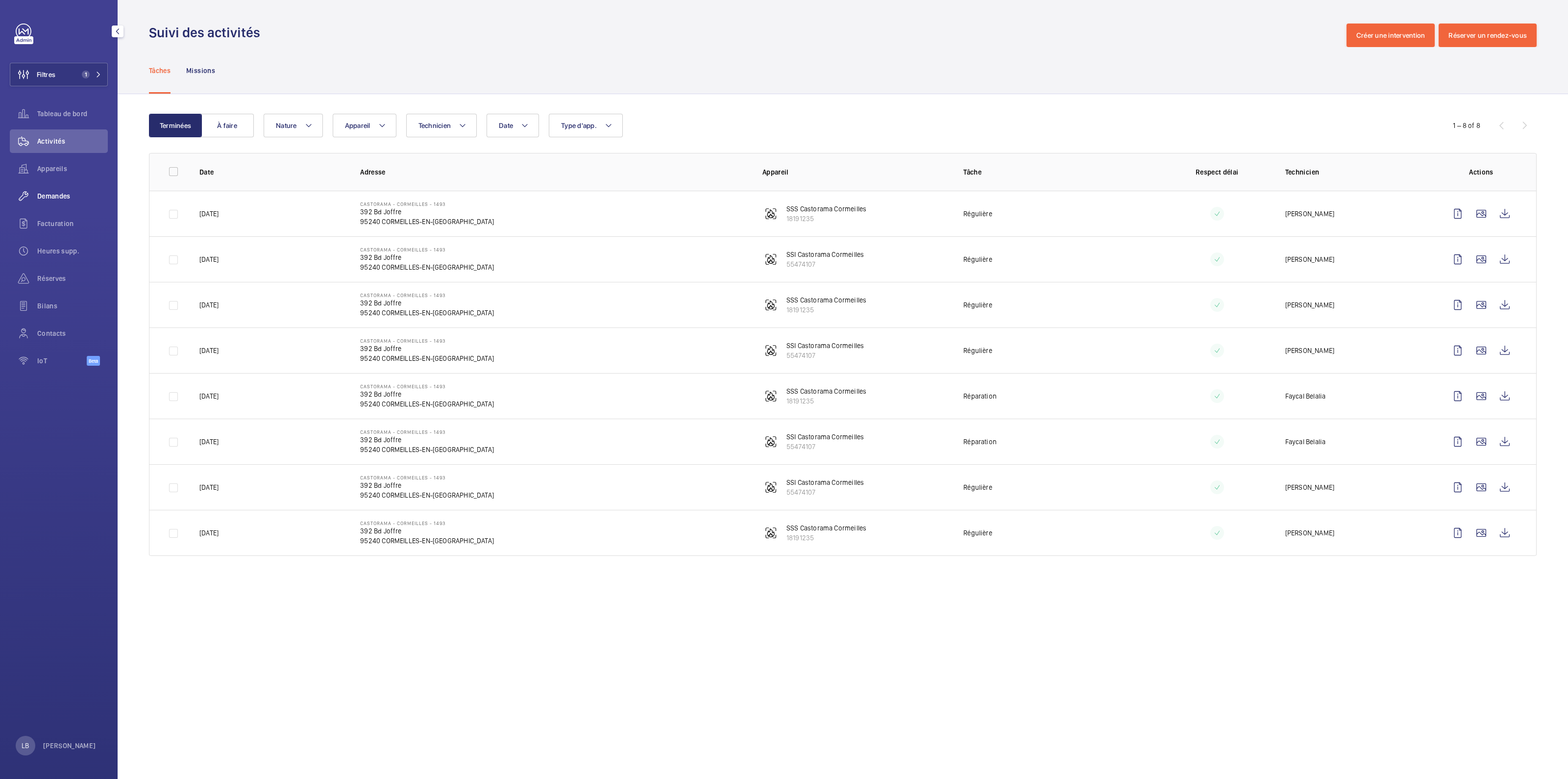
click at [59, 190] on div "Demandes" at bounding box center [58, 196] width 98 height 24
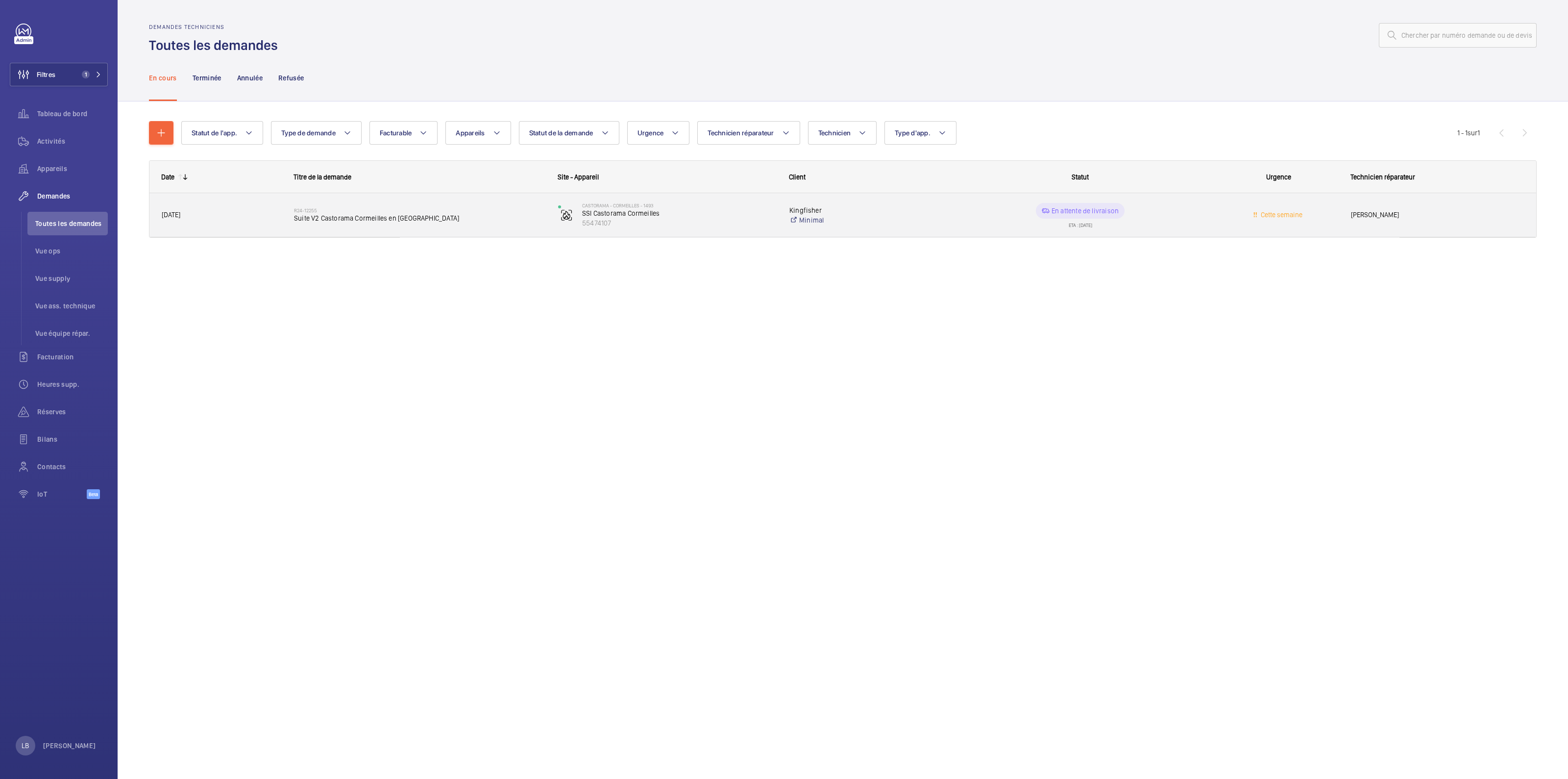
click at [1196, 203] on wm-front-pills-cell "En attente de livraison ETA : [DATE]" at bounding box center [1080, 215] width 251 height 24
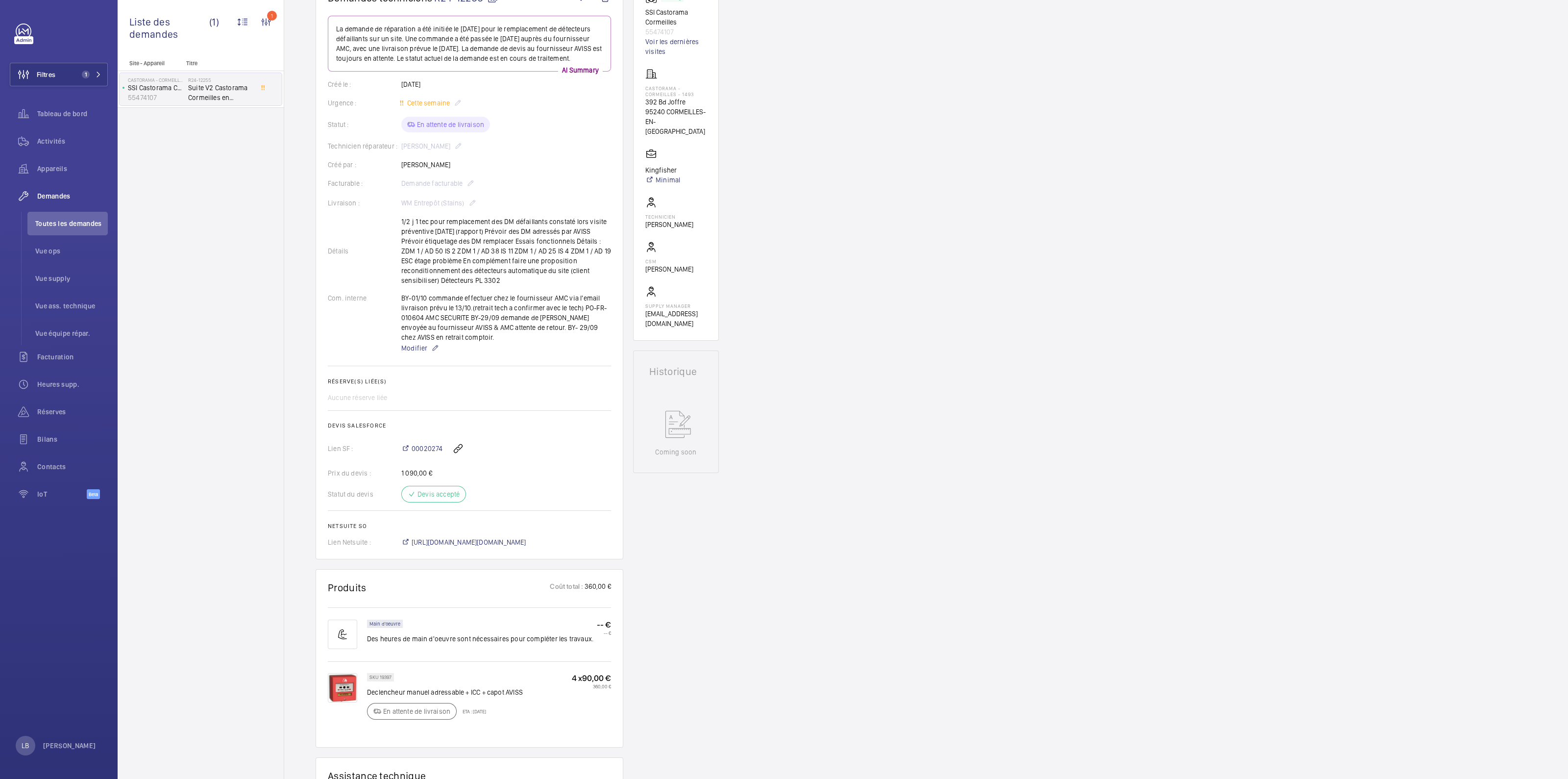
scroll to position [100, 0]
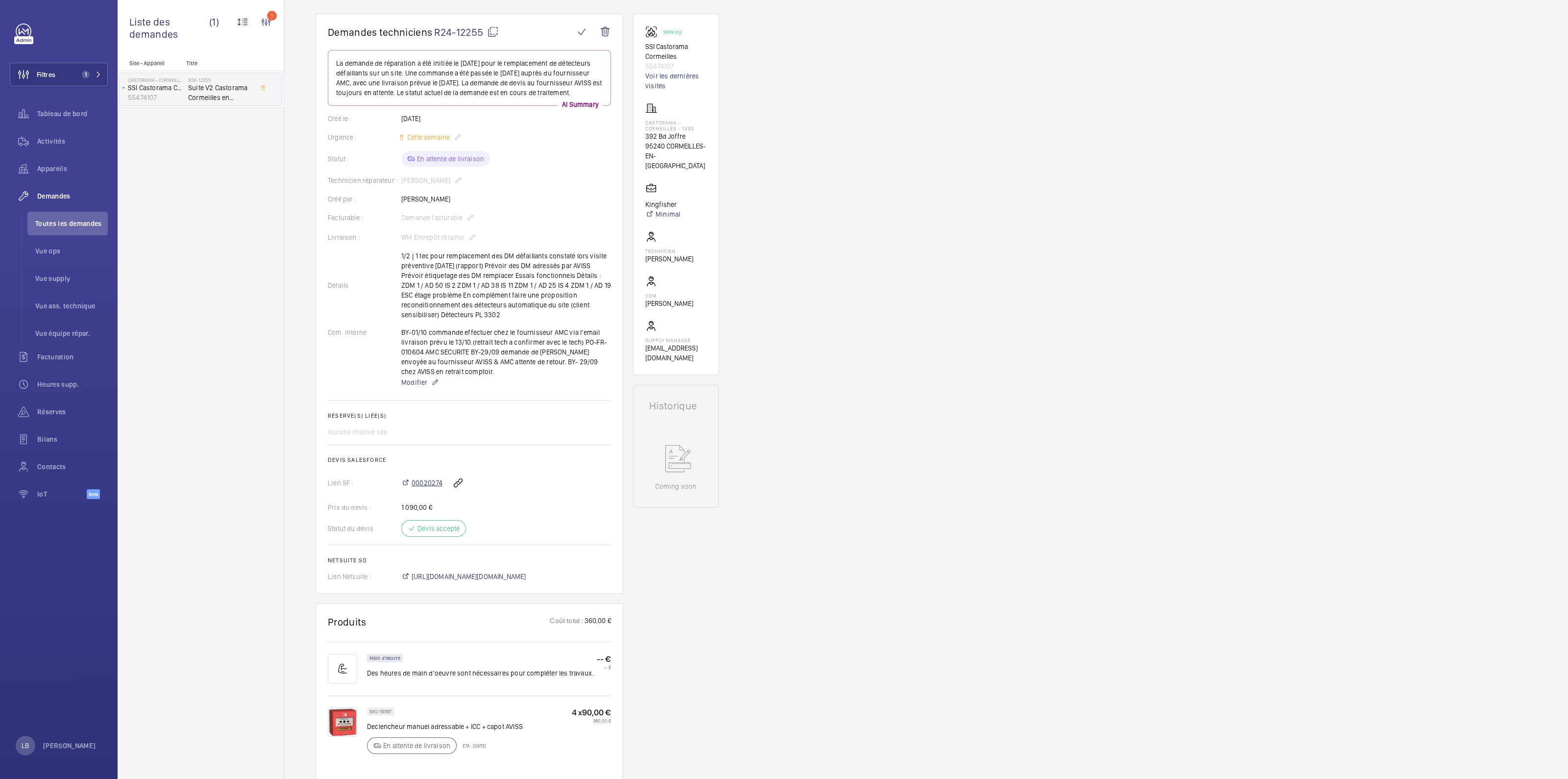
click at [413, 478] on span "00020274" at bounding box center [427, 483] width 31 height 10
